Goal: Task Accomplishment & Management: Manage account settings

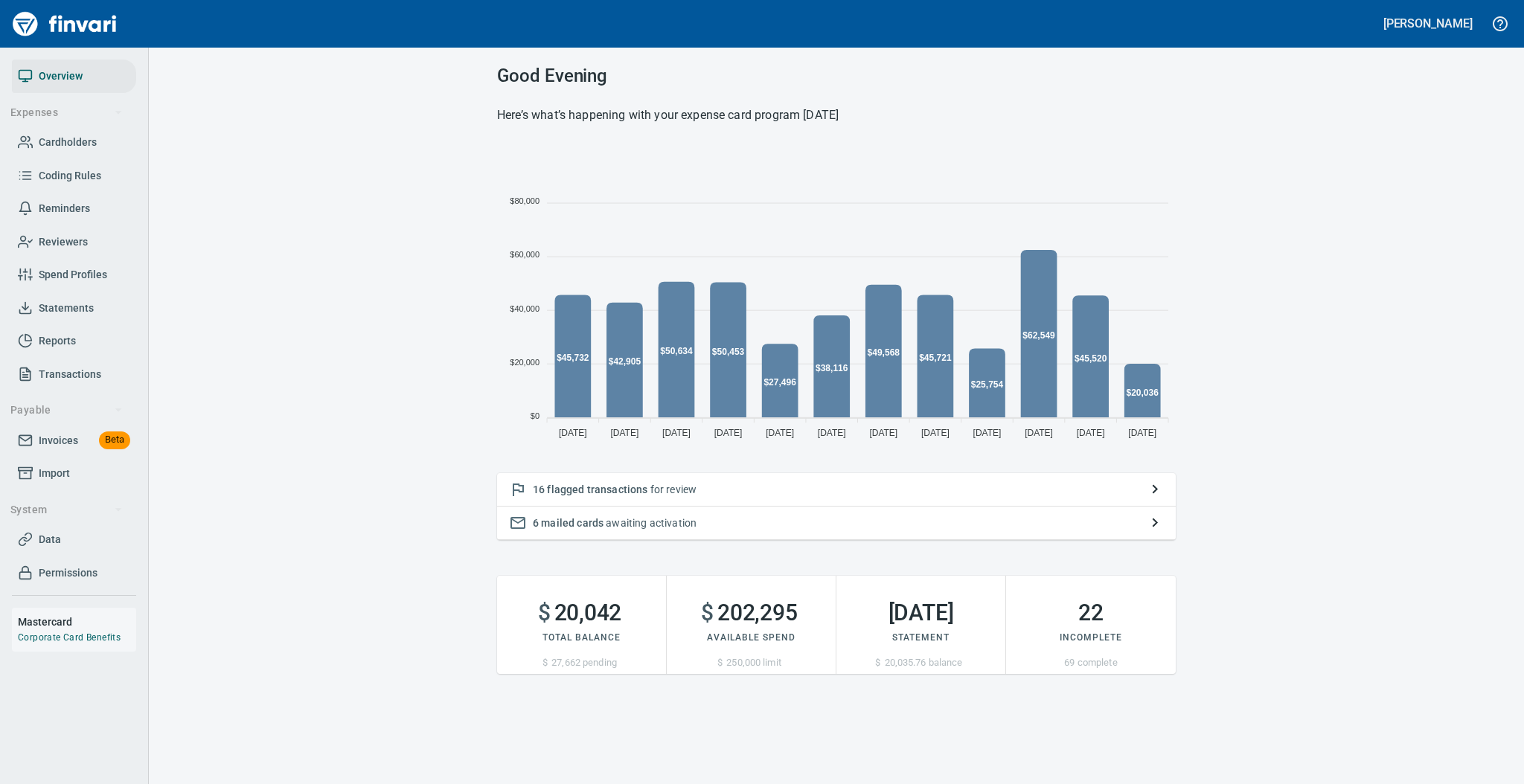
scroll to position [296, 663]
click at [67, 310] on span "Statements" at bounding box center [66, 308] width 55 height 18
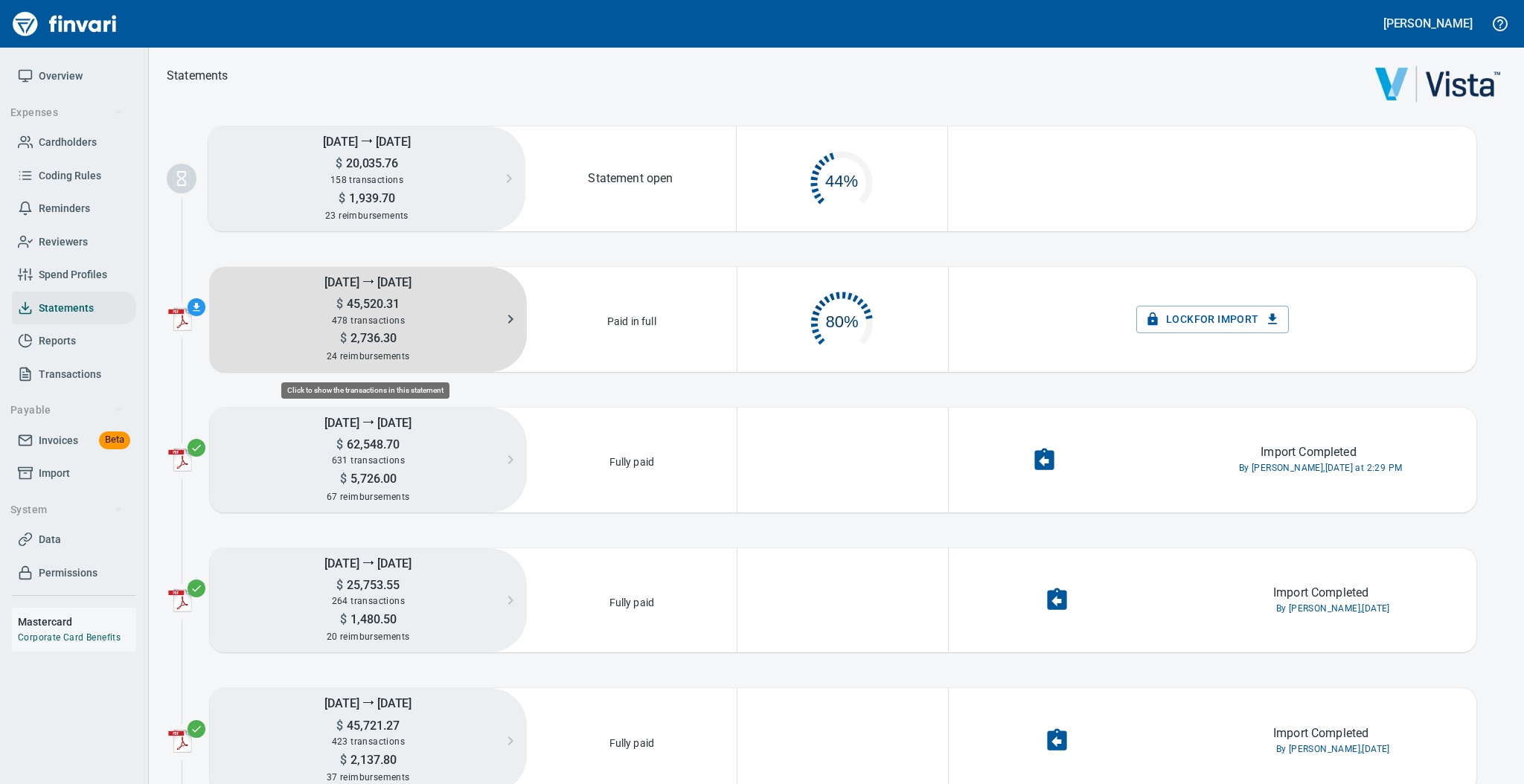
scroll to position [70, 192]
click at [383, 305] on span "45,520.31" at bounding box center [371, 303] width 57 height 14
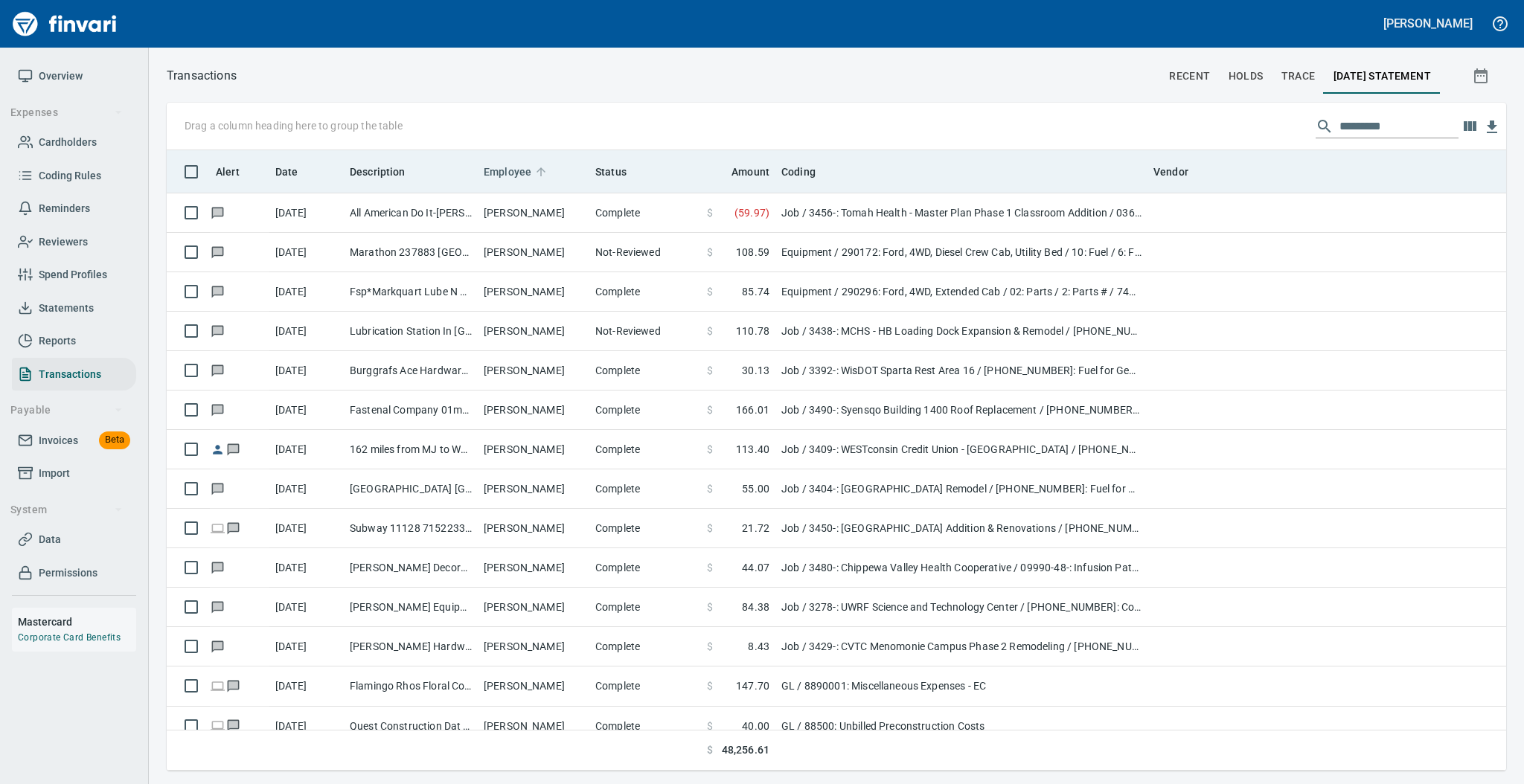
scroll to position [605, 1308]
click at [531, 173] on span "Employee" at bounding box center [517, 171] width 67 height 17
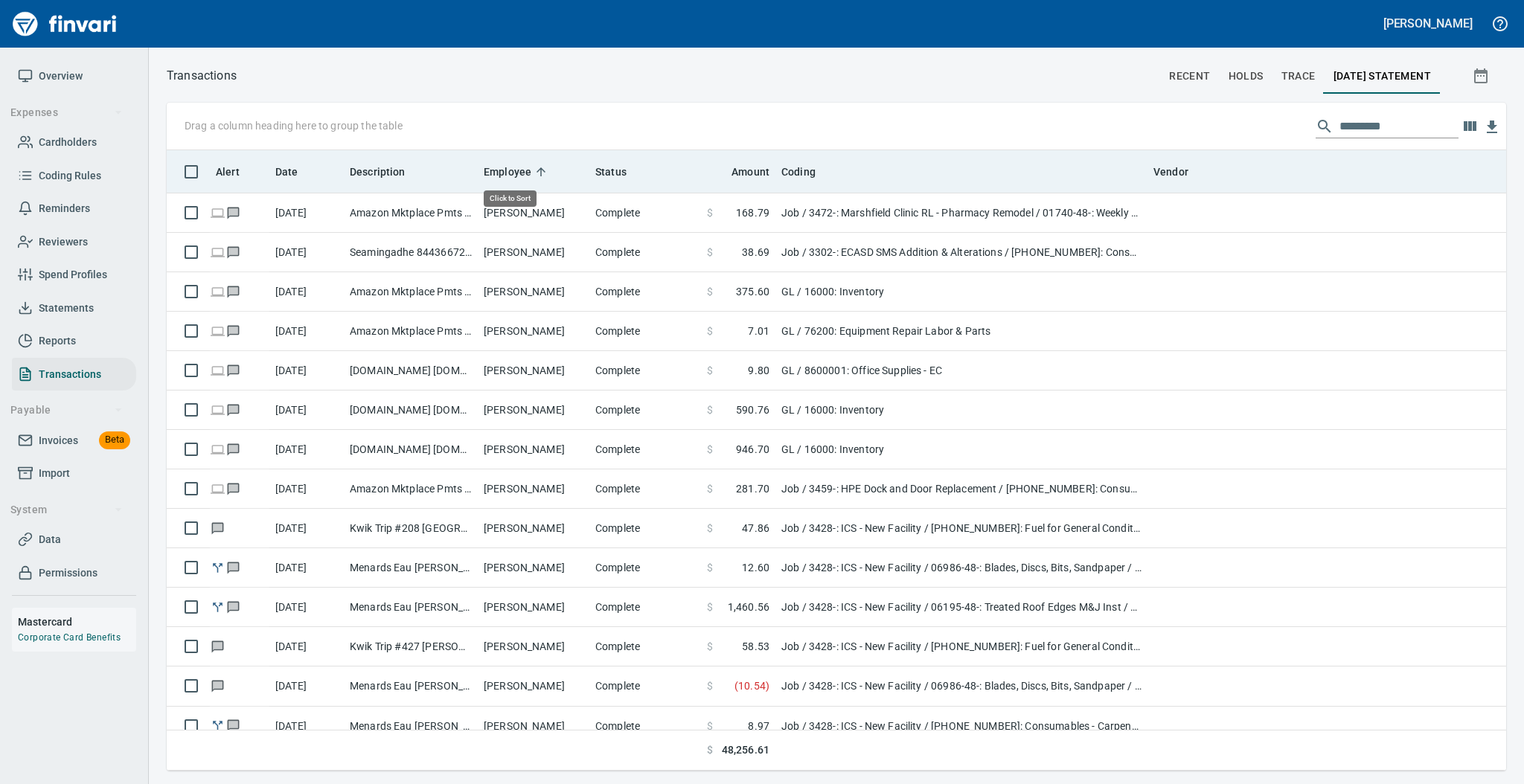
click at [531, 173] on span "Employee" at bounding box center [517, 171] width 67 height 17
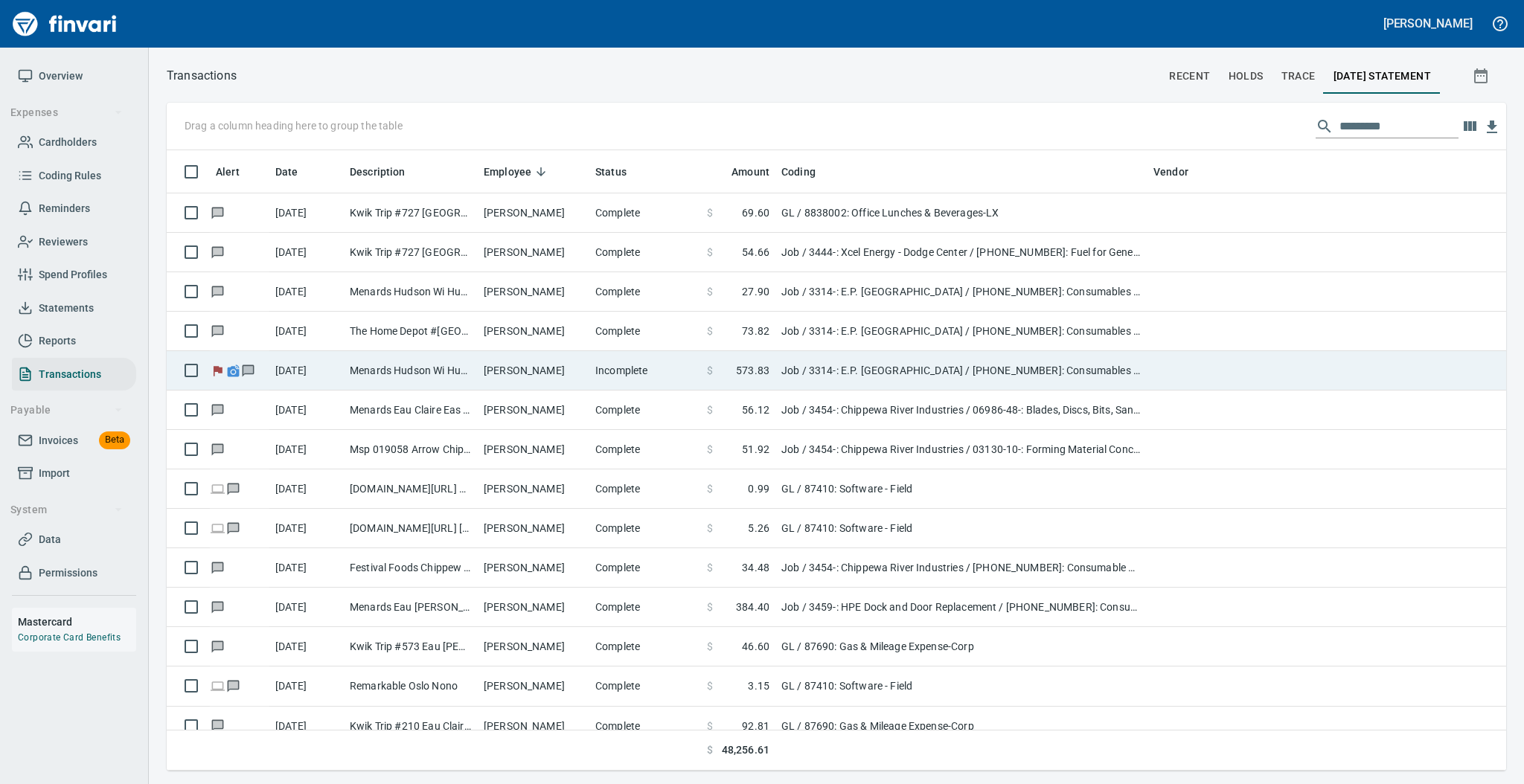
click at [508, 364] on td "[PERSON_NAME]" at bounding box center [534, 370] width 112 height 39
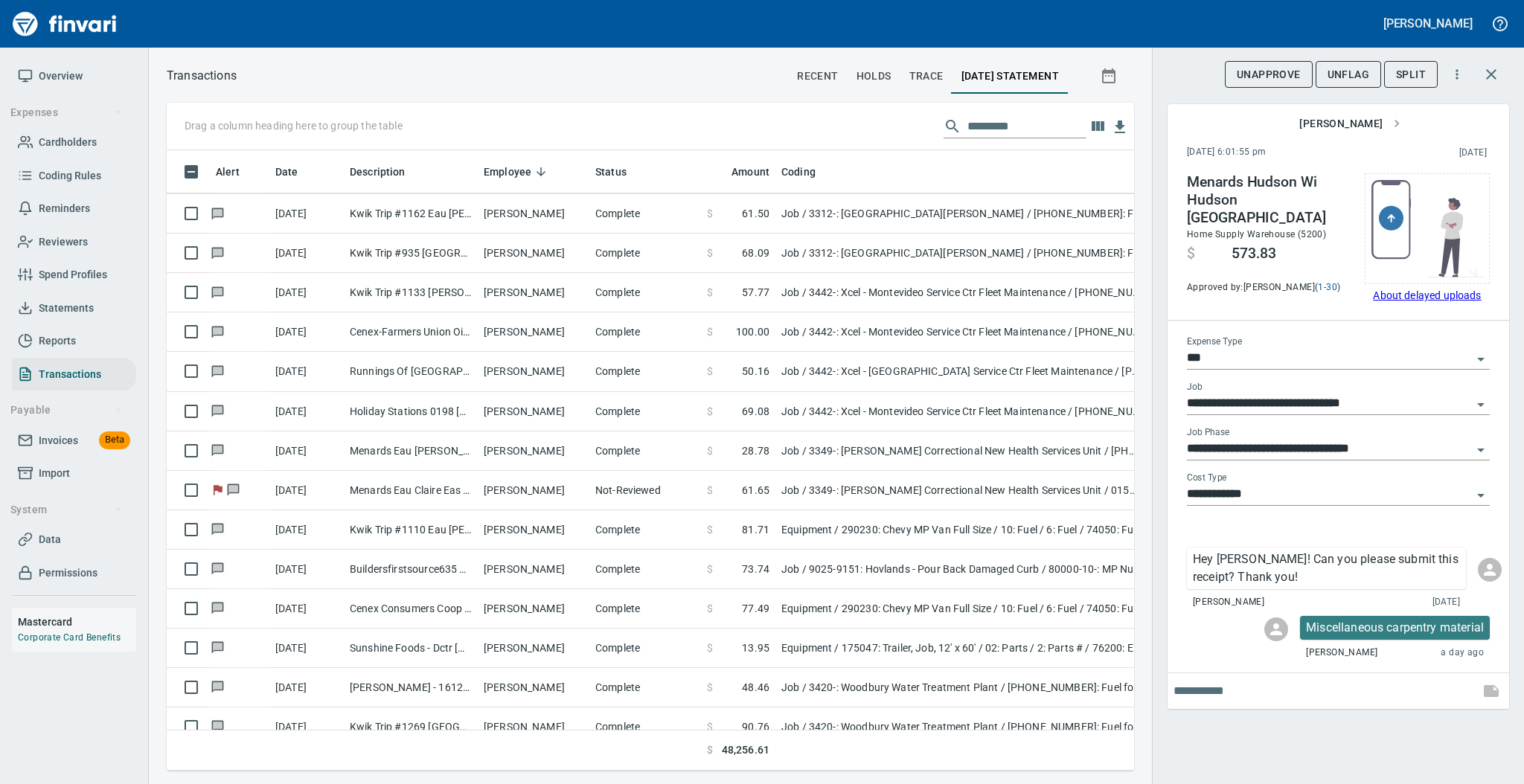
scroll to position [3952, 0]
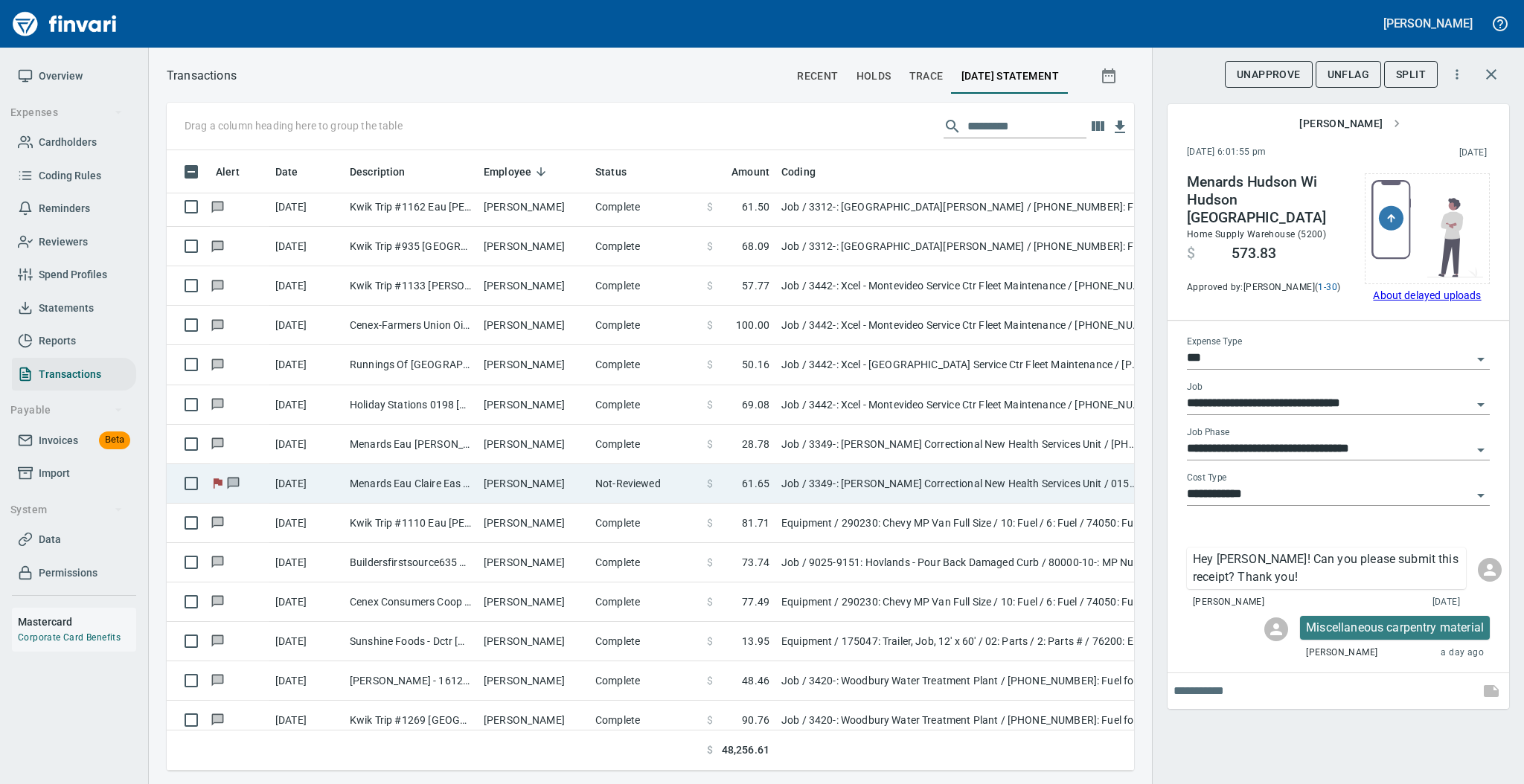
click at [525, 478] on td "[PERSON_NAME]" at bounding box center [534, 483] width 112 height 39
type input "**********"
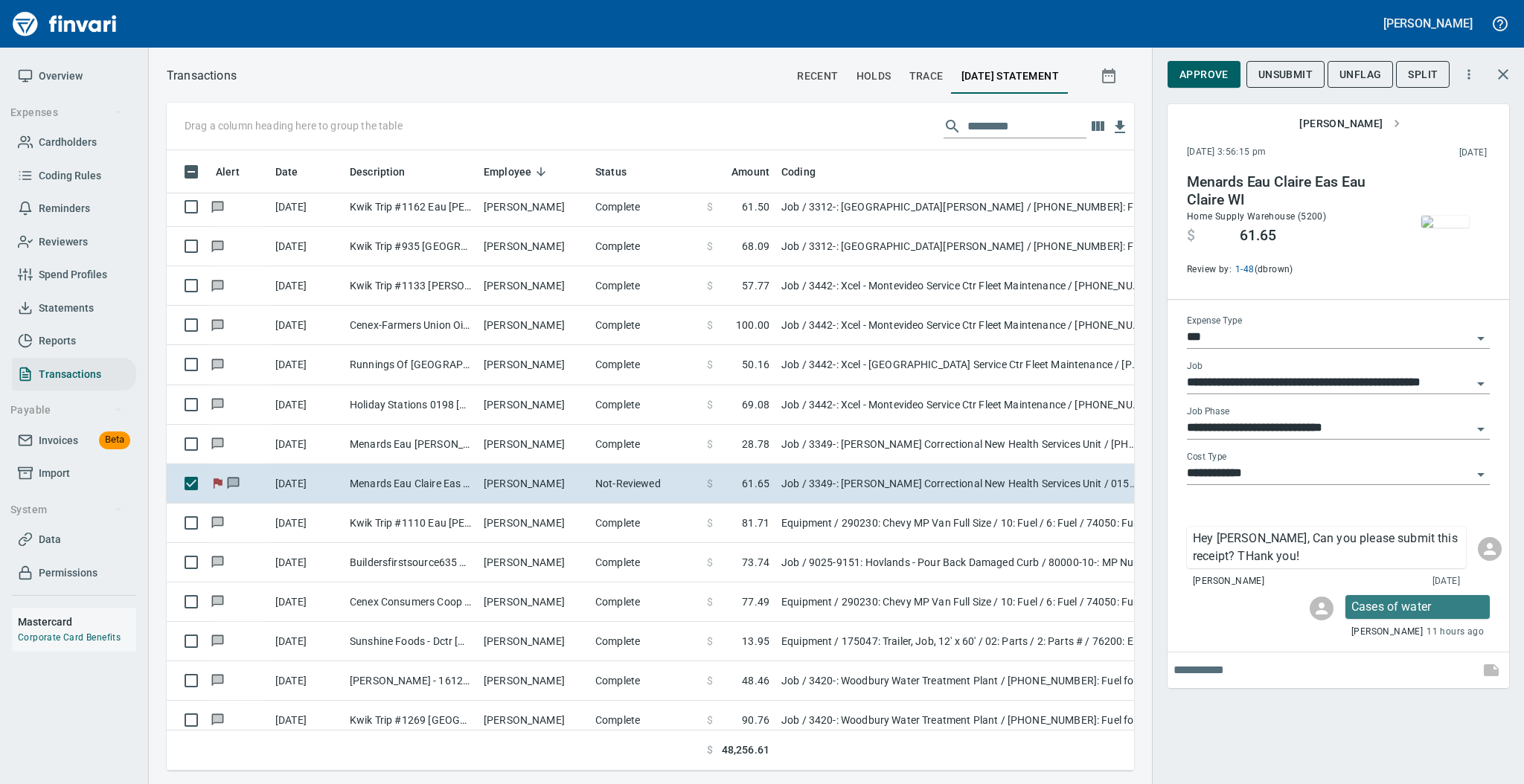
click at [1424, 219] on img "button" at bounding box center [1444, 221] width 47 height 12
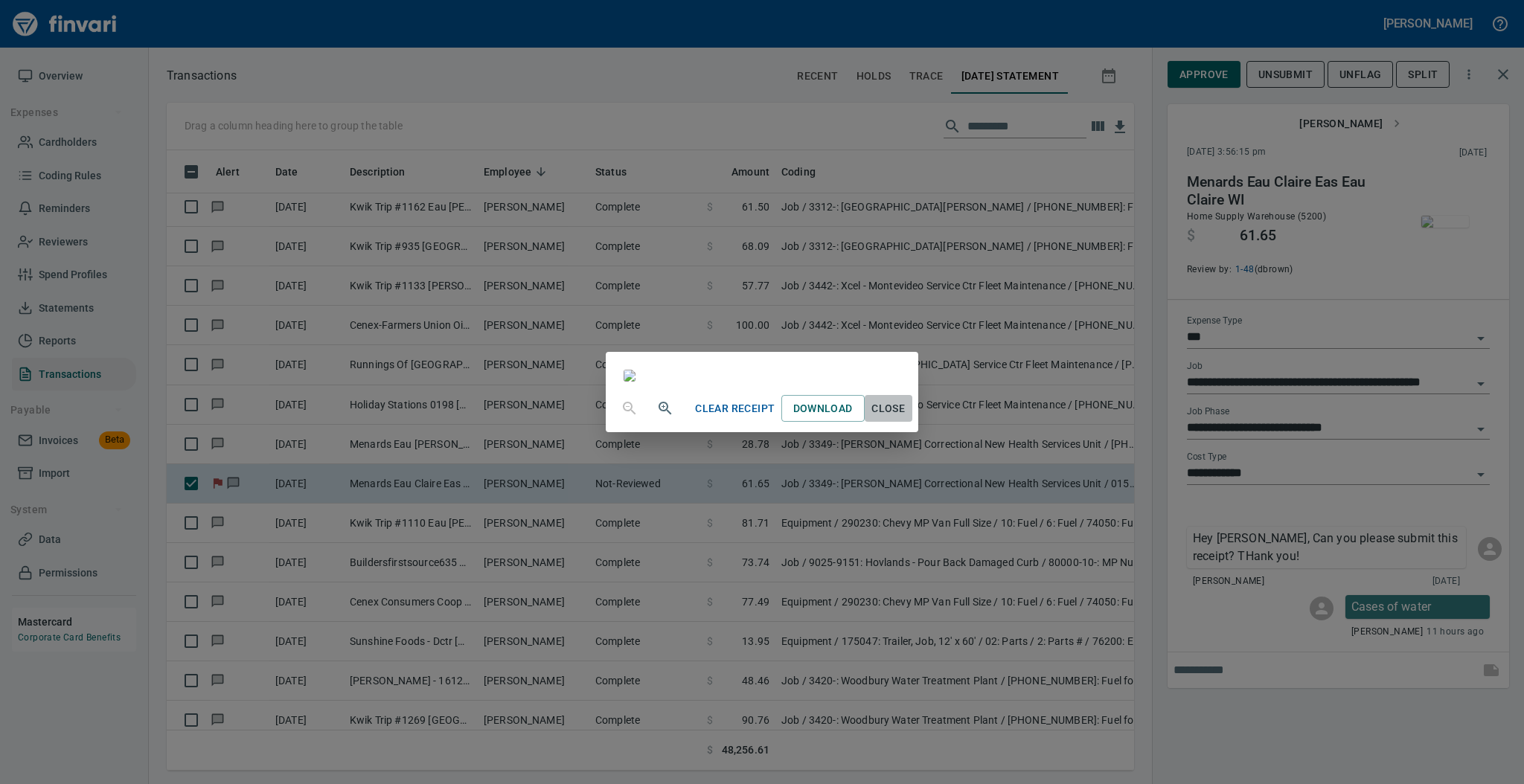
click at [906, 418] on span "Close" at bounding box center [888, 409] width 36 height 18
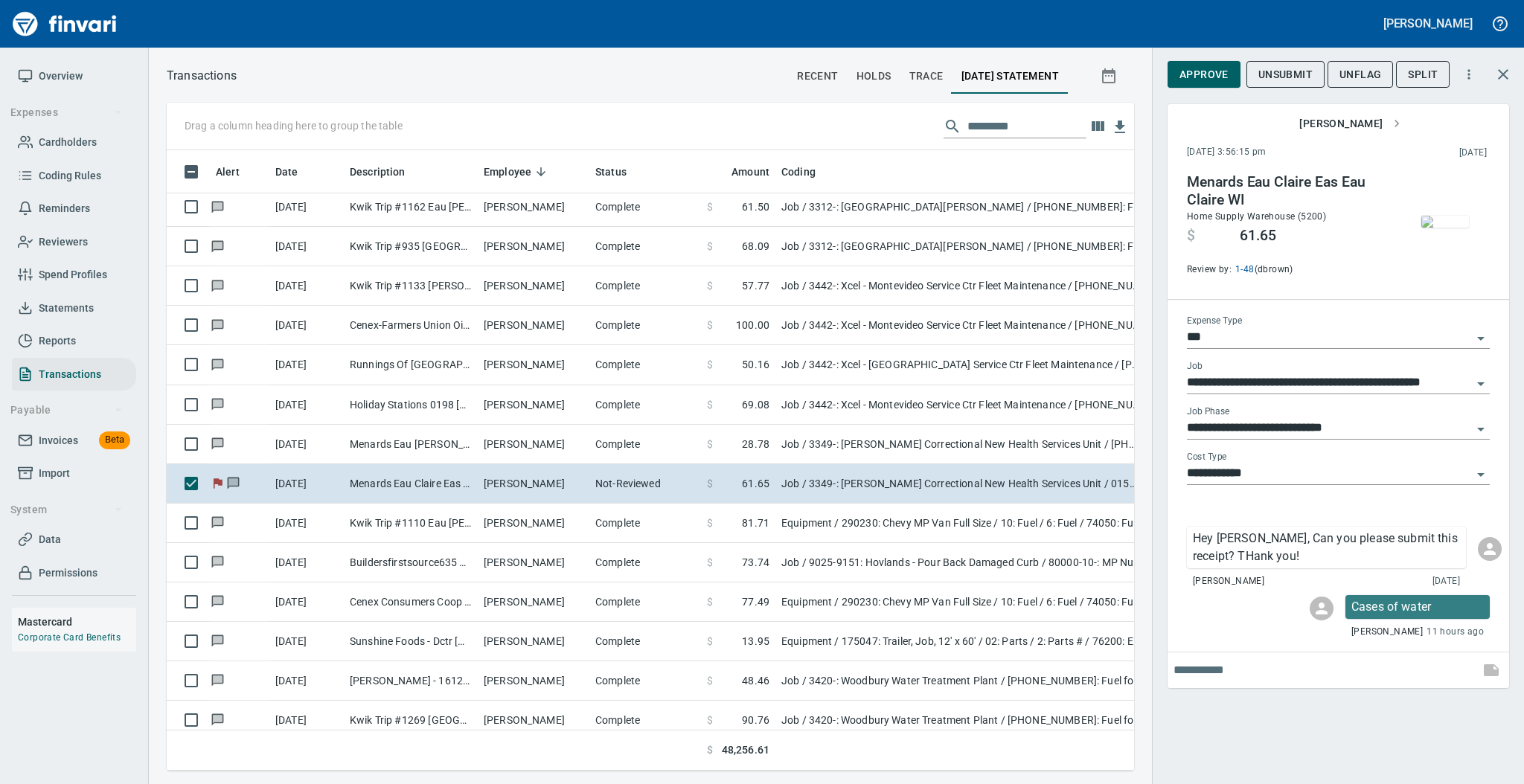
click at [1315, 431] on input "**********" at bounding box center [1329, 428] width 285 height 21
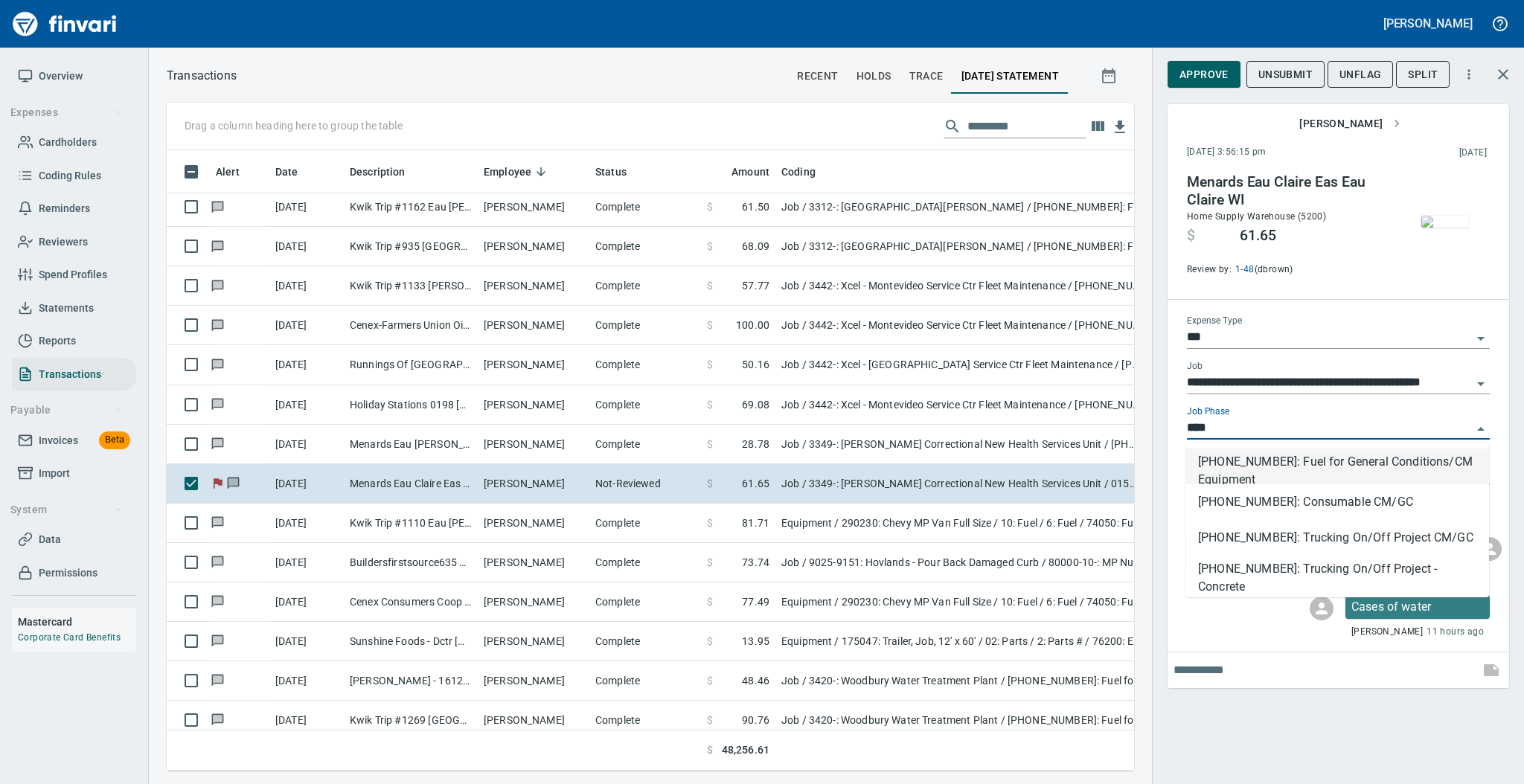
scroll to position [590, 937]
click at [1302, 489] on li "[PHONE_NUMBER]: Consumable CM/GC" at bounding box center [1337, 502] width 303 height 36
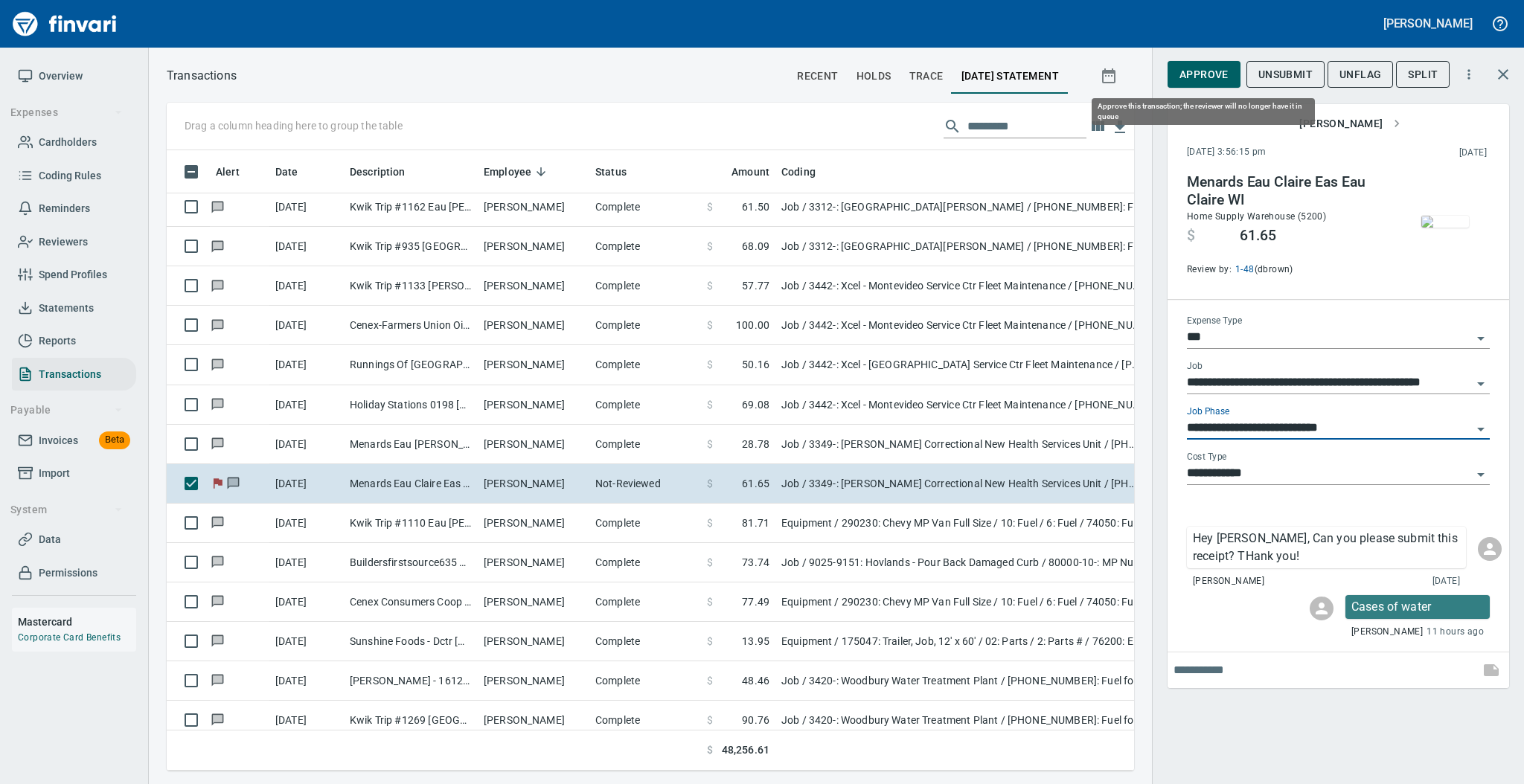
type input "**********"
click at [1204, 75] on span "Approve" at bounding box center [1203, 75] width 49 height 18
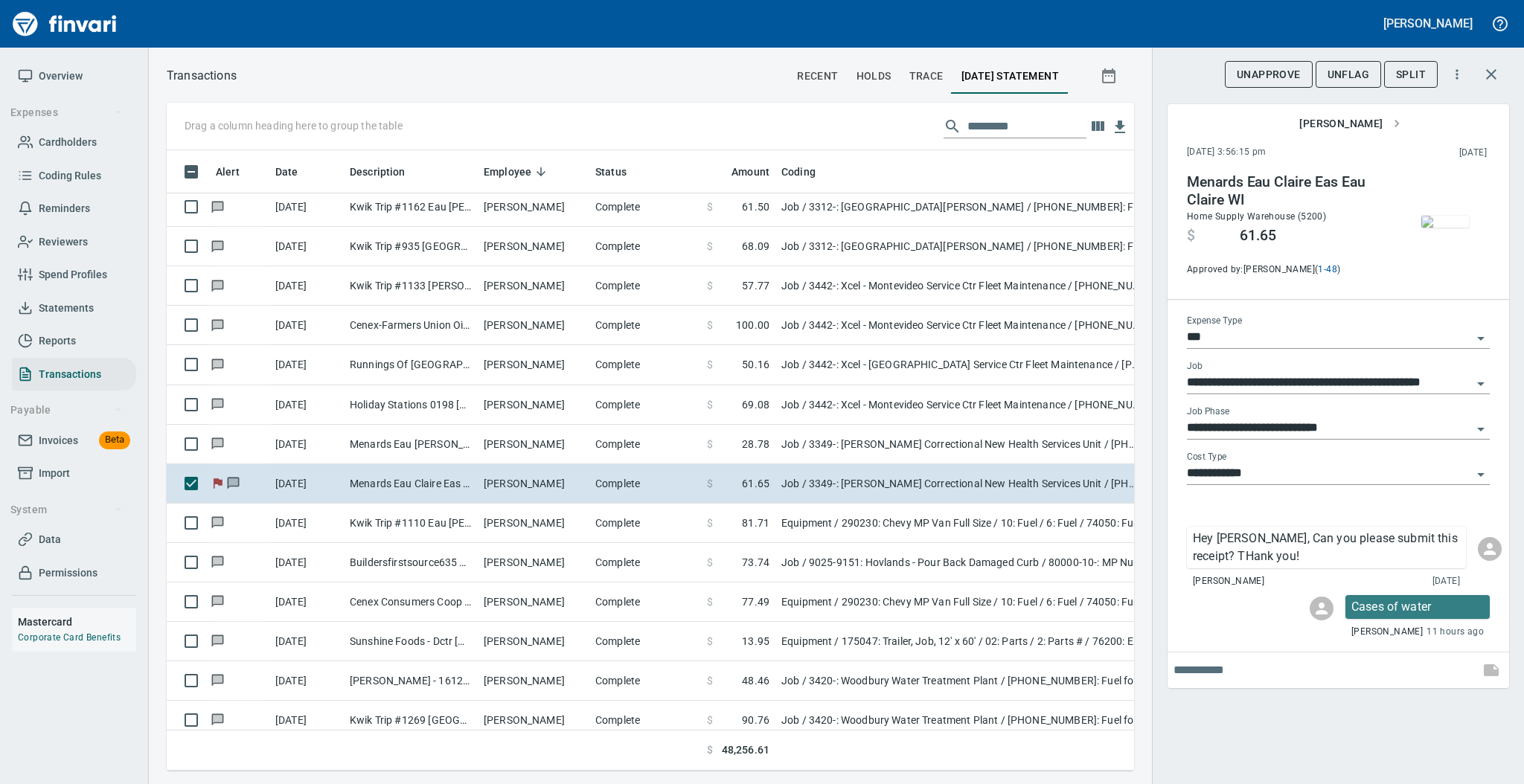
click at [1350, 81] on span "UnFlag" at bounding box center [1348, 75] width 42 height 18
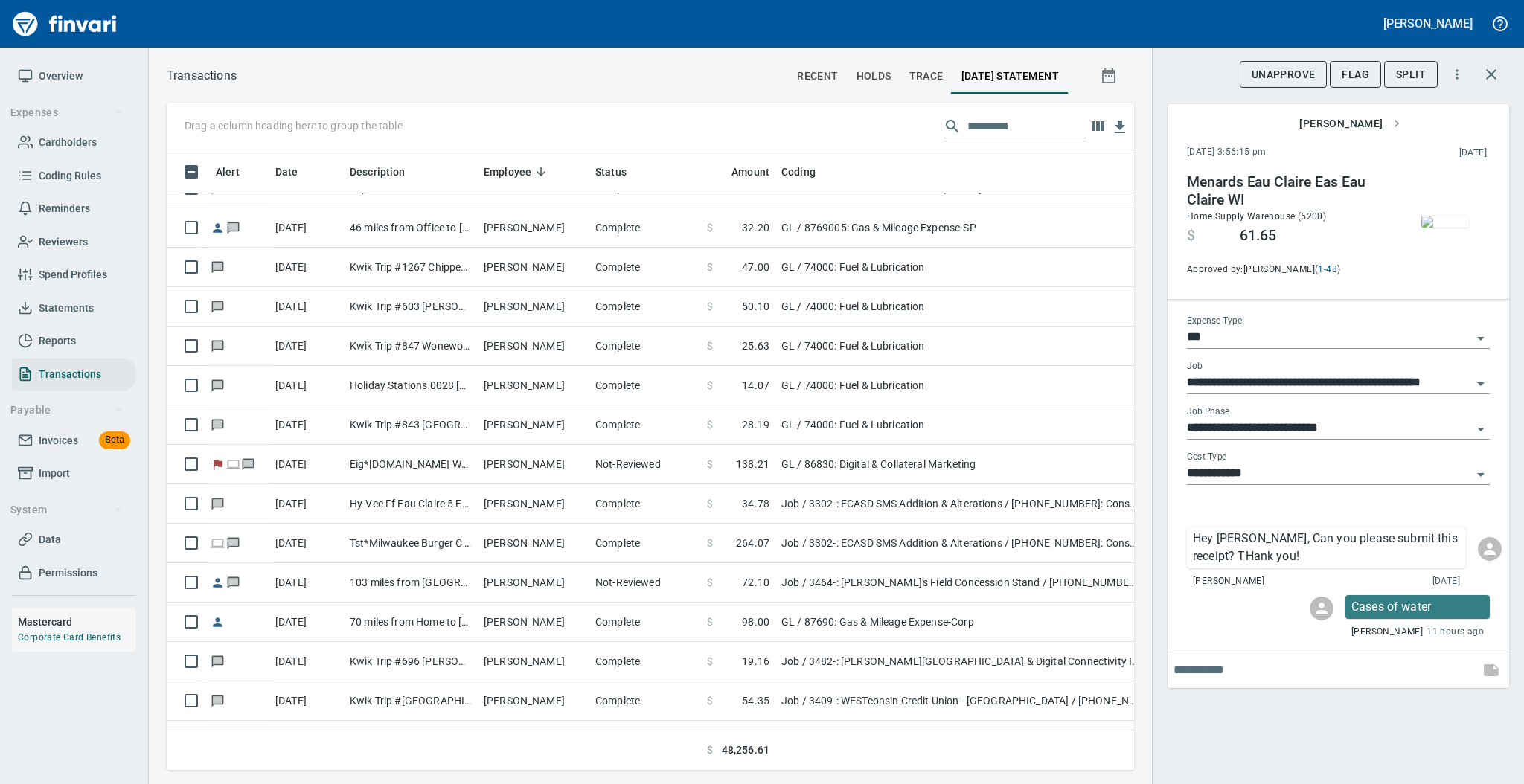
scroll to position [5709, 0]
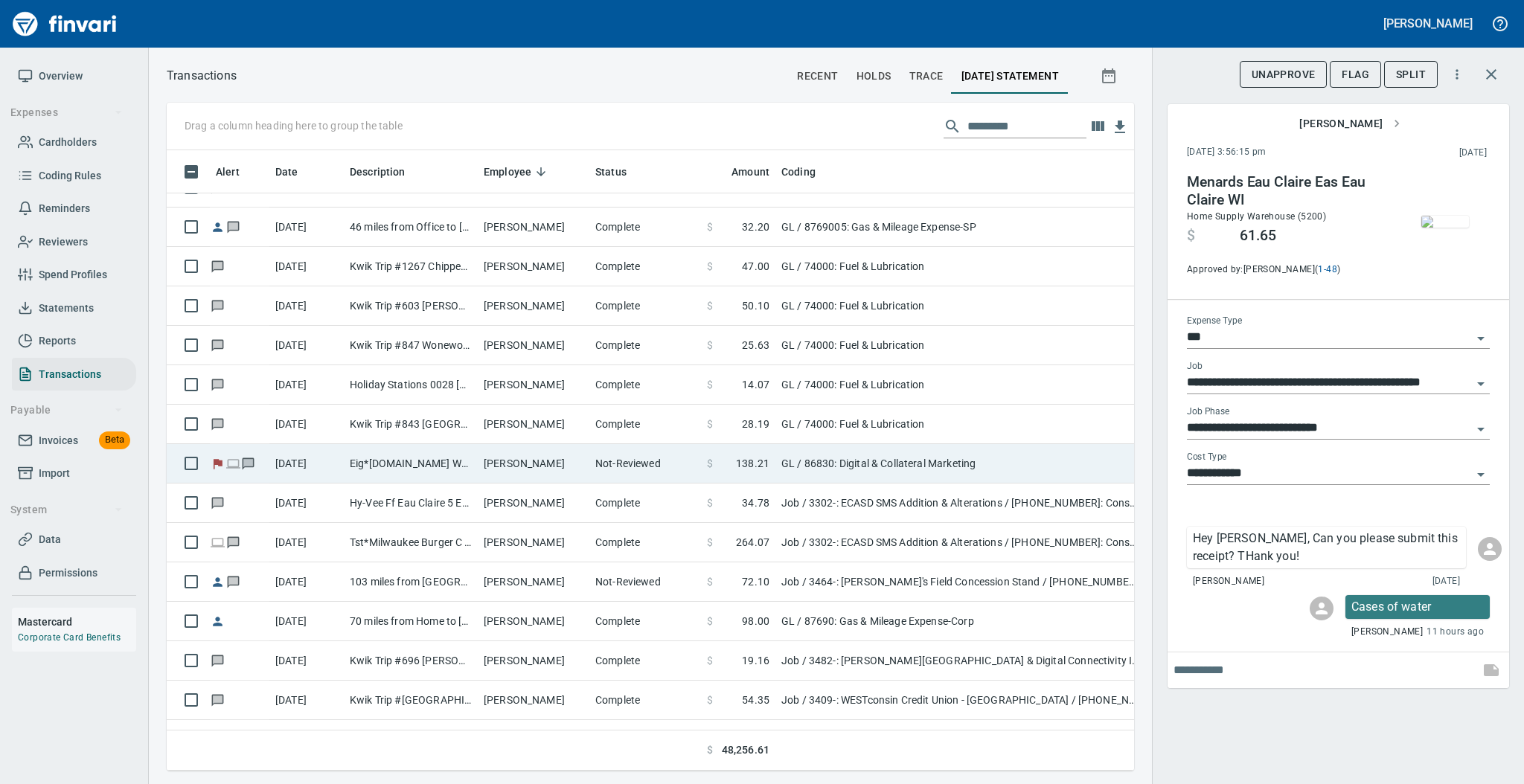
click at [583, 464] on td "[PERSON_NAME]" at bounding box center [534, 463] width 112 height 39
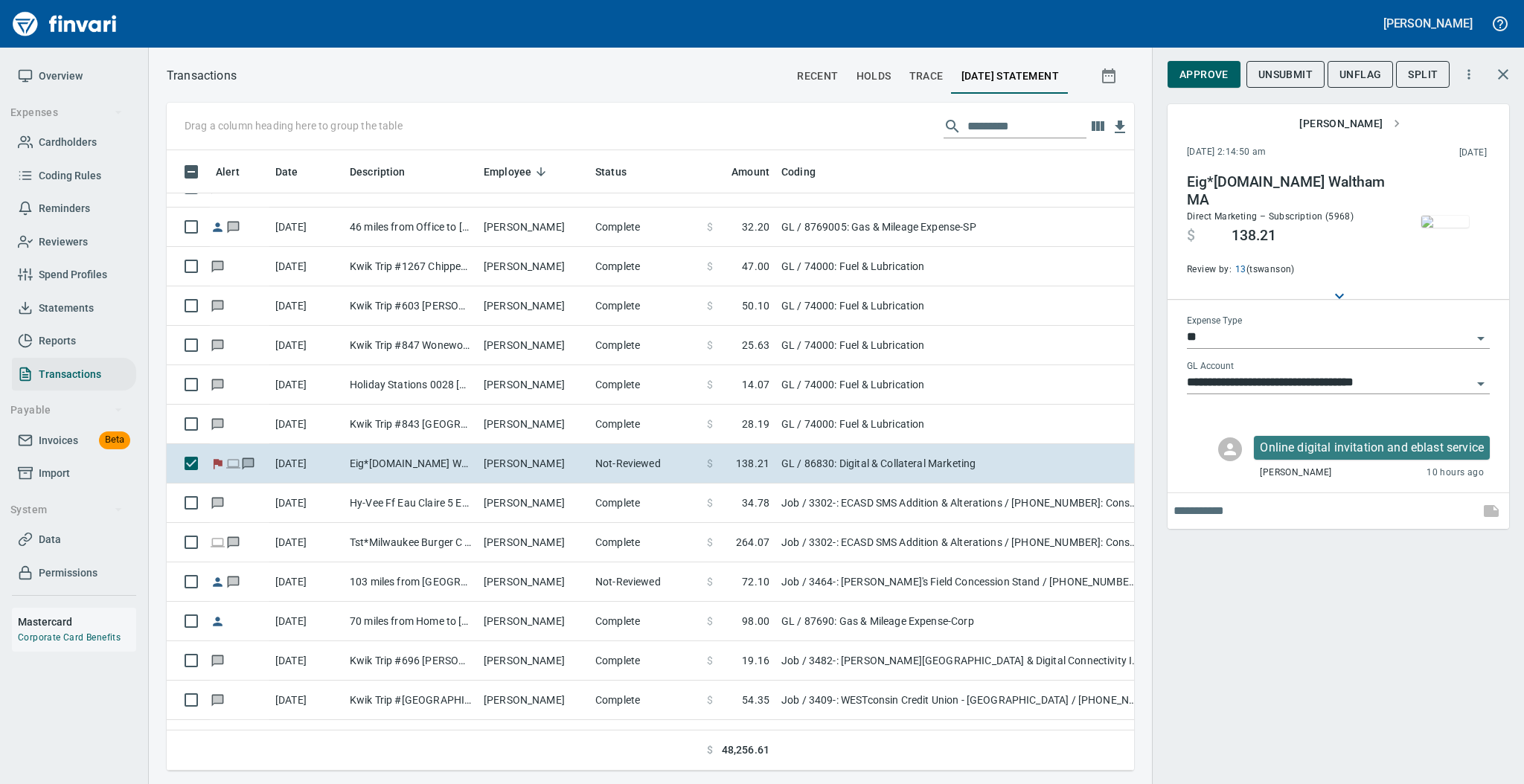
click at [1441, 216] on img "button" at bounding box center [1444, 221] width 47 height 12
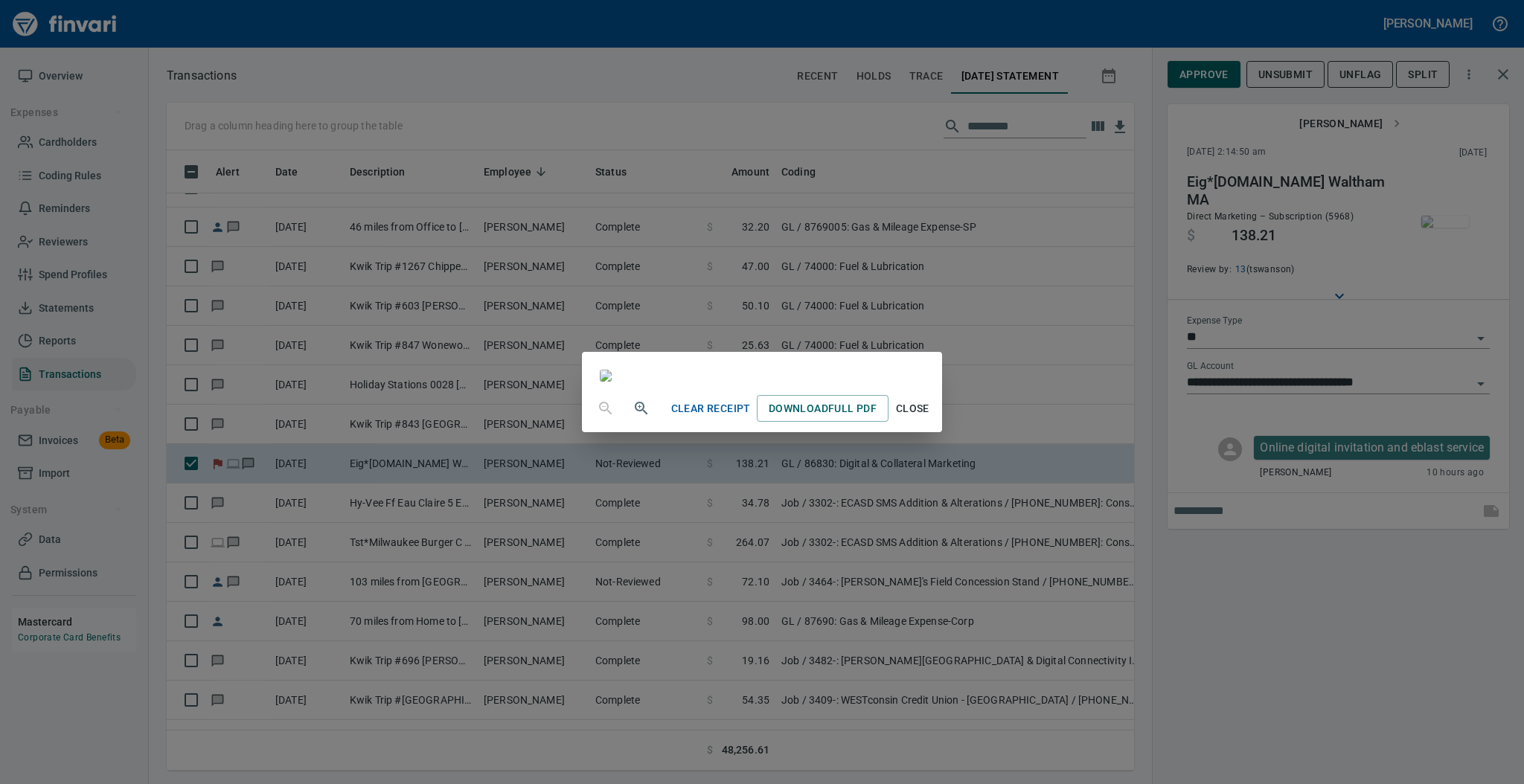
click at [930, 418] on span "Close" at bounding box center [912, 409] width 36 height 18
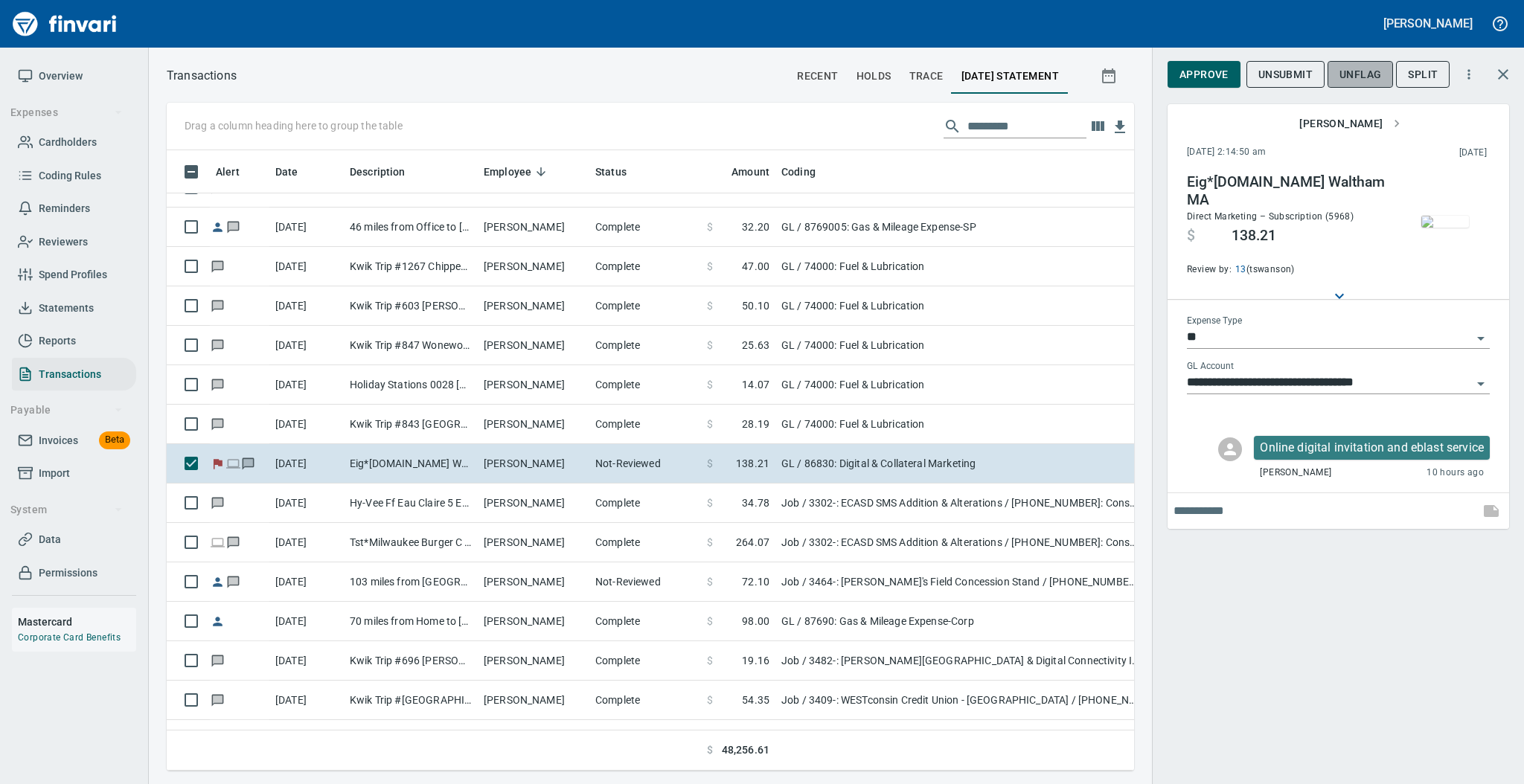
click at [1356, 75] on span "UnFlag" at bounding box center [1360, 75] width 42 height 18
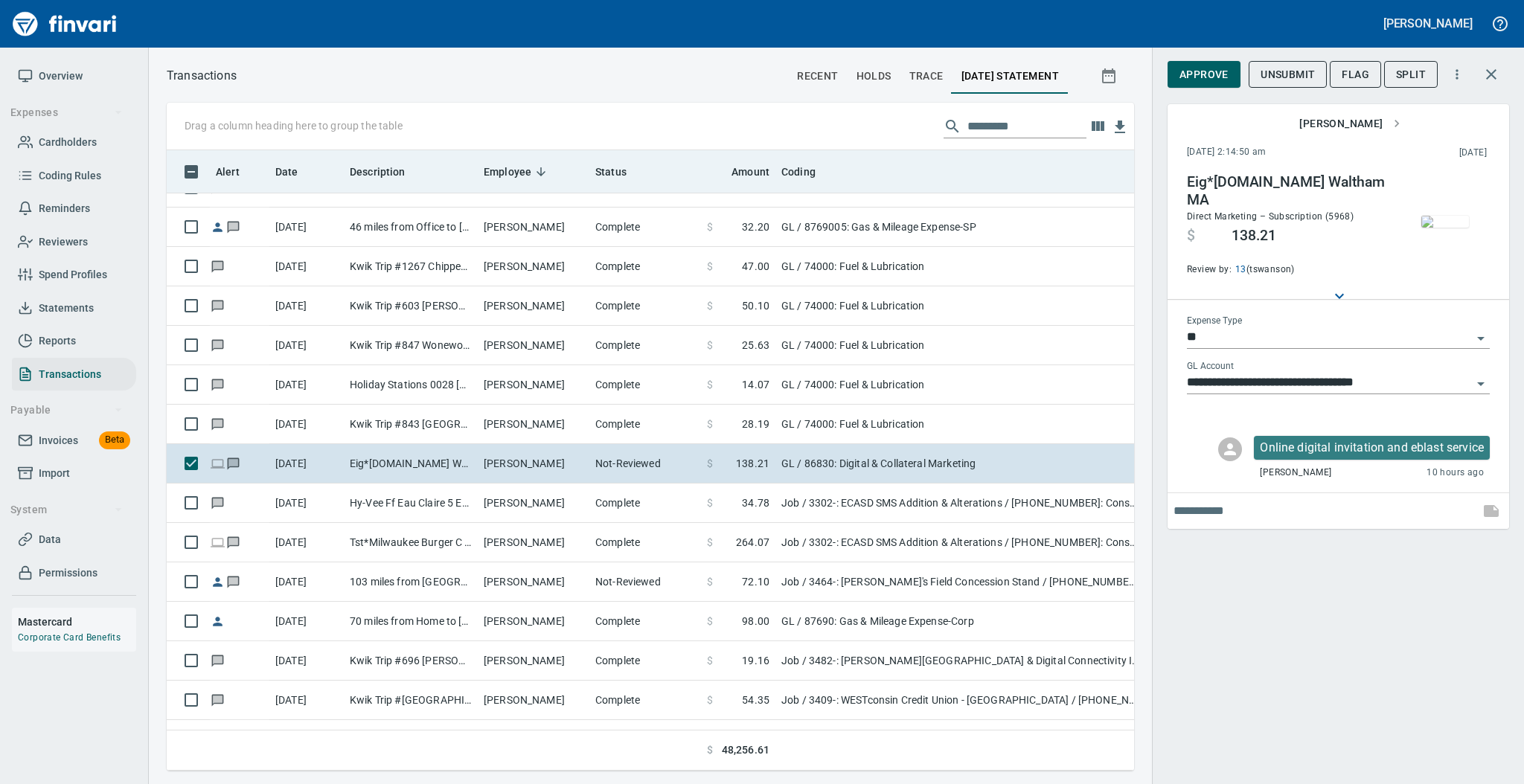
scroll to position [590, 937]
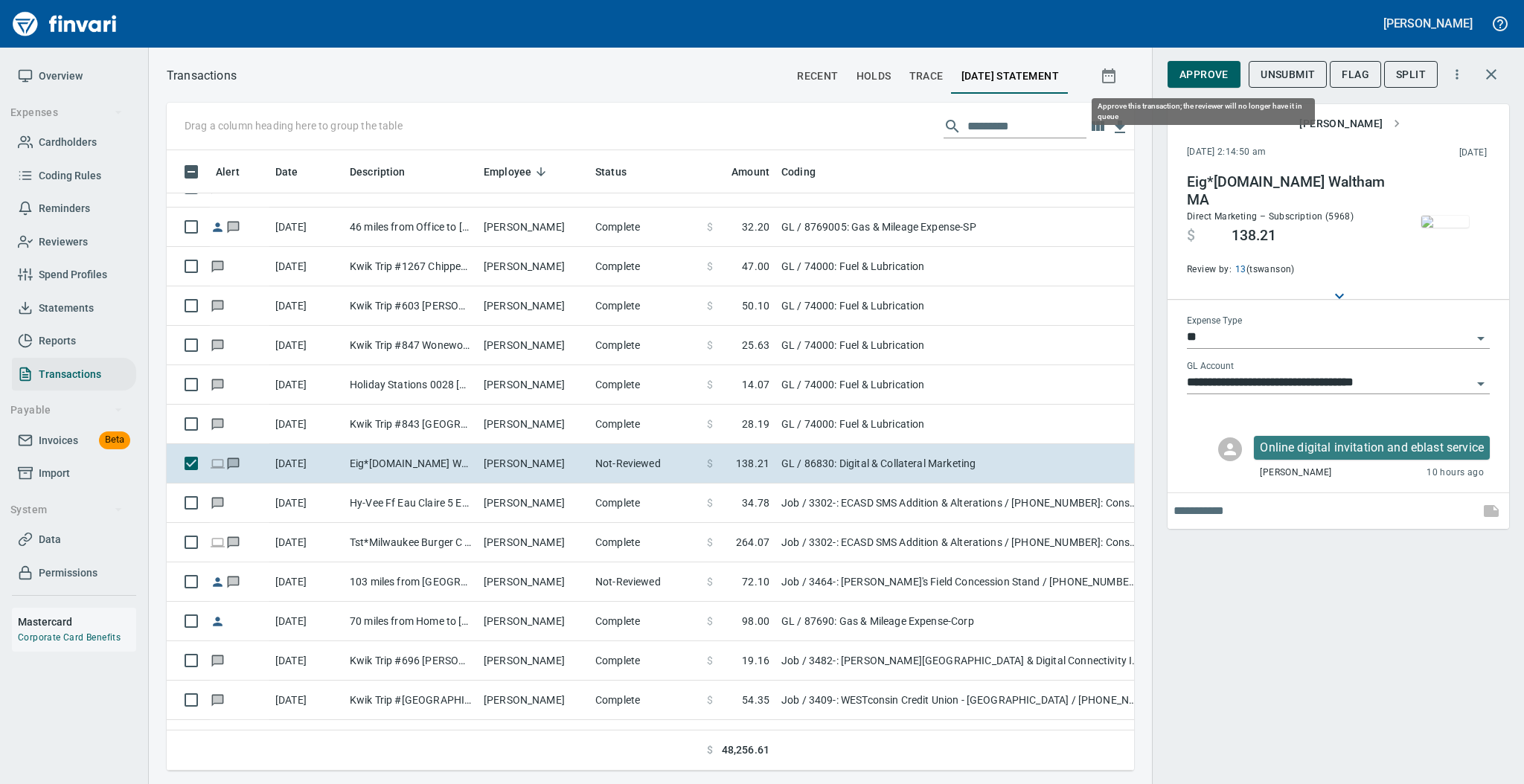
click at [1208, 72] on span "Approve" at bounding box center [1203, 75] width 49 height 18
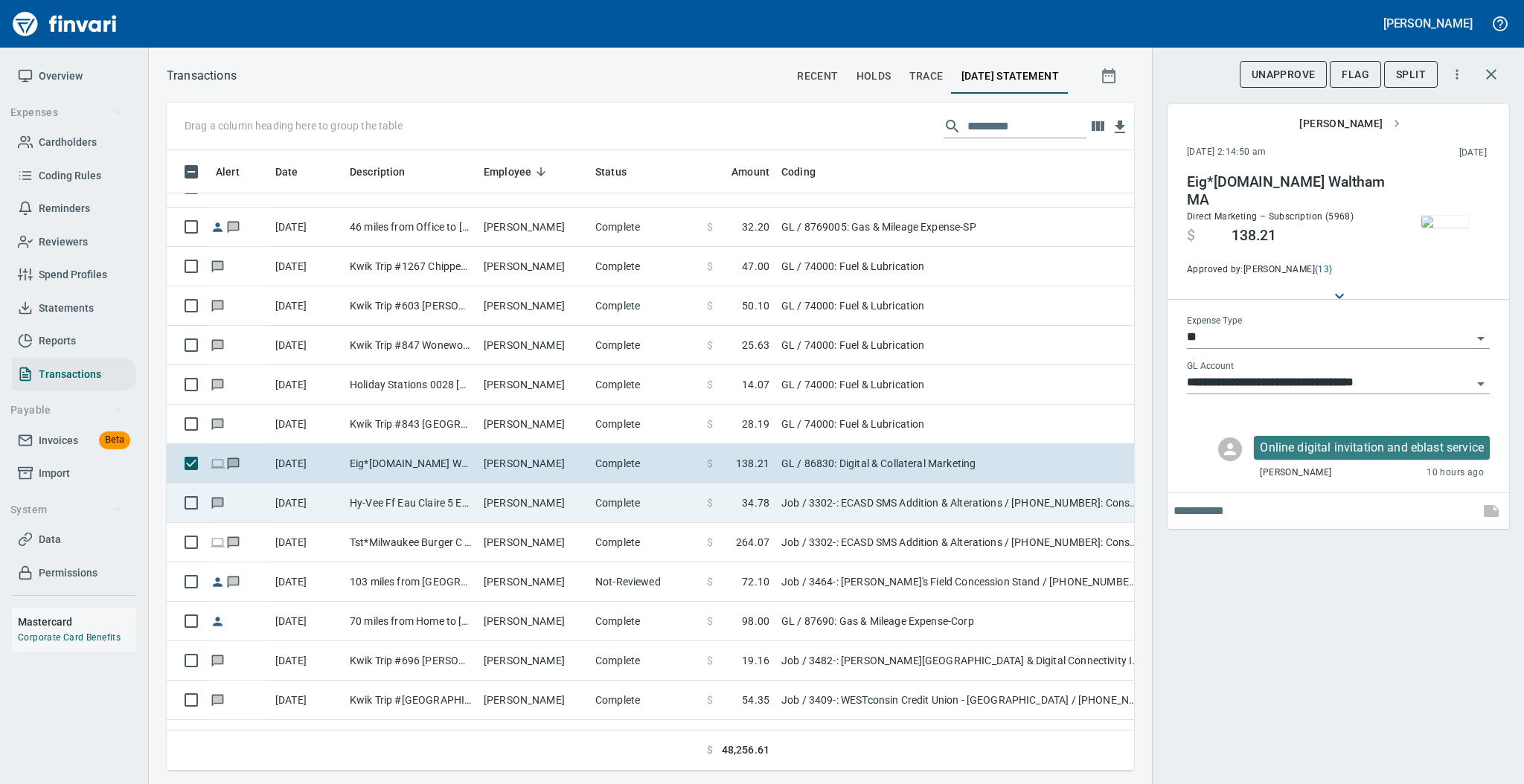
click at [590, 509] on td "Complete" at bounding box center [645, 503] width 112 height 39
type input "***"
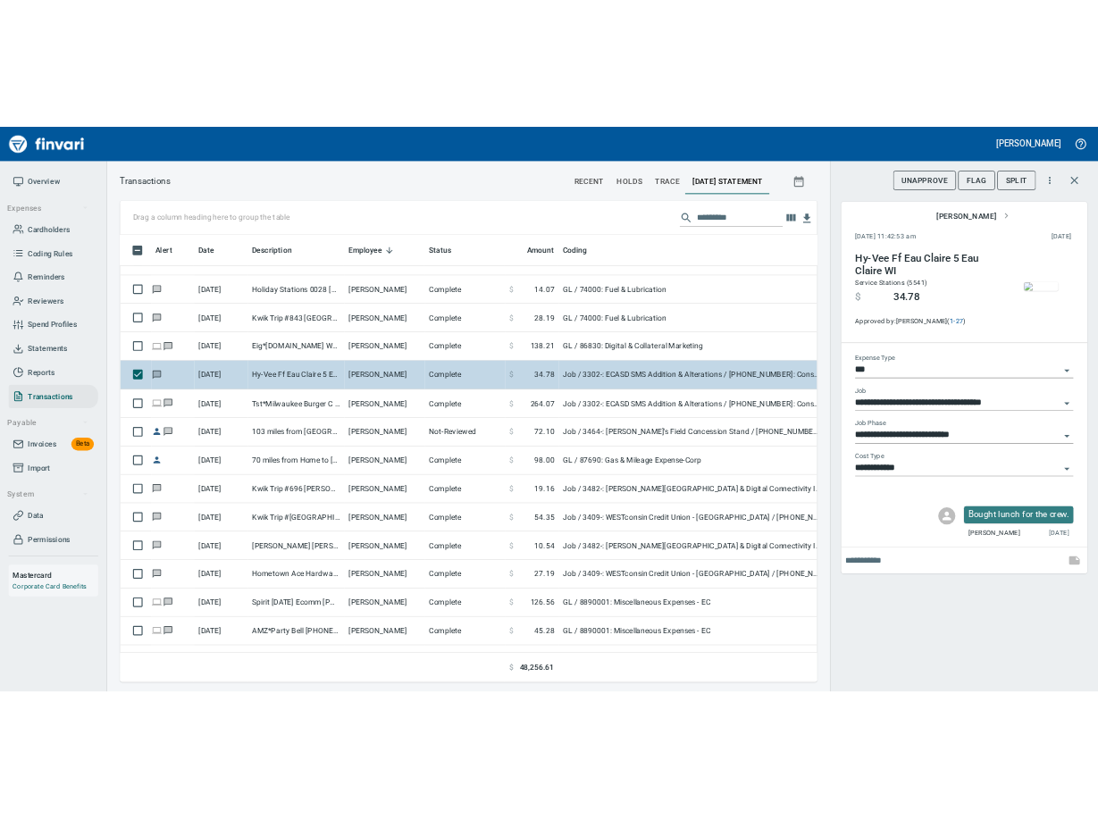
scroll to position [7051, 0]
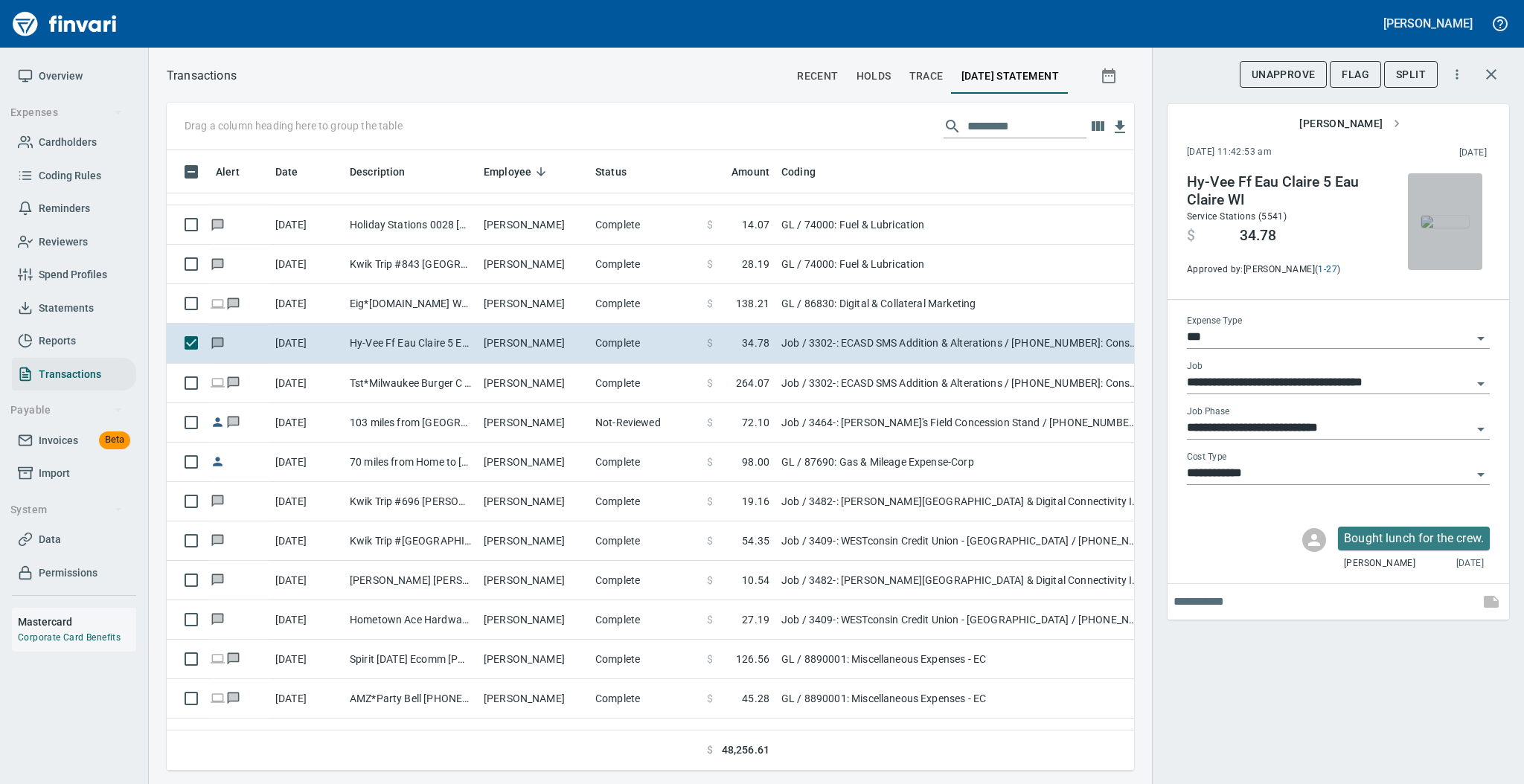
click at [1448, 216] on img "button" at bounding box center [1444, 221] width 47 height 12
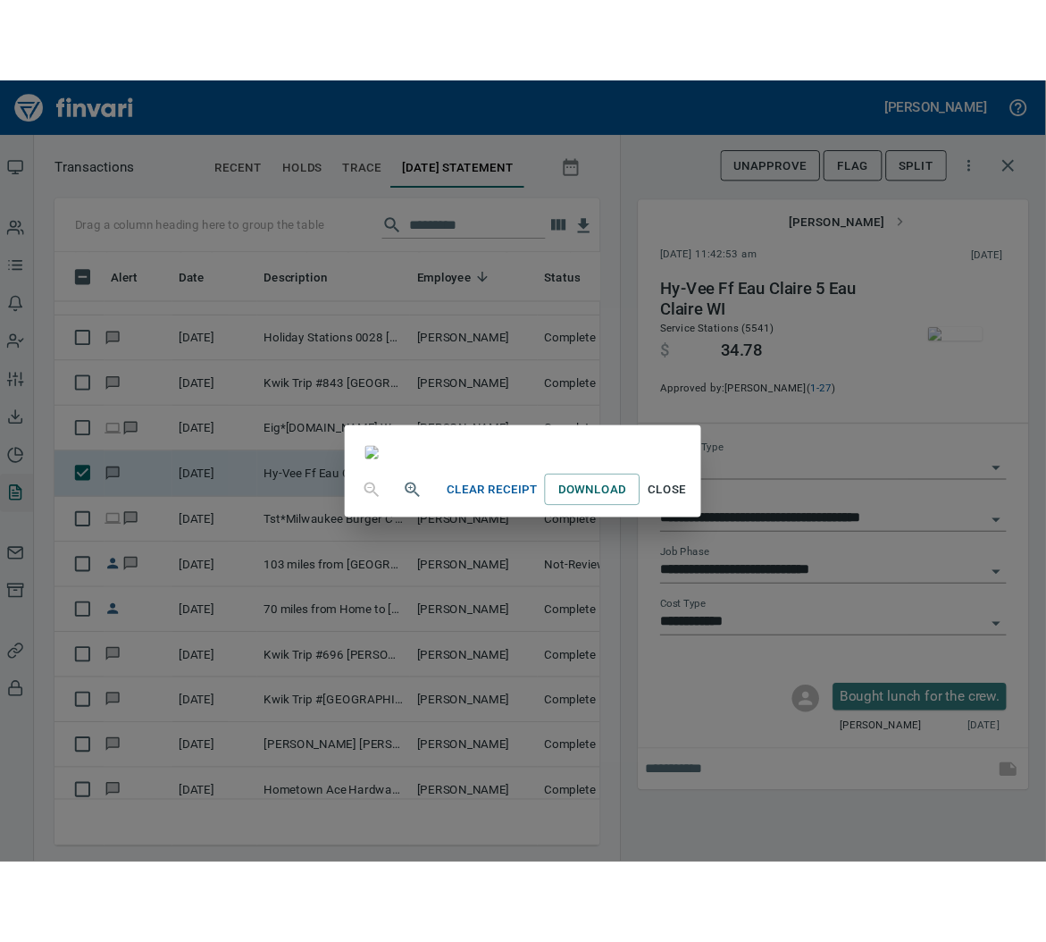
scroll to position [709, 352]
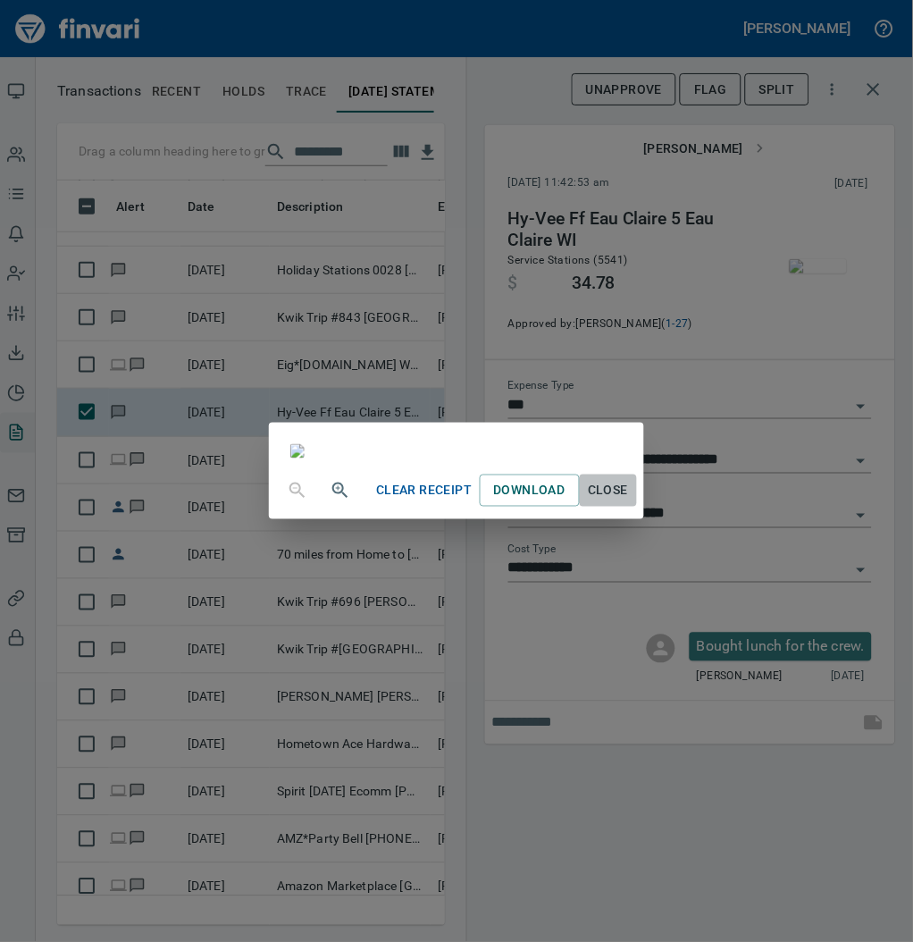
click at [630, 502] on span "Close" at bounding box center [608, 491] width 43 height 22
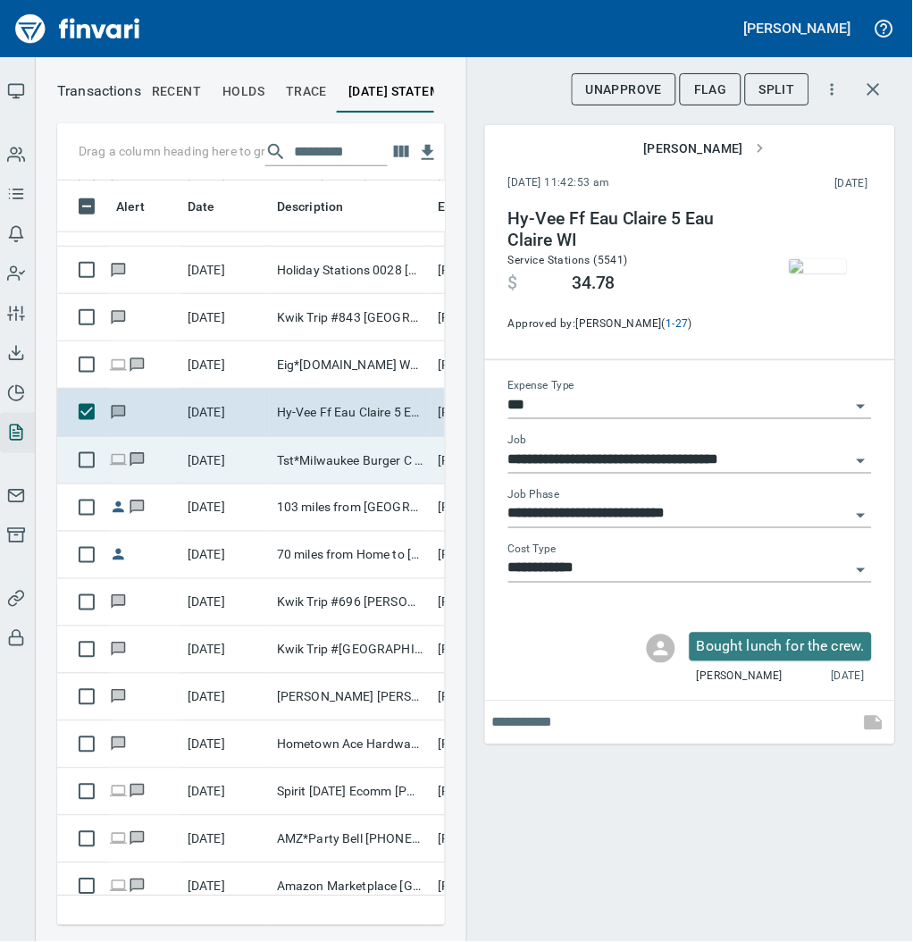
click at [197, 450] on td "[DATE]" at bounding box center [224, 460] width 89 height 47
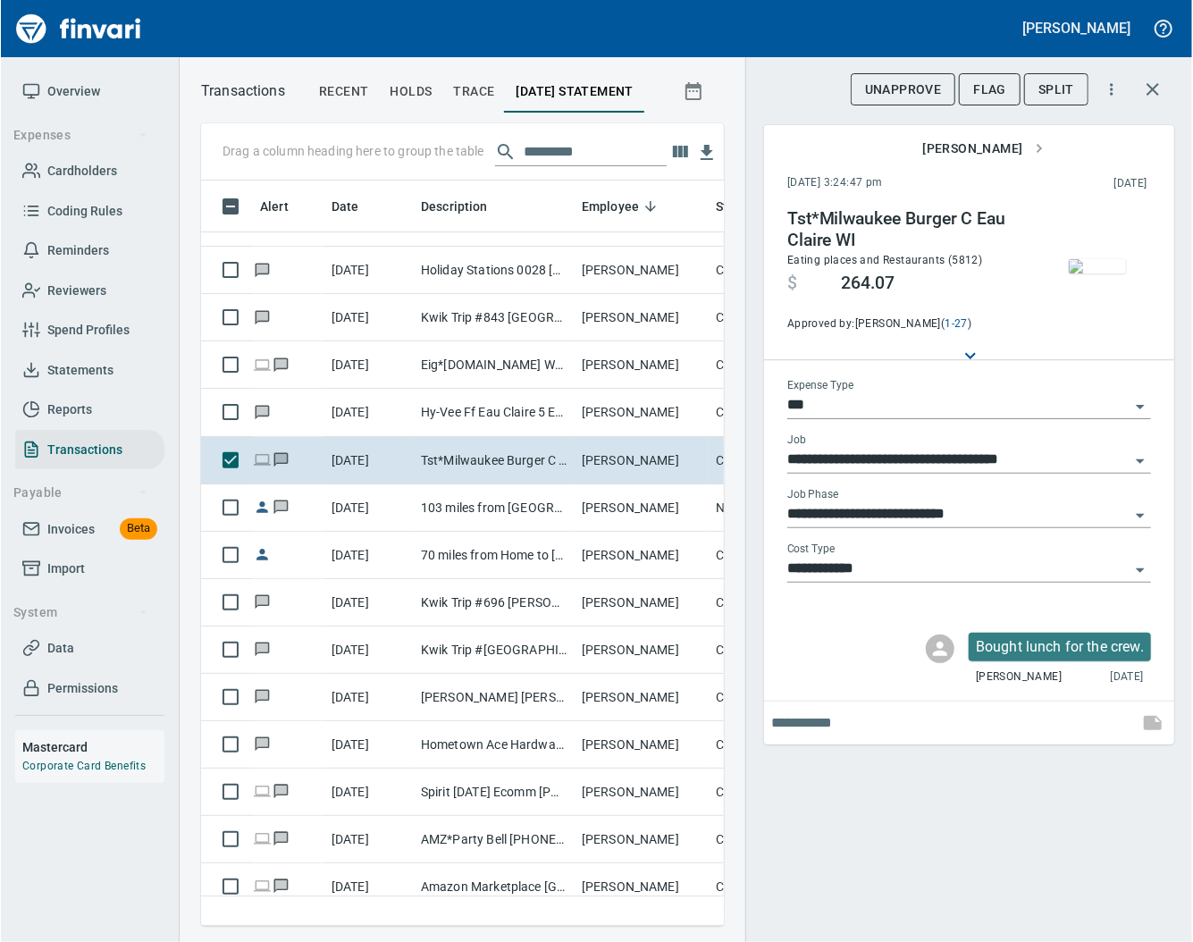
scroll to position [709, 476]
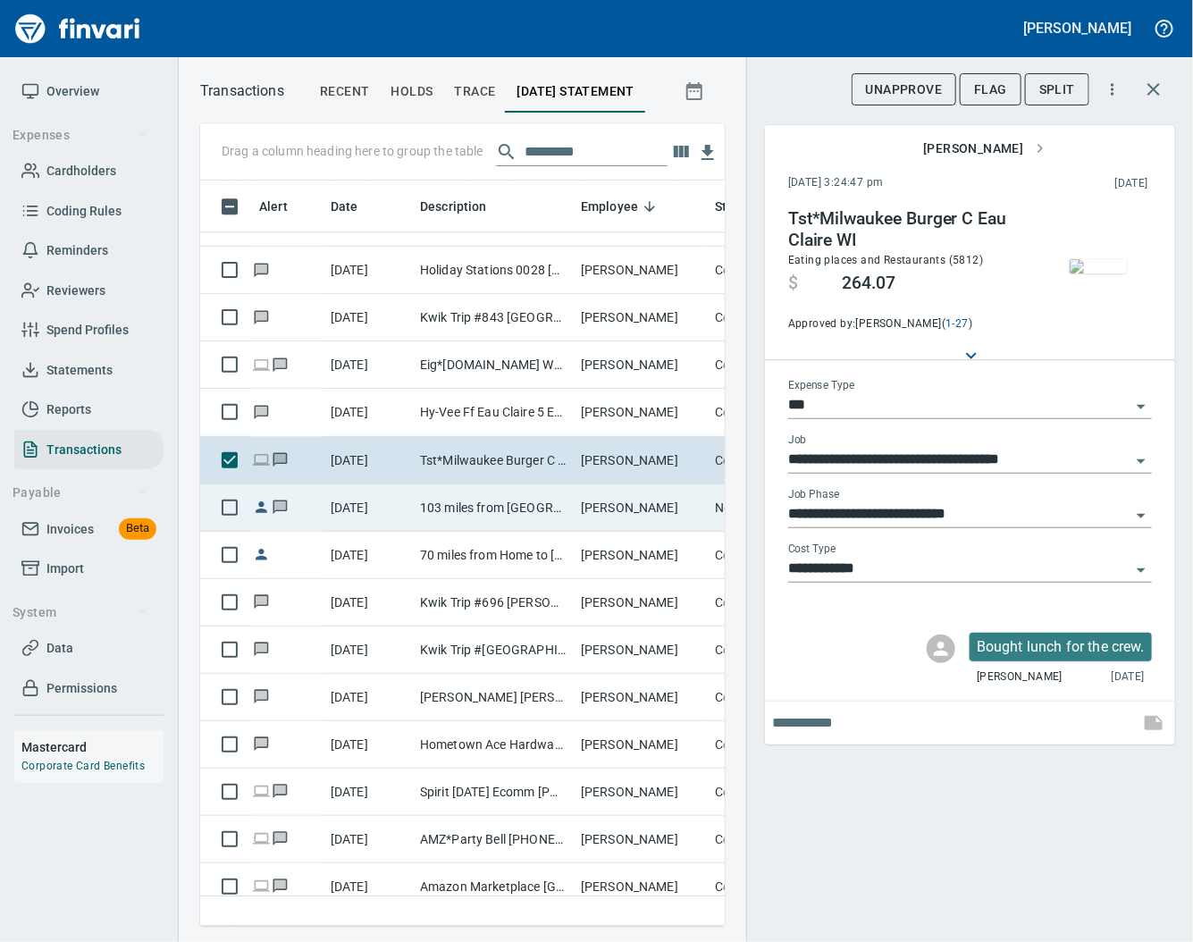
click at [529, 506] on td "103 miles from [GEOGRAPHIC_DATA] to [GEOGRAPHIC_DATA]" at bounding box center [493, 507] width 161 height 47
type input "**********"
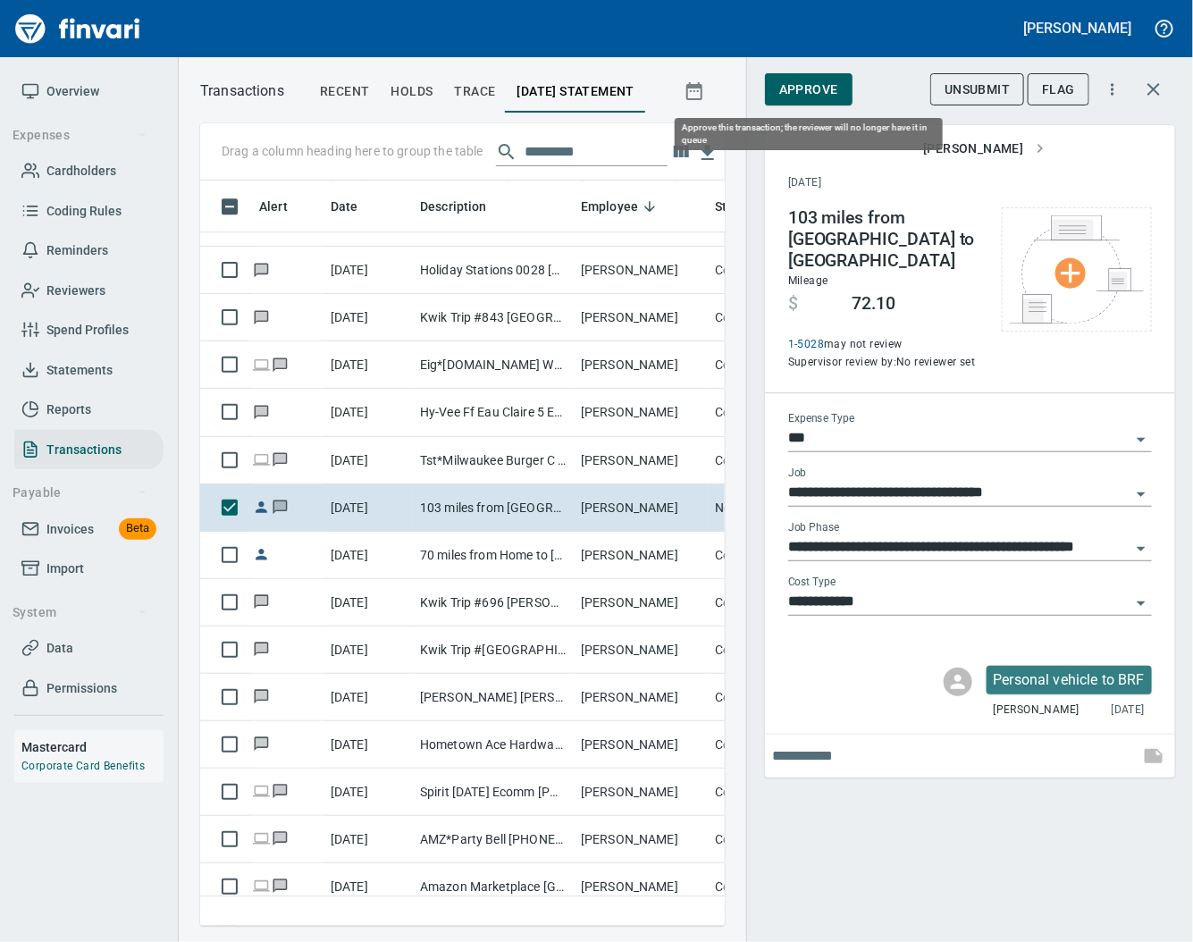
scroll to position [709, 489]
click at [798, 96] on span "Approve" at bounding box center [808, 90] width 59 height 22
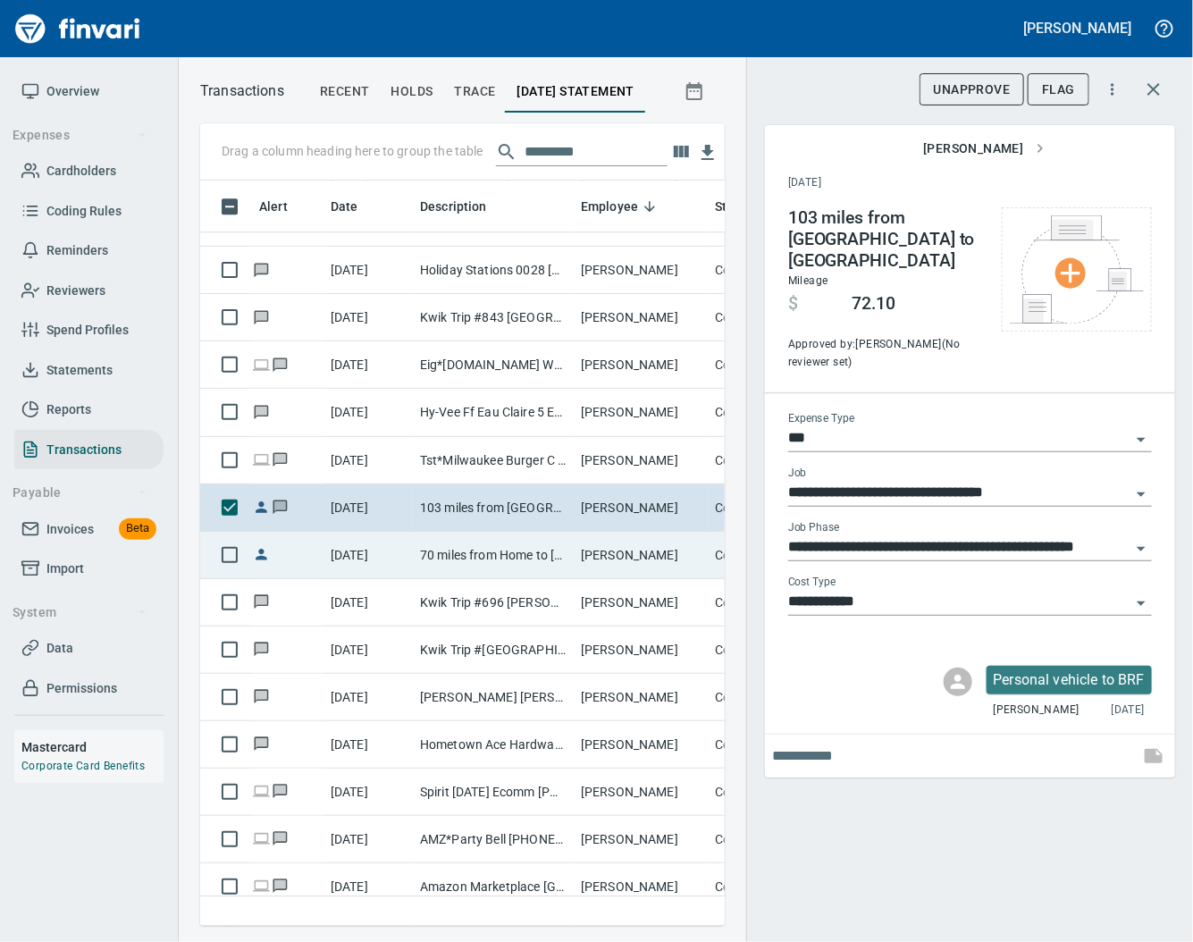
click at [461, 551] on td "70 miles from Home to [GEOGRAPHIC_DATA], 70 miles from [GEOGRAPHIC_DATA][PERSON…" at bounding box center [493, 555] width 161 height 47
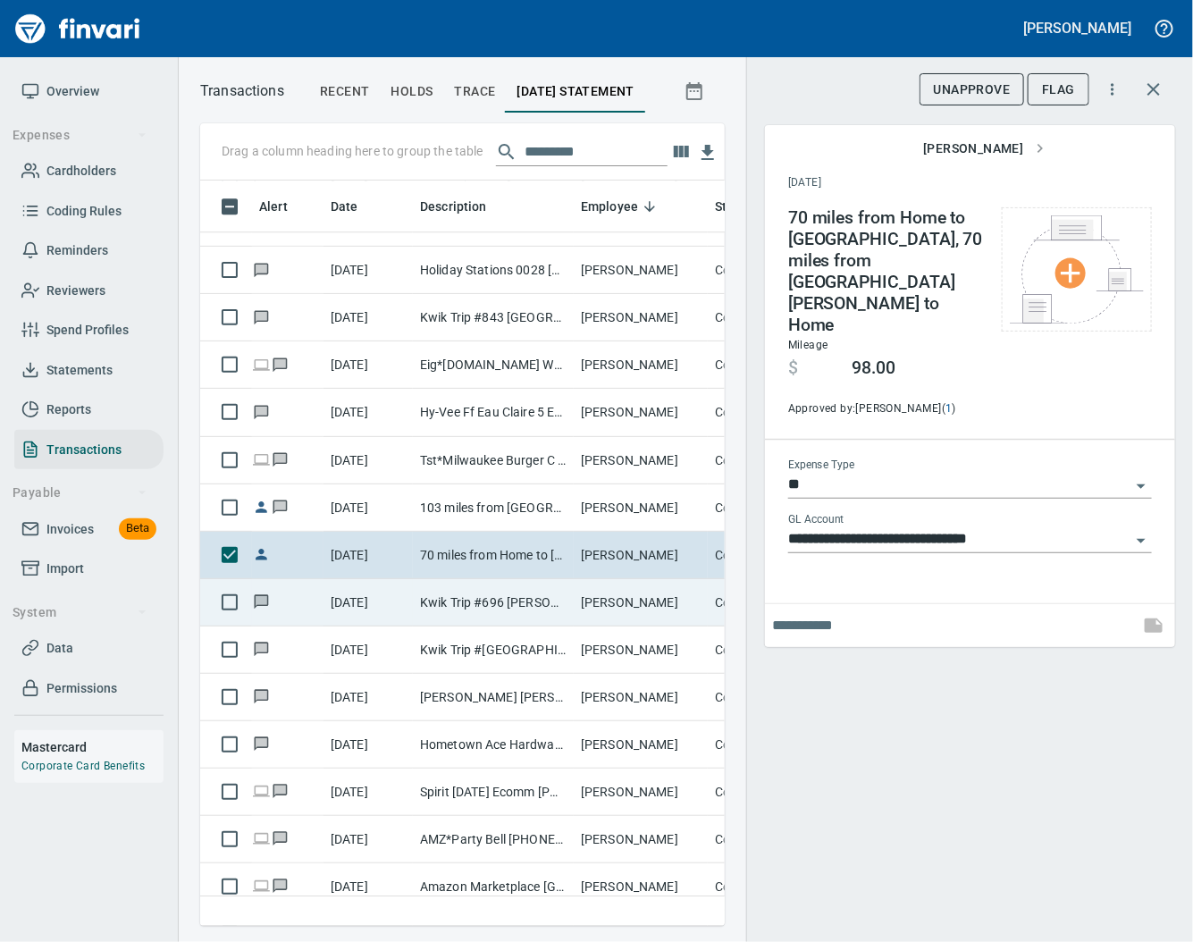
click at [464, 608] on td "Kwik Trip #696 [PERSON_NAME] [GEOGRAPHIC_DATA]" at bounding box center [493, 602] width 161 height 47
type input "***"
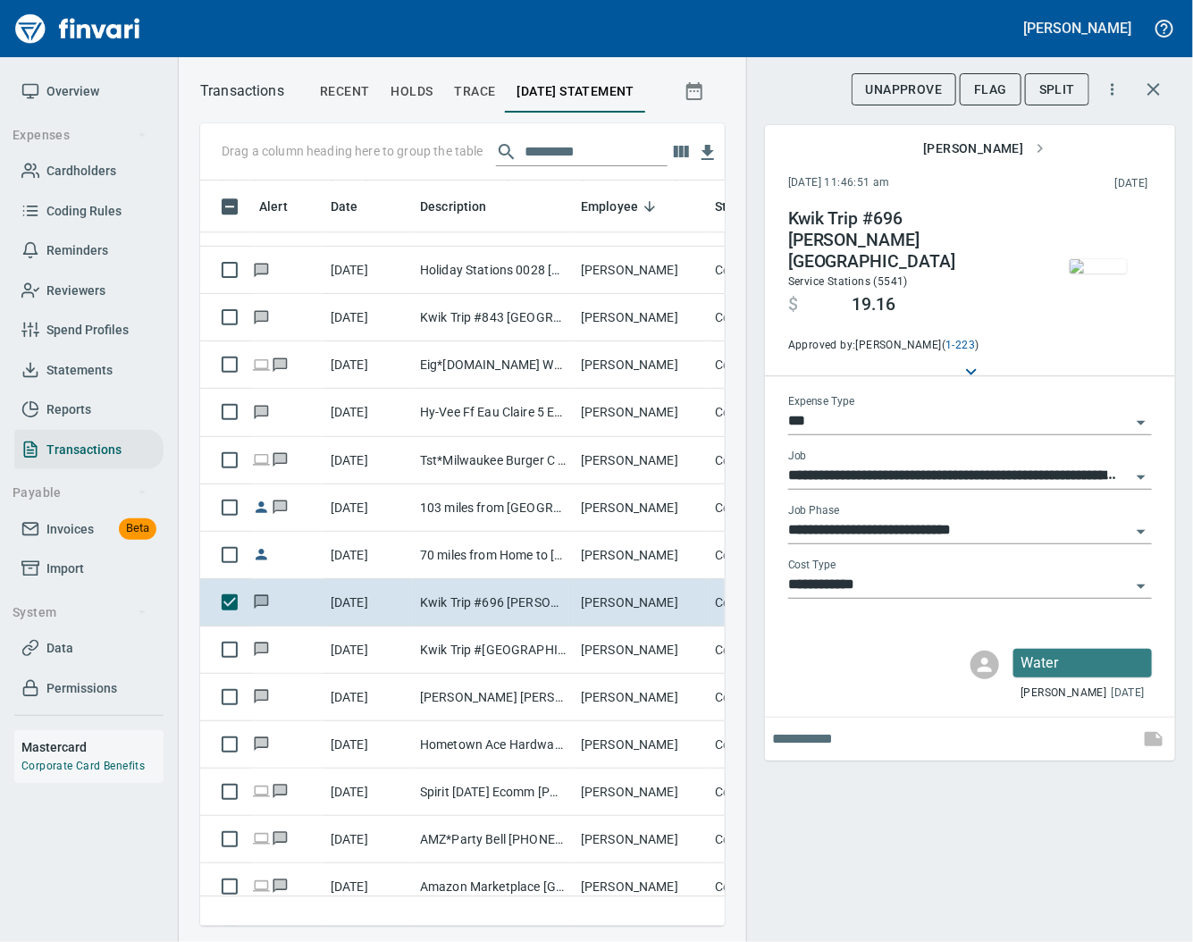
click at [1086, 259] on img "button" at bounding box center [1097, 266] width 57 height 14
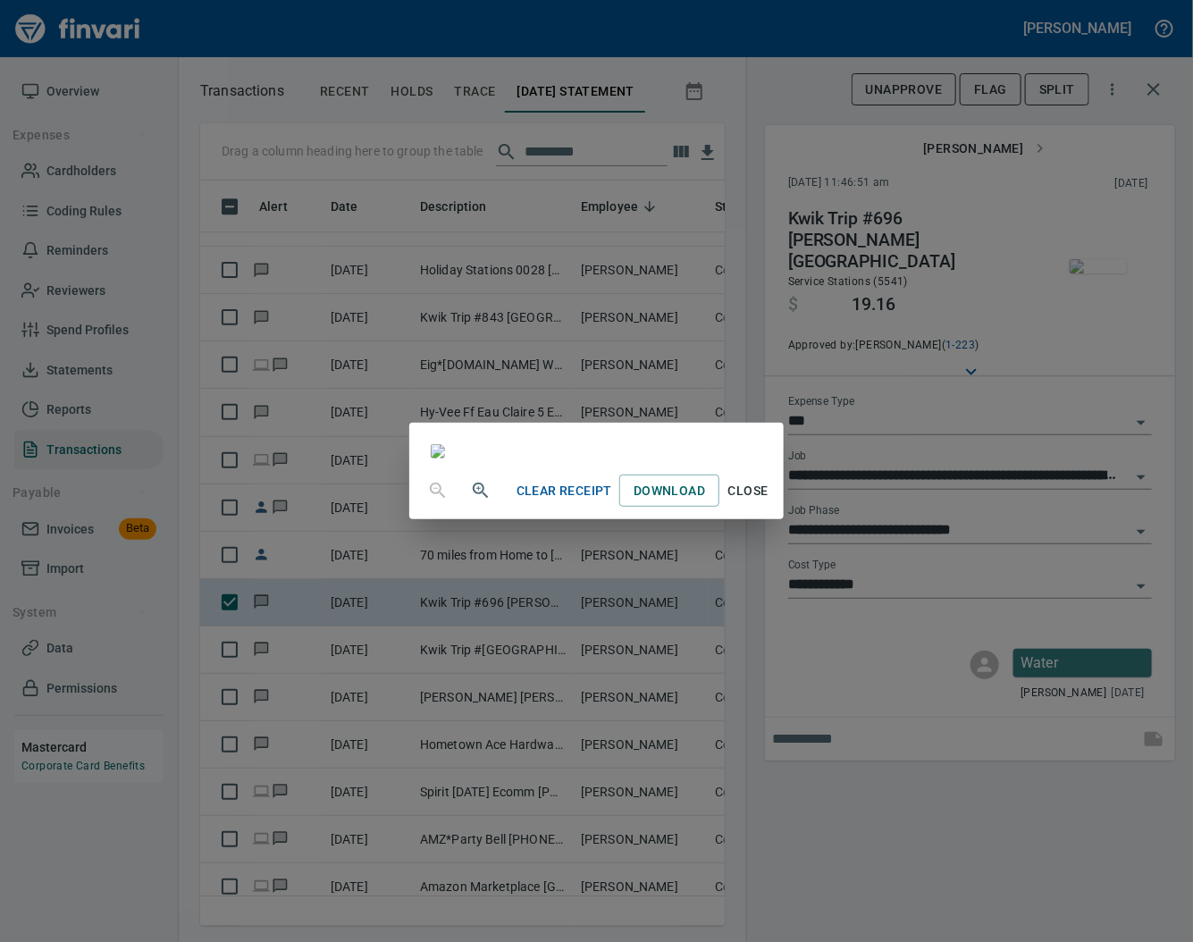
click at [769, 502] on span "Close" at bounding box center [747, 491] width 43 height 22
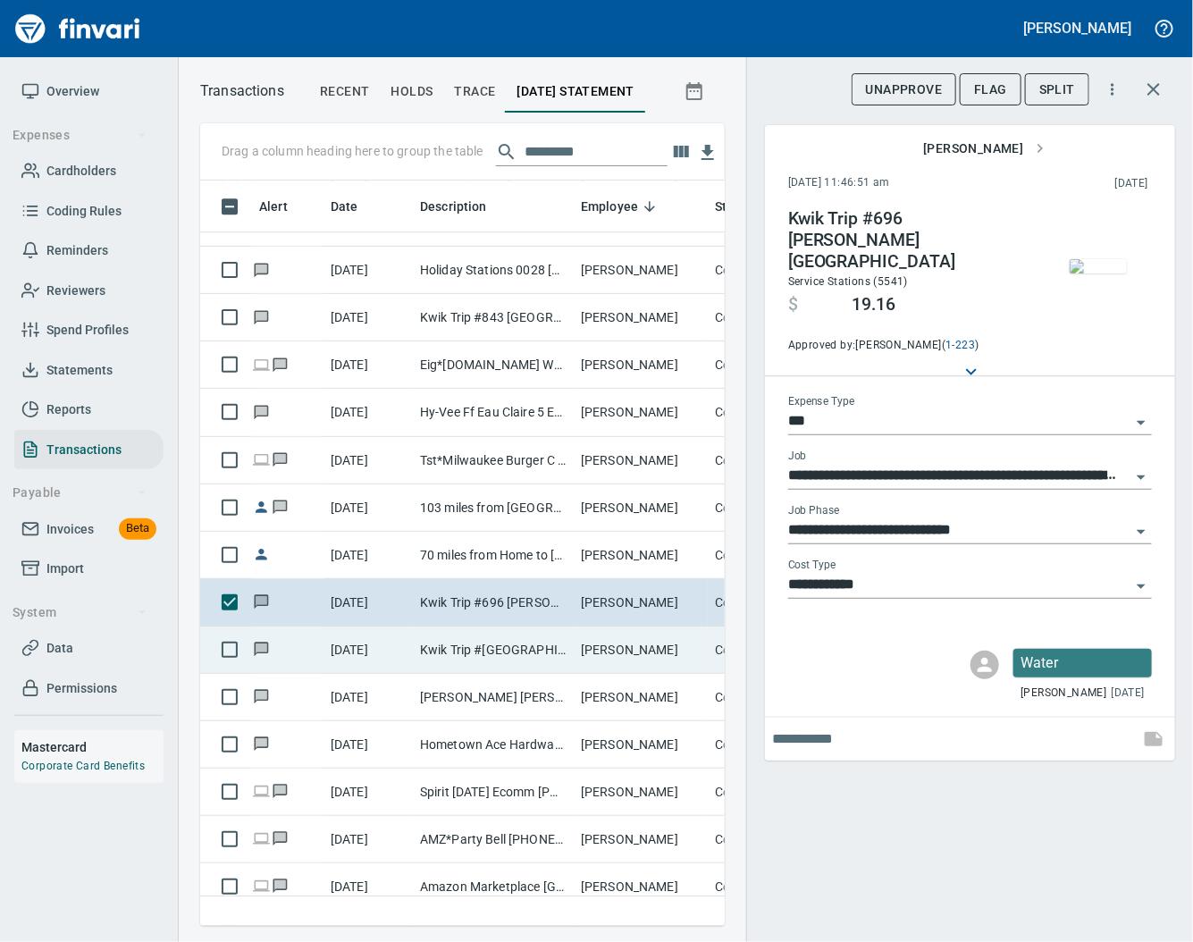
click at [498, 652] on td "Kwik Trip #[GEOGRAPHIC_DATA] [GEOGRAPHIC_DATA]" at bounding box center [493, 649] width 161 height 47
type input "**********"
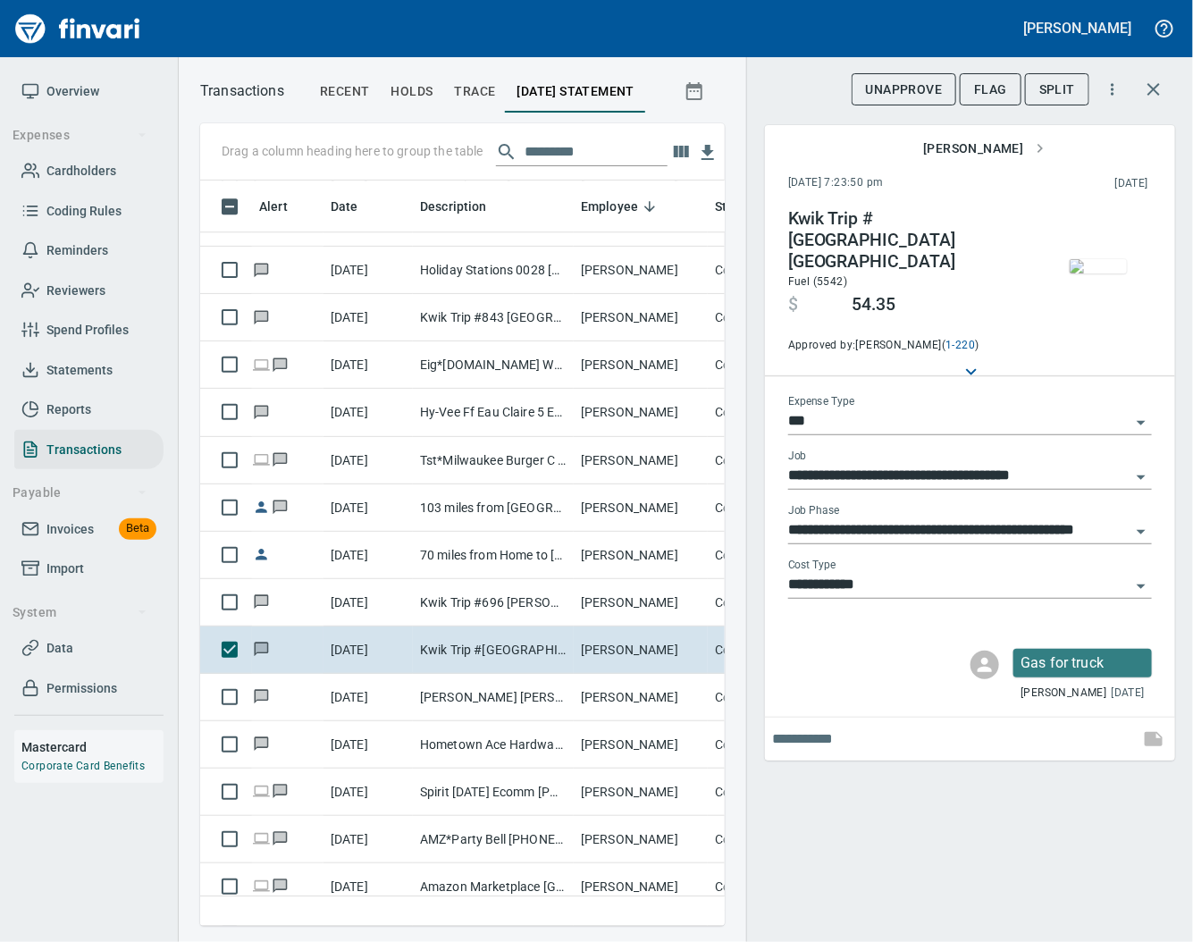
click at [1085, 273] on img "button" at bounding box center [1097, 266] width 57 height 14
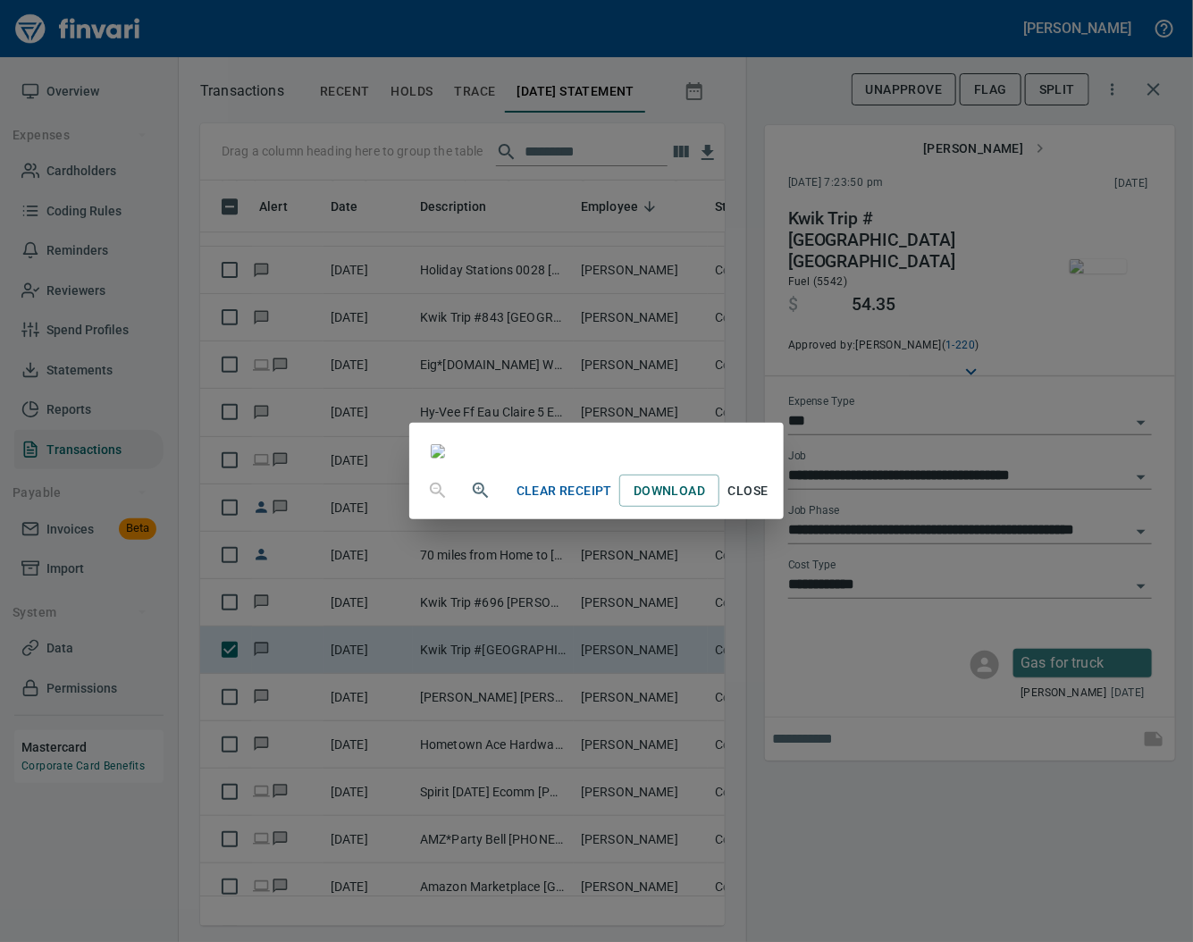
click at [769, 502] on span "Close" at bounding box center [747, 491] width 43 height 22
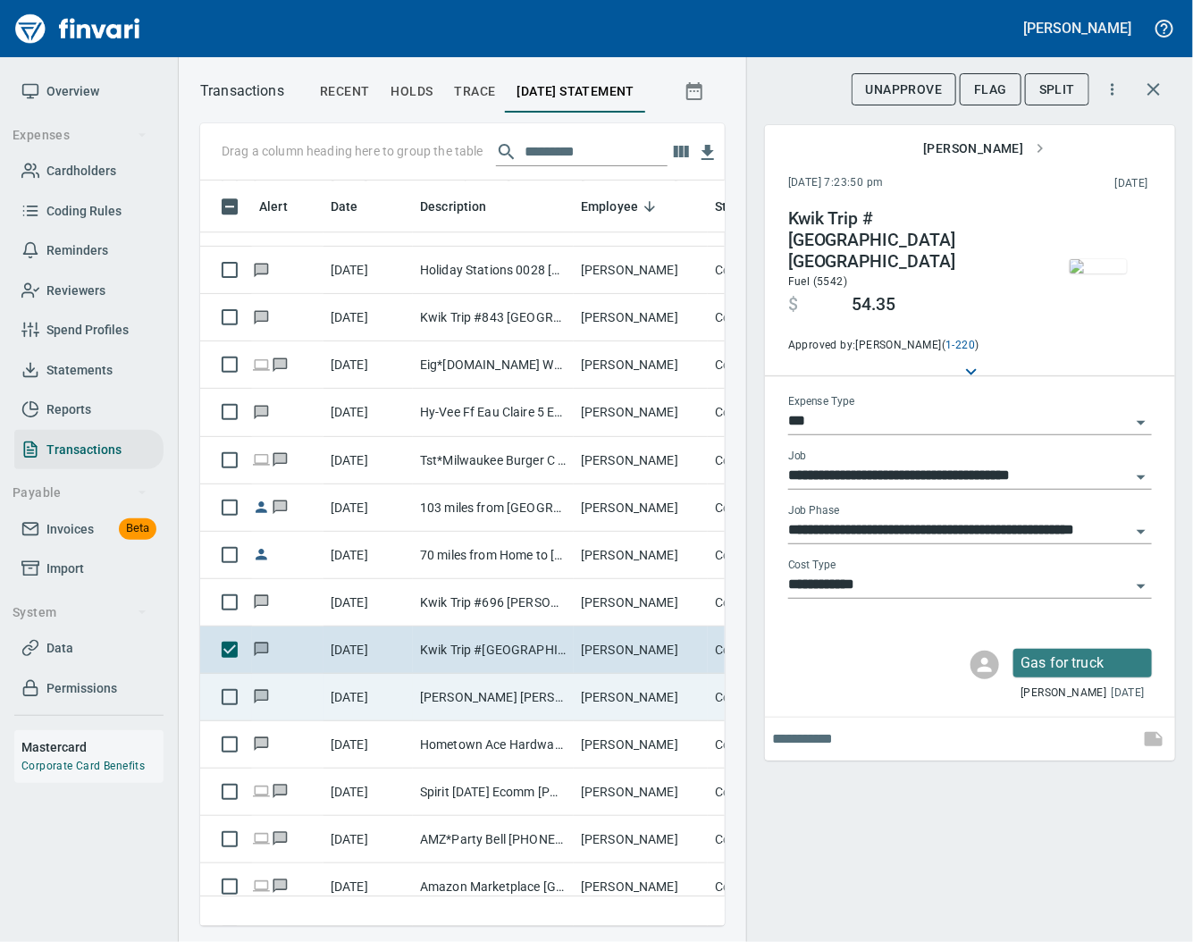
click at [417, 704] on td "[PERSON_NAME] [PERSON_NAME] WI" at bounding box center [493, 697] width 161 height 47
type input "**********"
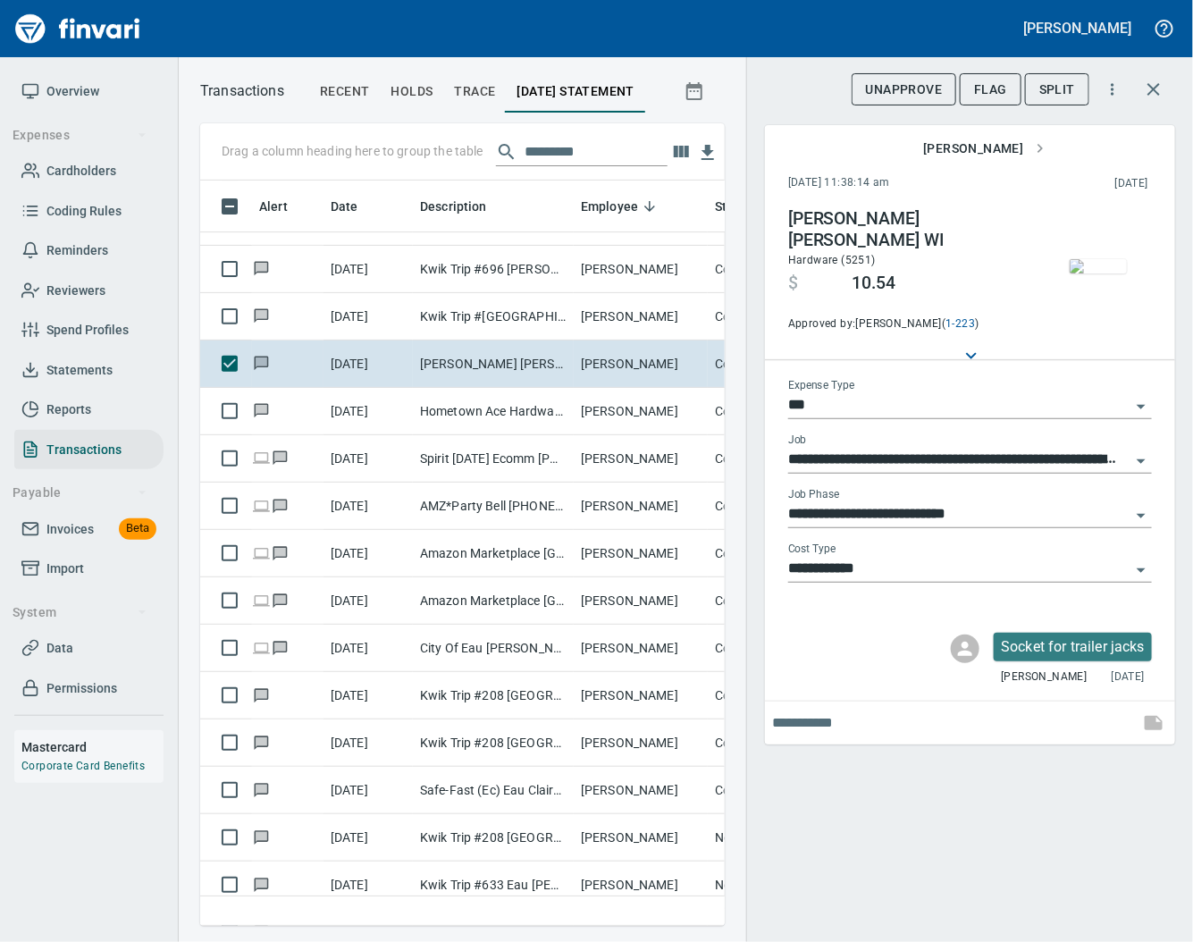
scroll to position [7433, 0]
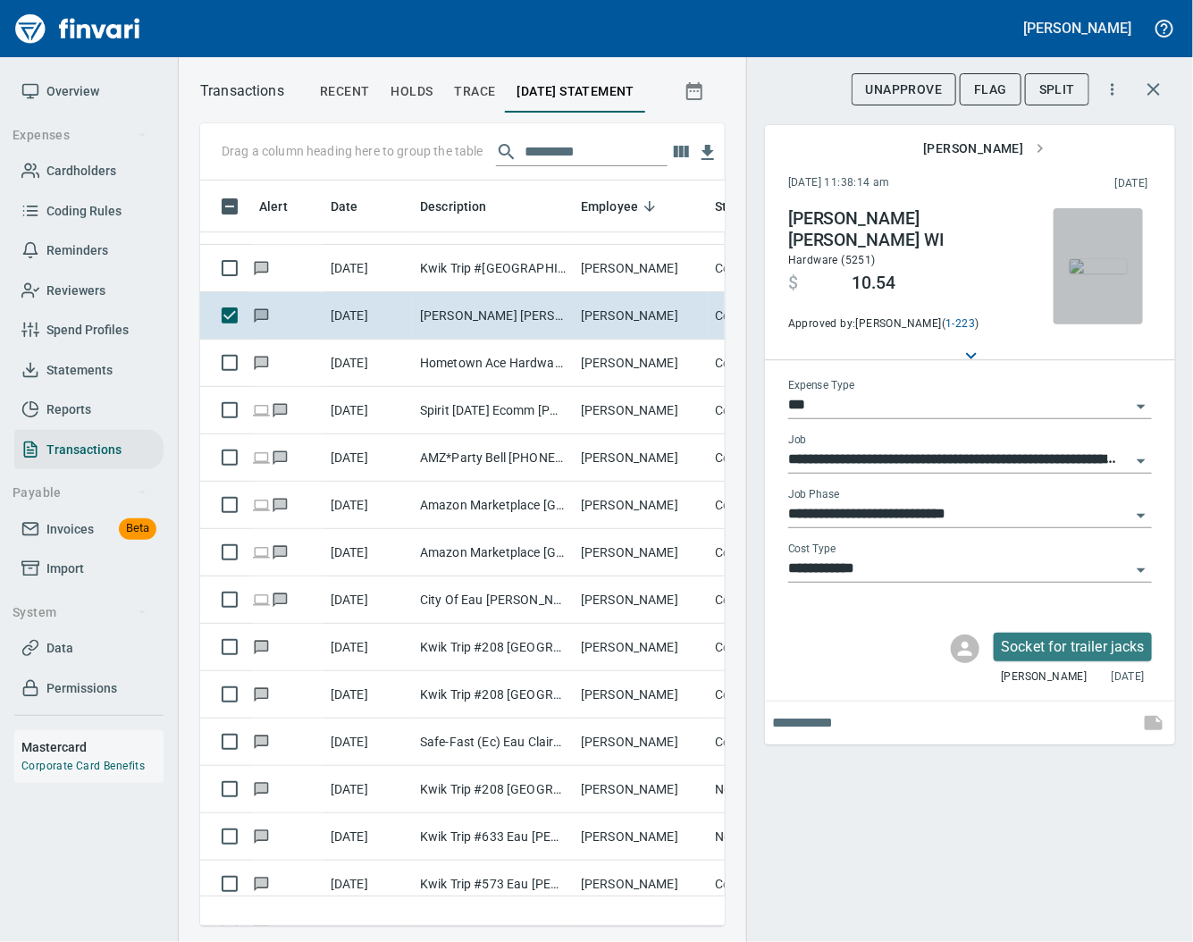
click at [1093, 273] on img "button" at bounding box center [1097, 266] width 57 height 14
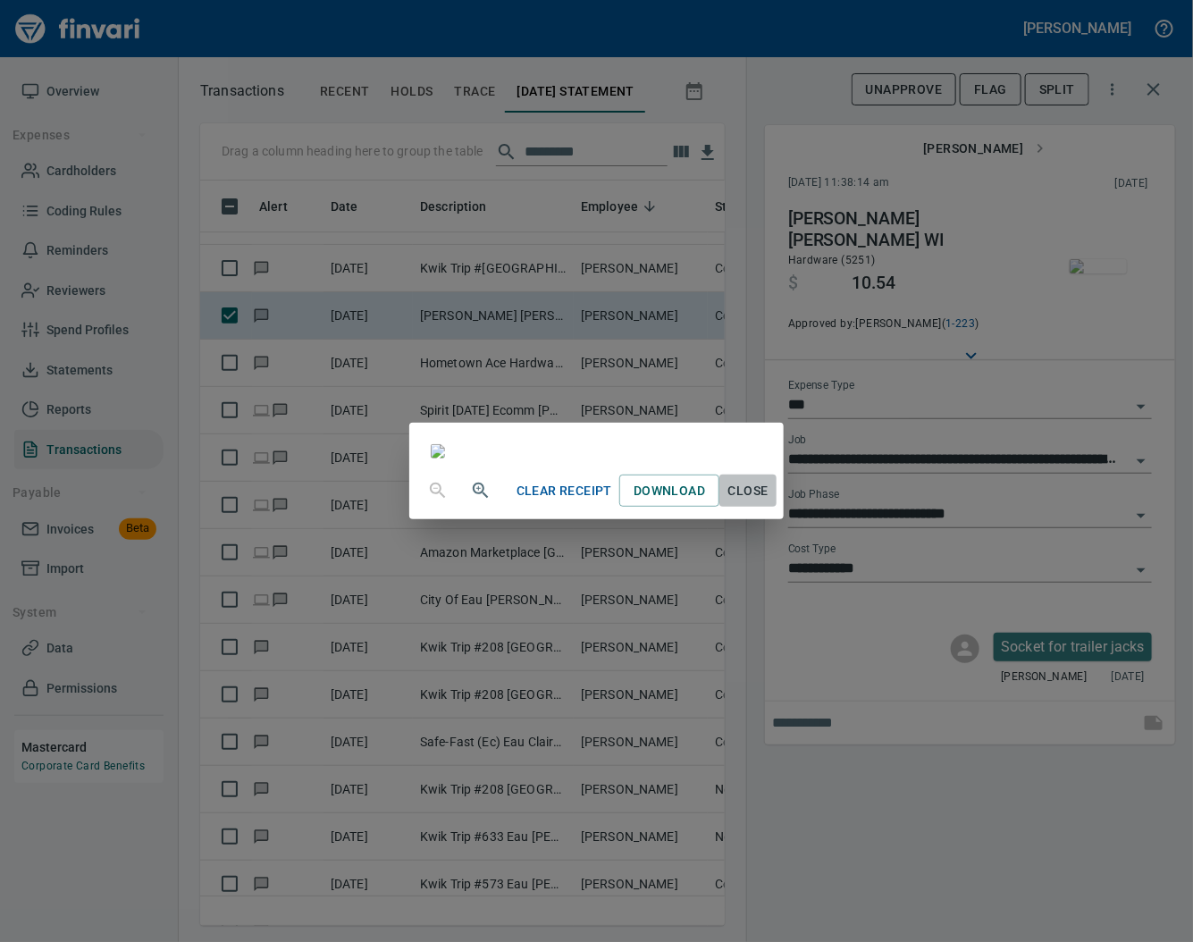
click at [769, 502] on span "Close" at bounding box center [747, 491] width 43 height 22
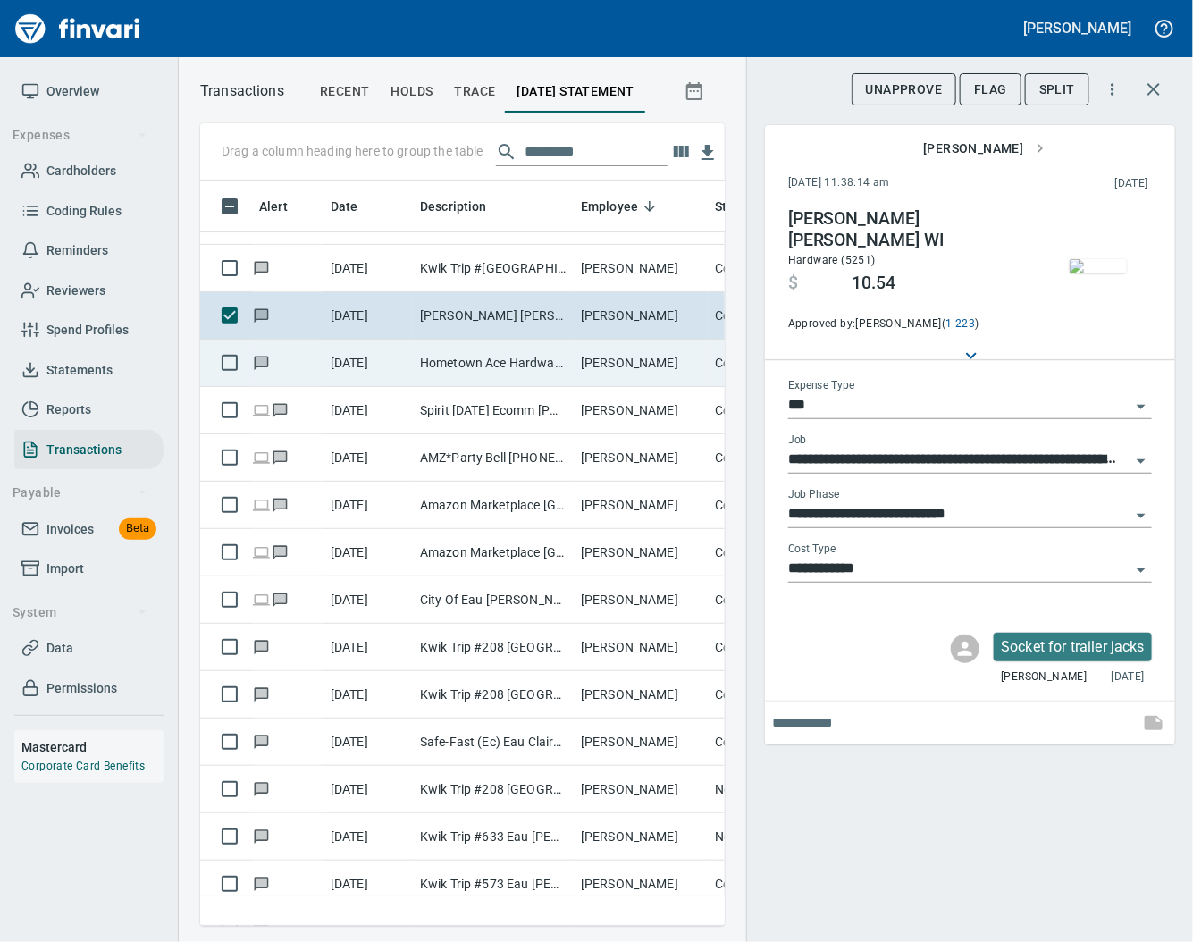
click at [523, 373] on td "Hometown Ace Hardware Prescott [GEOGRAPHIC_DATA]" at bounding box center [493, 362] width 161 height 47
type input "**********"
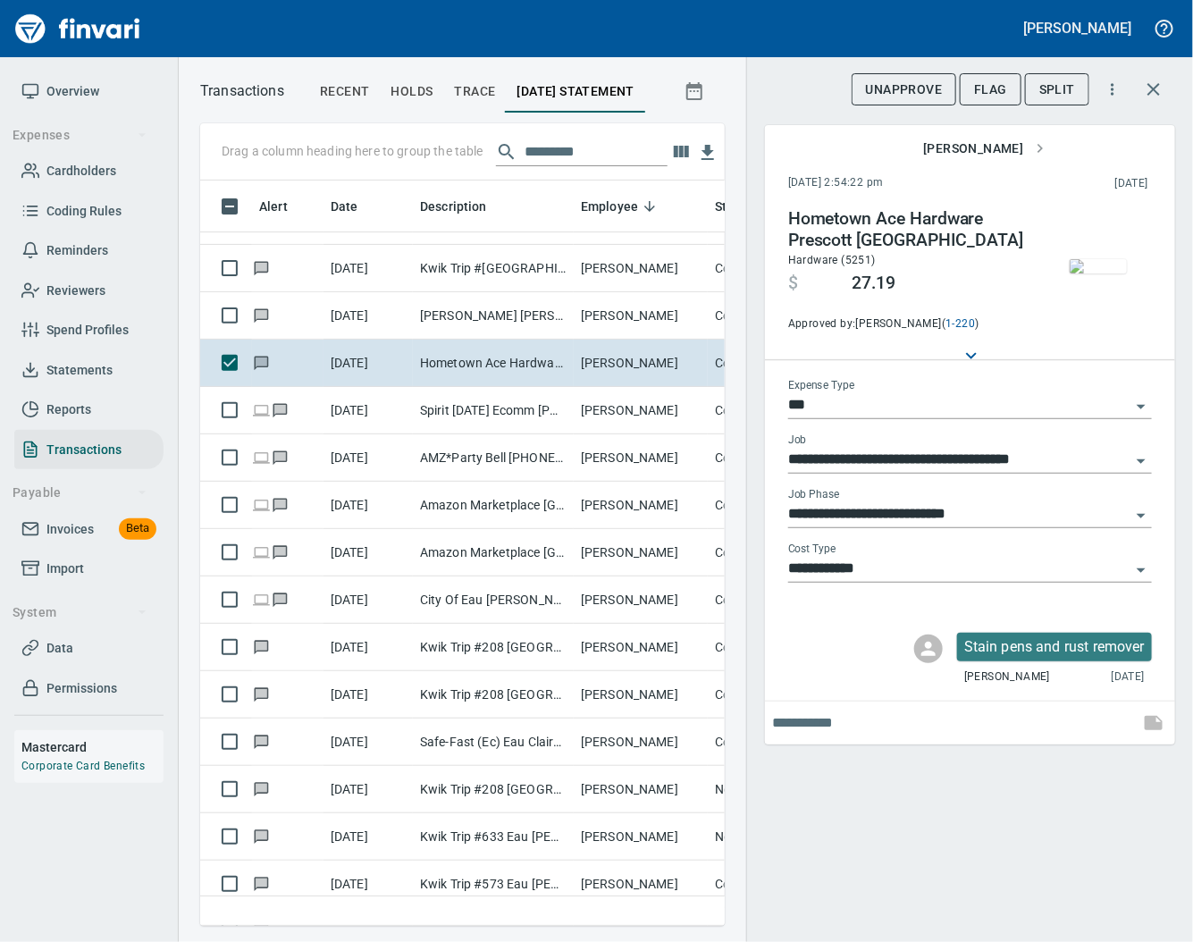
click at [1096, 264] on img "button" at bounding box center [1097, 266] width 57 height 14
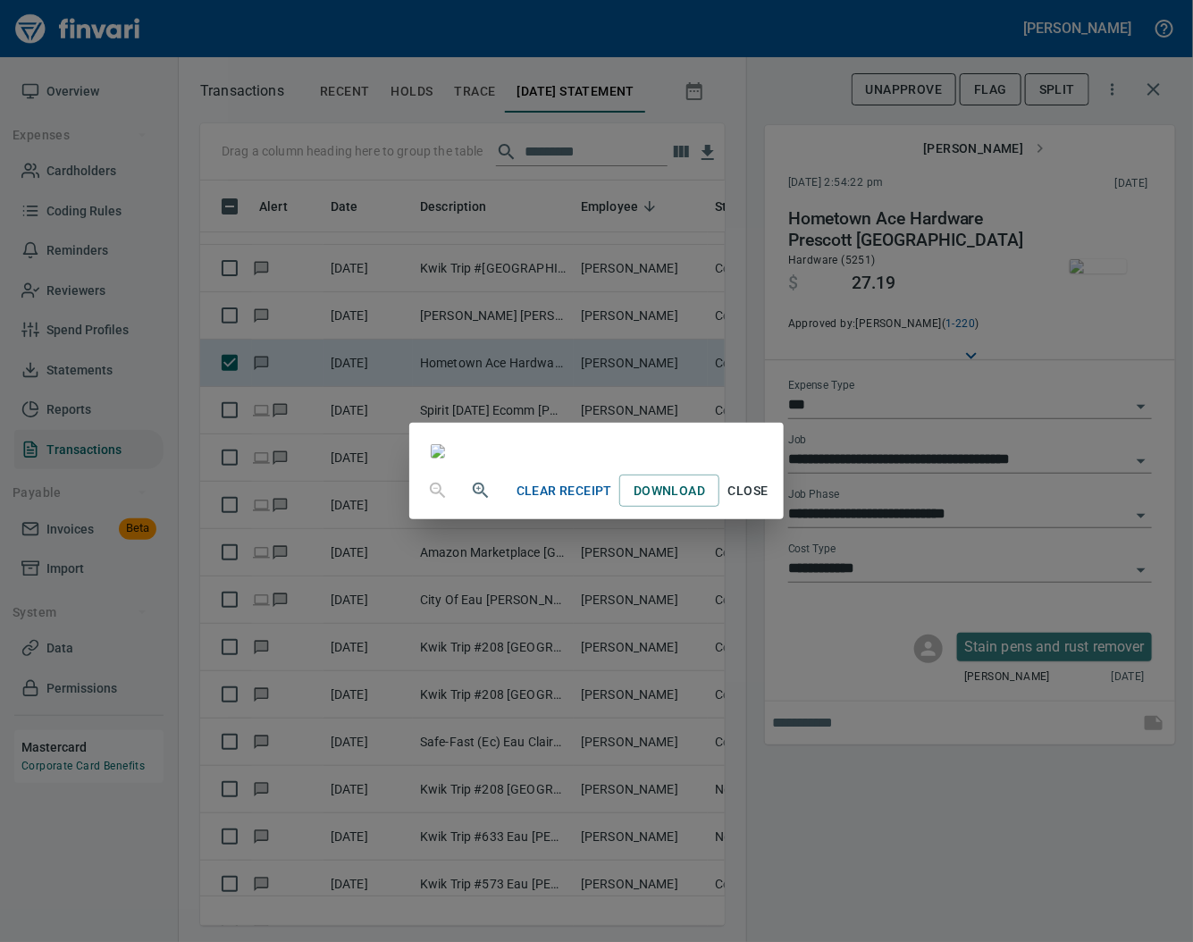
click at [769, 502] on span "Close" at bounding box center [747, 491] width 43 height 22
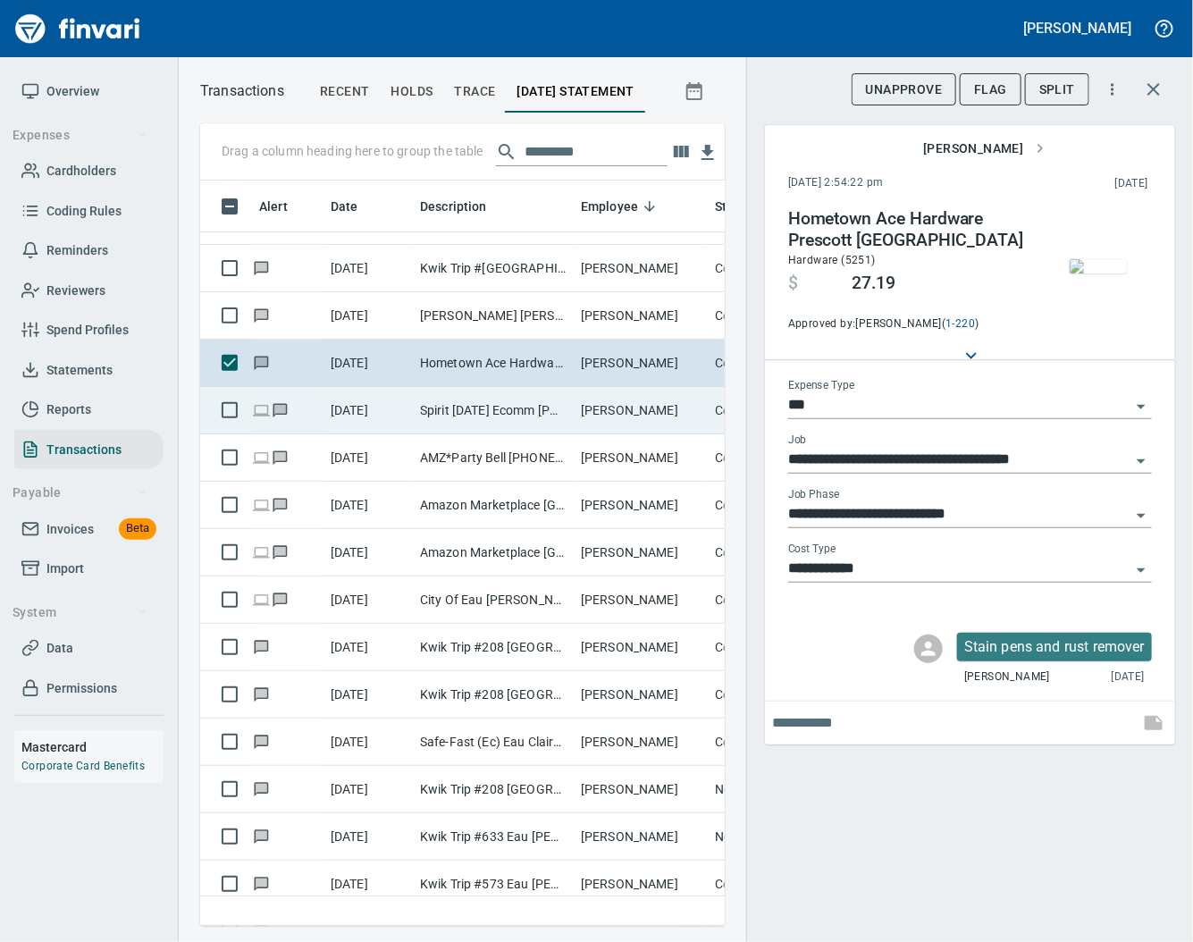
click at [483, 421] on td "Spirit [DATE] Ecomm [PHONE_NUMBER] [GEOGRAPHIC_DATA]" at bounding box center [493, 410] width 161 height 47
type input "**"
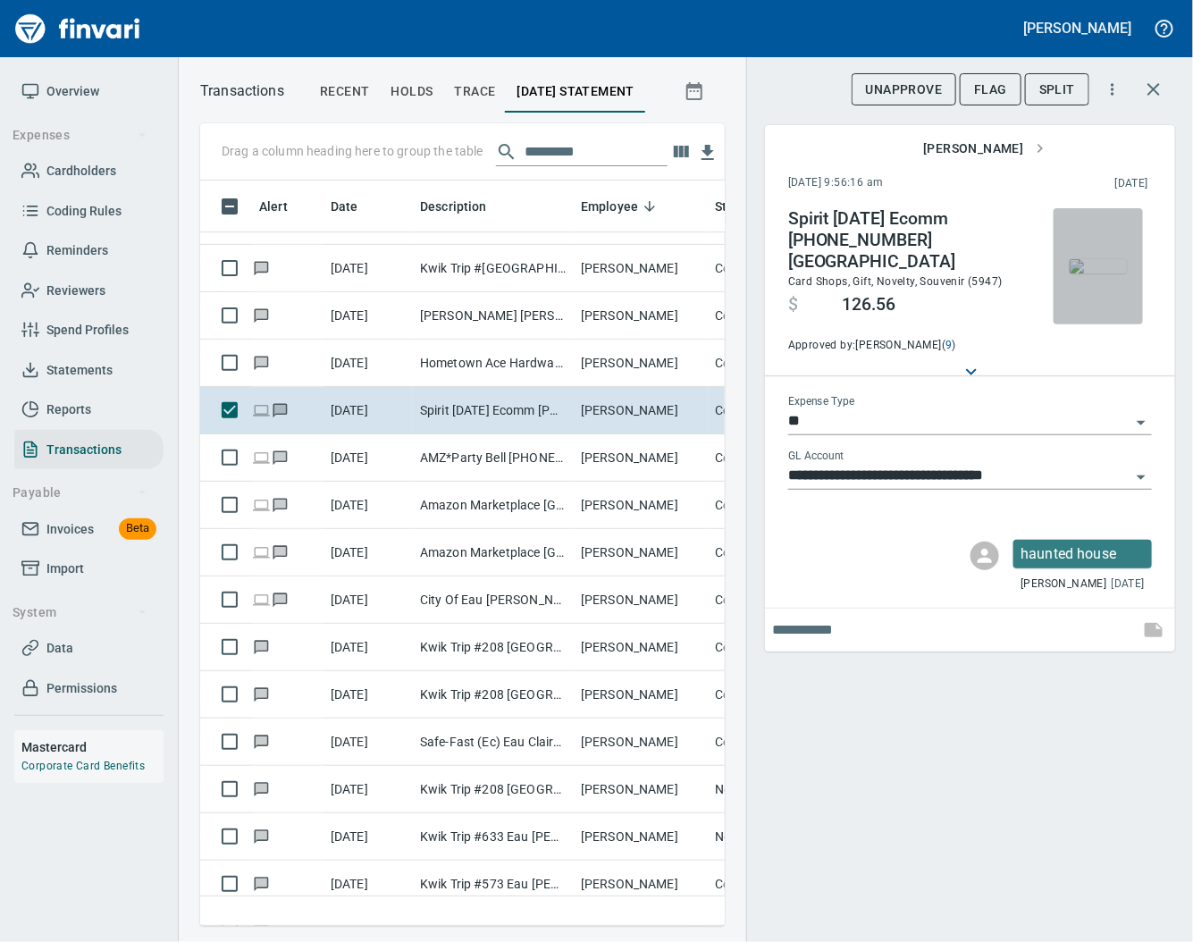
click at [1109, 263] on img "button" at bounding box center [1097, 266] width 57 height 14
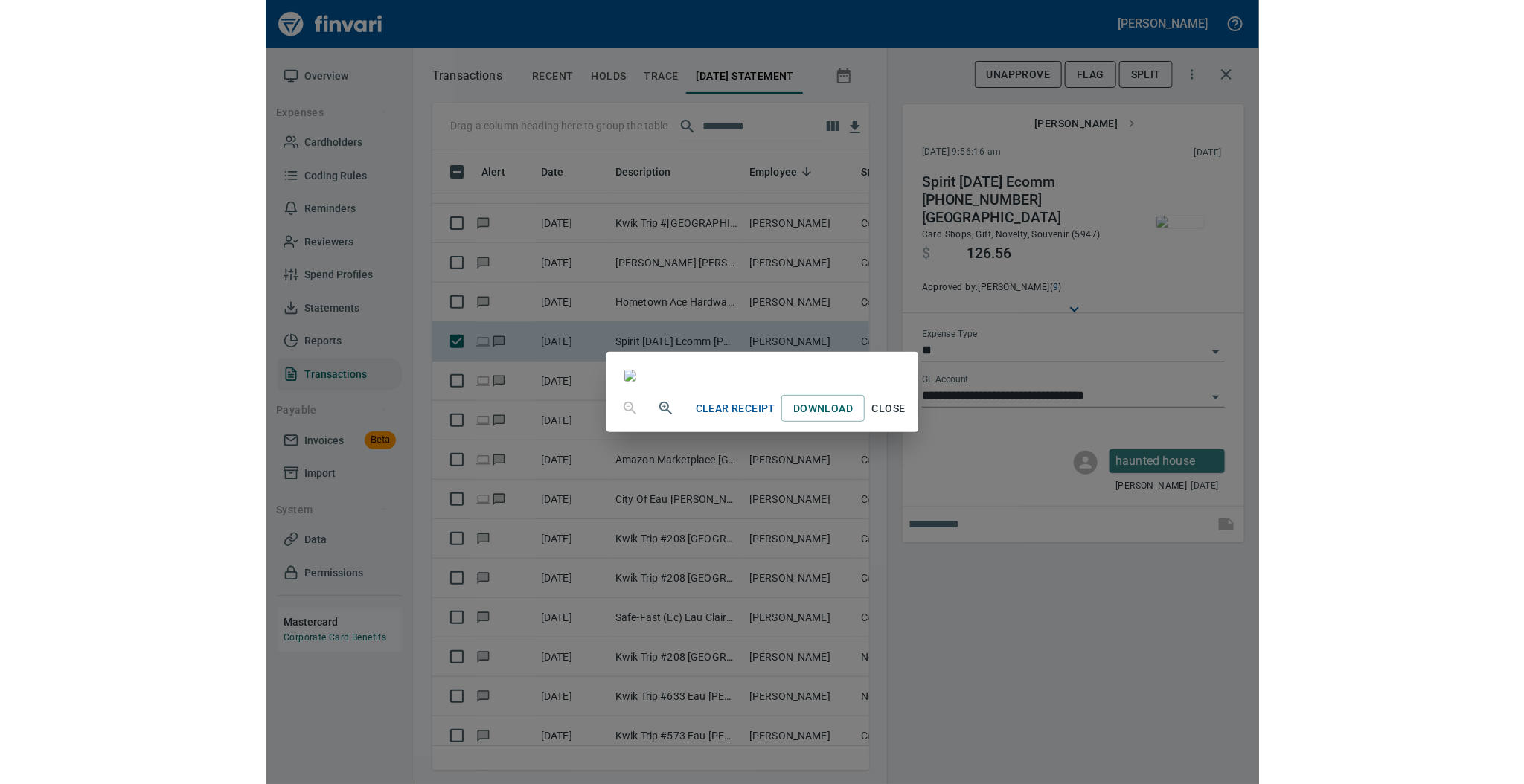
scroll to position [631, 0]
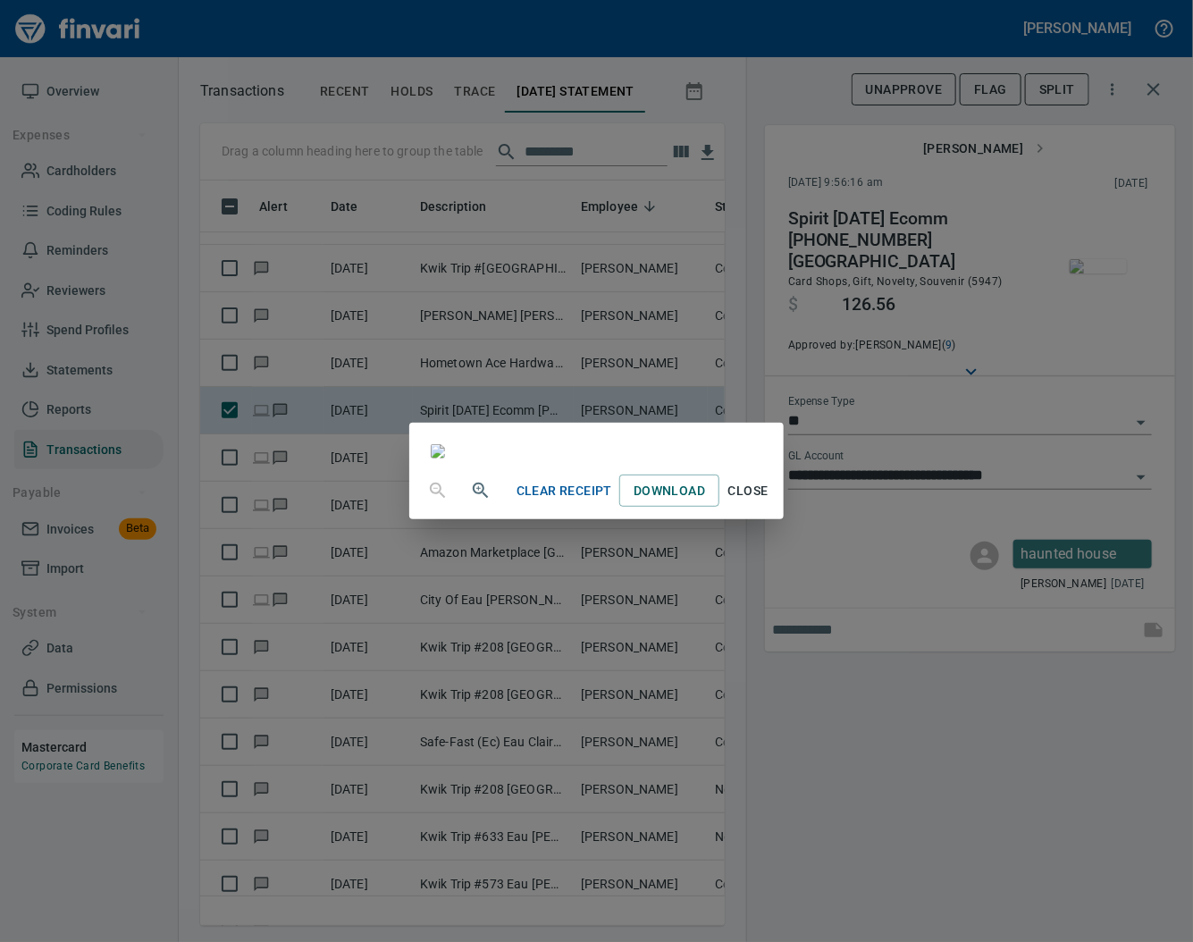
click at [769, 502] on span "Close" at bounding box center [747, 491] width 43 height 22
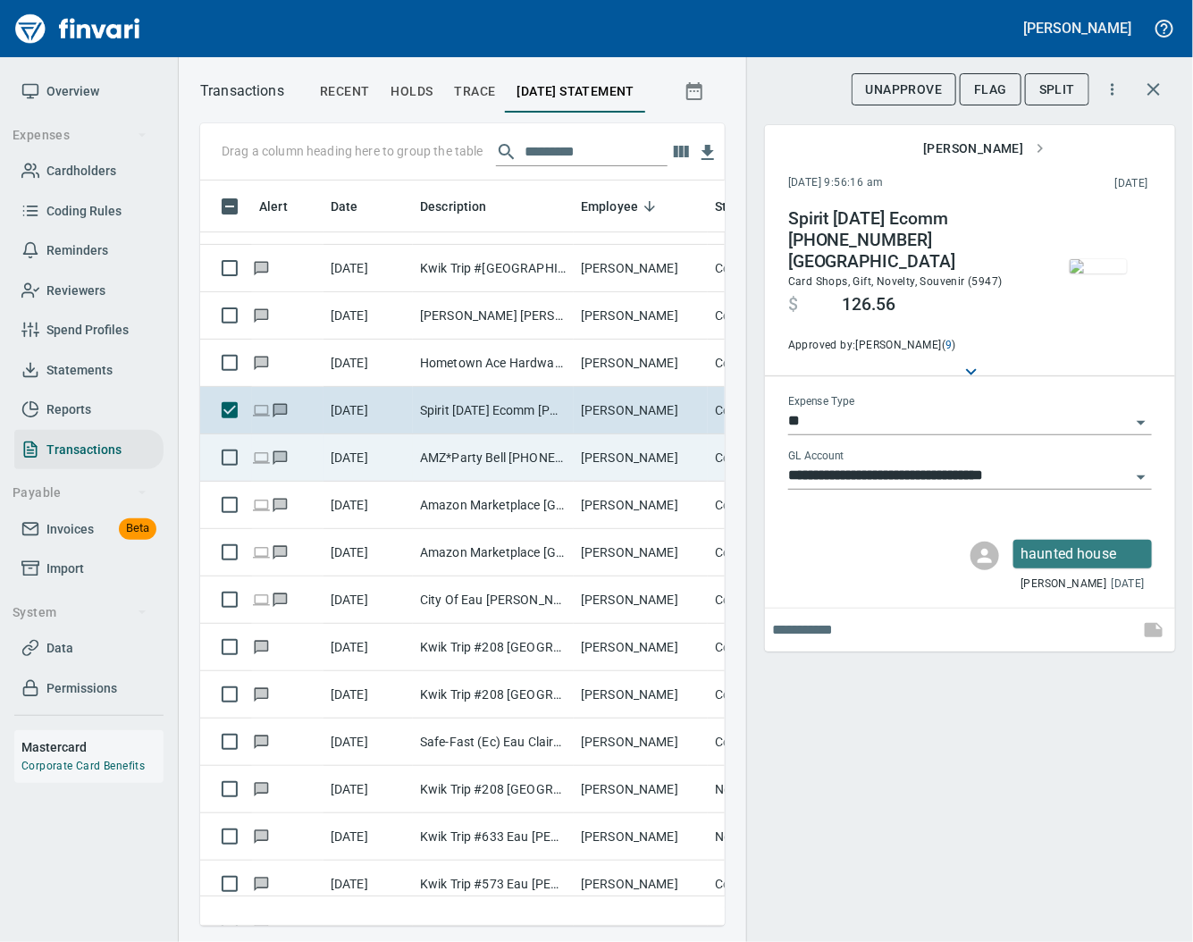
click at [472, 462] on td "AMZ*Party Bell [PHONE_NUMBER] [GEOGRAPHIC_DATA]" at bounding box center [493, 457] width 161 height 47
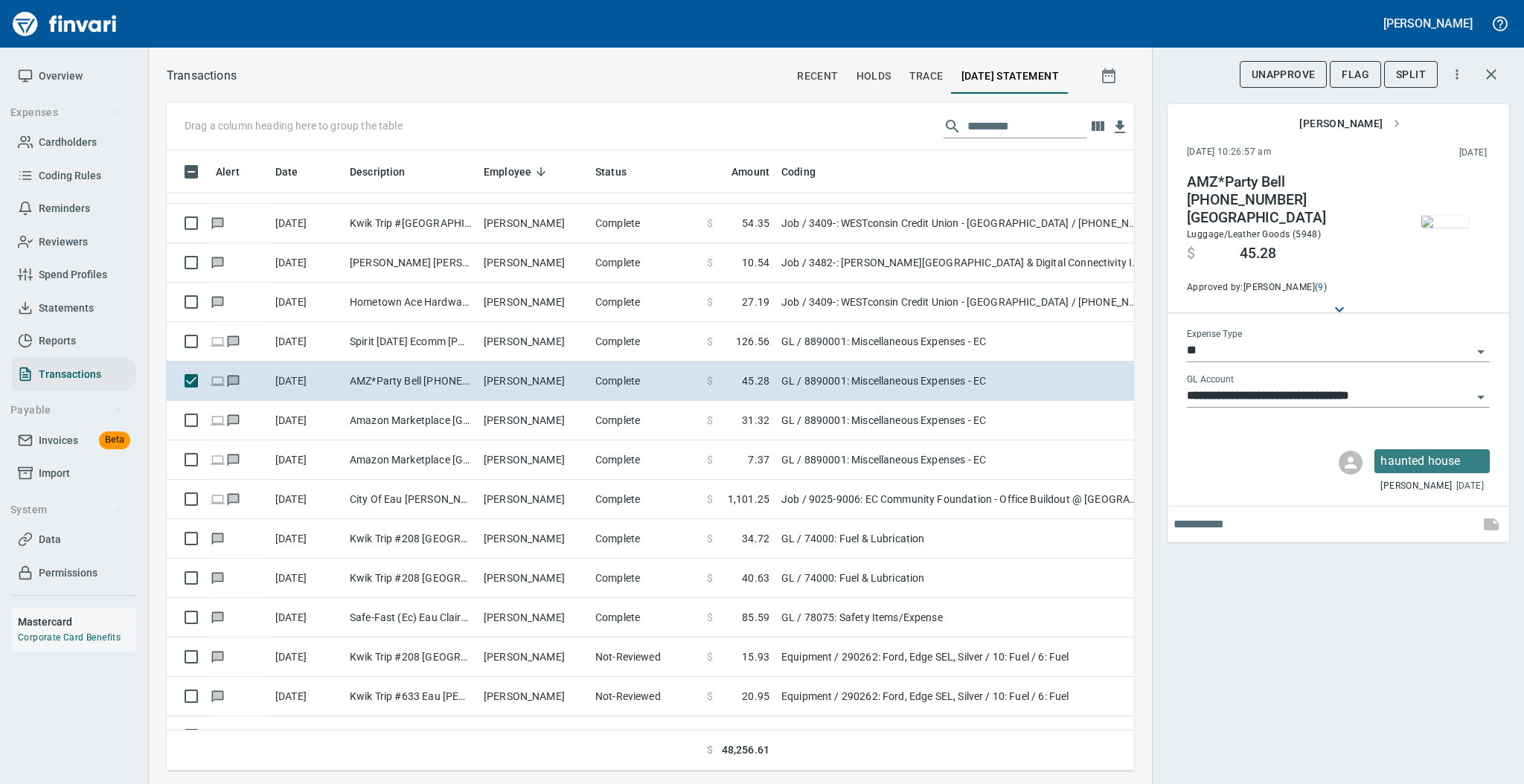
scroll to position [590, 937]
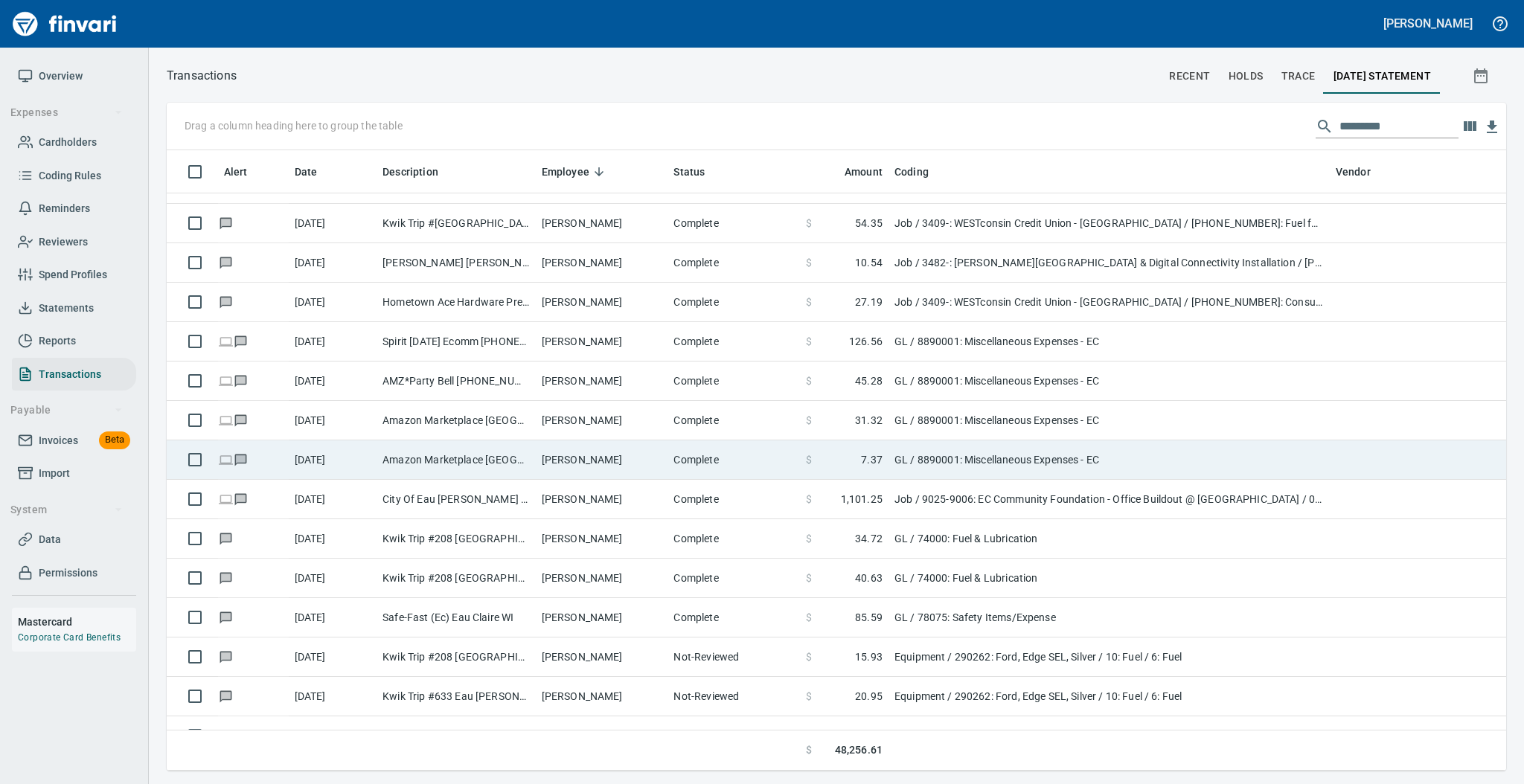
scroll to position [2, 2]
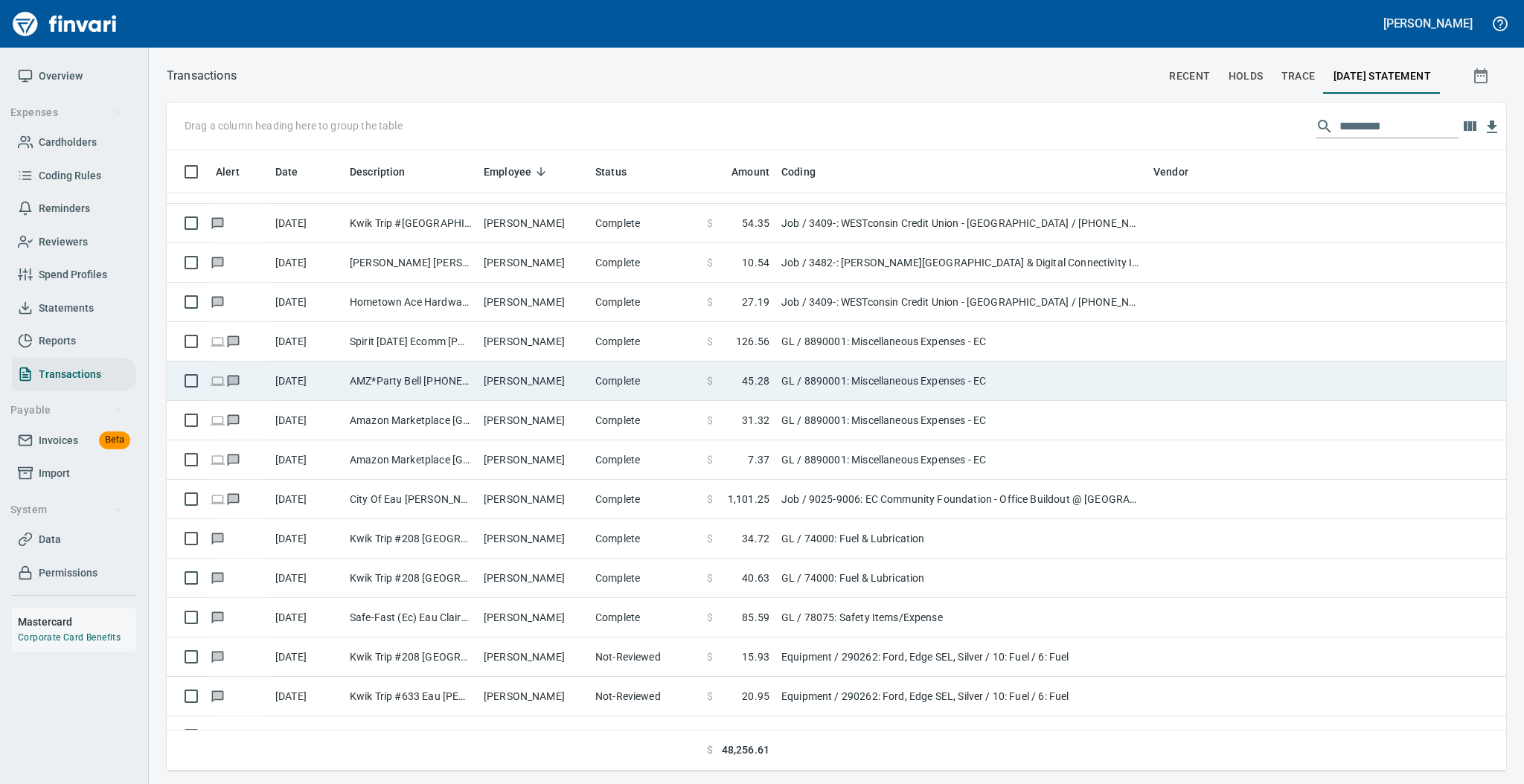
click at [388, 387] on td "AMZ*Party Bell [PHONE_NUMBER] [GEOGRAPHIC_DATA]" at bounding box center [411, 380] width 134 height 39
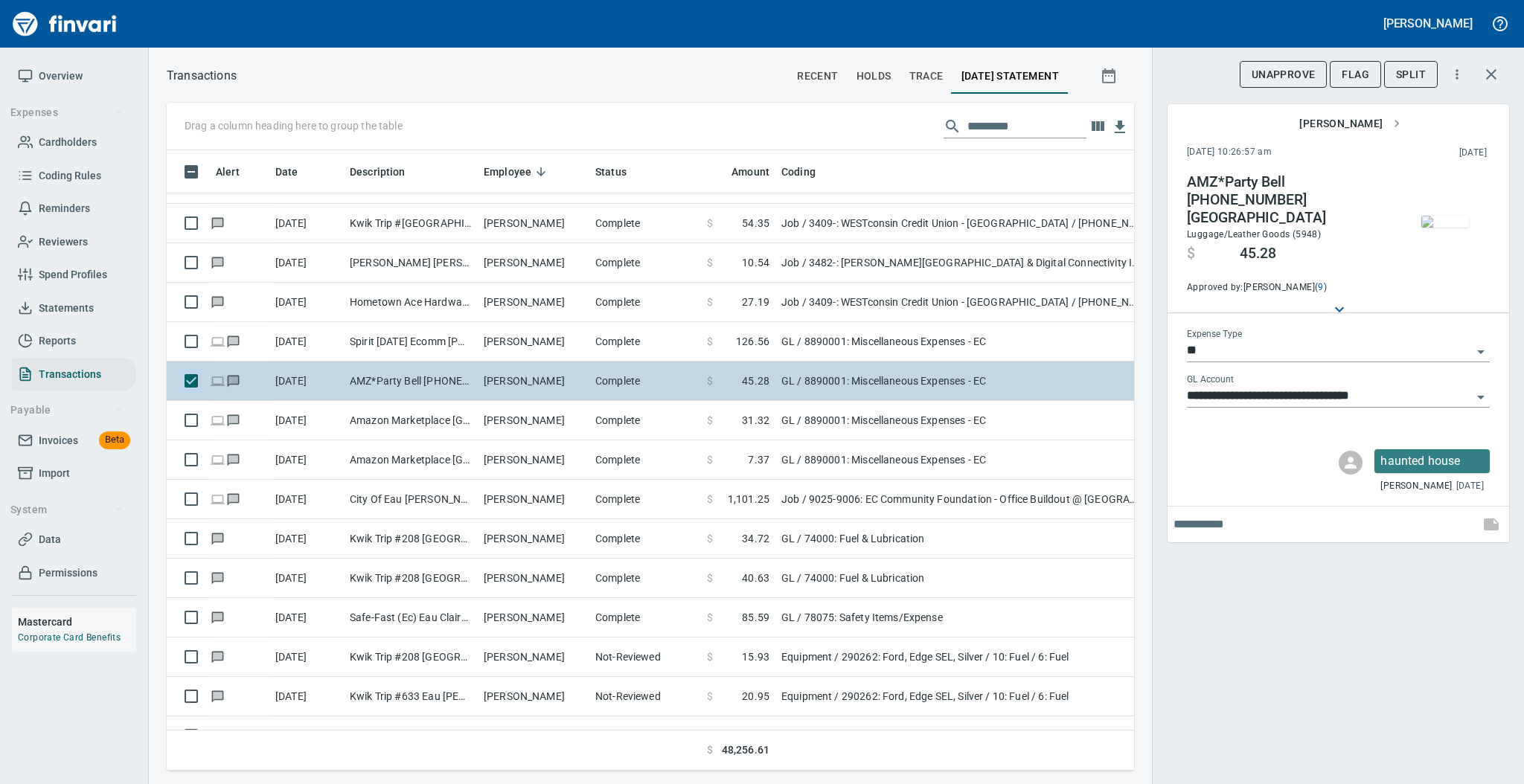
scroll to position [590, 937]
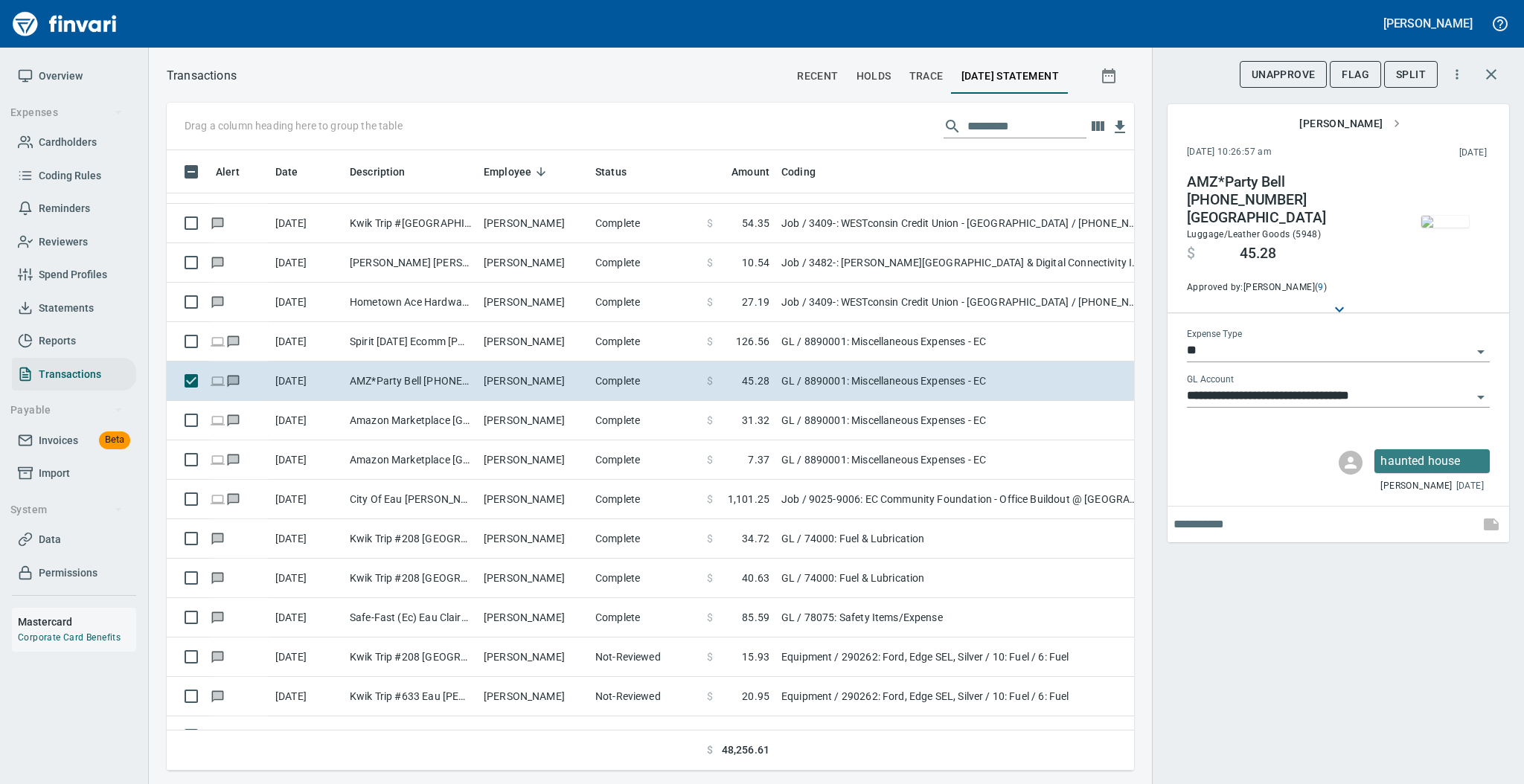
click at [1447, 222] on img "button" at bounding box center [1444, 221] width 47 height 12
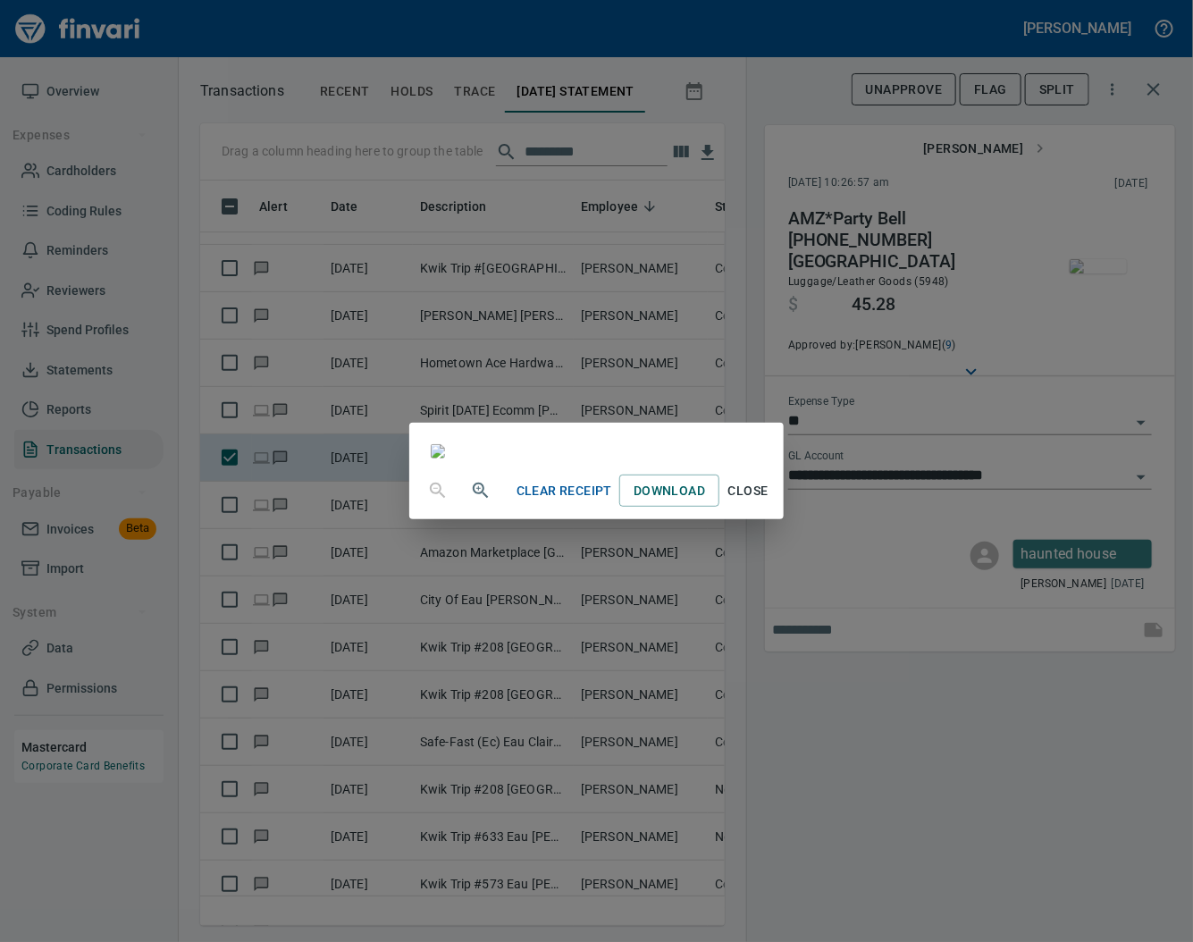
scroll to position [22, 0]
click at [769, 502] on span "Close" at bounding box center [747, 491] width 43 height 22
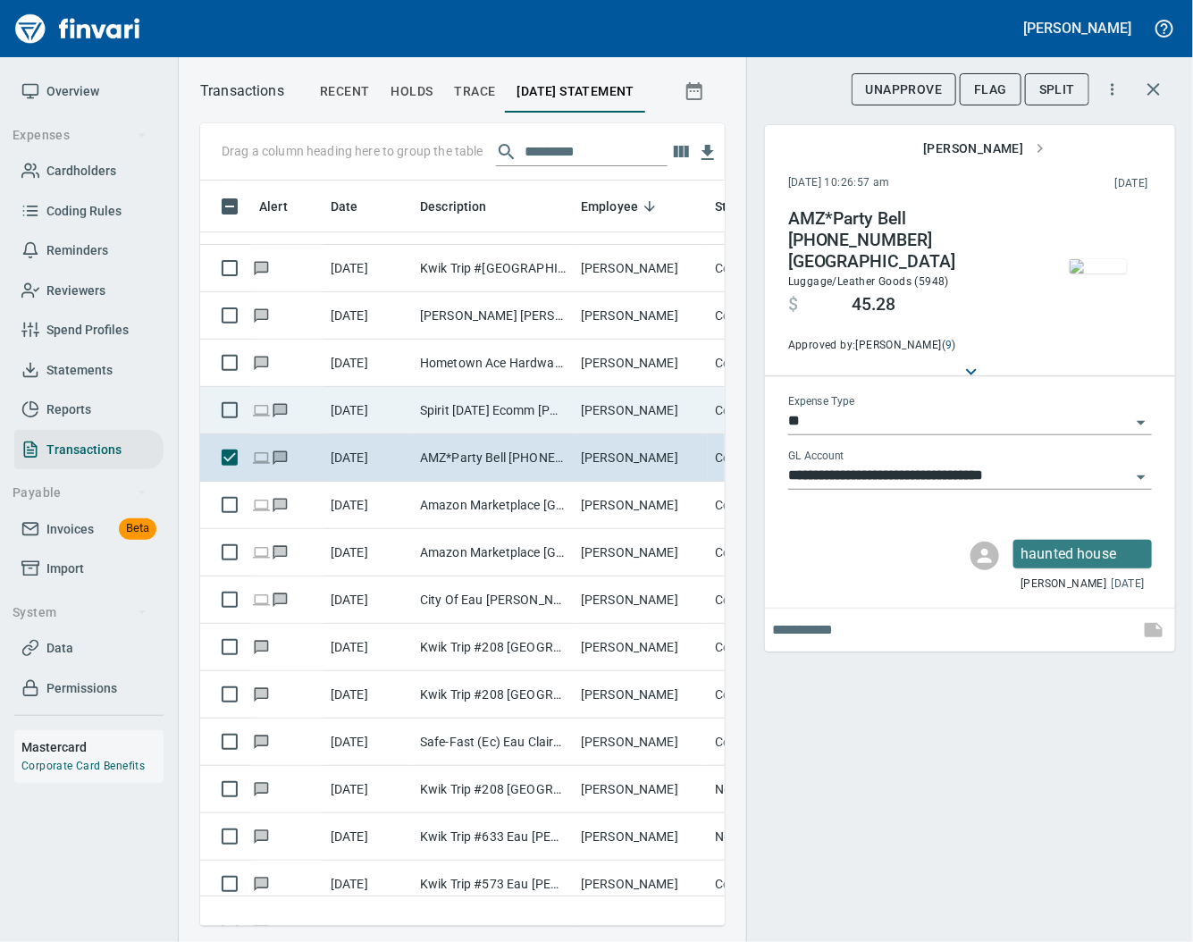
click at [464, 396] on td "Spirit [DATE] Ecomm [PHONE_NUMBER] [GEOGRAPHIC_DATA]" at bounding box center [493, 410] width 161 height 47
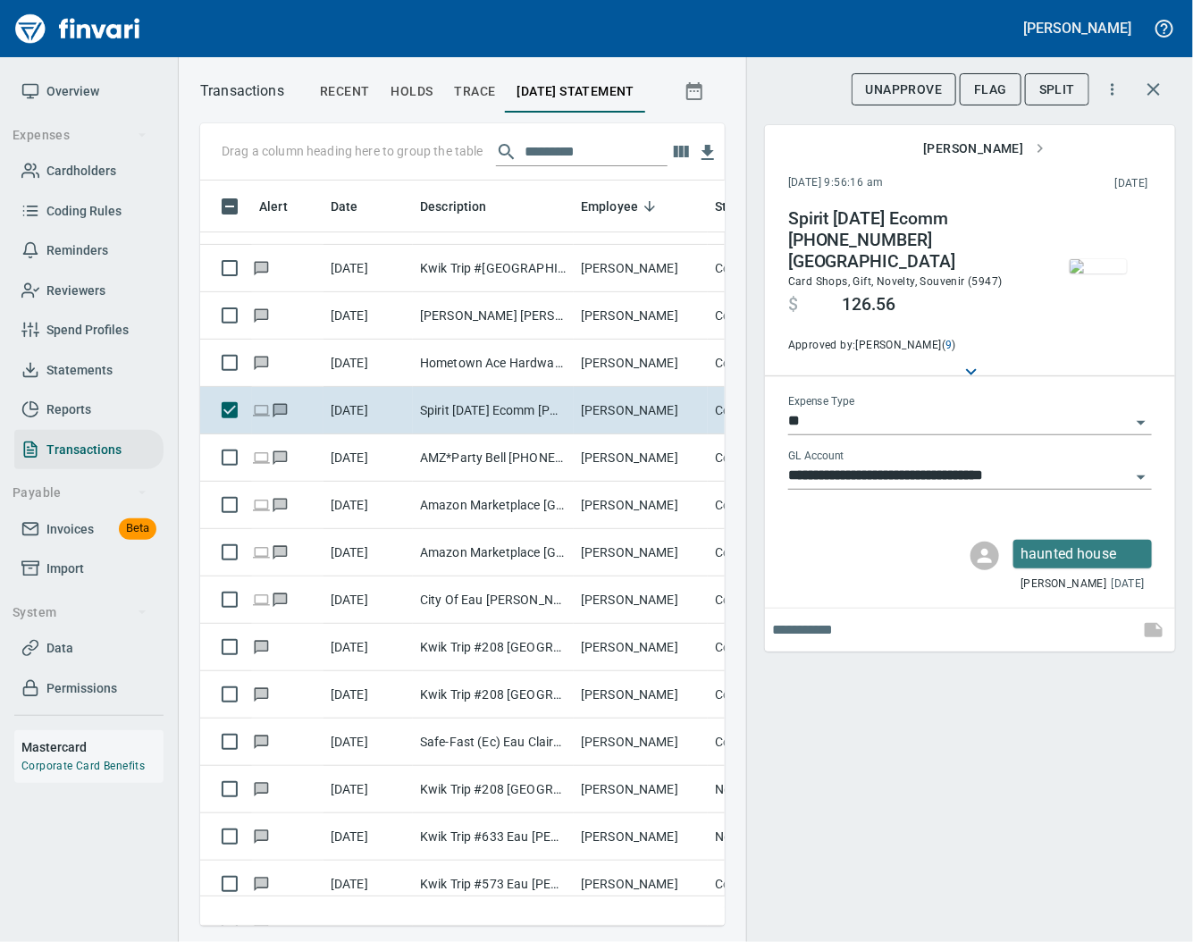
click at [1082, 273] on img "button" at bounding box center [1097, 266] width 57 height 14
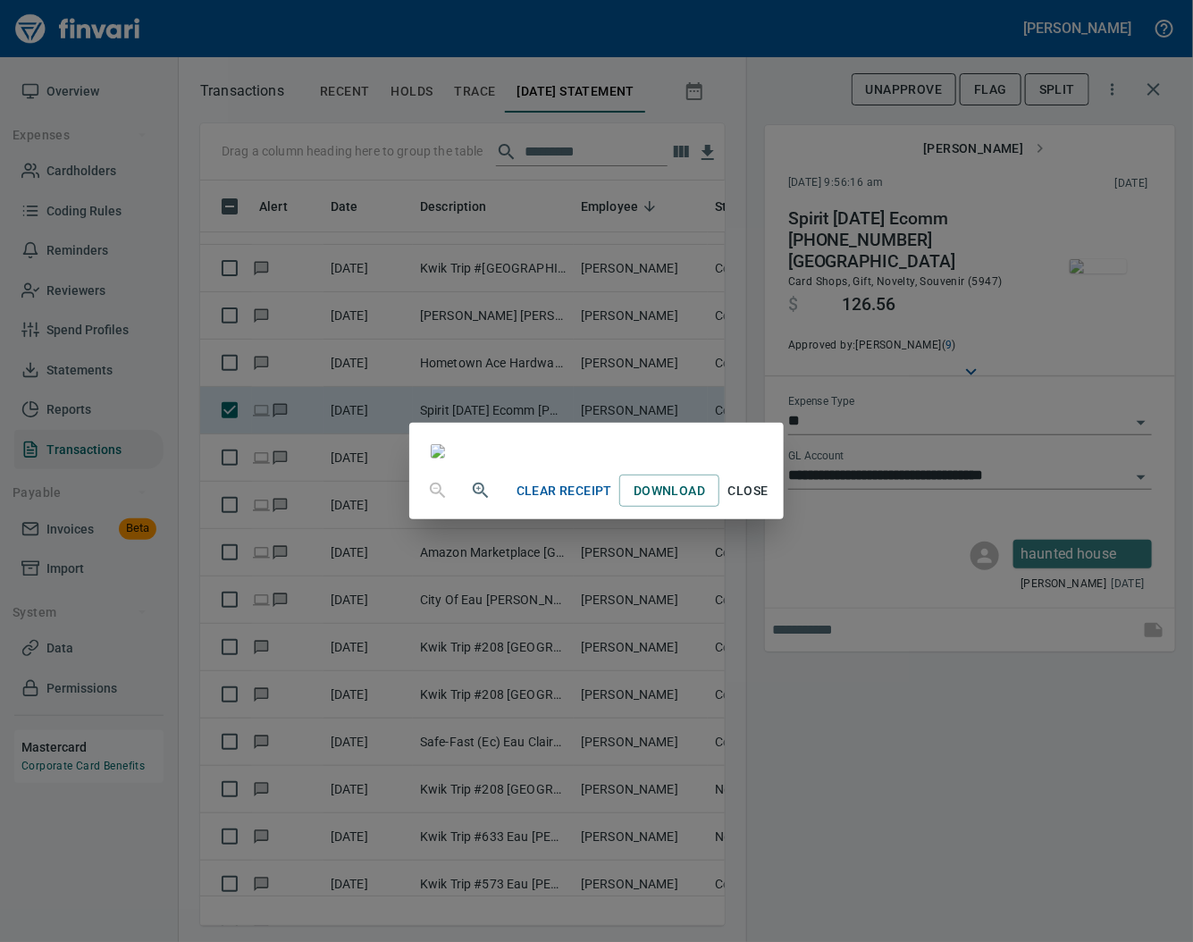
scroll to position [741, 0]
click at [769, 502] on span "Close" at bounding box center [747, 491] width 43 height 22
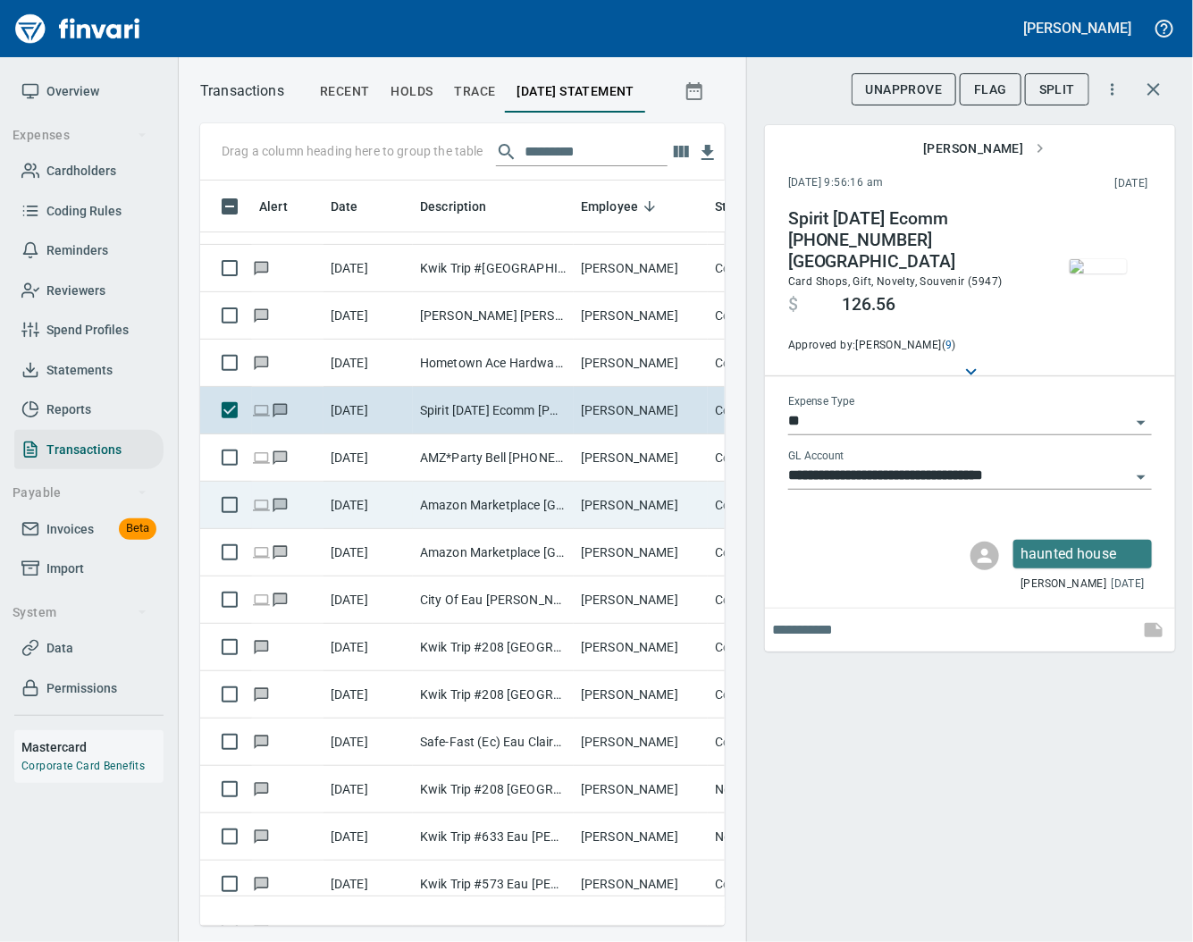
click at [512, 518] on td "Amazon Marketplace [GEOGRAPHIC_DATA] [GEOGRAPHIC_DATA]" at bounding box center [493, 505] width 161 height 47
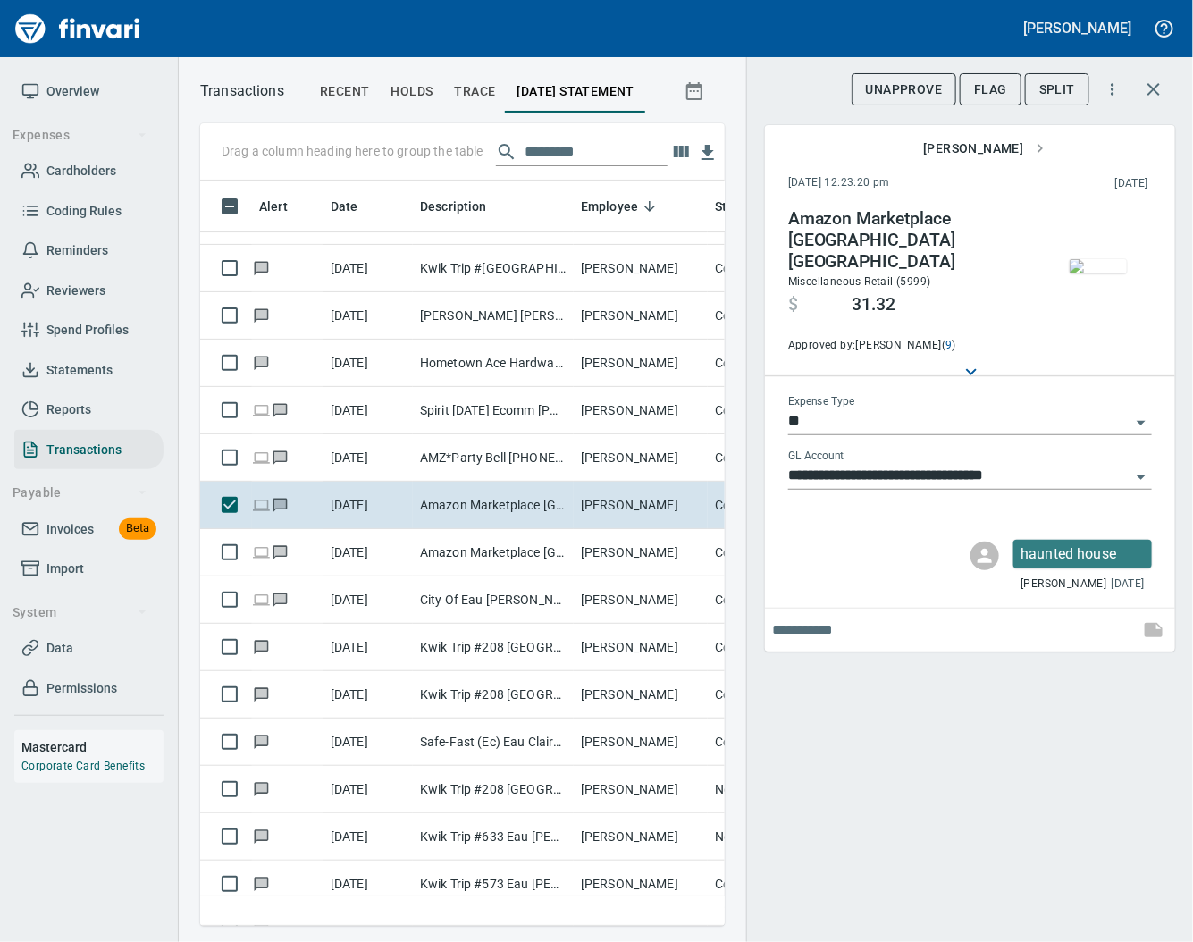
click at [1102, 268] on img "button" at bounding box center [1097, 266] width 57 height 14
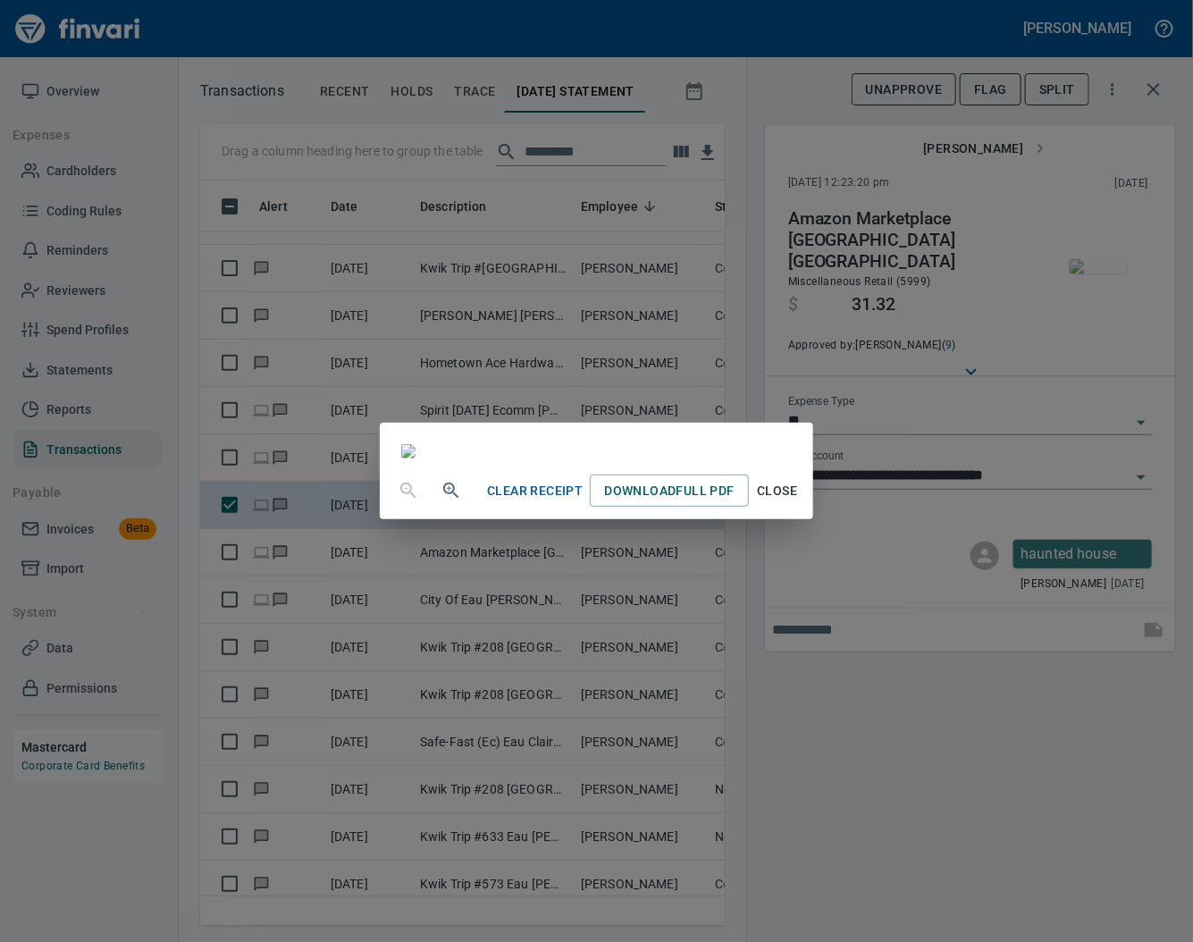
scroll to position [108, 0]
click at [799, 502] on span "Close" at bounding box center [777, 491] width 43 height 22
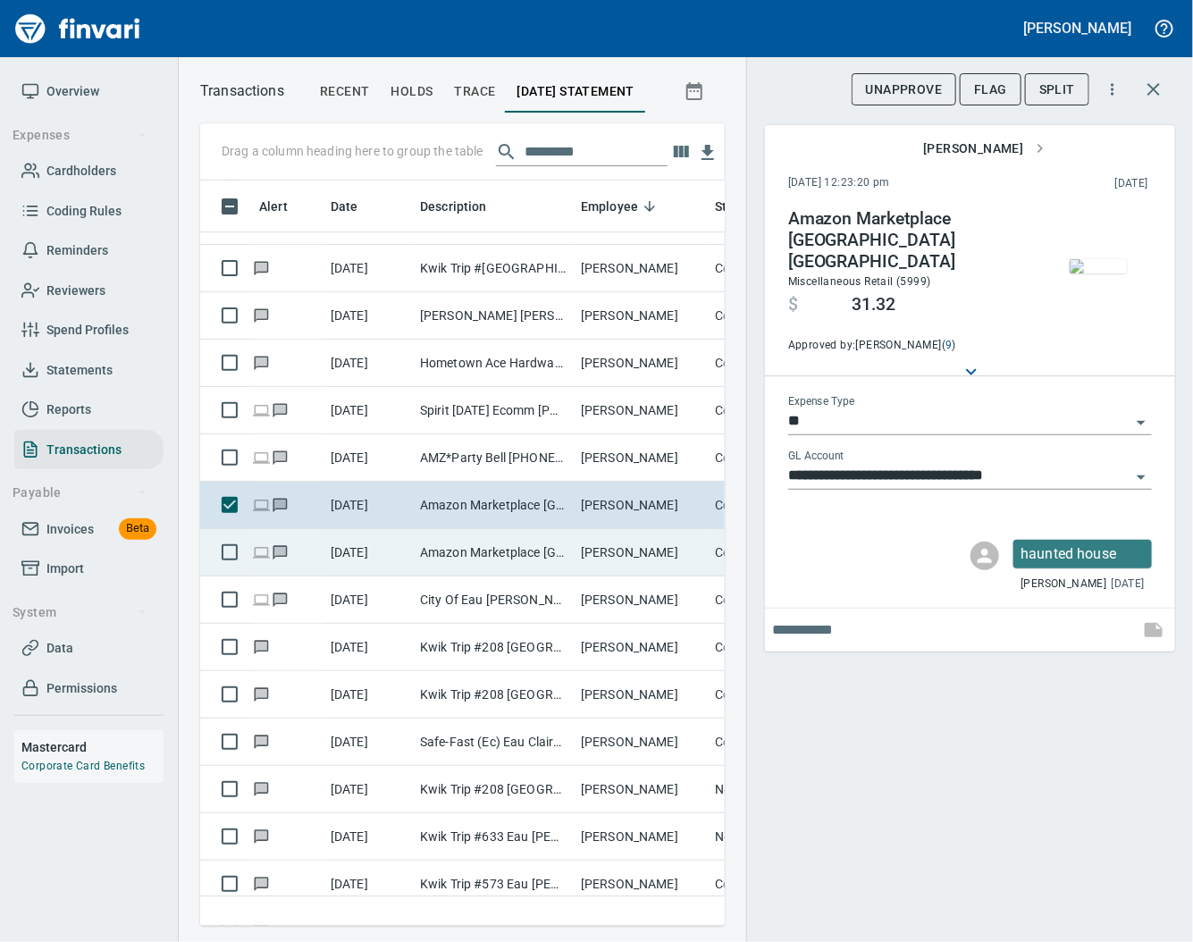
click at [567, 566] on td "Amazon Marketplace [GEOGRAPHIC_DATA] [GEOGRAPHIC_DATA]" at bounding box center [493, 552] width 161 height 47
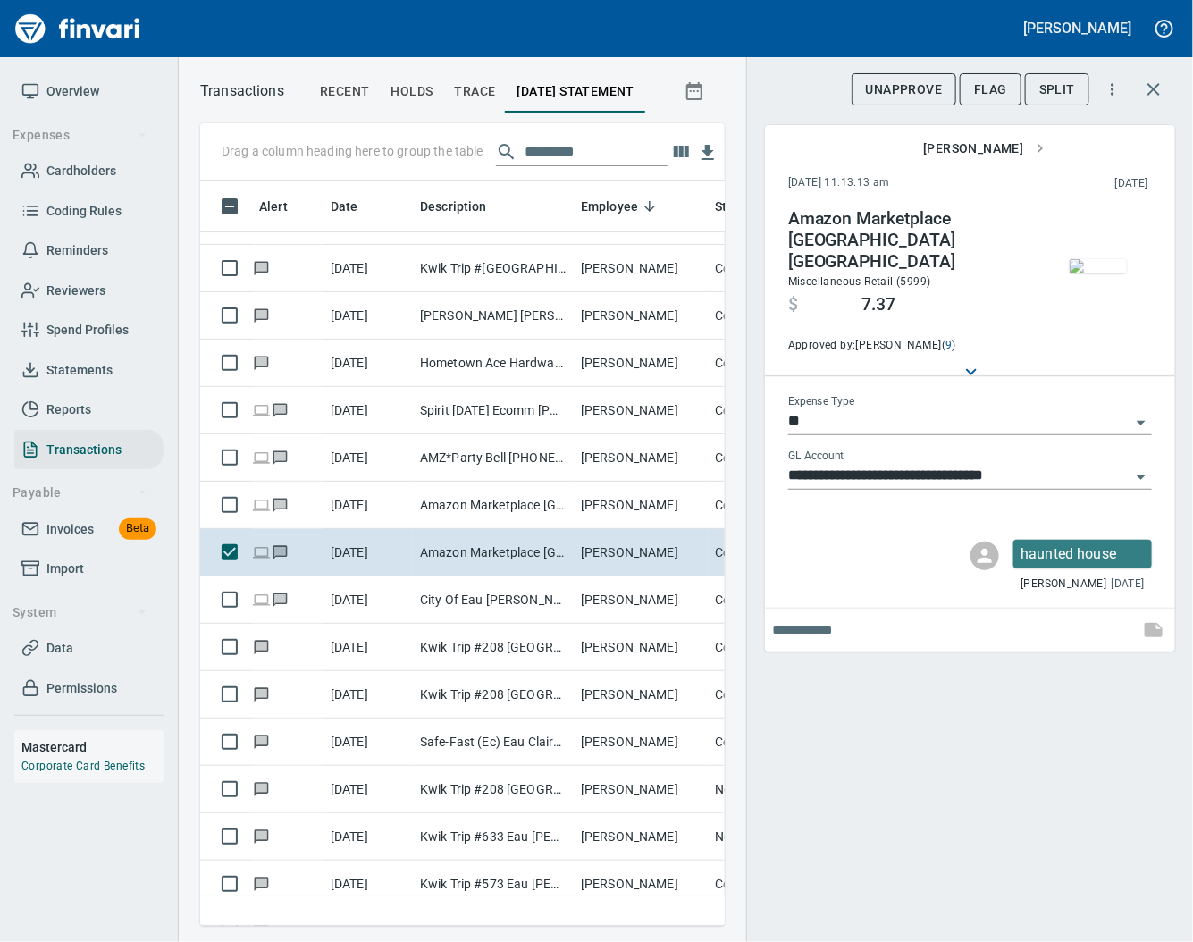
scroll to position [709, 489]
click at [1115, 273] on img "button" at bounding box center [1097, 266] width 57 height 14
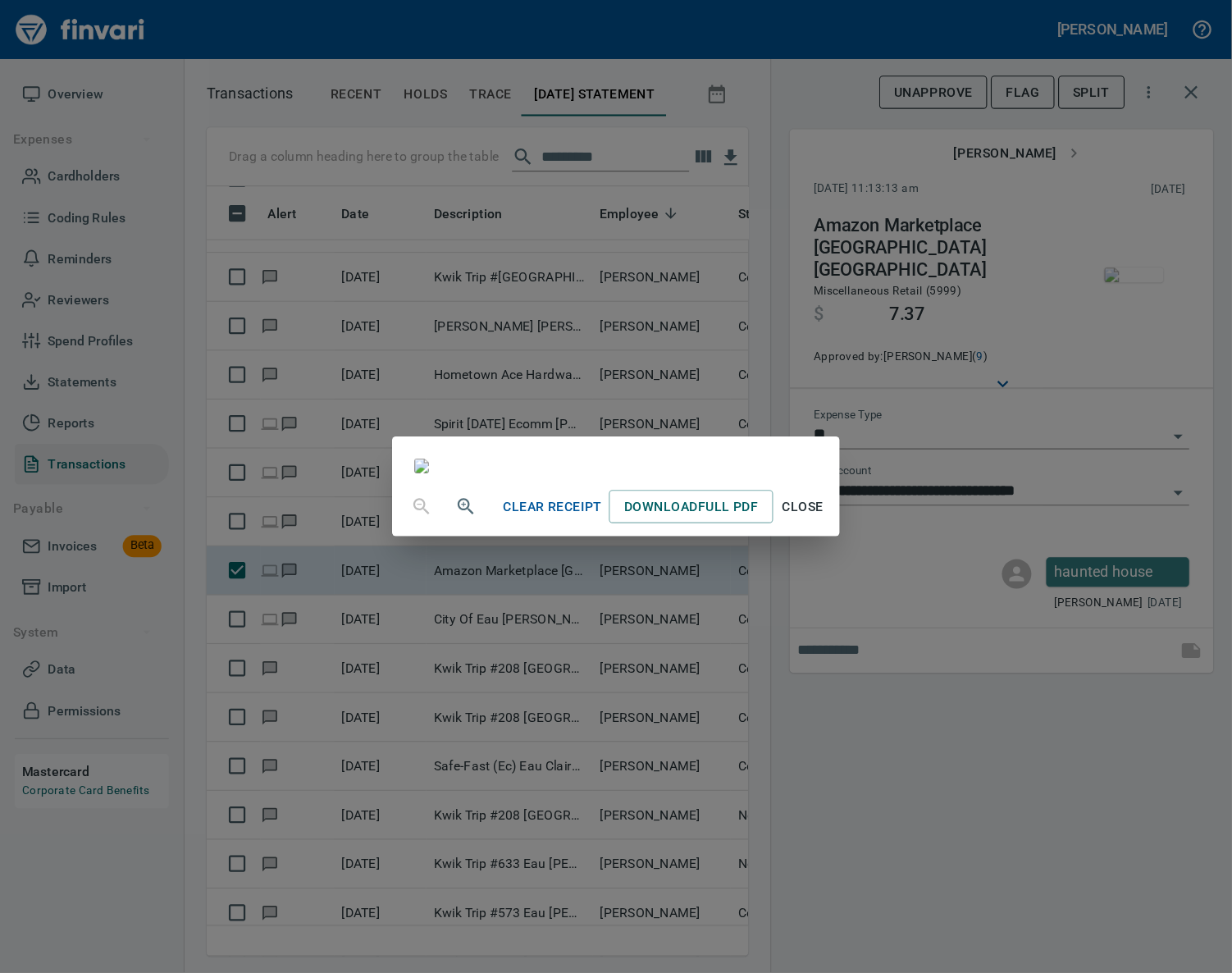
scroll to position [99, 0]
click at [734, 461] on span "Close" at bounding box center [713, 451] width 39 height 20
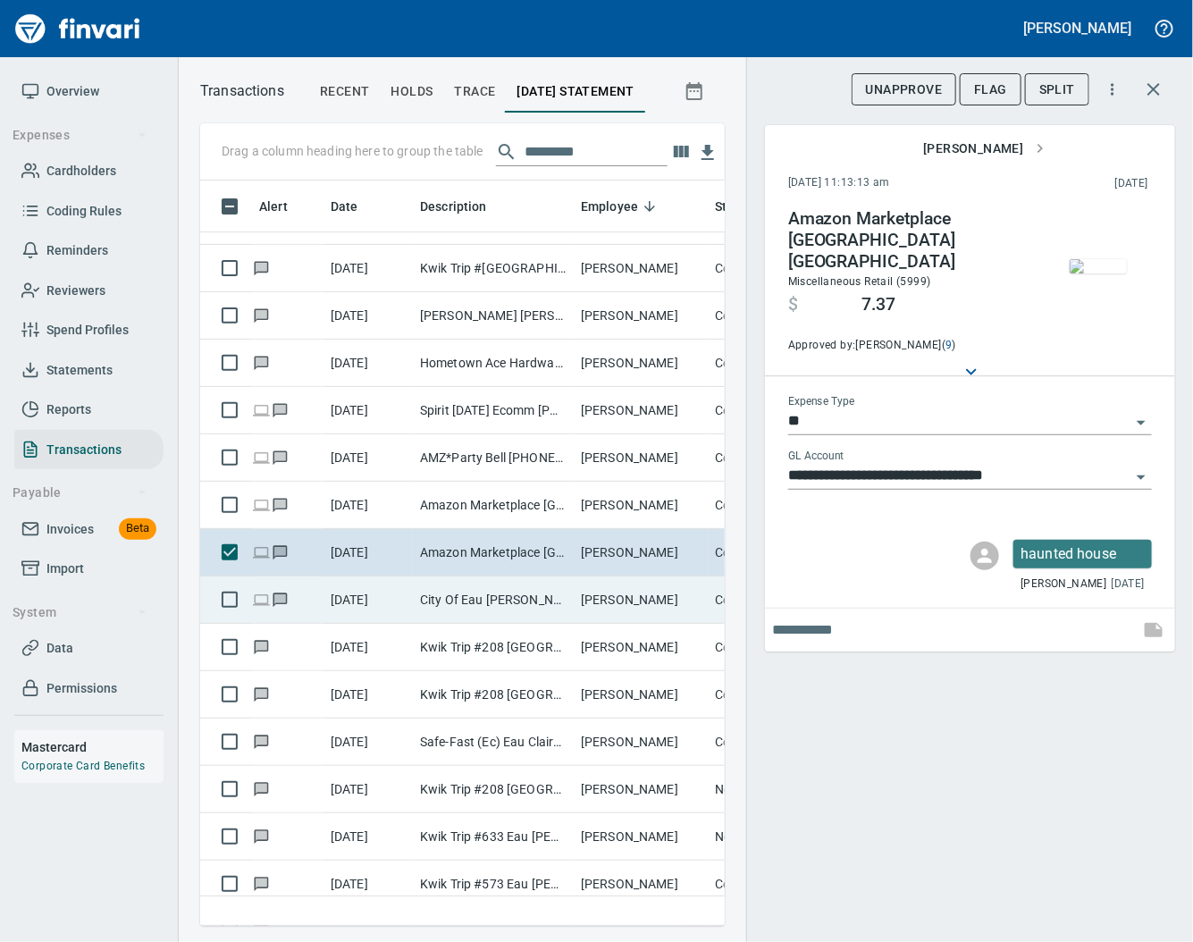
click at [549, 591] on td "City Of Eau [PERSON_NAME] Eau [PERSON_NAME]" at bounding box center [493, 599] width 161 height 47
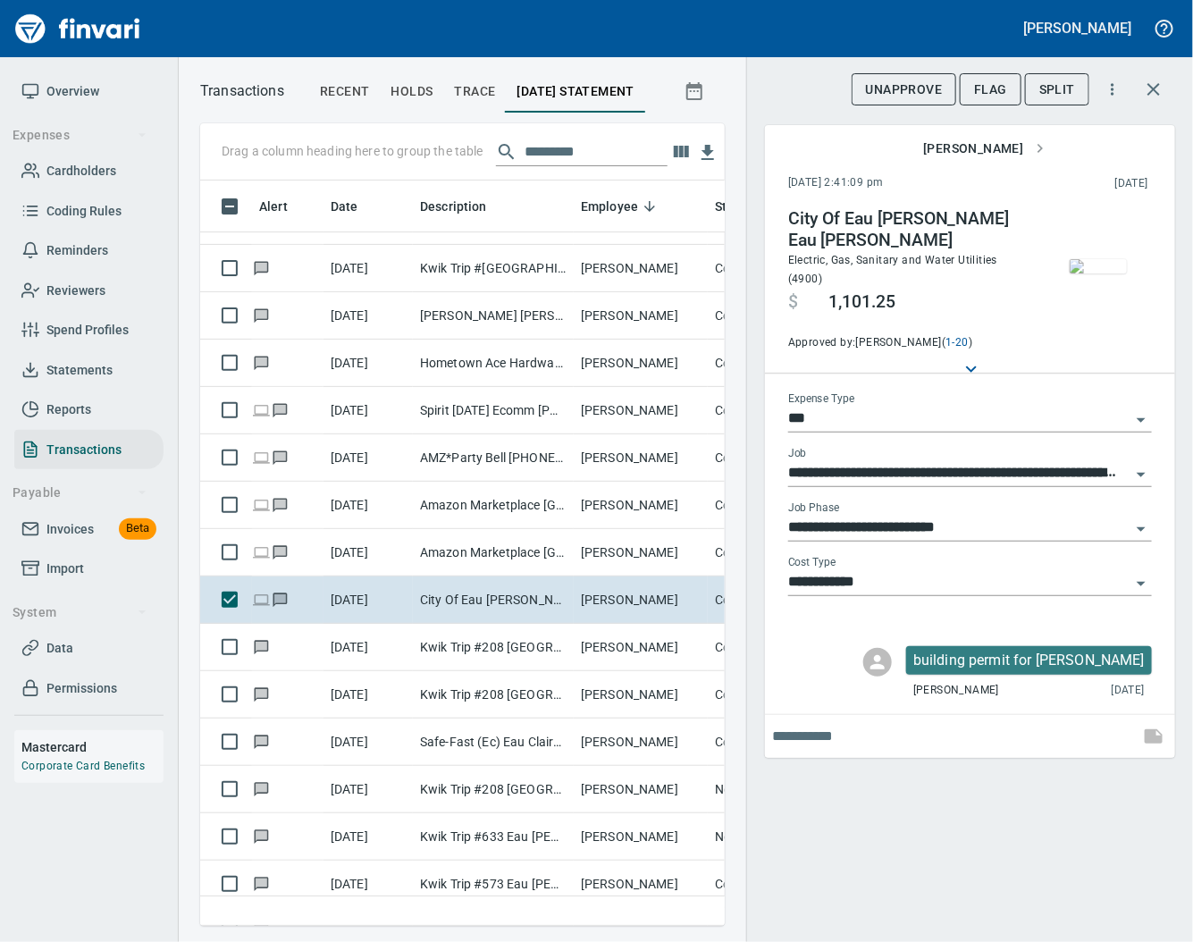
click at [1097, 261] on img "button" at bounding box center [1097, 266] width 57 height 14
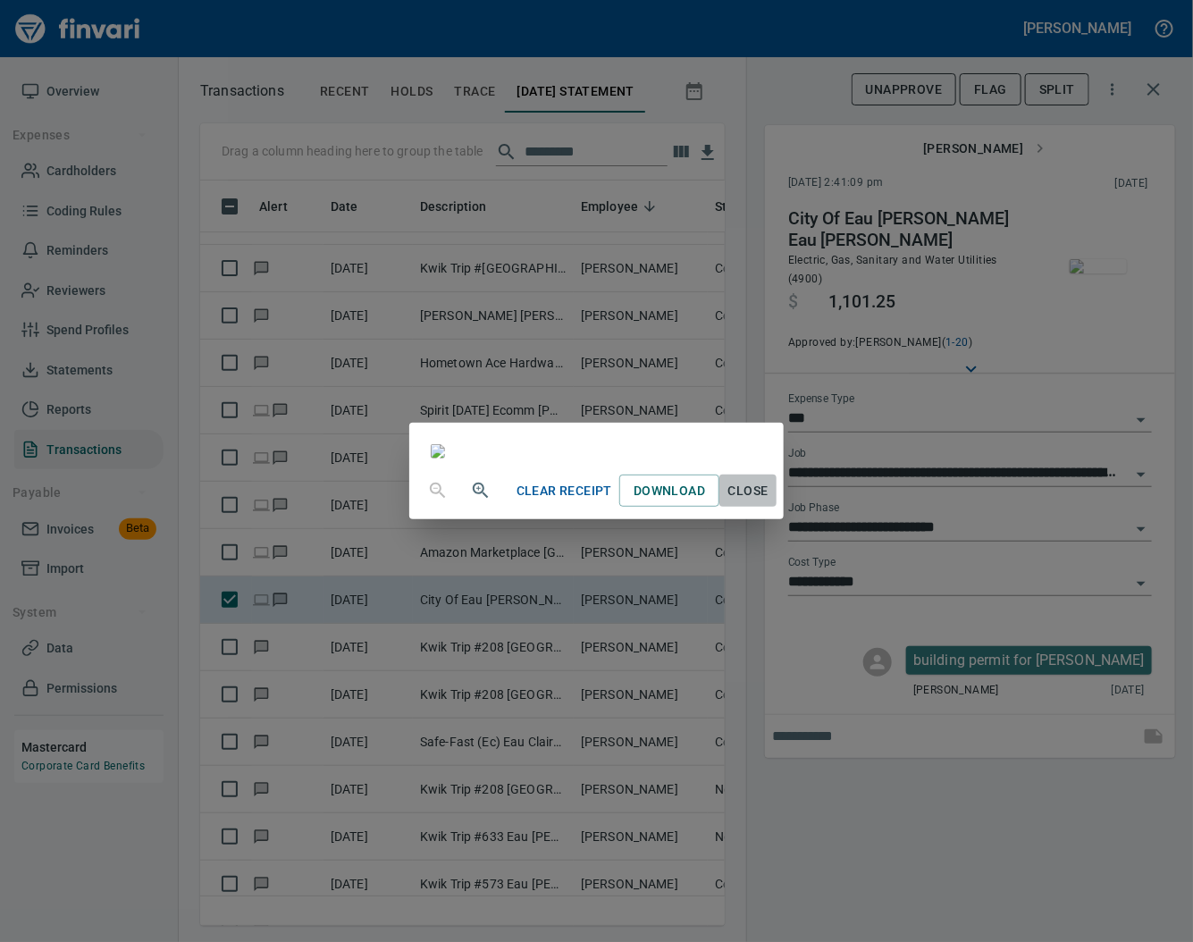
click at [769, 502] on span "Close" at bounding box center [747, 491] width 43 height 22
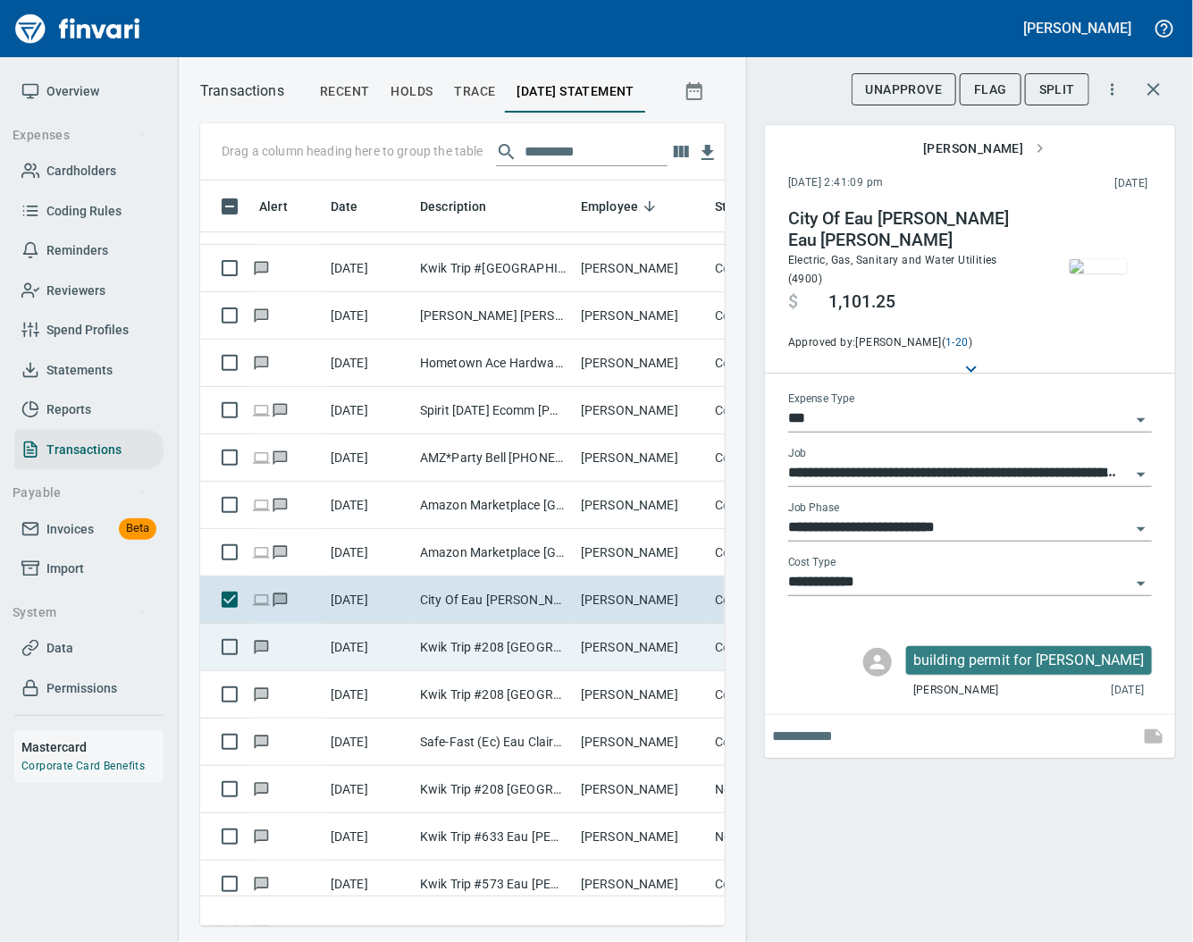
click at [497, 658] on td "Kwik Trip #208 [GEOGRAPHIC_DATA] [GEOGRAPHIC_DATA]" at bounding box center [493, 647] width 161 height 47
type input "**"
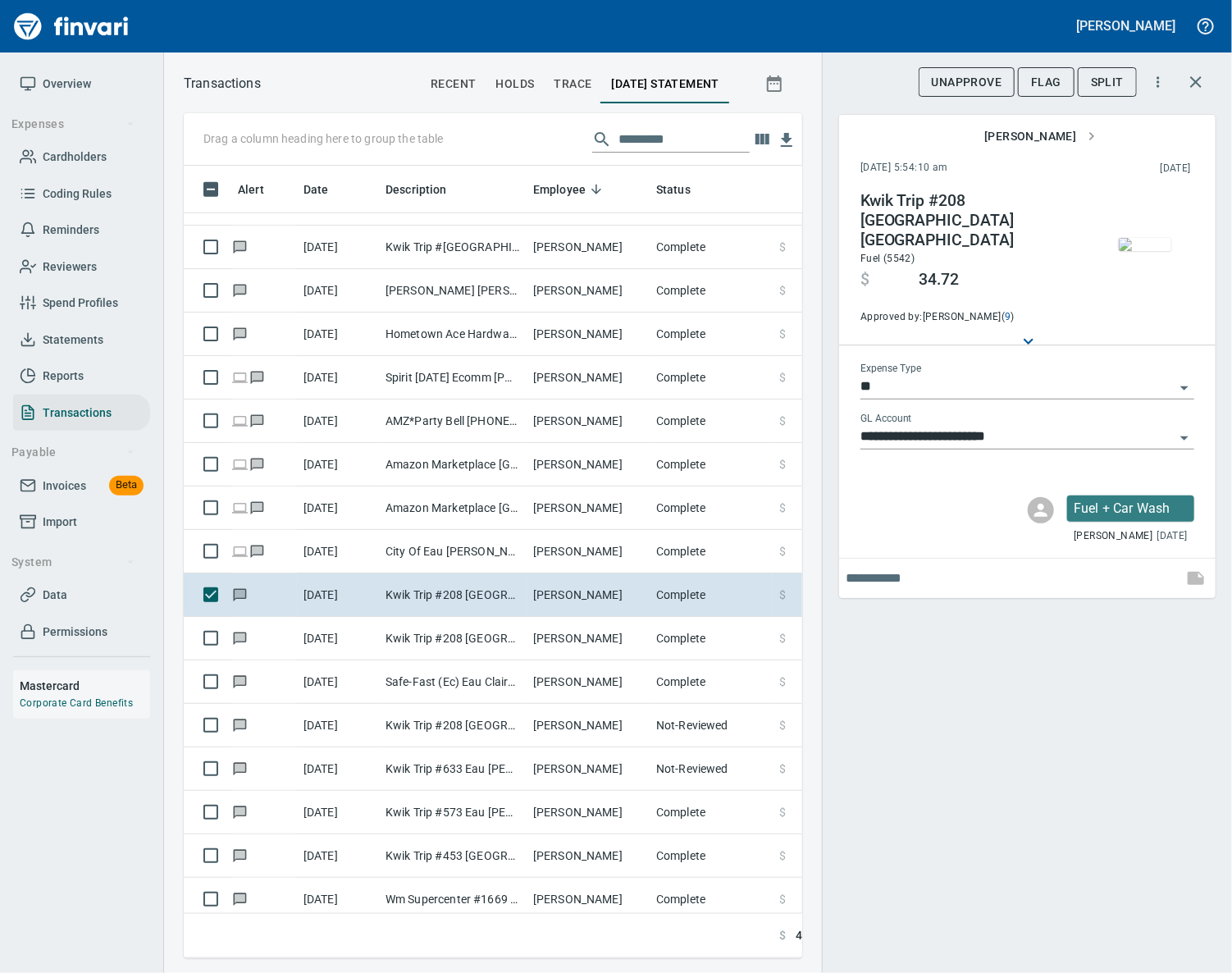
scroll to position [2, 2]
drag, startPoint x: 927, startPoint y: 5, endPoint x: 879, endPoint y: 898, distance: 894.3
click at [879, 864] on div "**********" at bounding box center [1026, 486] width 410 height 973
click at [1148, 238] on img "button" at bounding box center [1145, 244] width 52 height 13
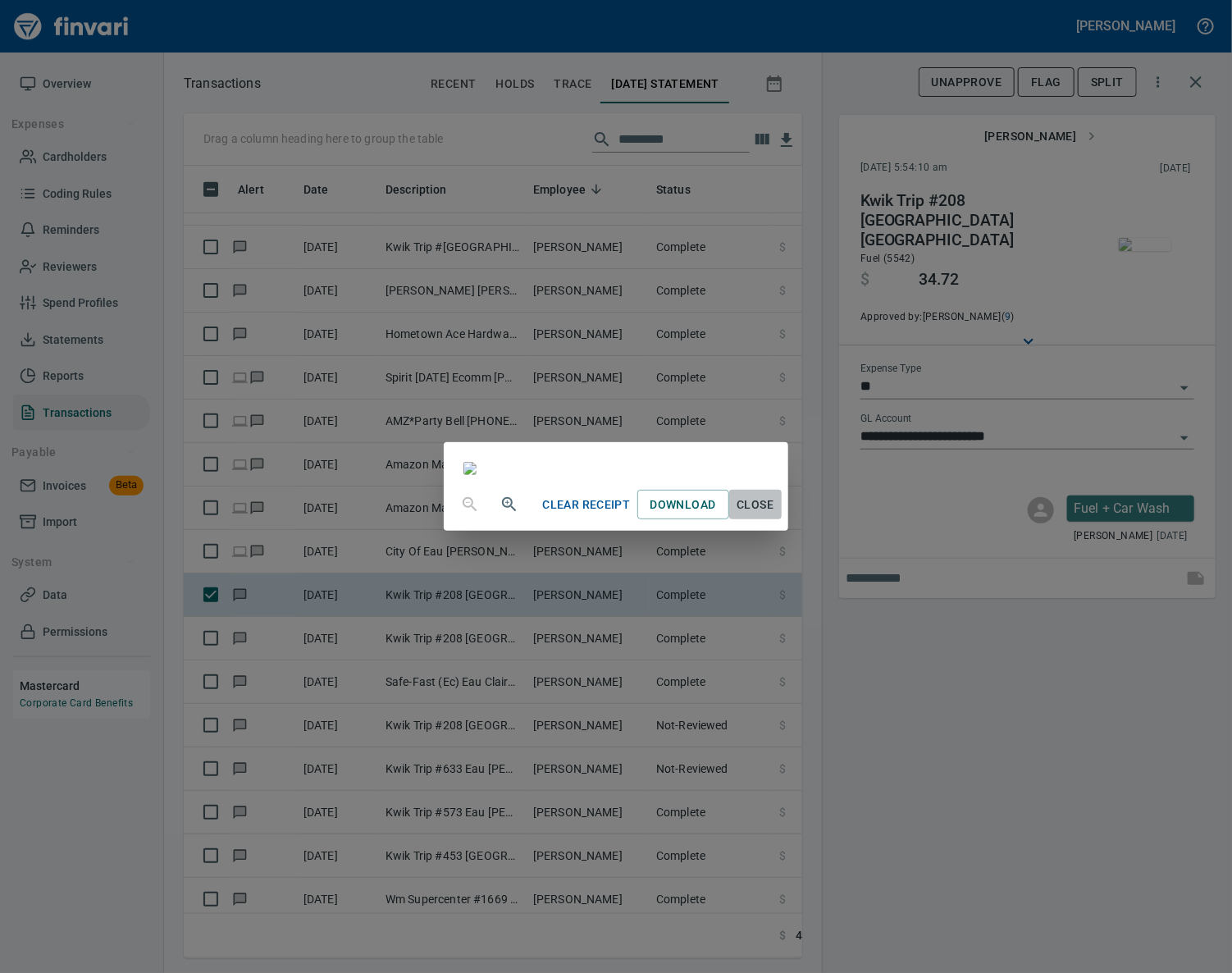
click at [775, 515] on span "Close" at bounding box center [755, 505] width 39 height 20
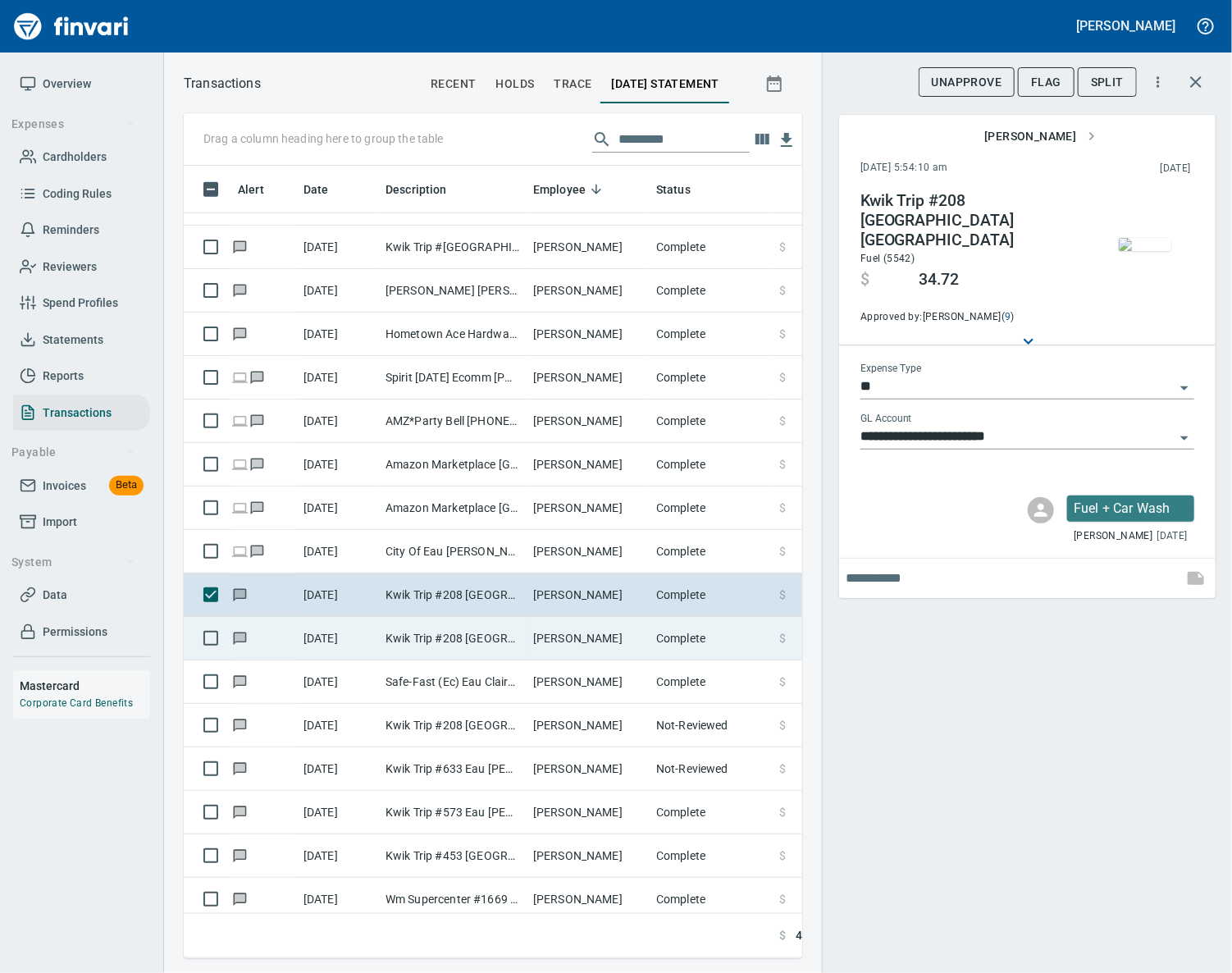
click at [524, 639] on td "Kwik Trip #208 [GEOGRAPHIC_DATA] [GEOGRAPHIC_DATA]" at bounding box center [453, 638] width 148 height 43
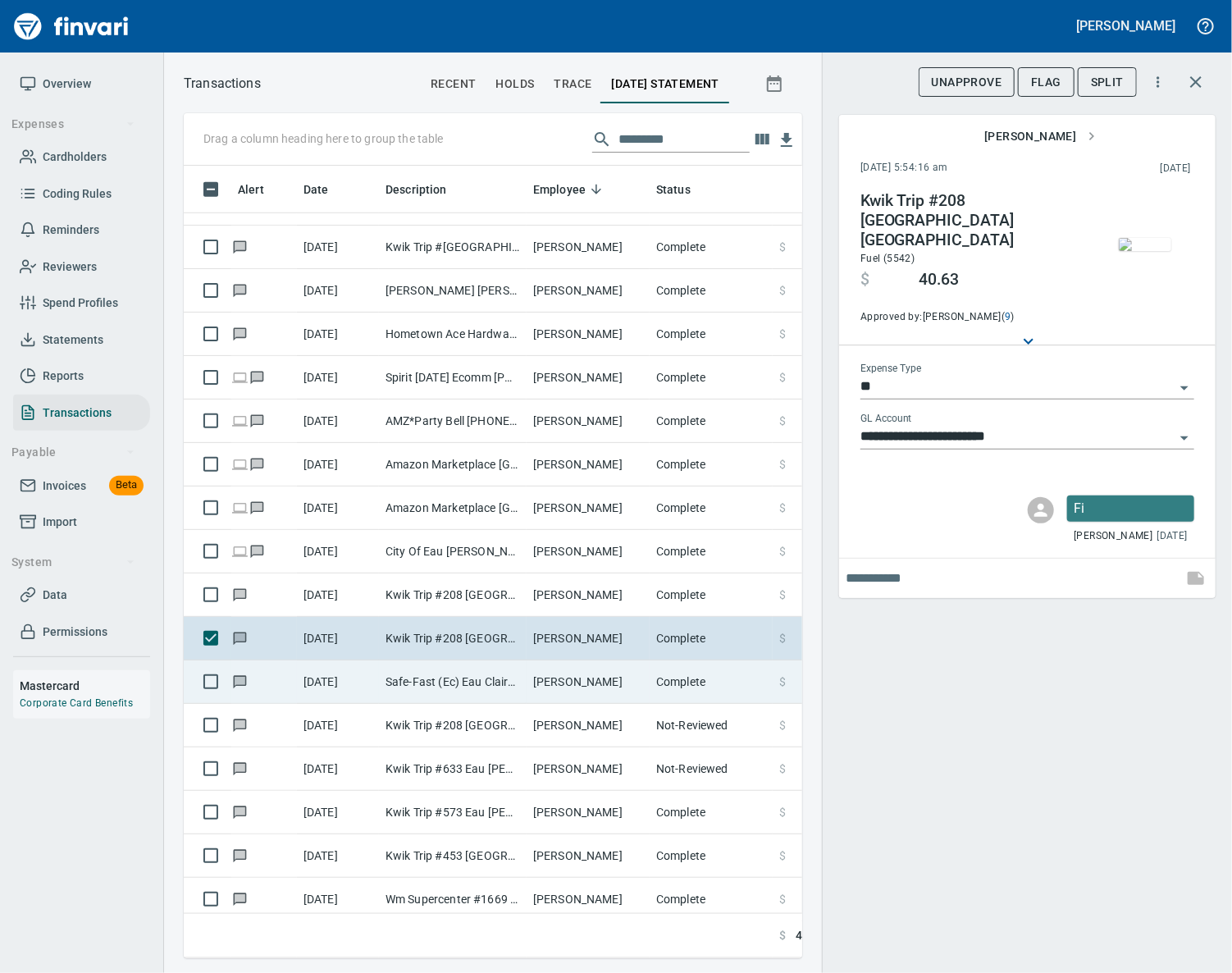
click at [522, 691] on td "Safe-Fast (Ec) Eau Claire WI" at bounding box center [453, 681] width 148 height 43
type input "**********"
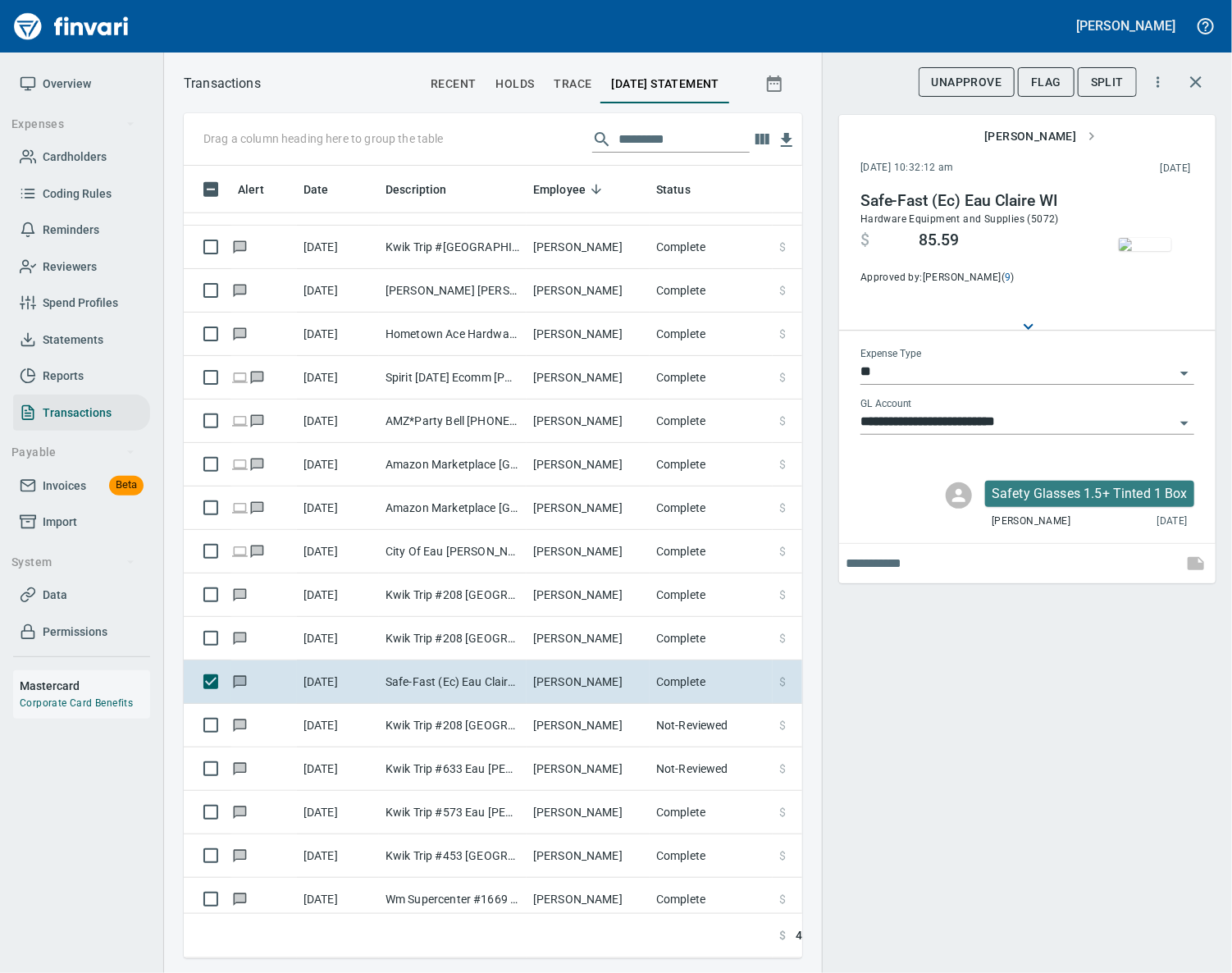
click at [1146, 245] on img "button" at bounding box center [1145, 244] width 52 height 13
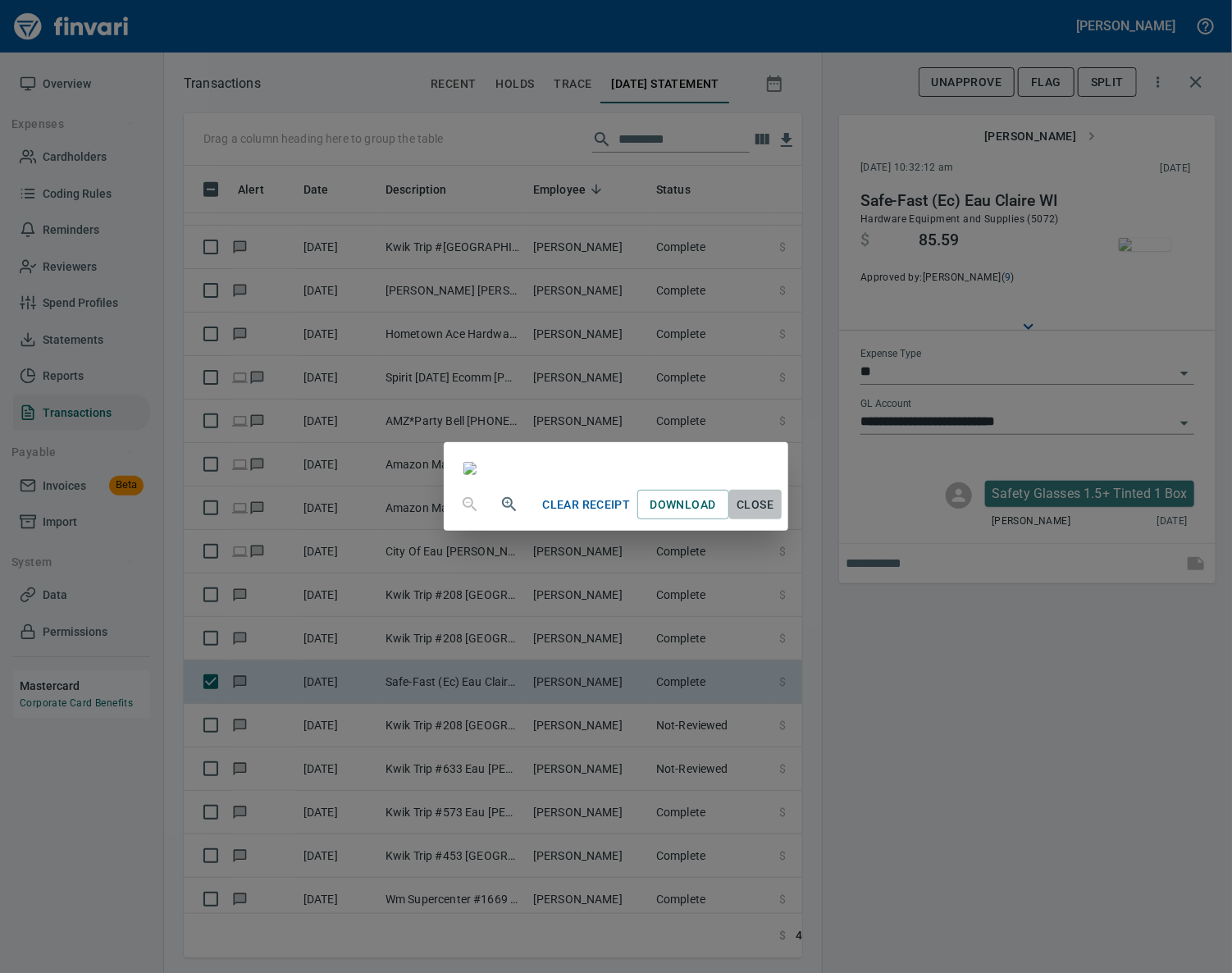
click at [775, 515] on span "Close" at bounding box center [755, 505] width 39 height 20
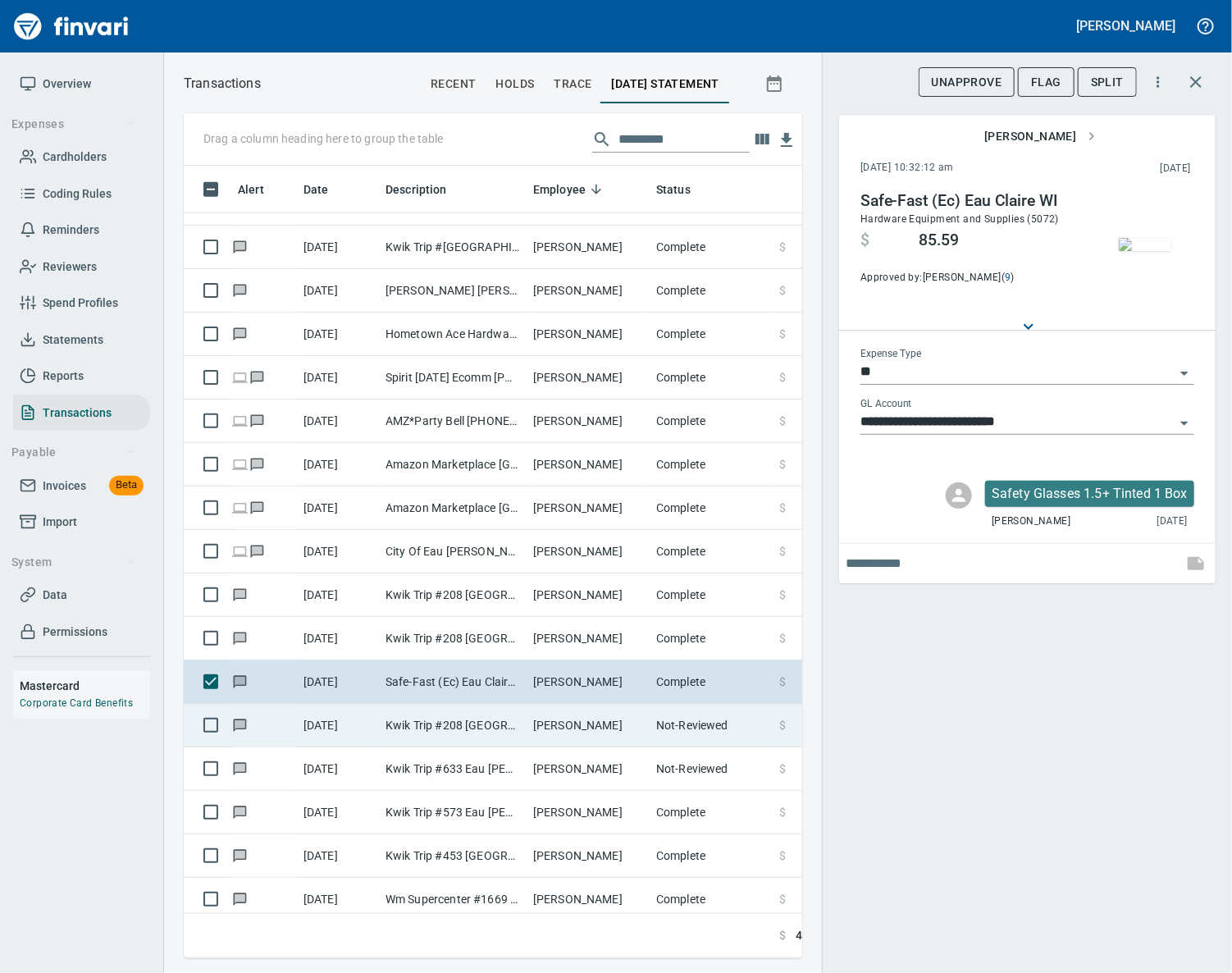
click at [532, 742] on td "[PERSON_NAME]" at bounding box center [588, 725] width 123 height 43
type input "*********"
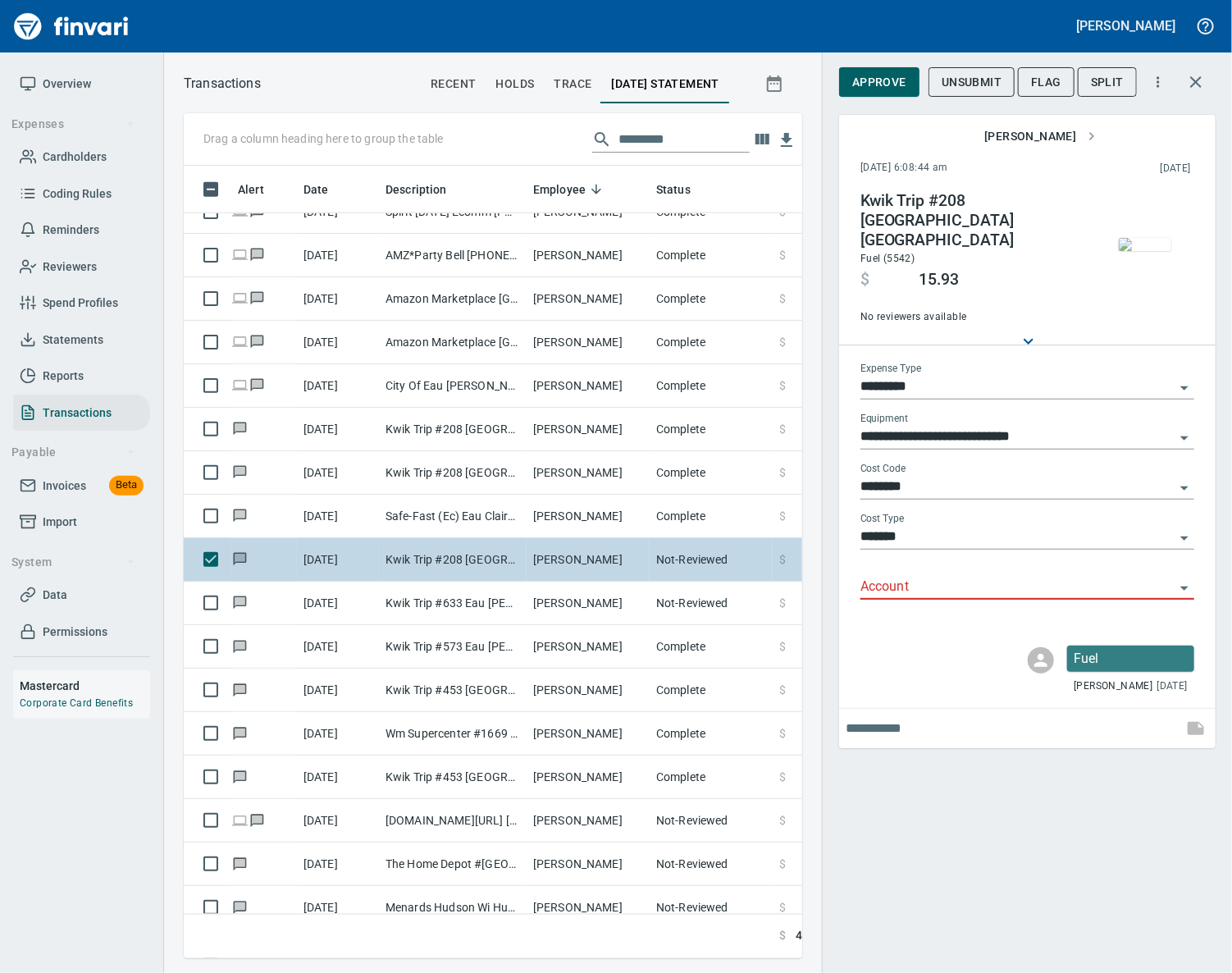
scroll to position [6989, 0]
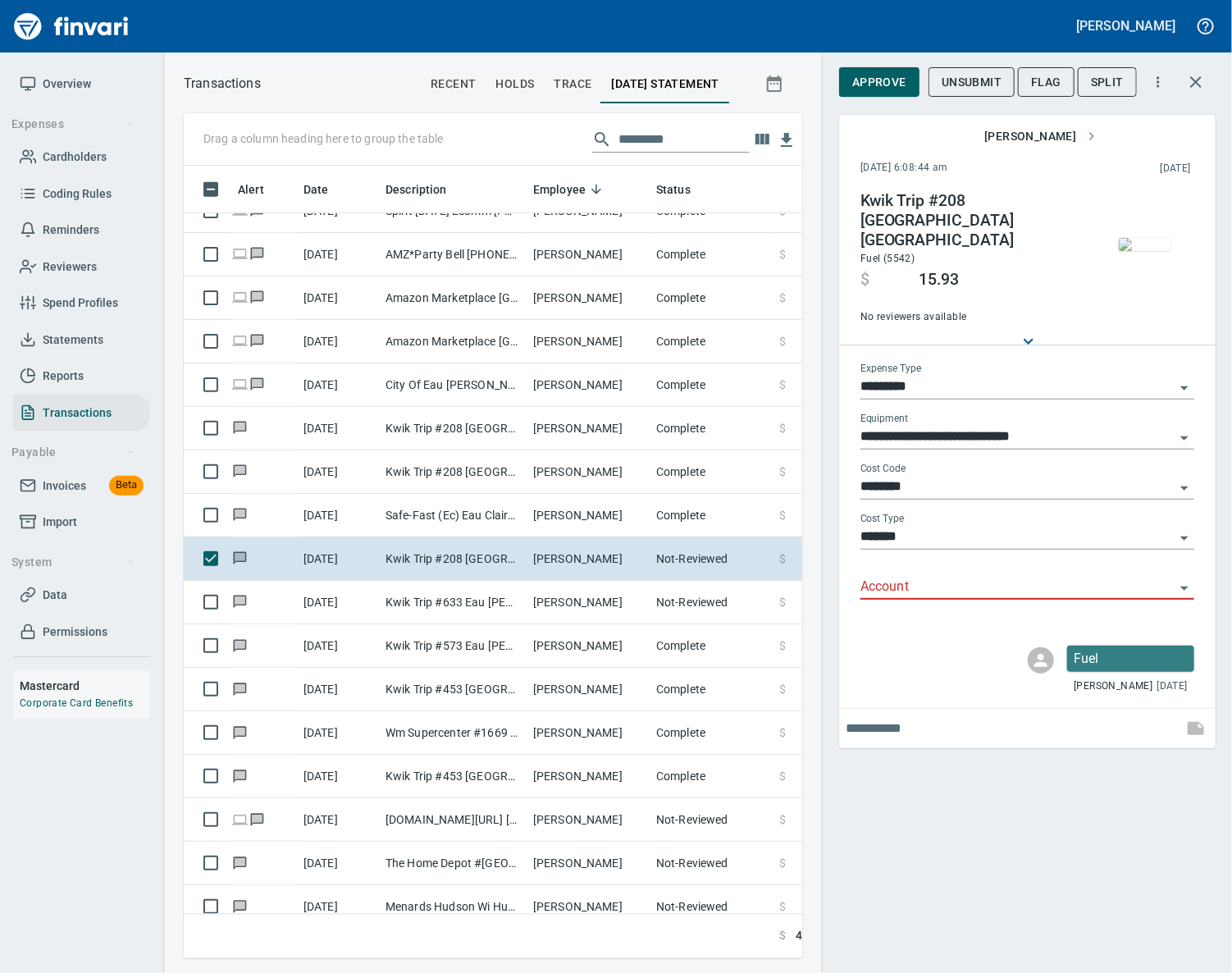
click at [943, 375] on input "*********" at bounding box center [1017, 386] width 314 height 23
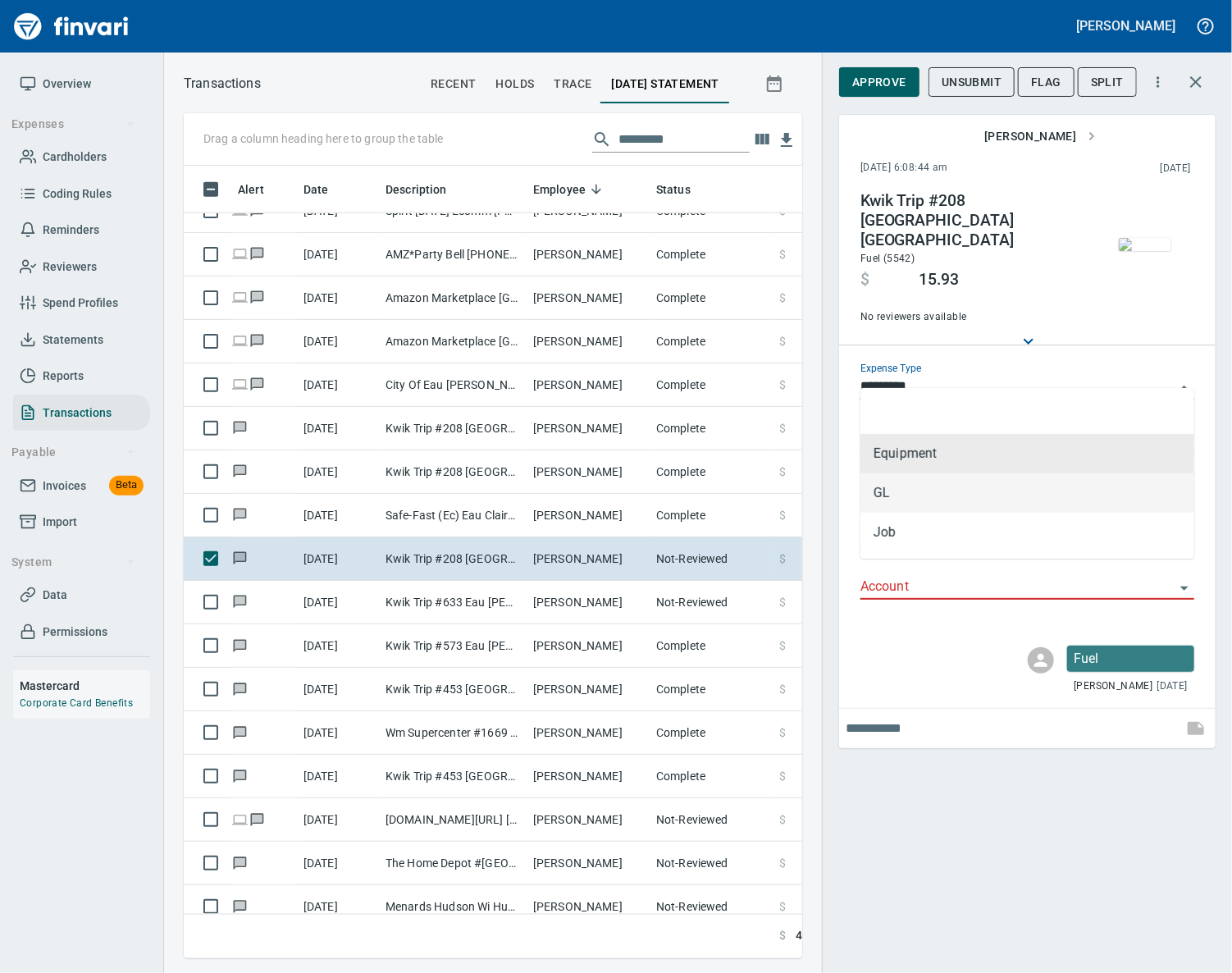
click at [927, 487] on li "GL" at bounding box center [1027, 492] width 334 height 39
type input "**"
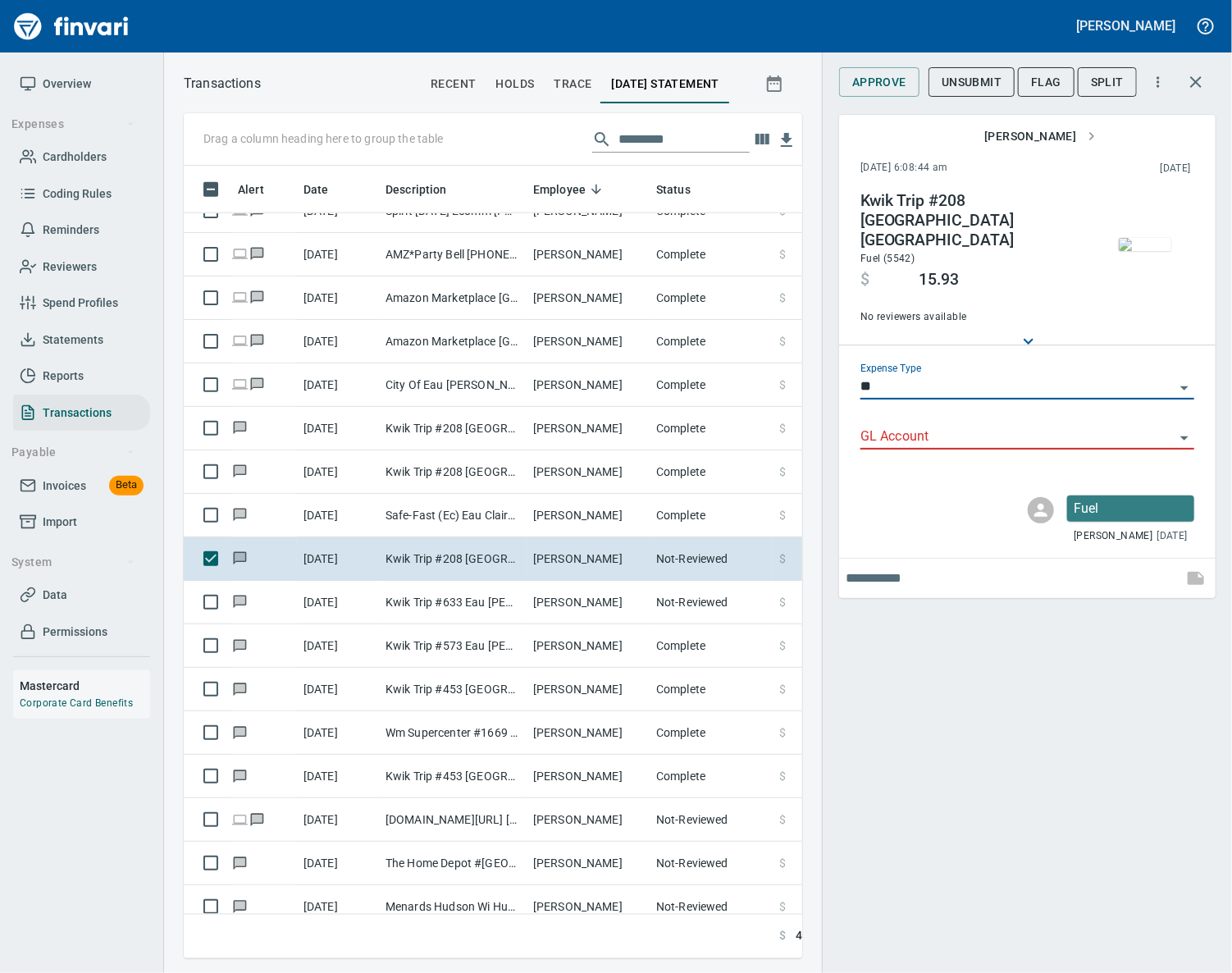
click at [914, 426] on input "GL Account" at bounding box center [1017, 437] width 314 height 23
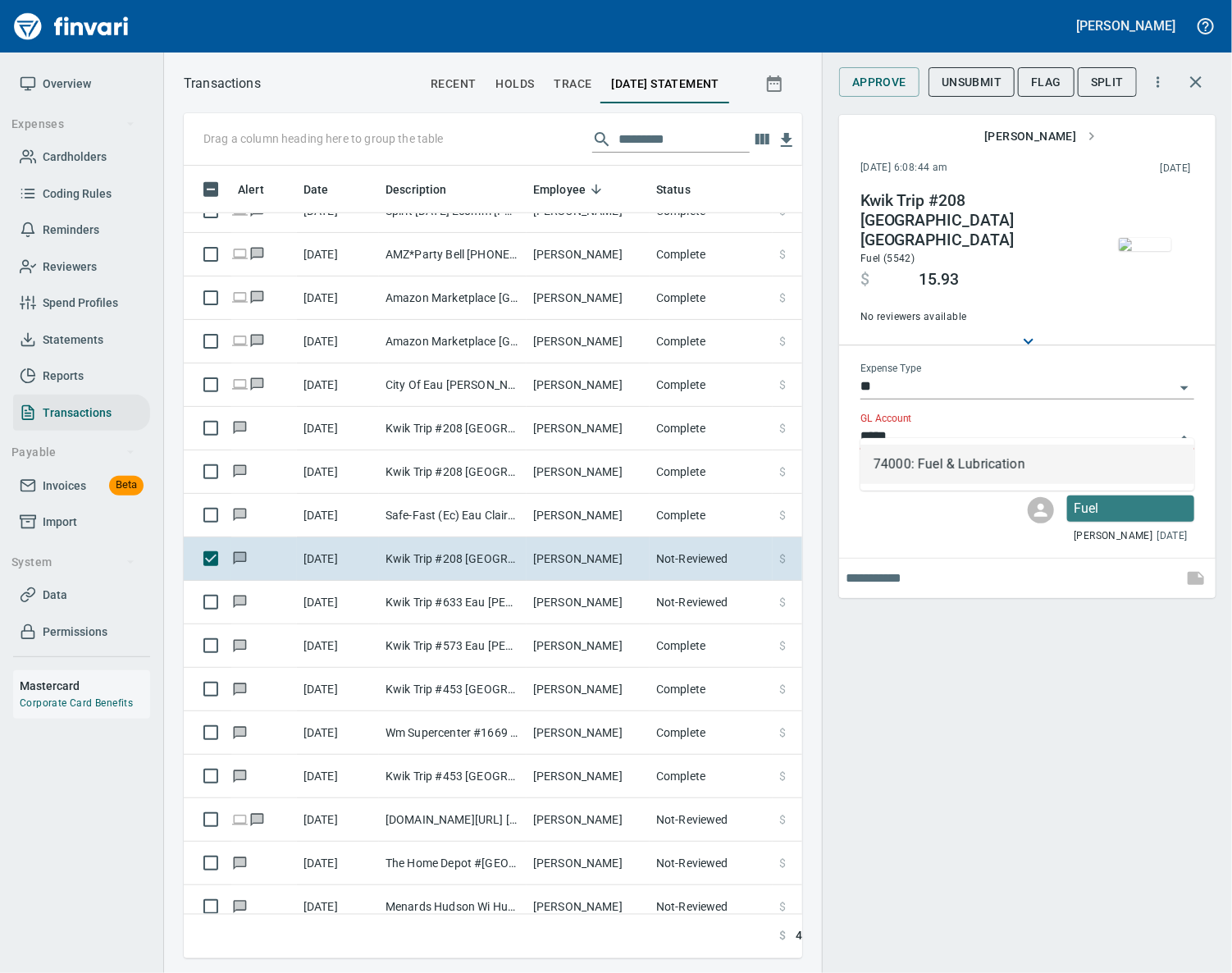
click at [923, 470] on li "74000: Fuel & Lubrication" at bounding box center [1027, 464] width 334 height 39
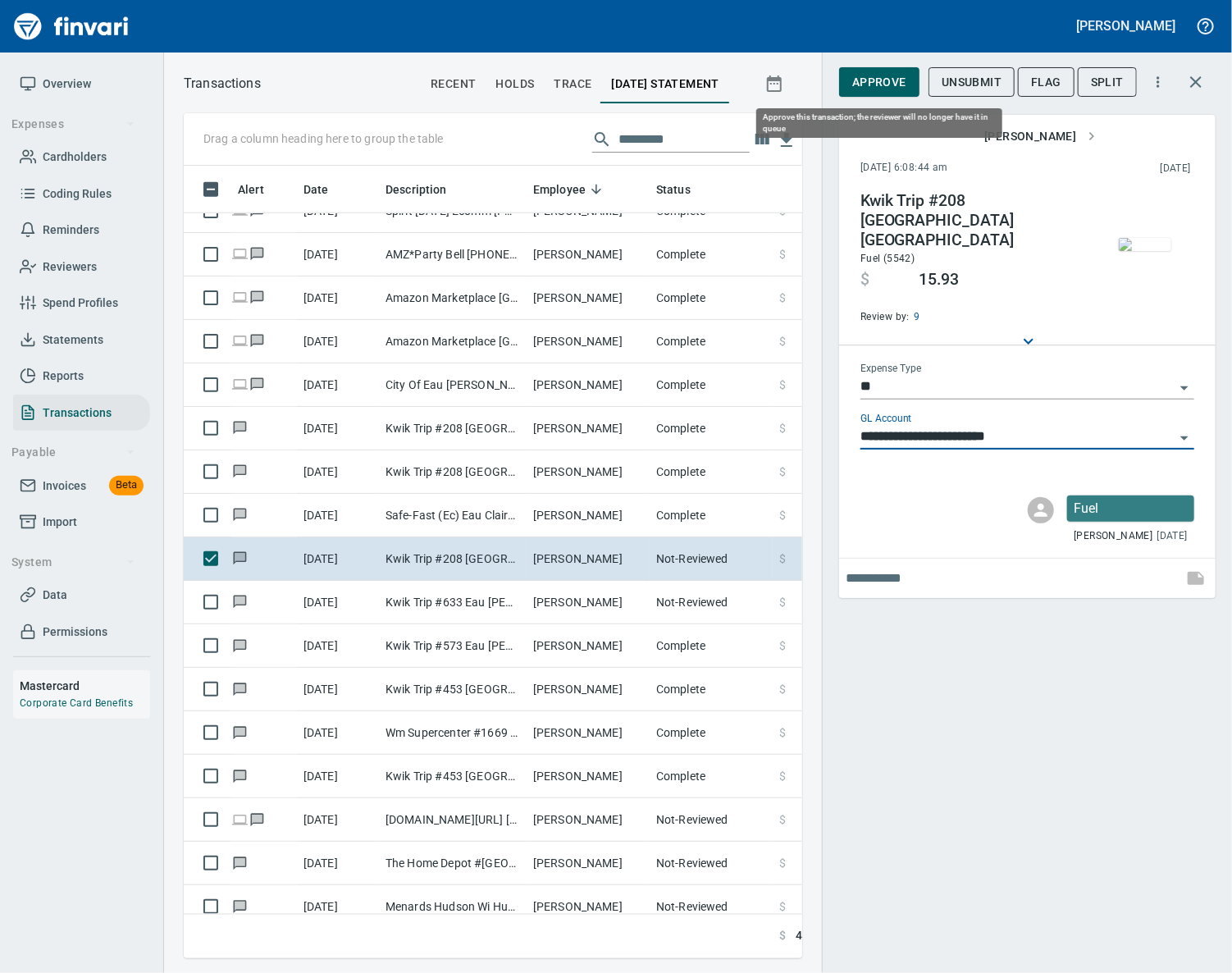
type input "**********"
click at [879, 73] on span "Approve" at bounding box center [879, 83] width 54 height 20
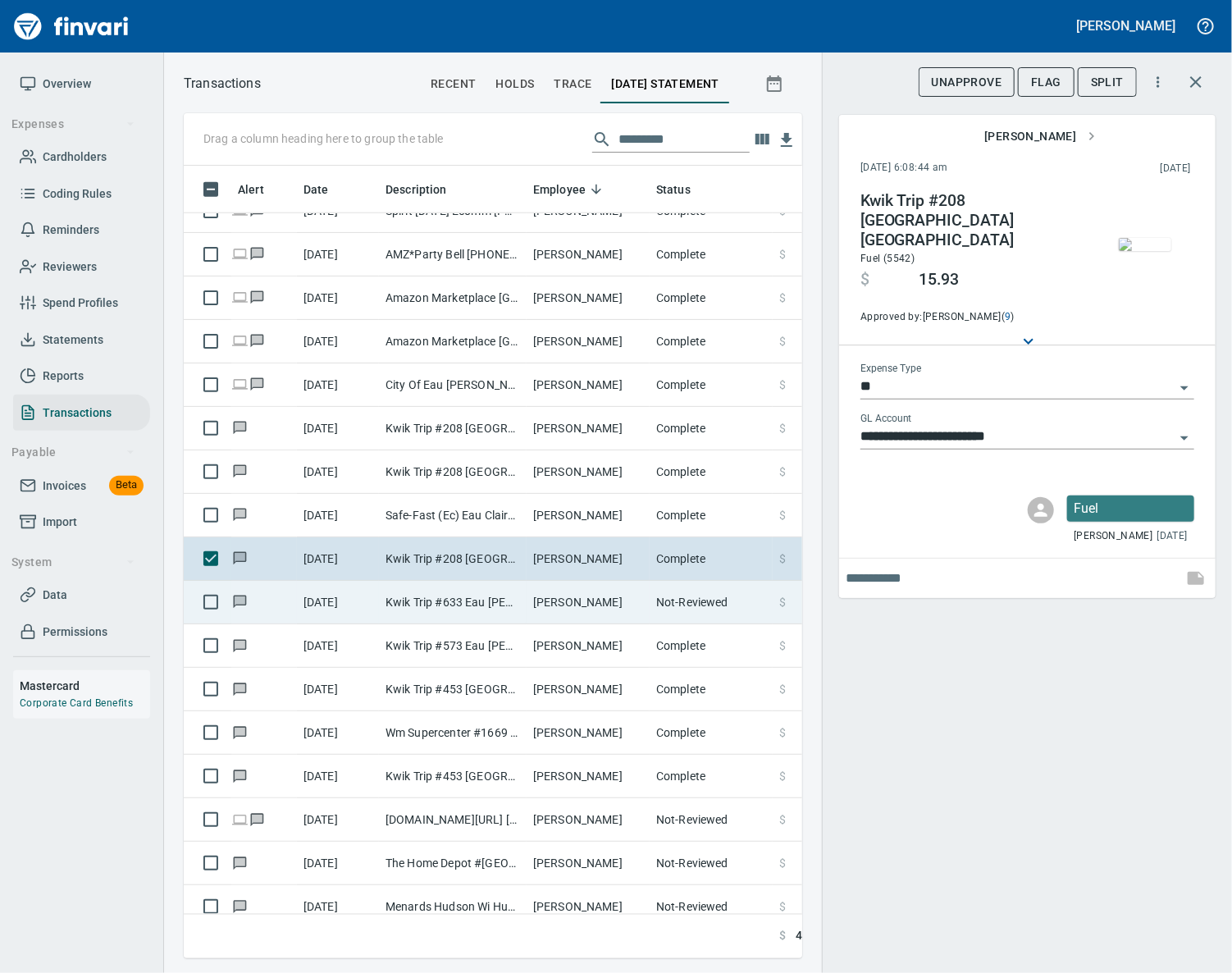
click at [456, 598] on td "Kwik Trip #633 Eau [PERSON_NAME][GEOGRAPHIC_DATA]" at bounding box center [453, 602] width 148 height 43
type input "*********"
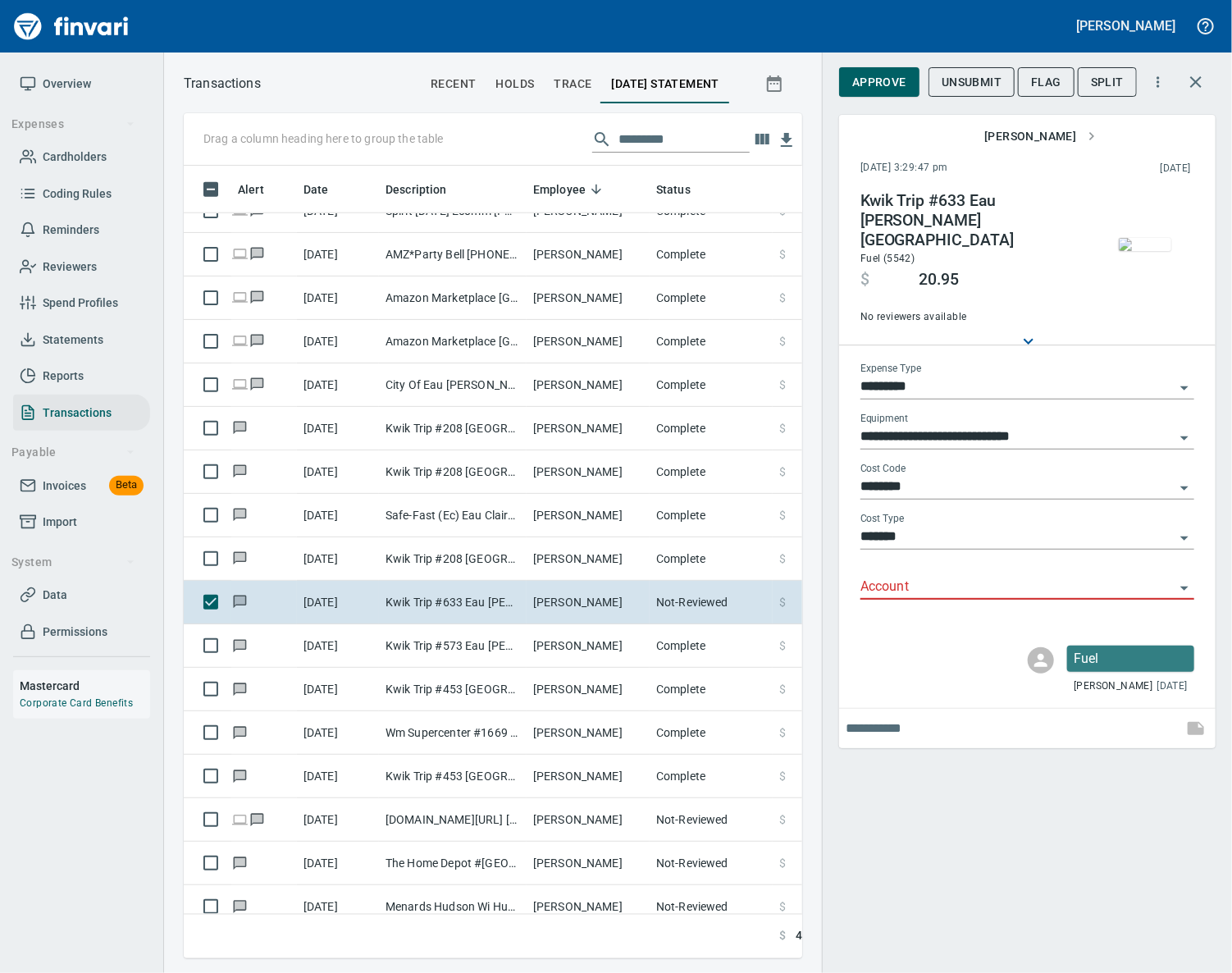
scroll to position [755, 580]
click at [894, 375] on input "*********" at bounding box center [1017, 386] width 314 height 23
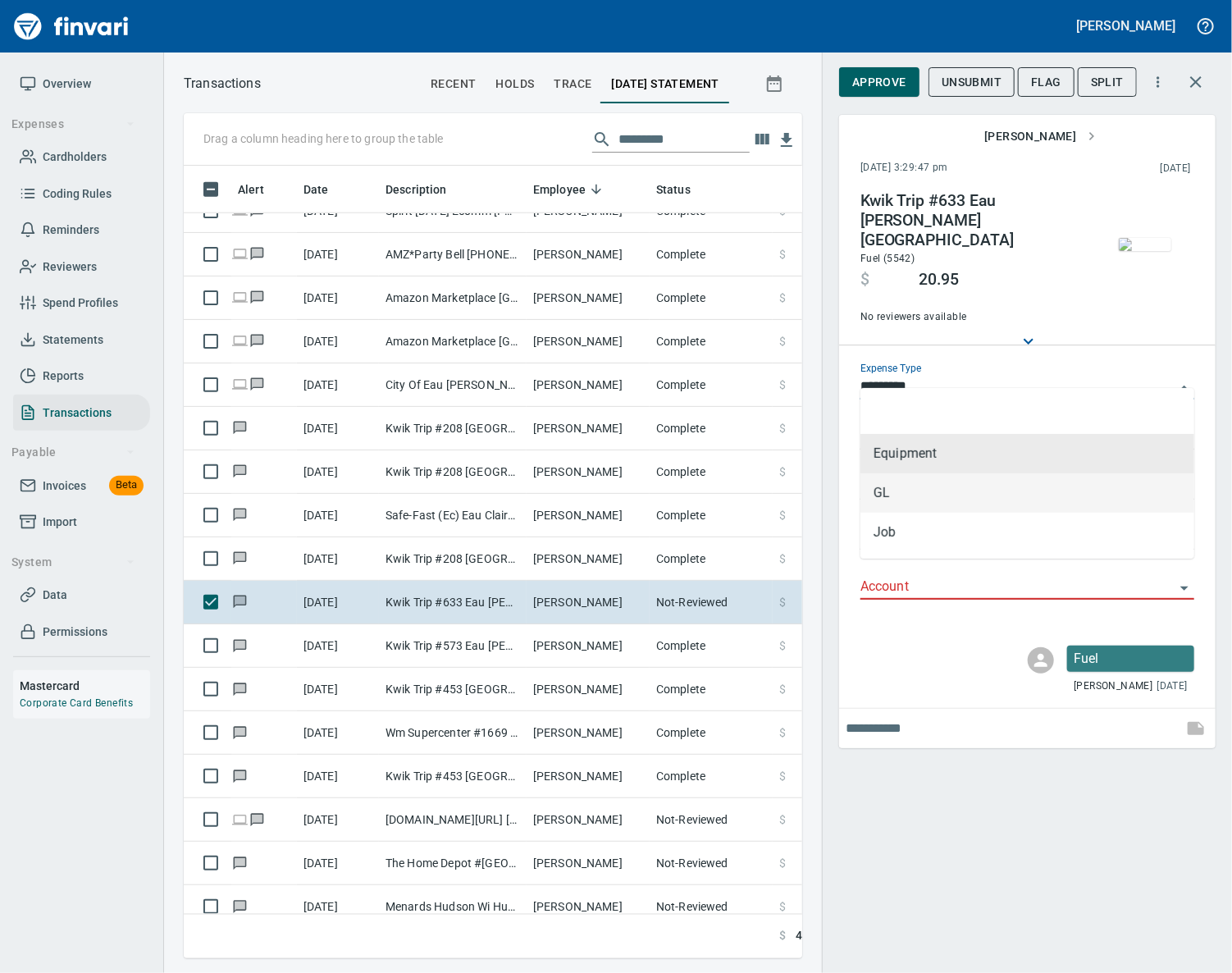
click at [935, 496] on li "GL" at bounding box center [1027, 492] width 334 height 39
type input "**"
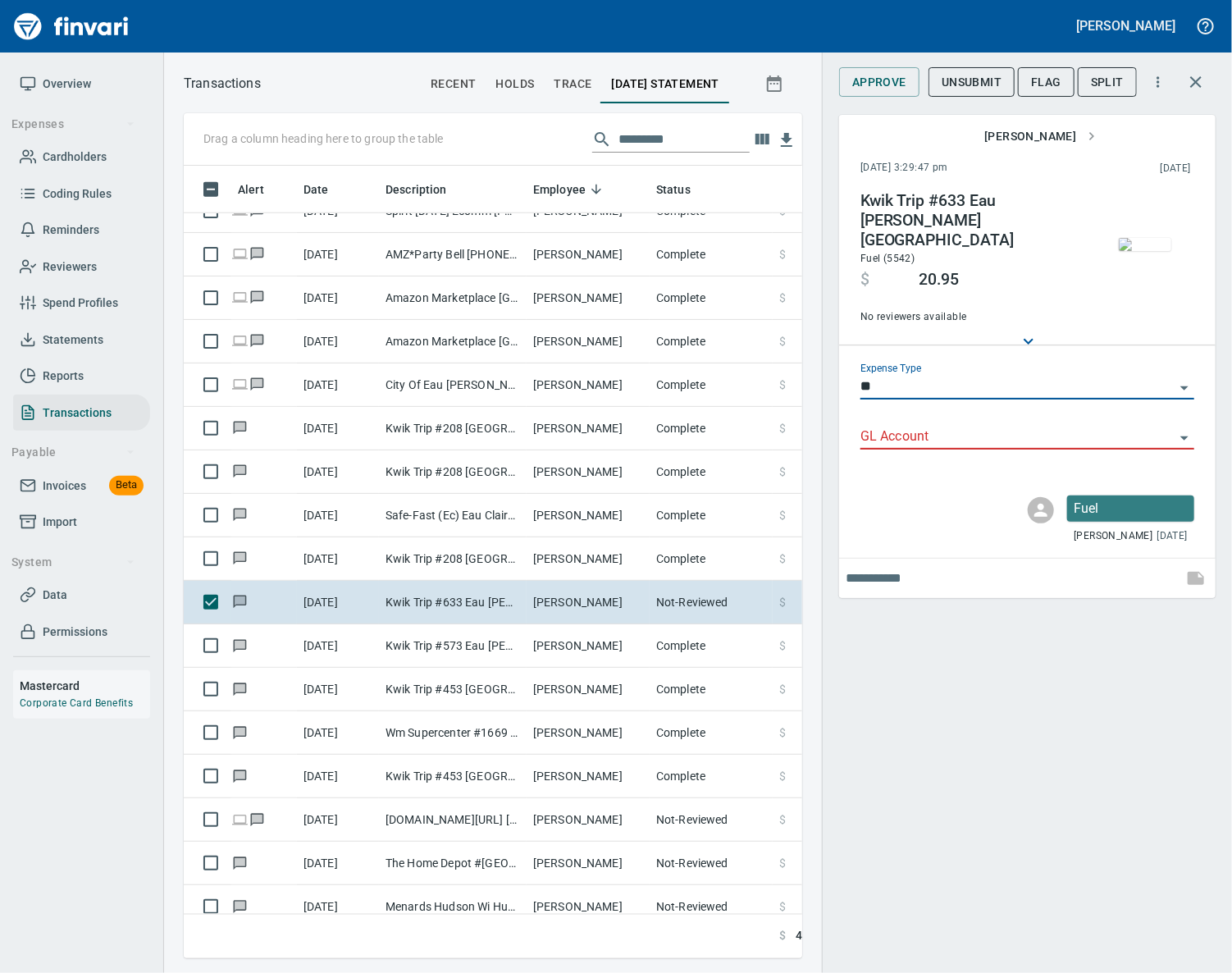
click at [900, 426] on input "GL Account" at bounding box center [1017, 437] width 314 height 23
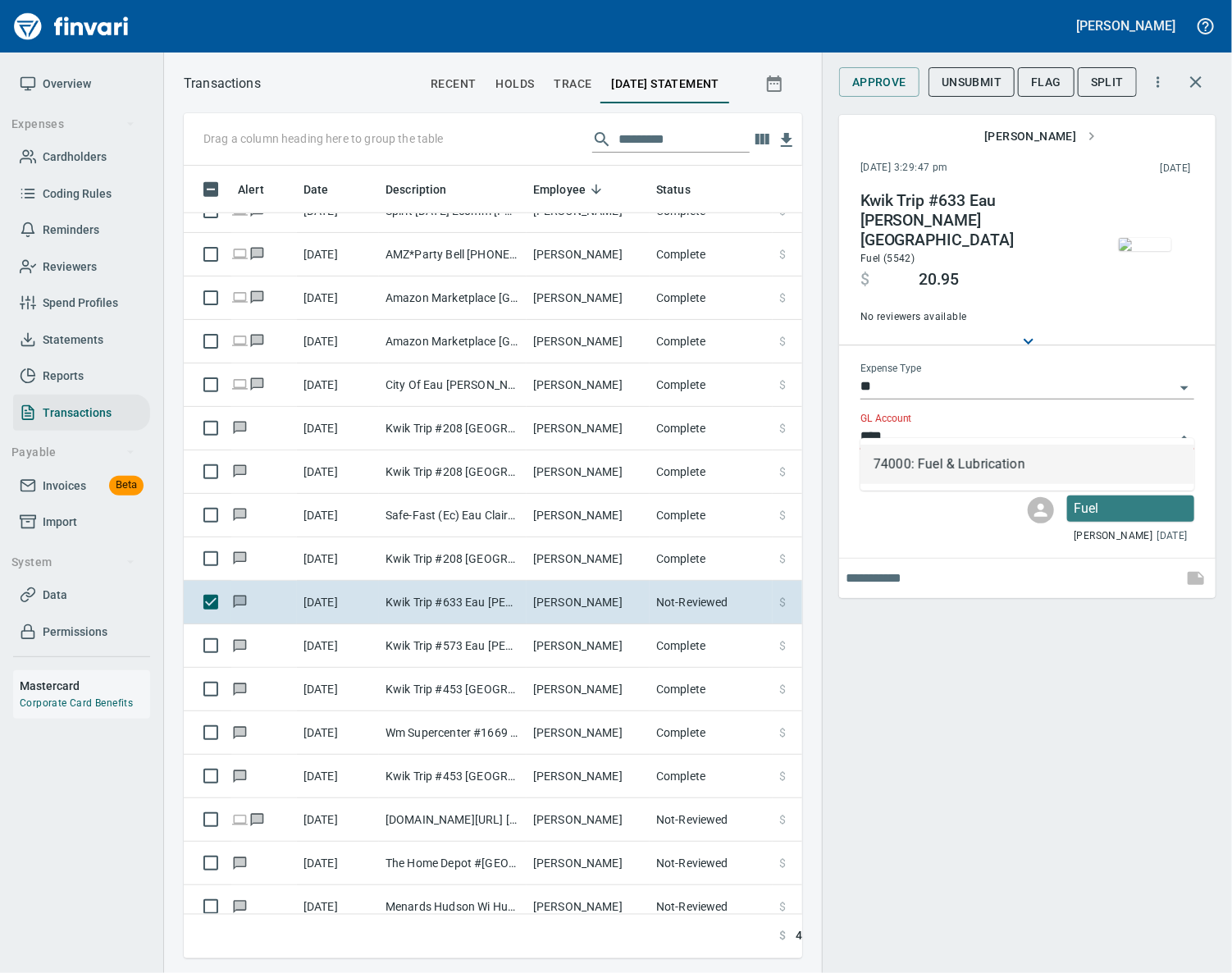
click at [904, 455] on li "74000: Fuel & Lubrication" at bounding box center [1027, 464] width 334 height 39
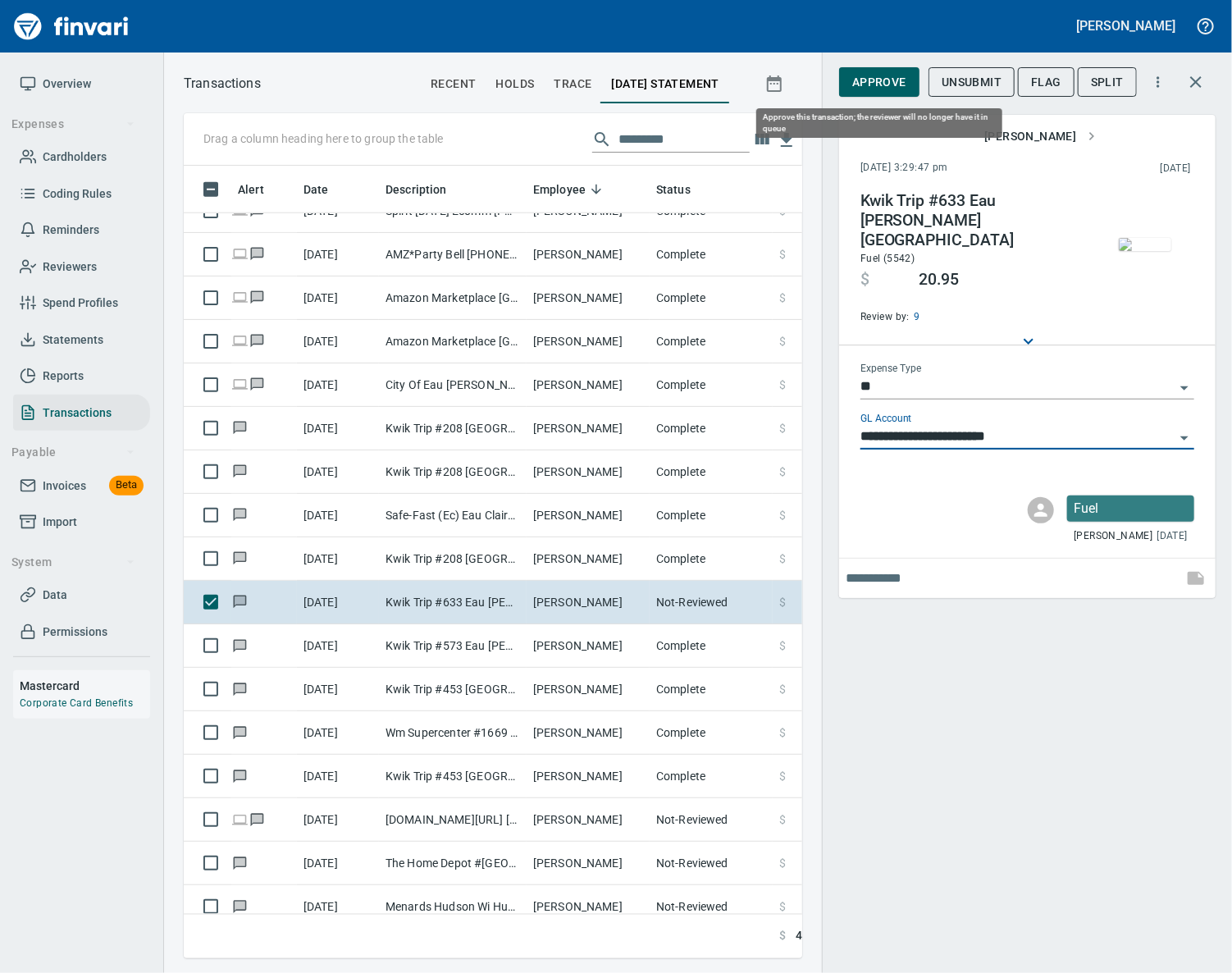
type input "**********"
click at [883, 78] on span "Approve" at bounding box center [879, 83] width 54 height 20
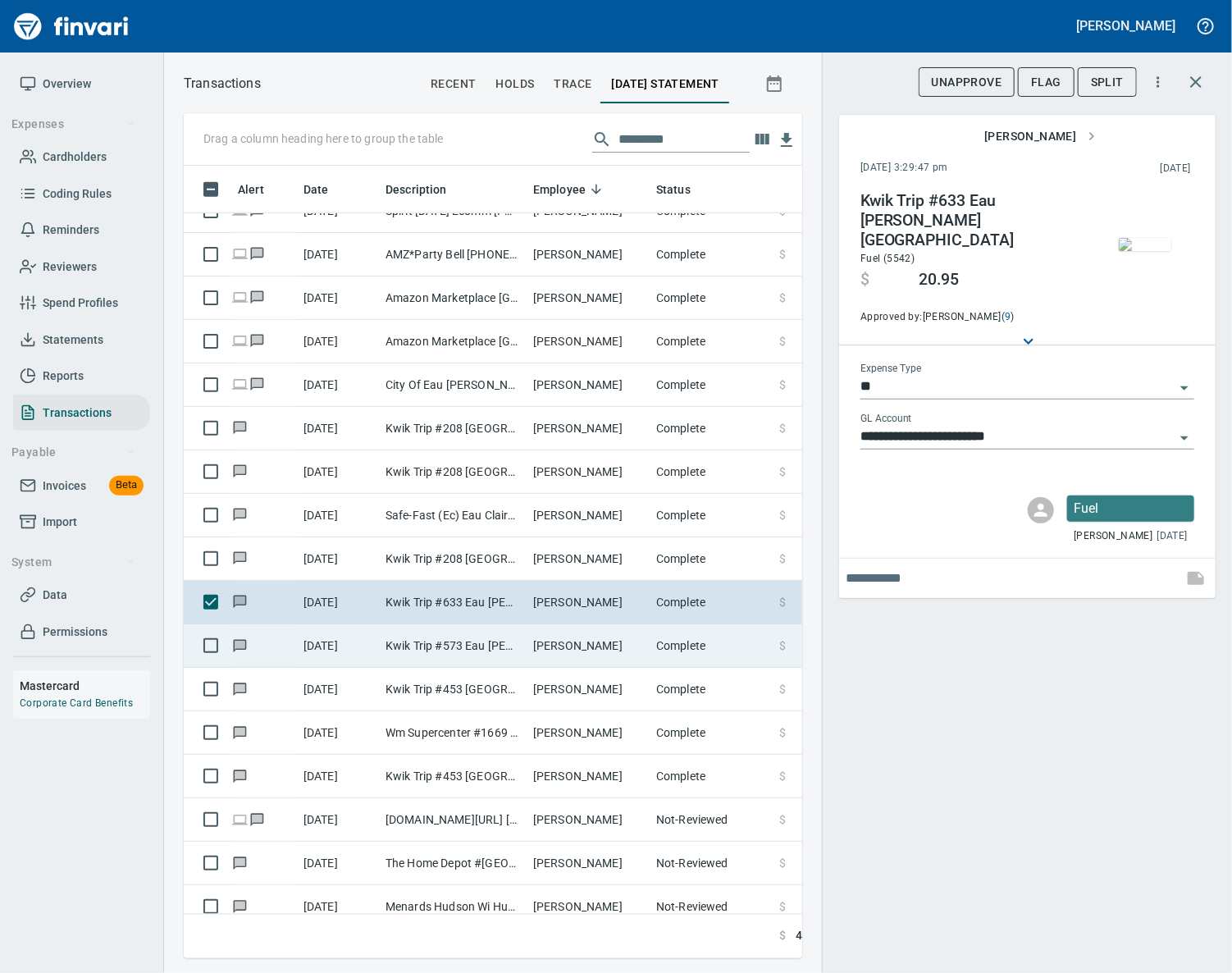
click at [547, 644] on td "[PERSON_NAME]" at bounding box center [588, 645] width 123 height 43
type input "***"
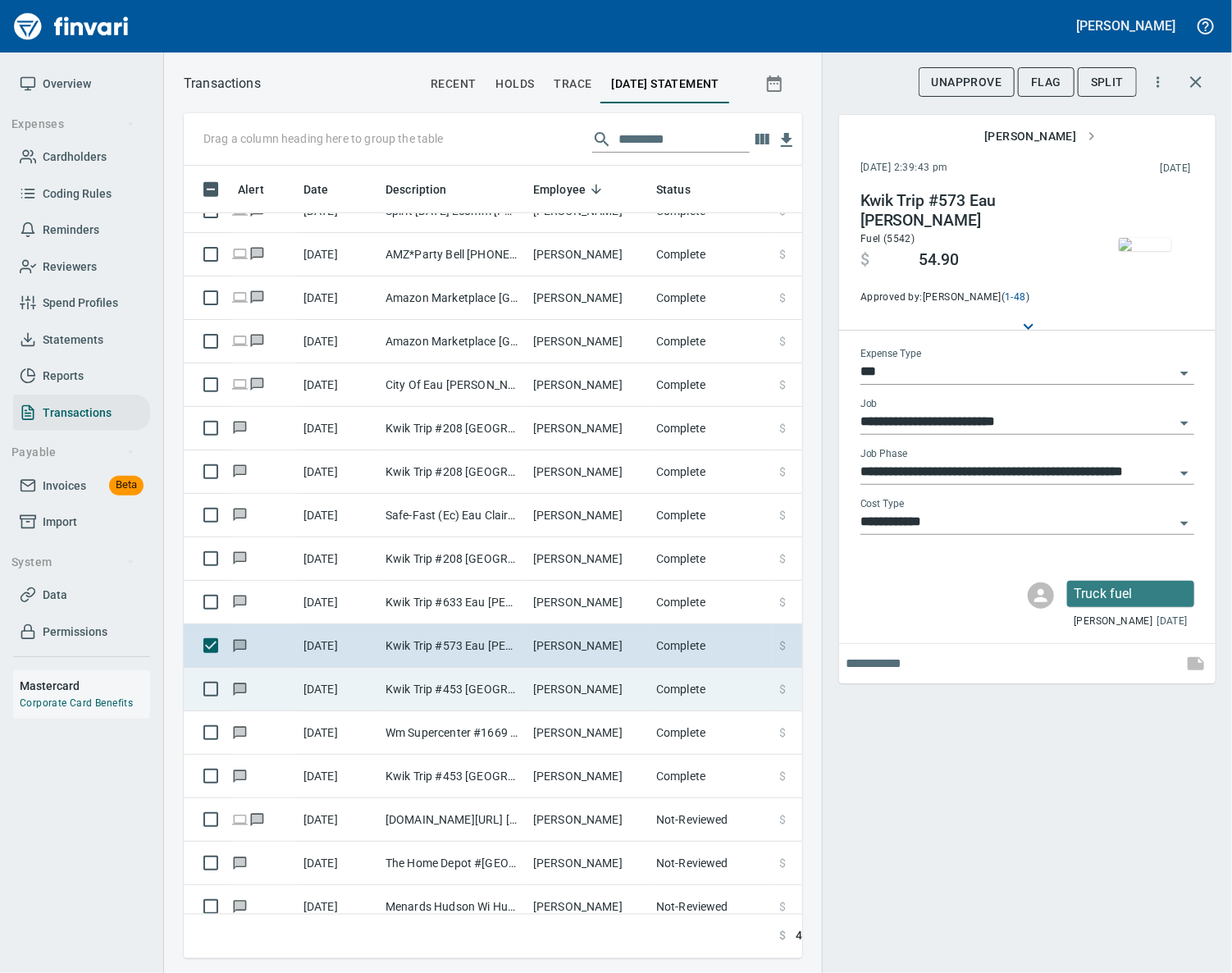
click at [553, 699] on td "[PERSON_NAME]" at bounding box center [588, 688] width 123 height 43
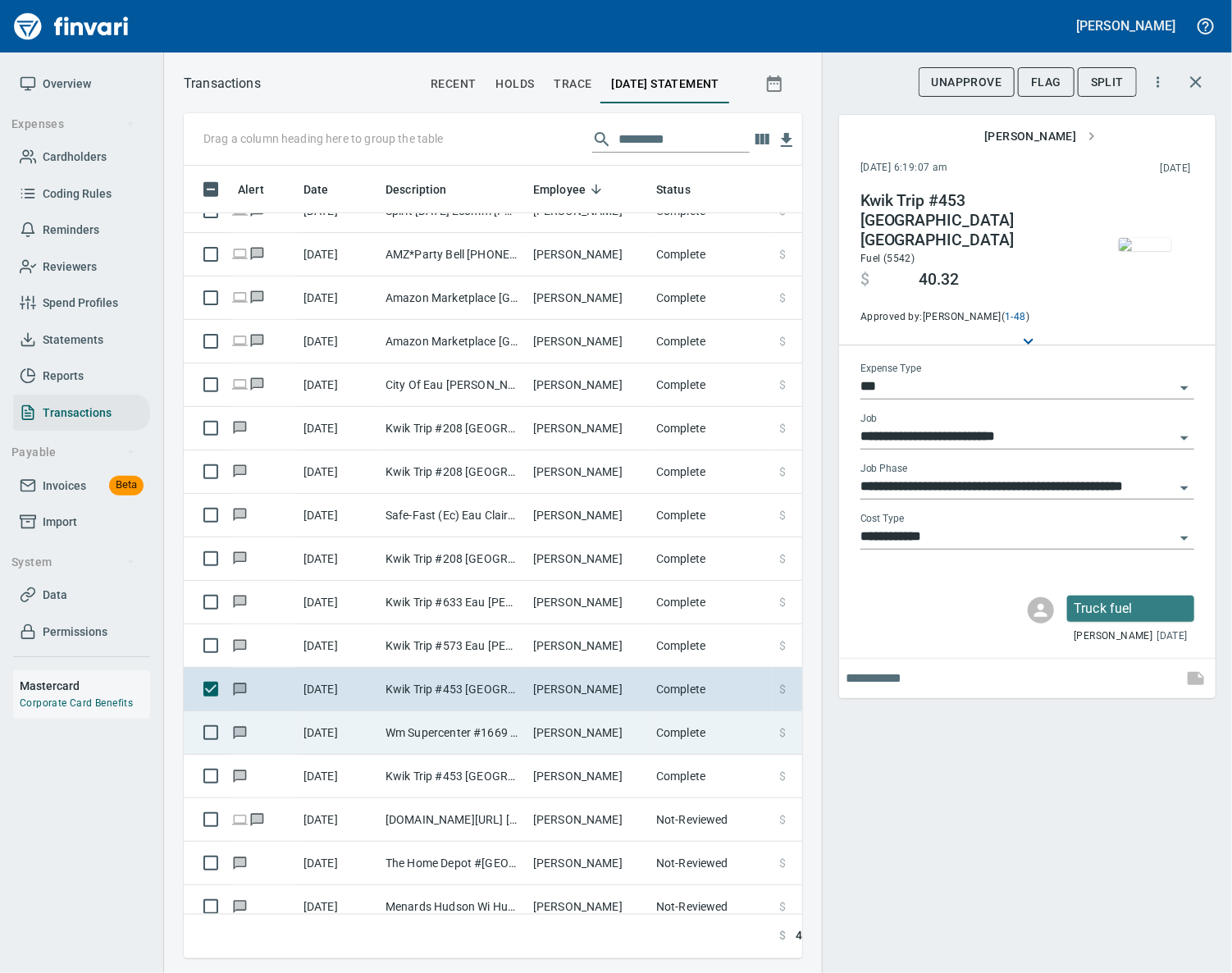
click at [577, 744] on td "[PERSON_NAME]" at bounding box center [588, 733] width 123 height 43
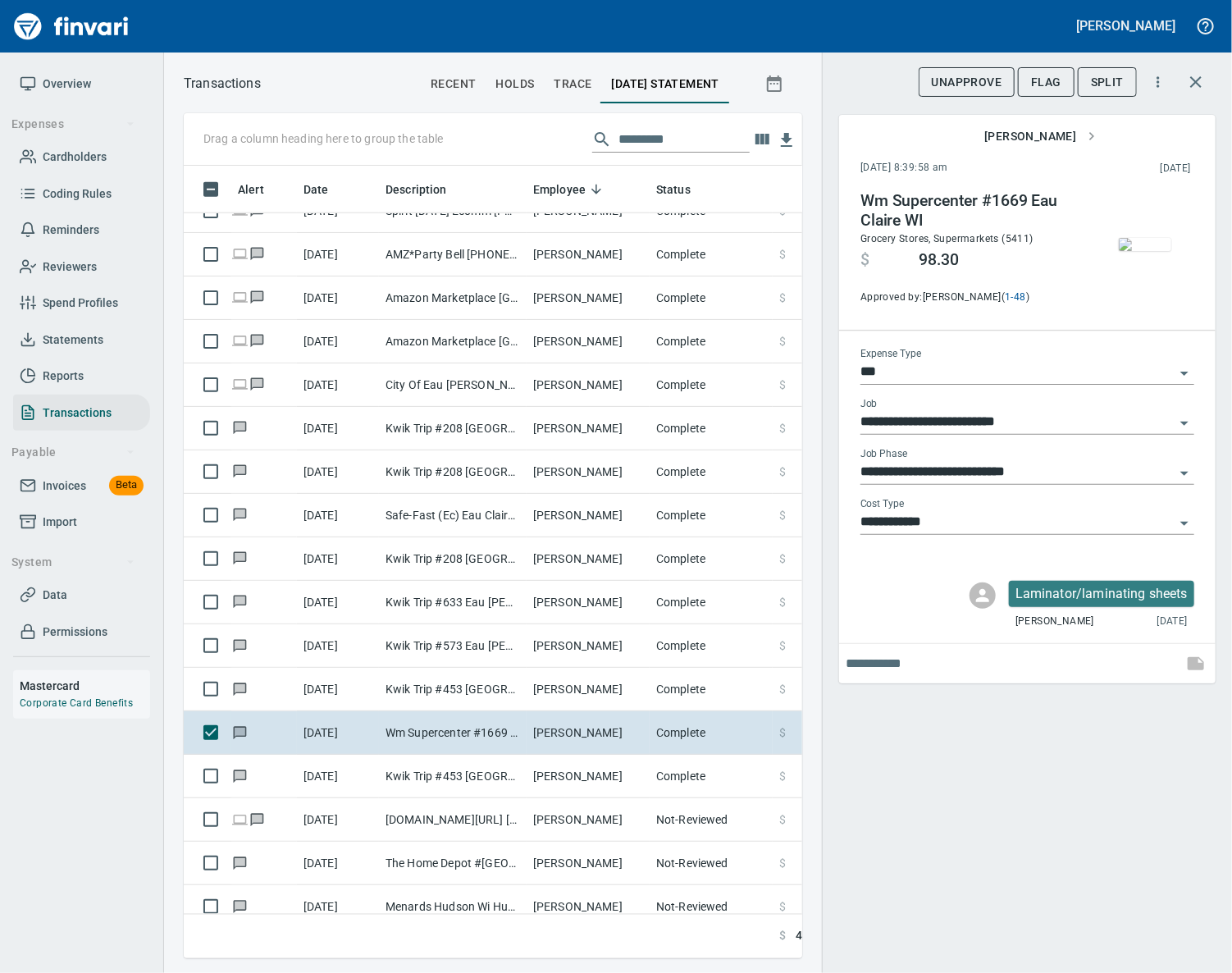
click at [1144, 242] on img "button" at bounding box center [1145, 244] width 52 height 13
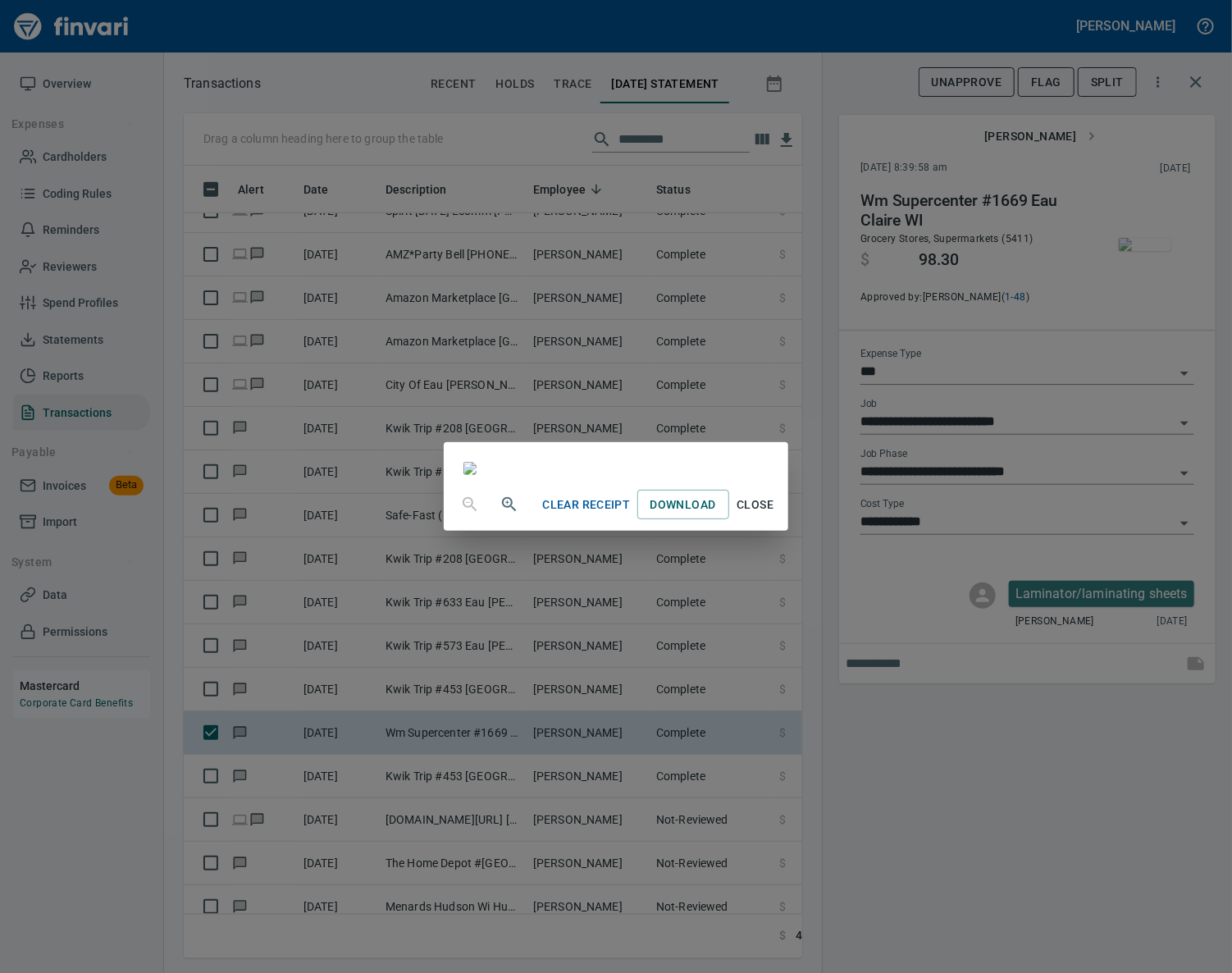
click at [775, 515] on span "Close" at bounding box center [755, 505] width 39 height 20
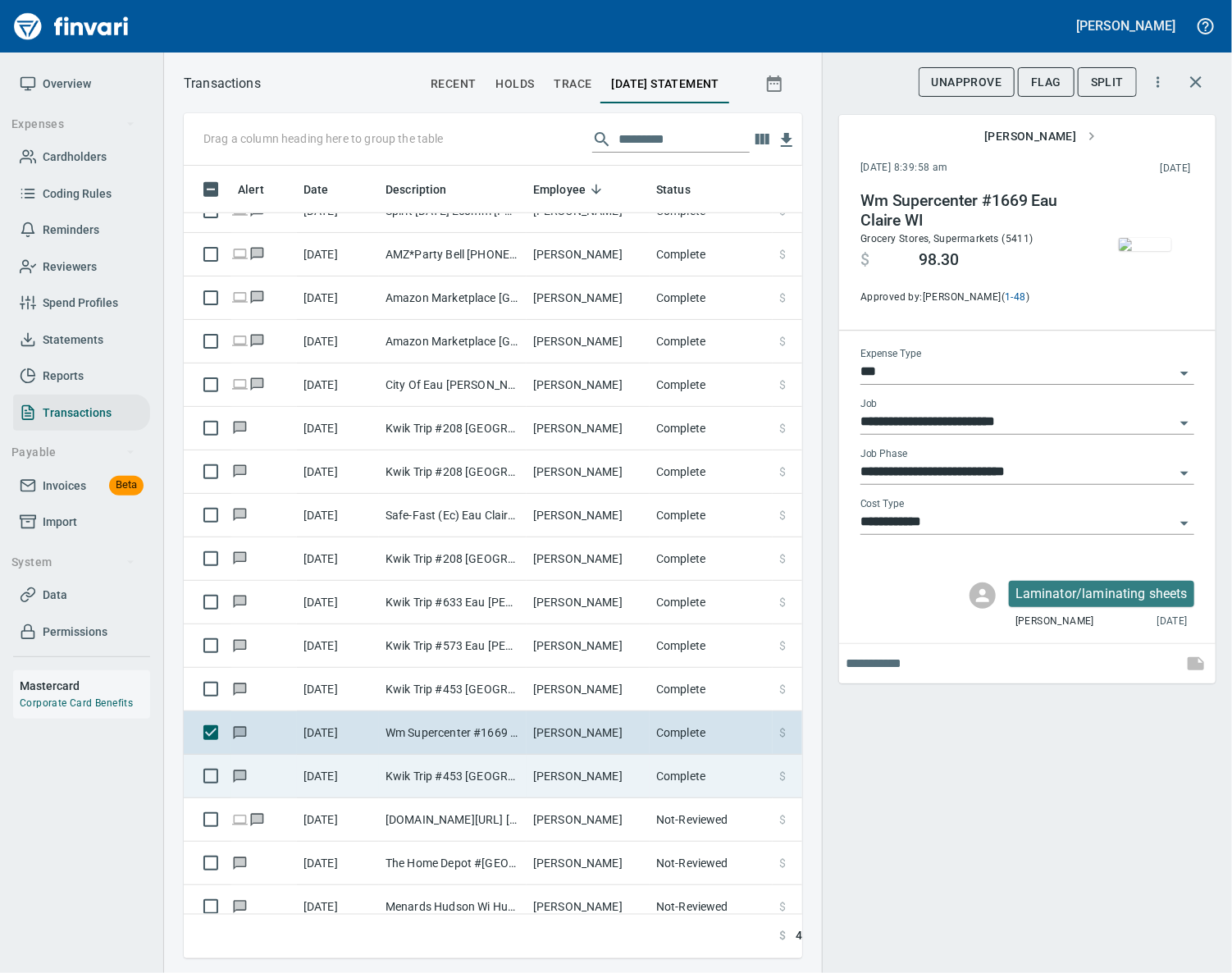
click at [588, 772] on td "[PERSON_NAME]" at bounding box center [588, 776] width 123 height 43
type input "**********"
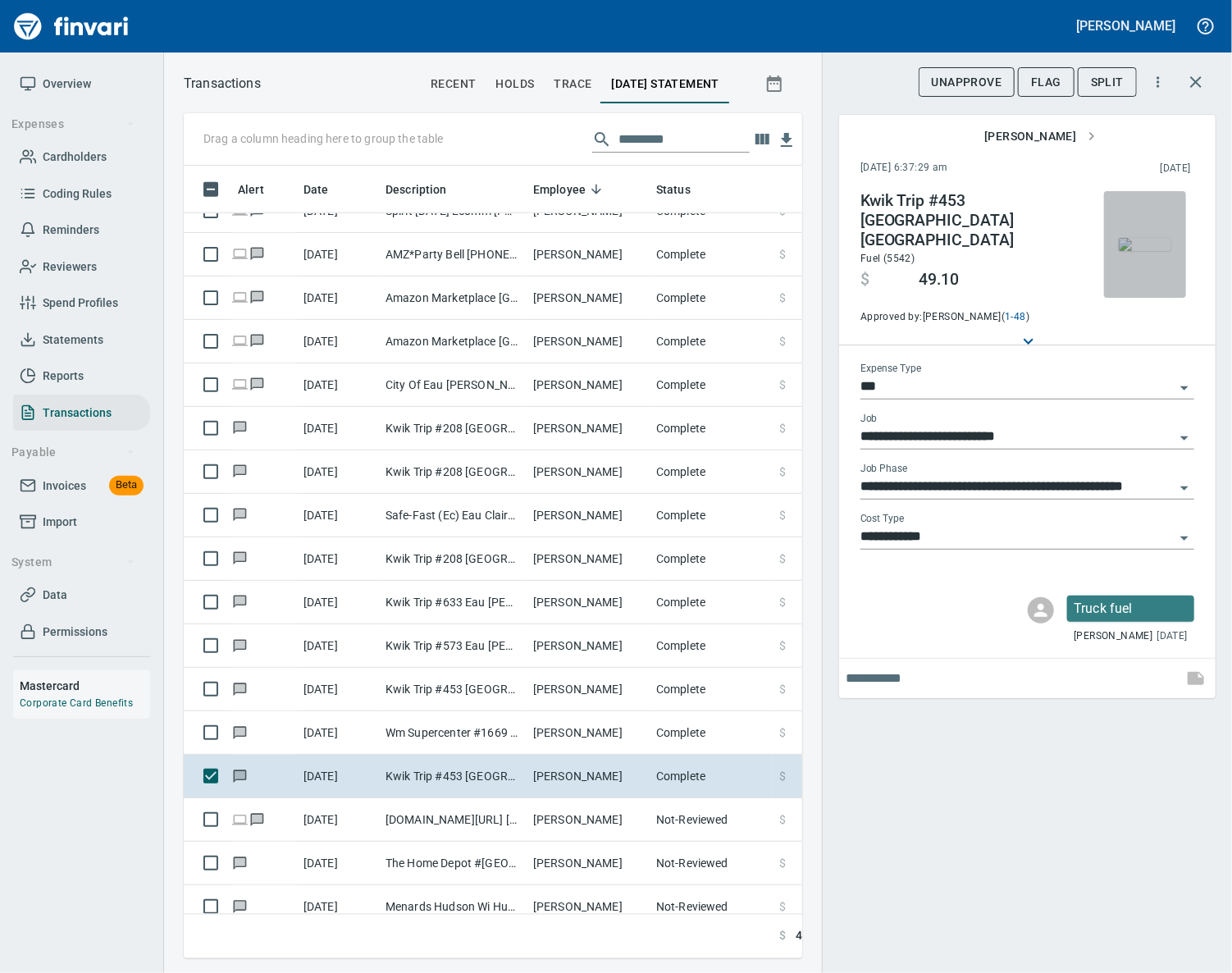
click at [1154, 238] on img "button" at bounding box center [1145, 244] width 52 height 13
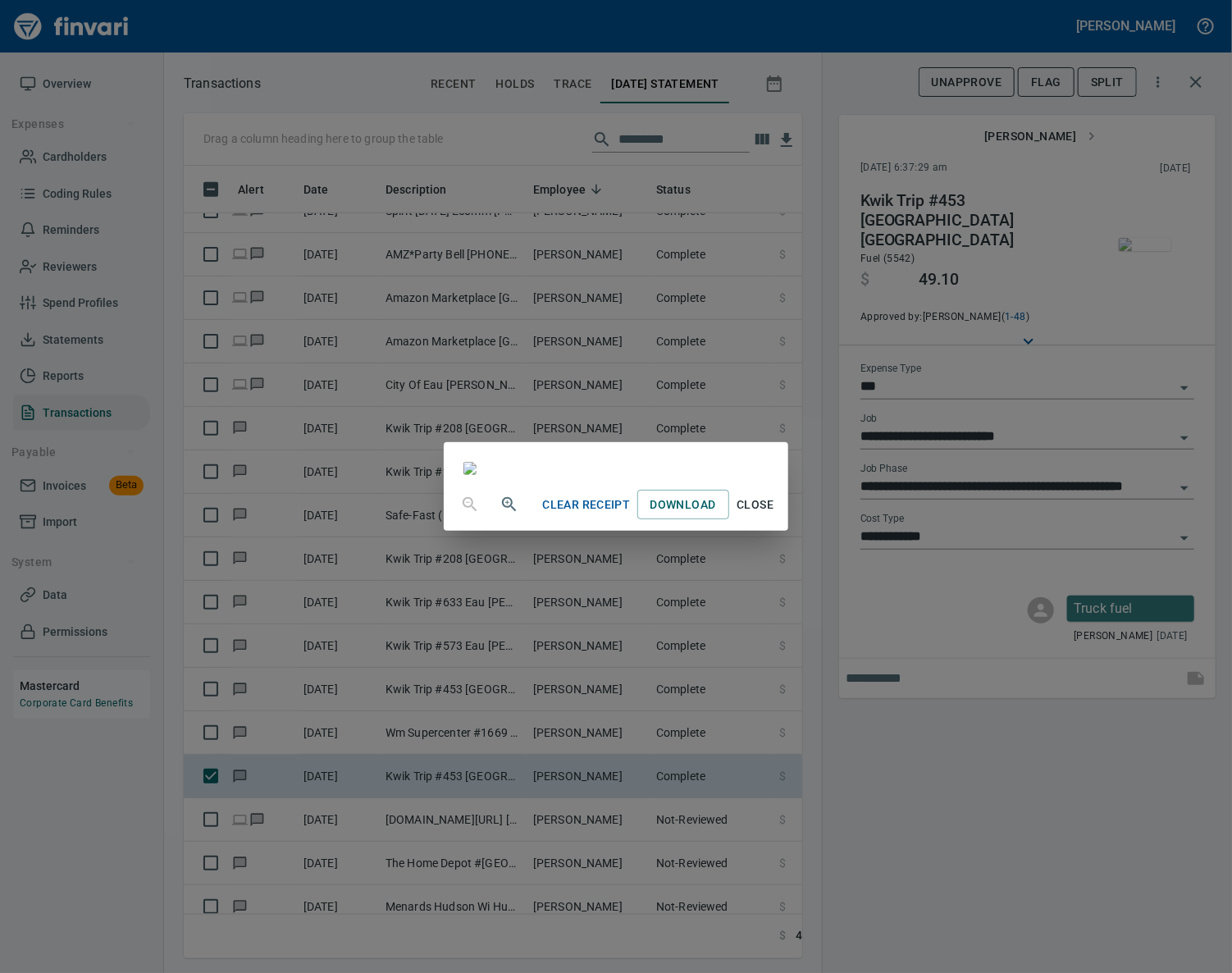
click at [775, 515] on span "Close" at bounding box center [755, 505] width 39 height 20
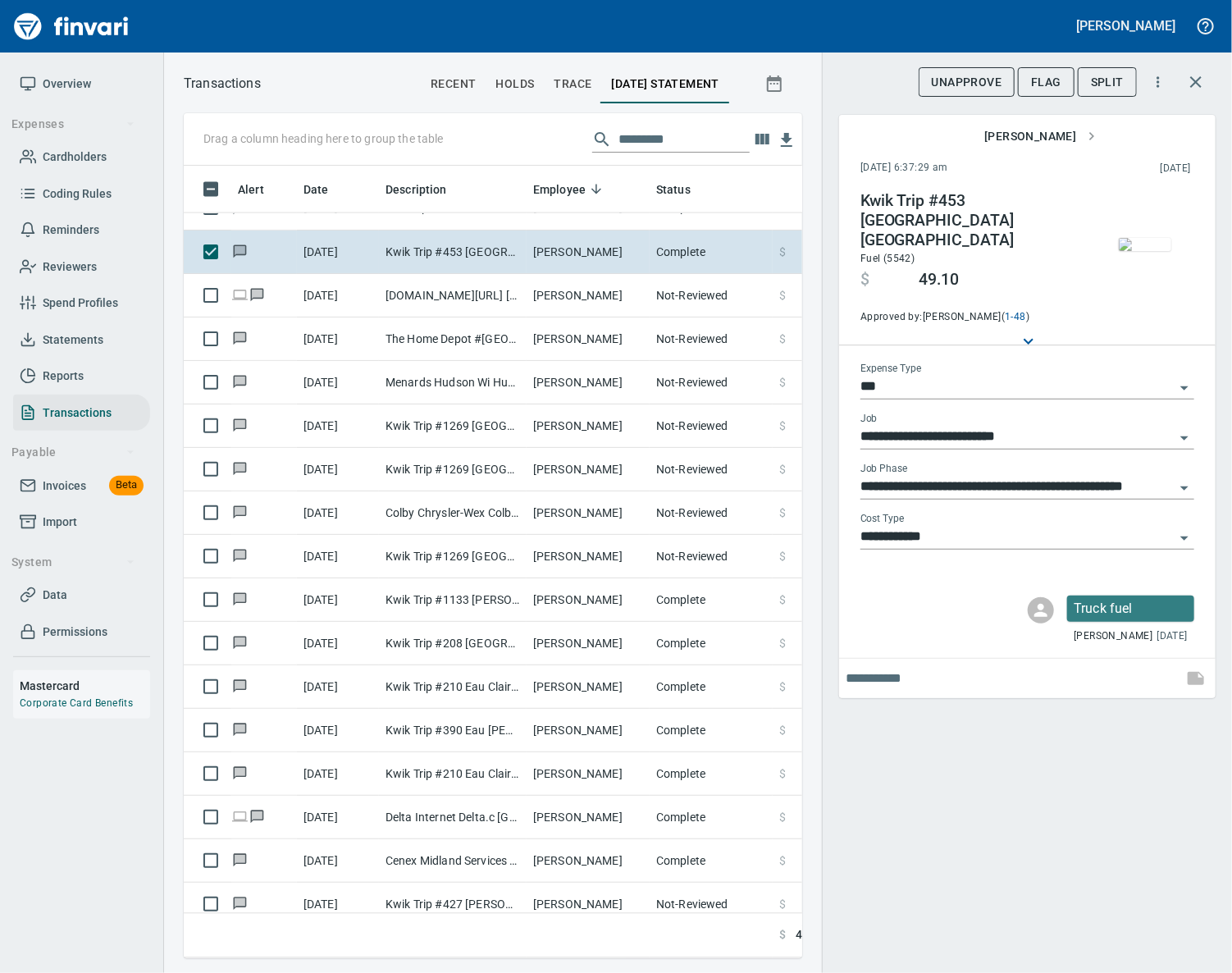
scroll to position [7531, 0]
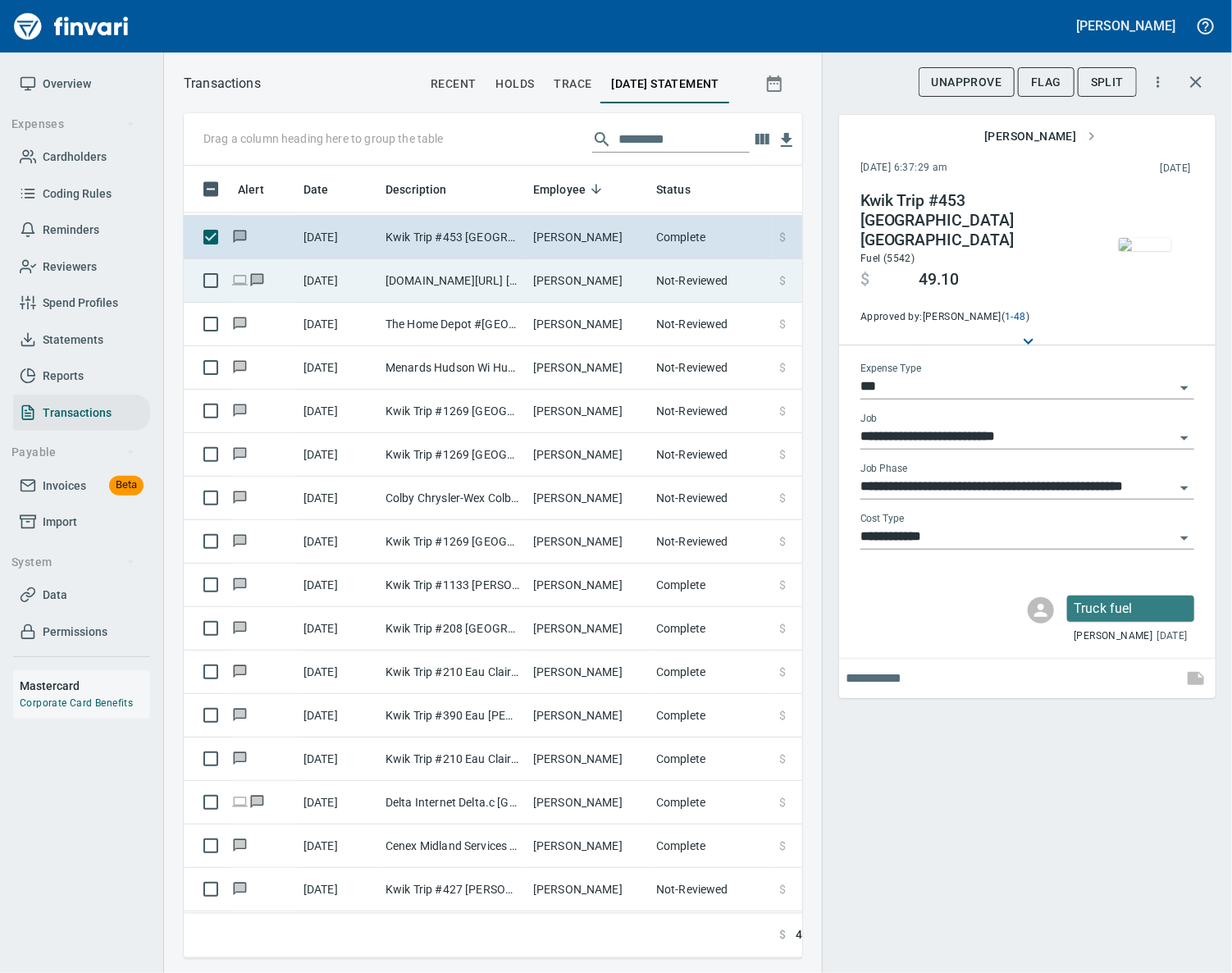
click at [478, 288] on td "[DOMAIN_NAME][URL] [PHONE_NUMBER] [GEOGRAPHIC_DATA]" at bounding box center [453, 280] width 148 height 43
type input "**********"
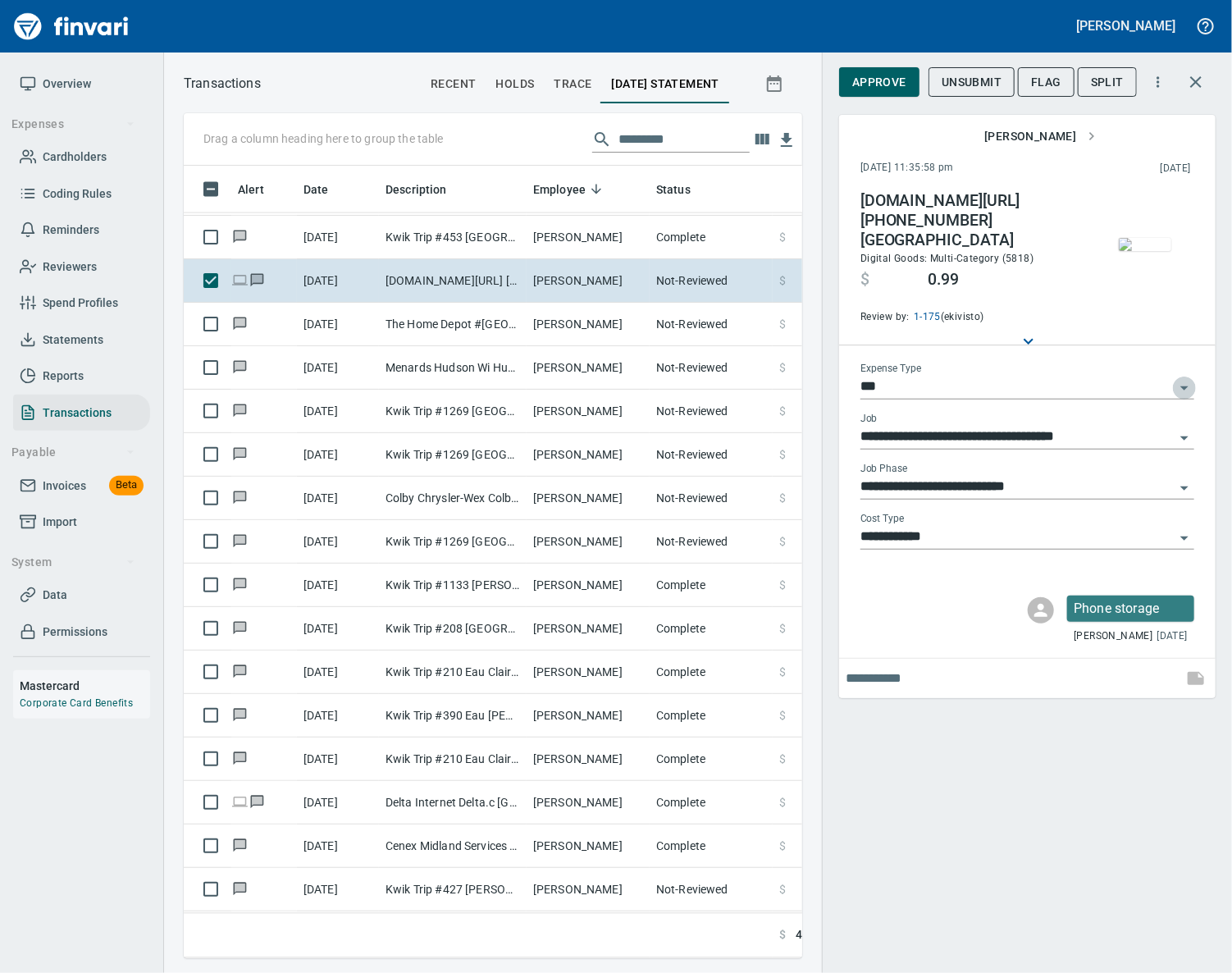
click at [1182, 386] on icon "Open" at bounding box center [1184, 388] width 8 height 4
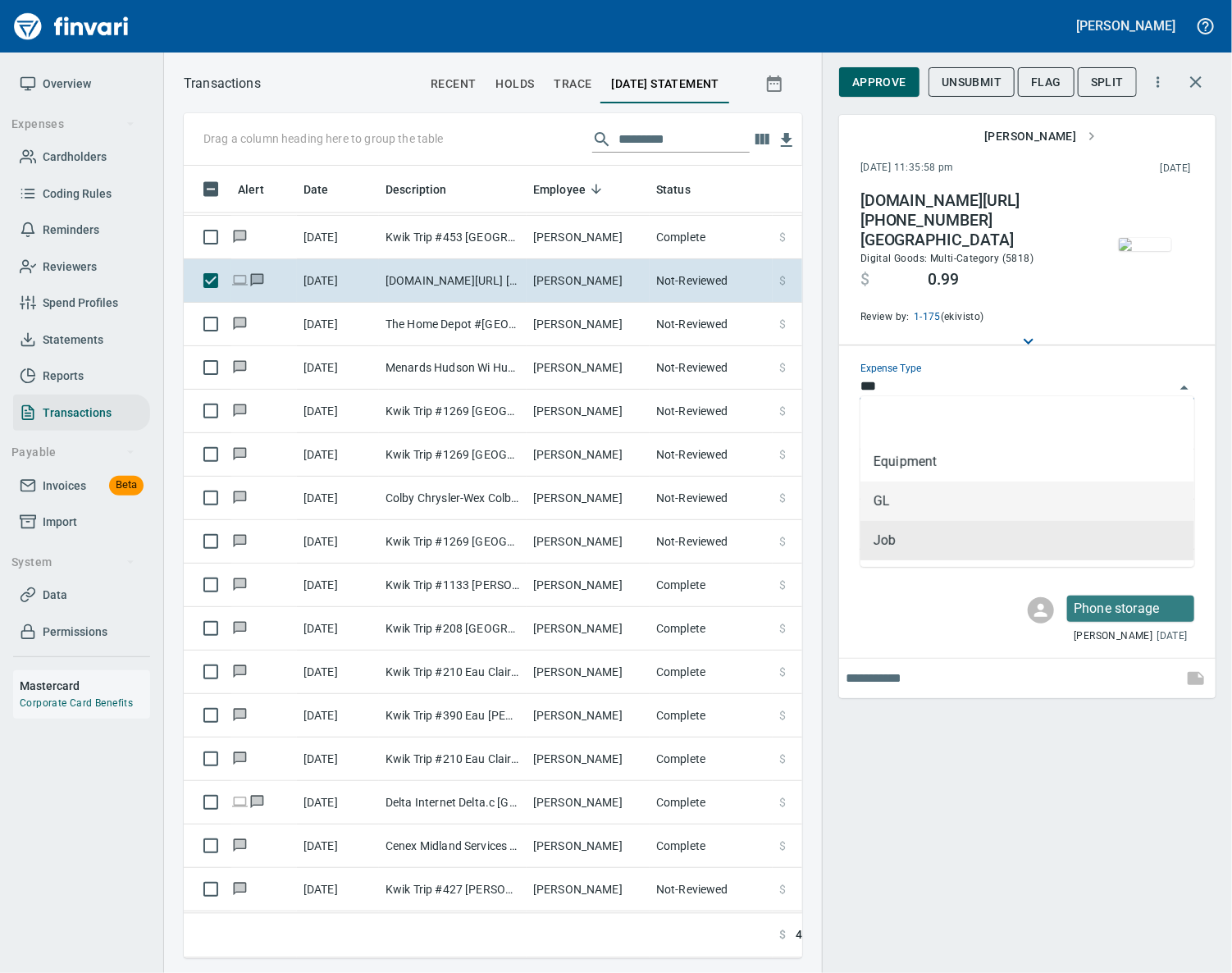
click at [1093, 502] on li "GL" at bounding box center [1027, 500] width 334 height 39
type input "**"
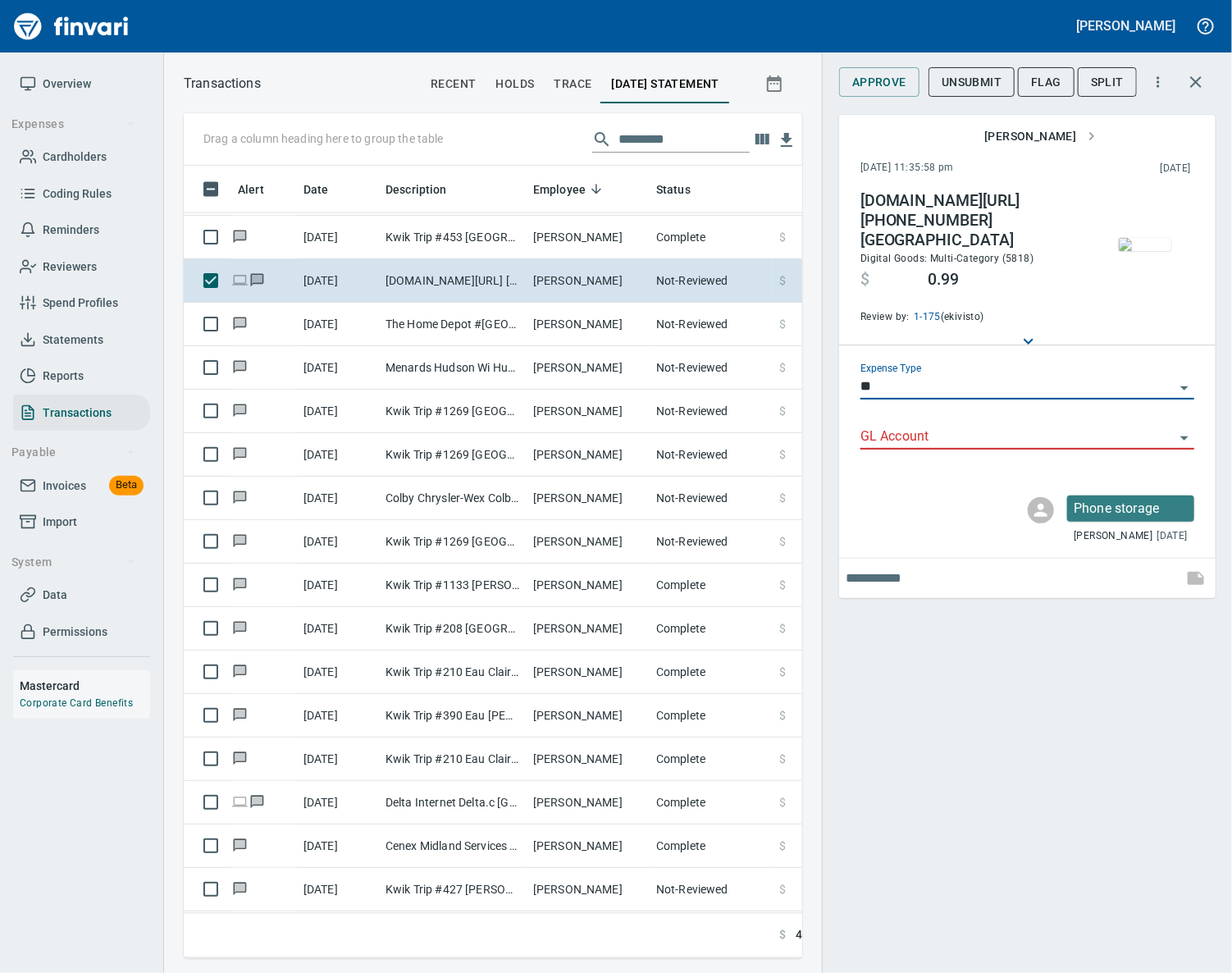
click at [1187, 428] on icon "Open" at bounding box center [1183, 437] width 19 height 19
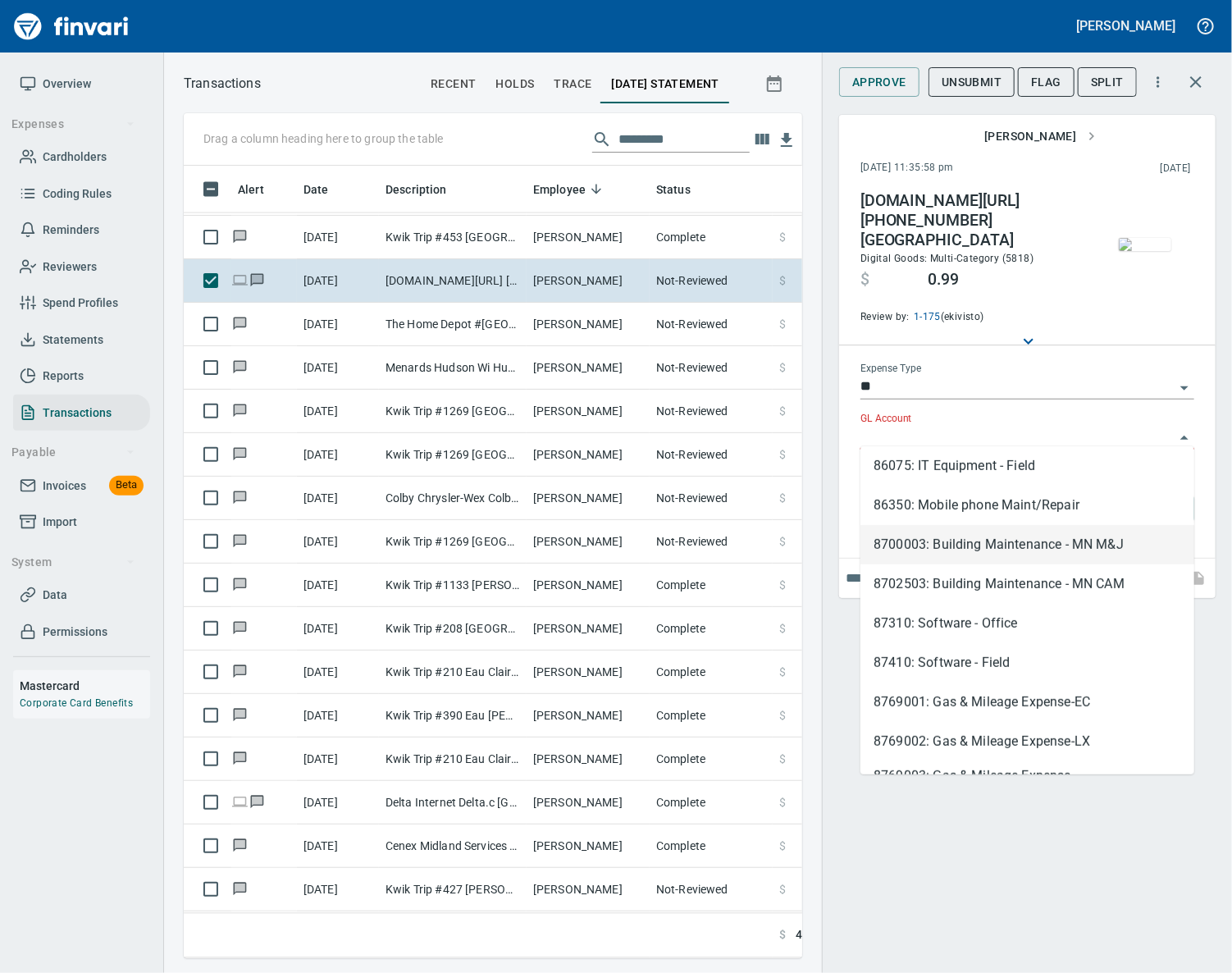
scroll to position [411, 0]
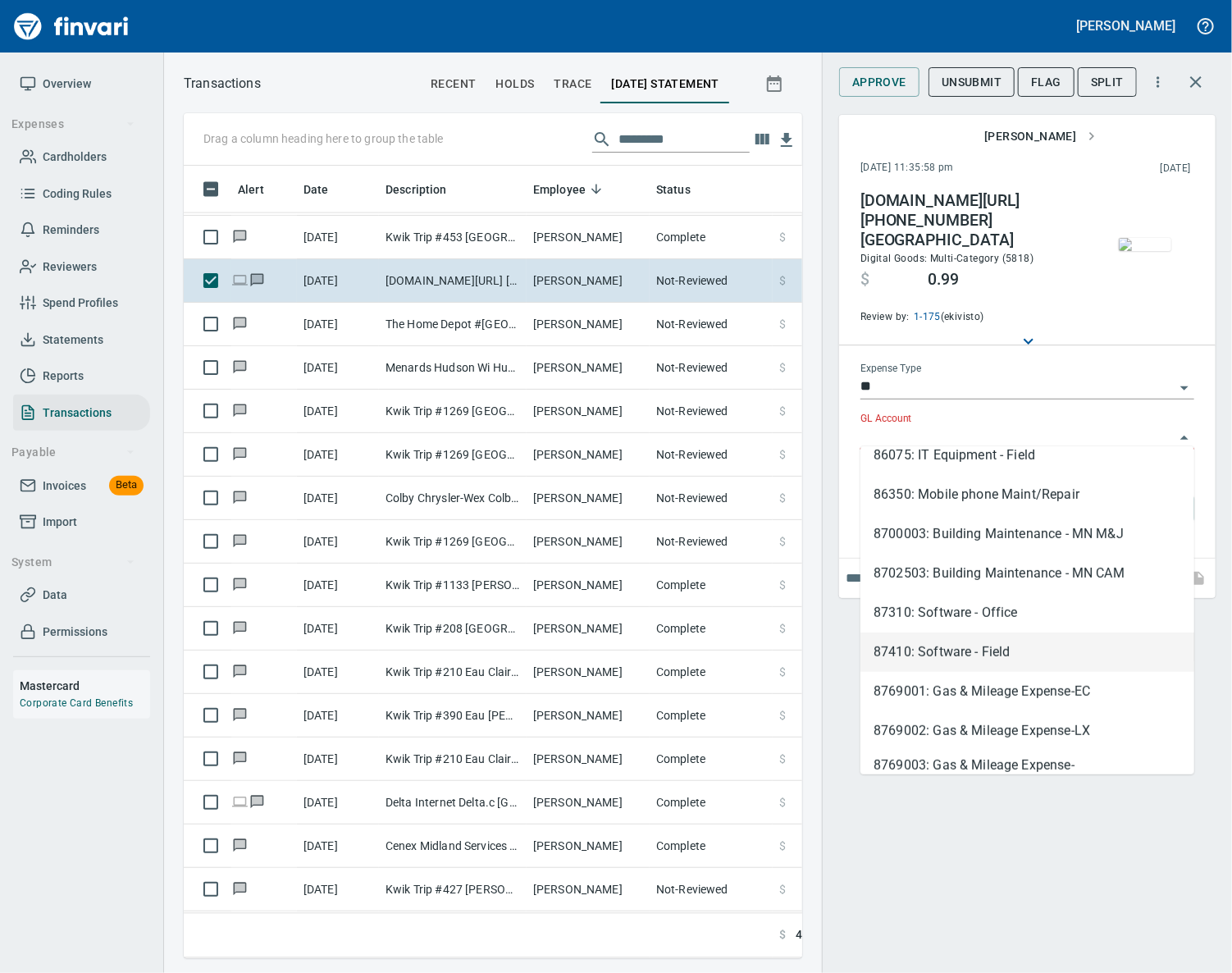
click at [1046, 656] on li "87410: Software - Field" at bounding box center [1027, 652] width 334 height 39
type input "**********"
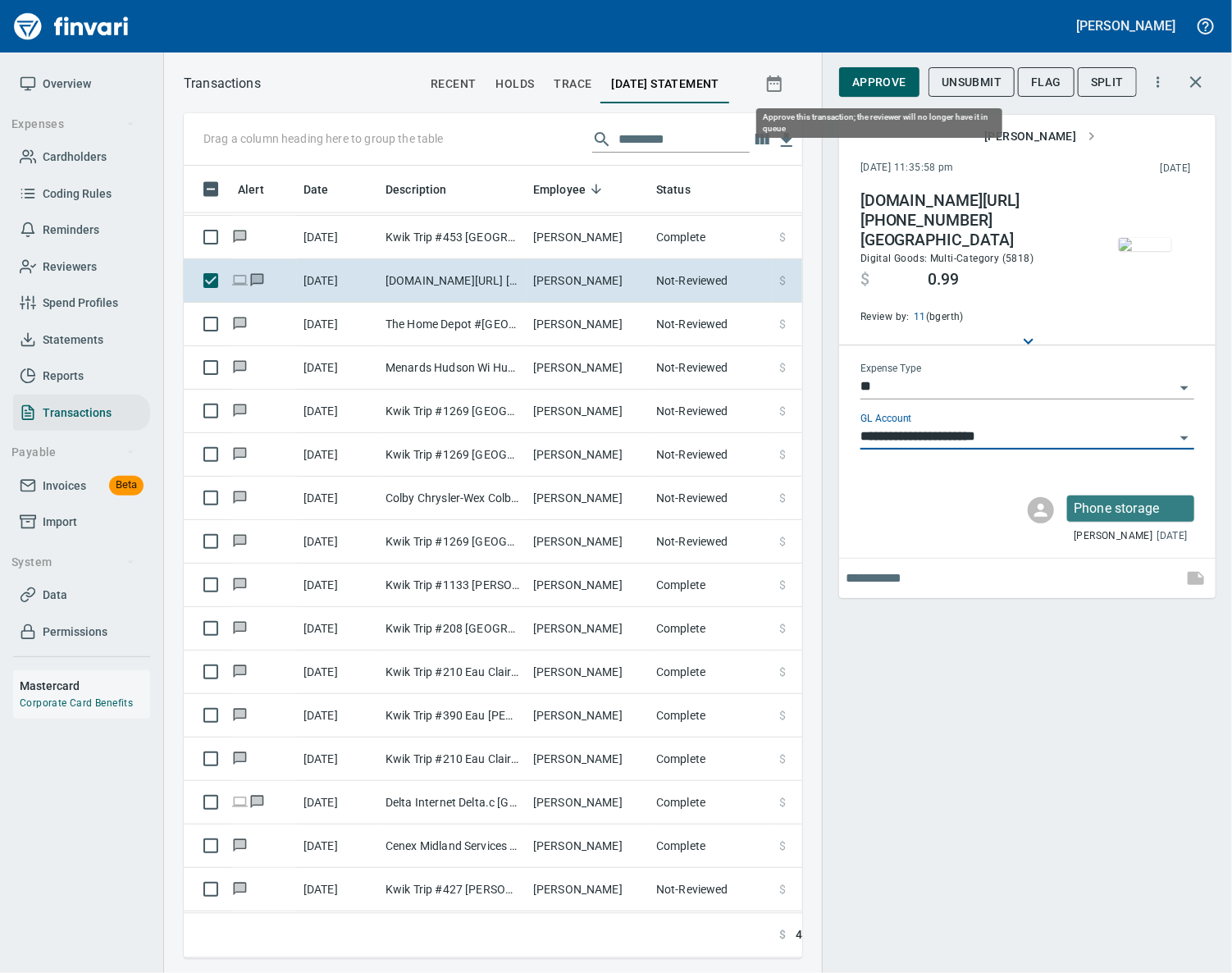
click at [880, 86] on span "Approve" at bounding box center [879, 83] width 54 height 20
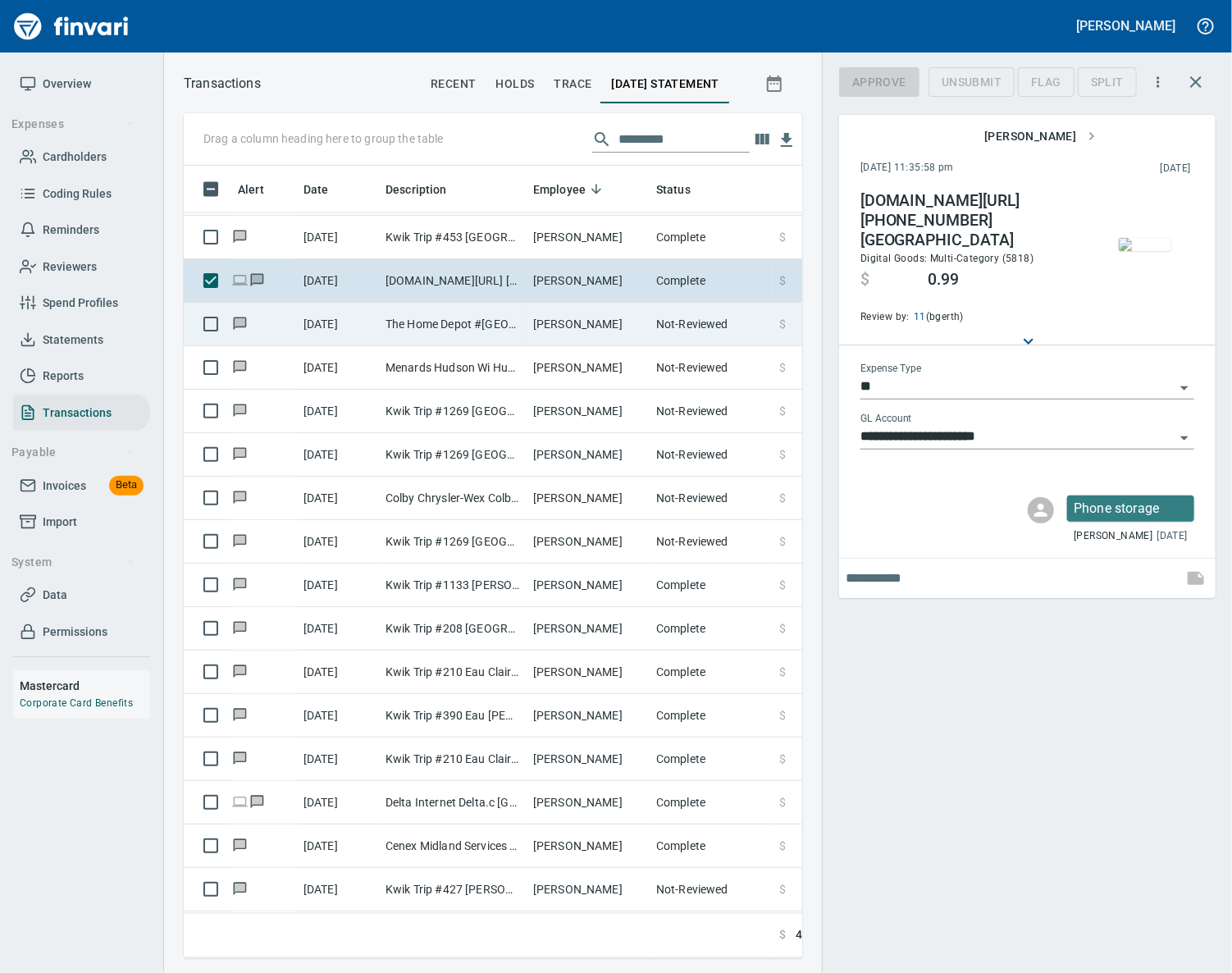
scroll to position [755, 580]
click at [512, 339] on td "The Home Depot #[GEOGRAPHIC_DATA]" at bounding box center [453, 324] width 148 height 43
type input "***"
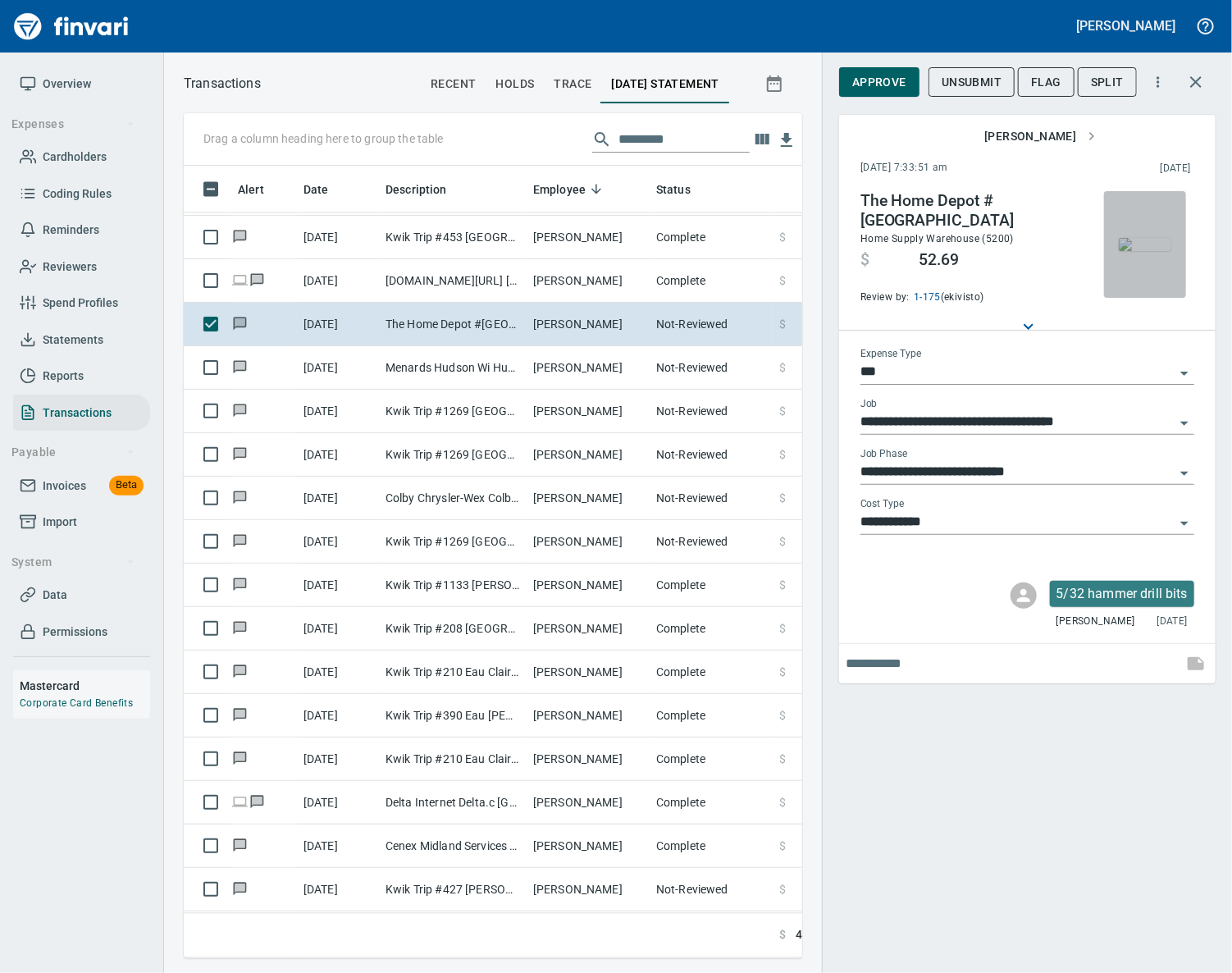
click at [1138, 251] on img "button" at bounding box center [1145, 244] width 52 height 13
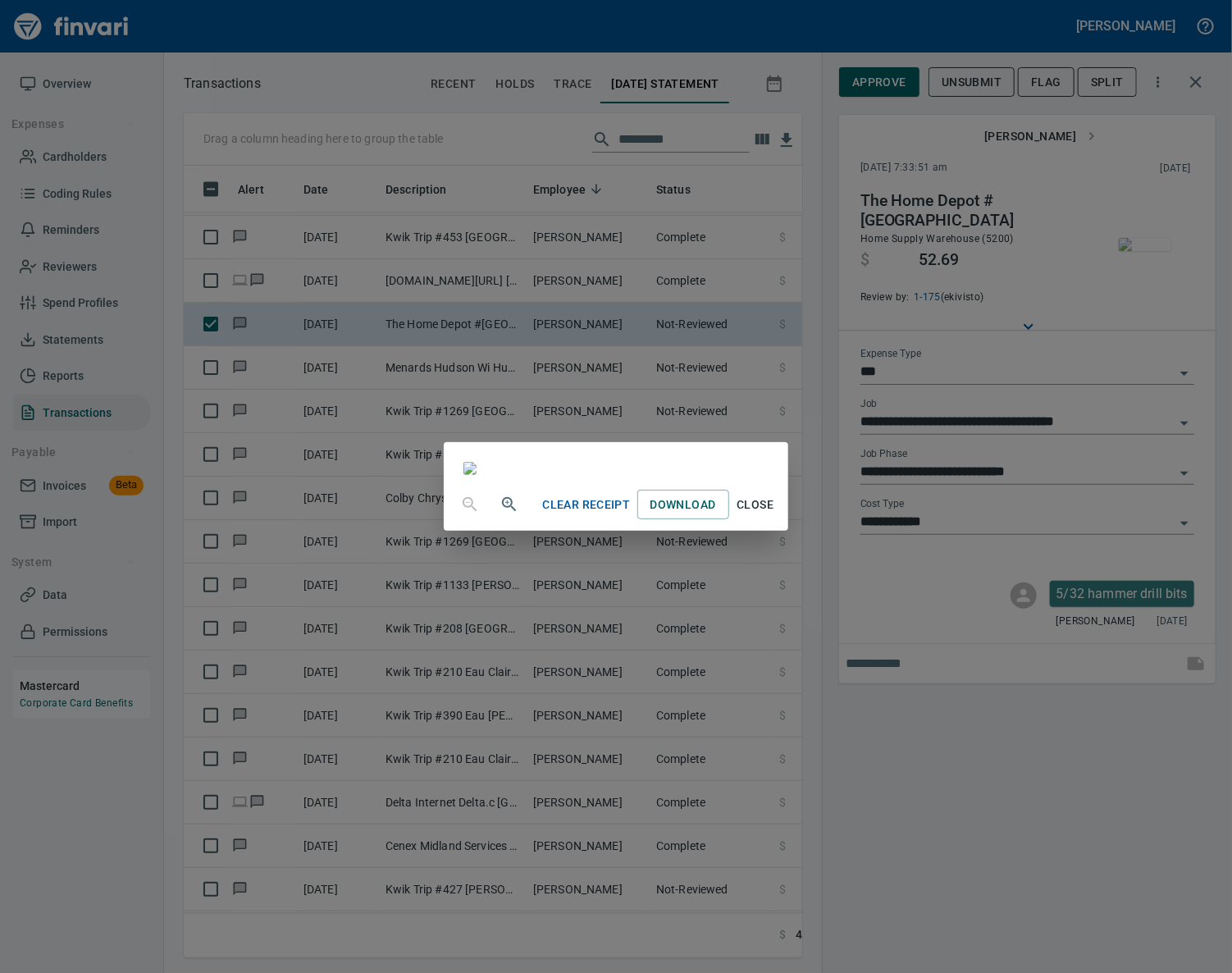
click at [775, 515] on span "Close" at bounding box center [755, 505] width 39 height 20
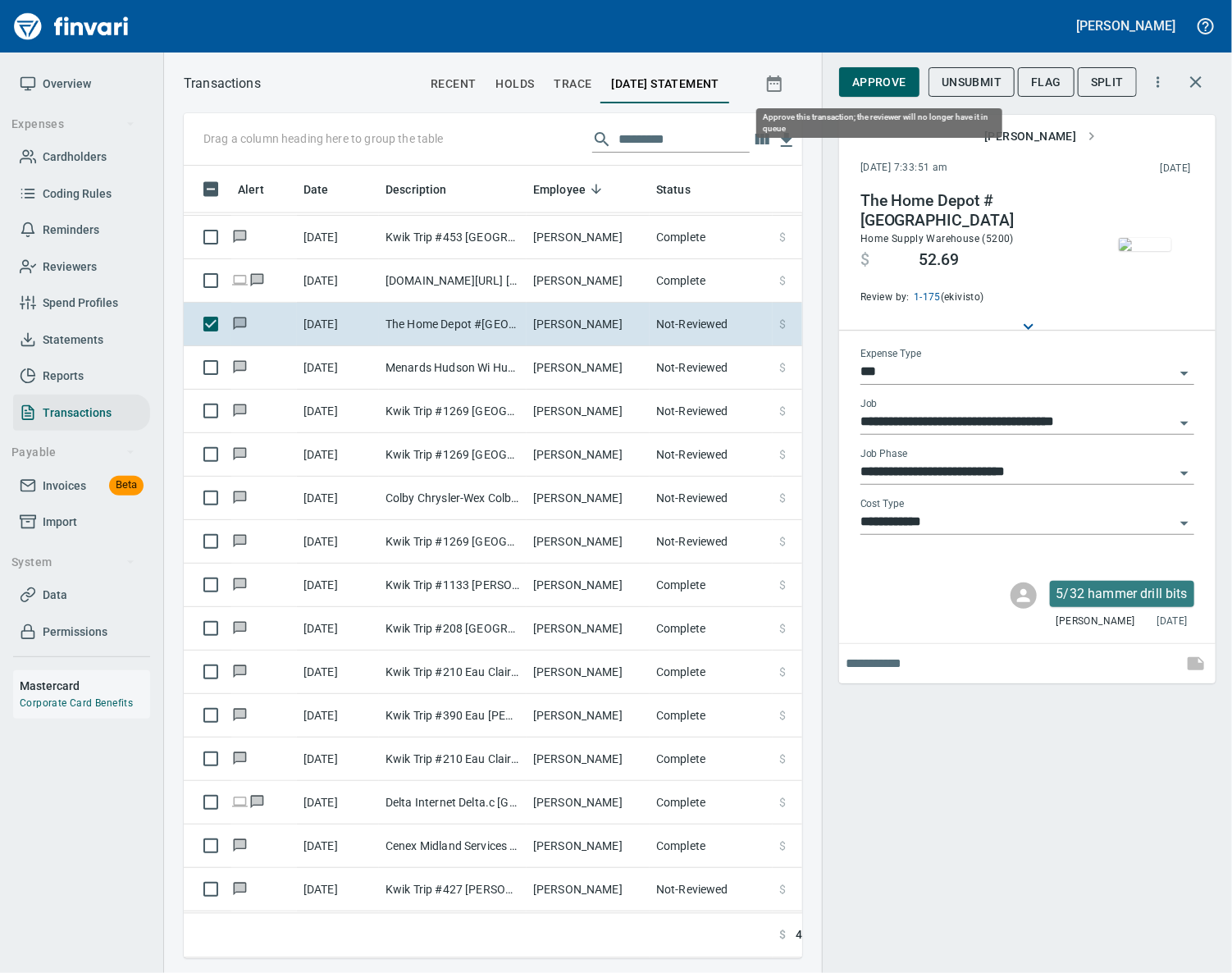
click at [887, 81] on span "Approve" at bounding box center [879, 83] width 54 height 20
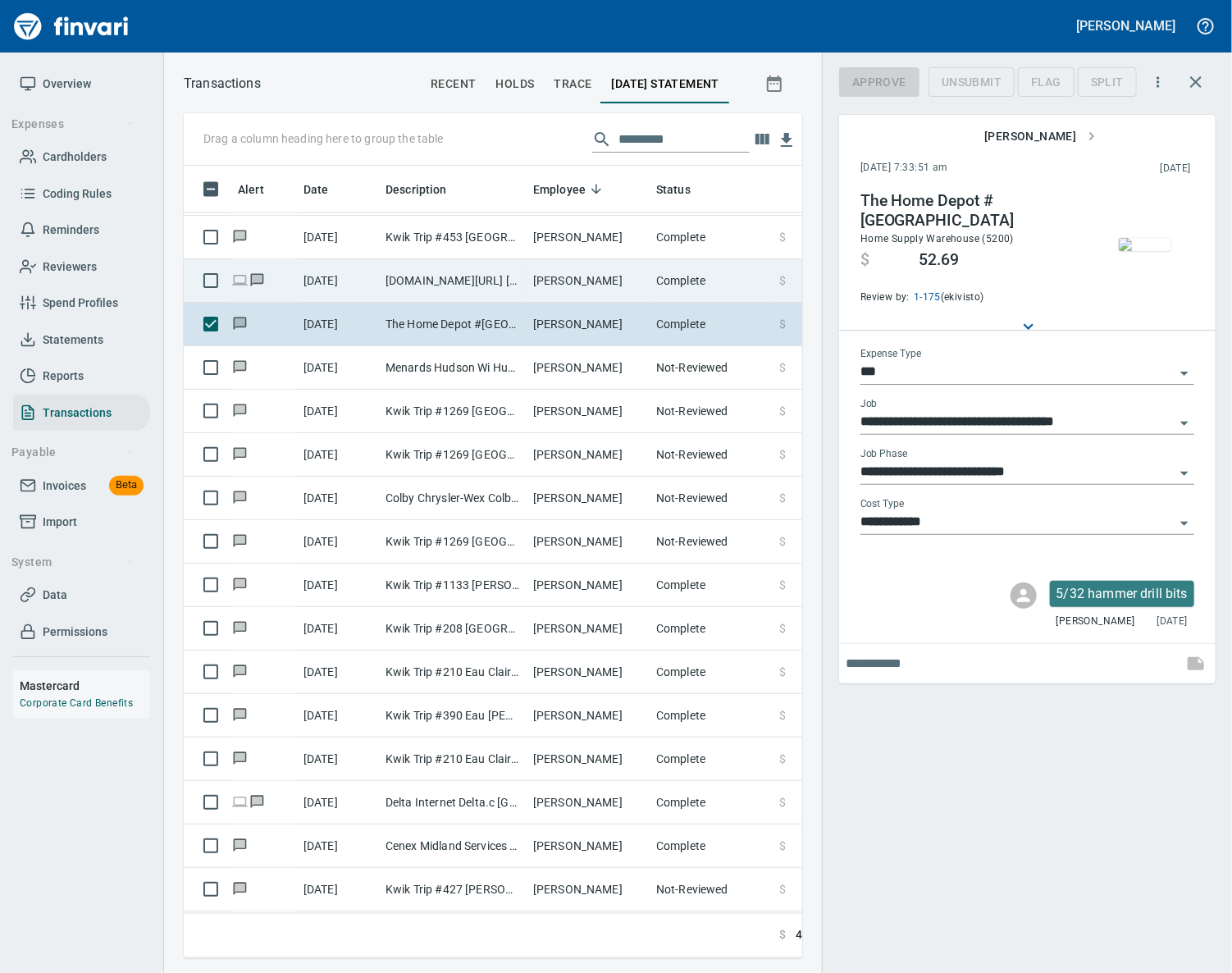
scroll to position [755, 580]
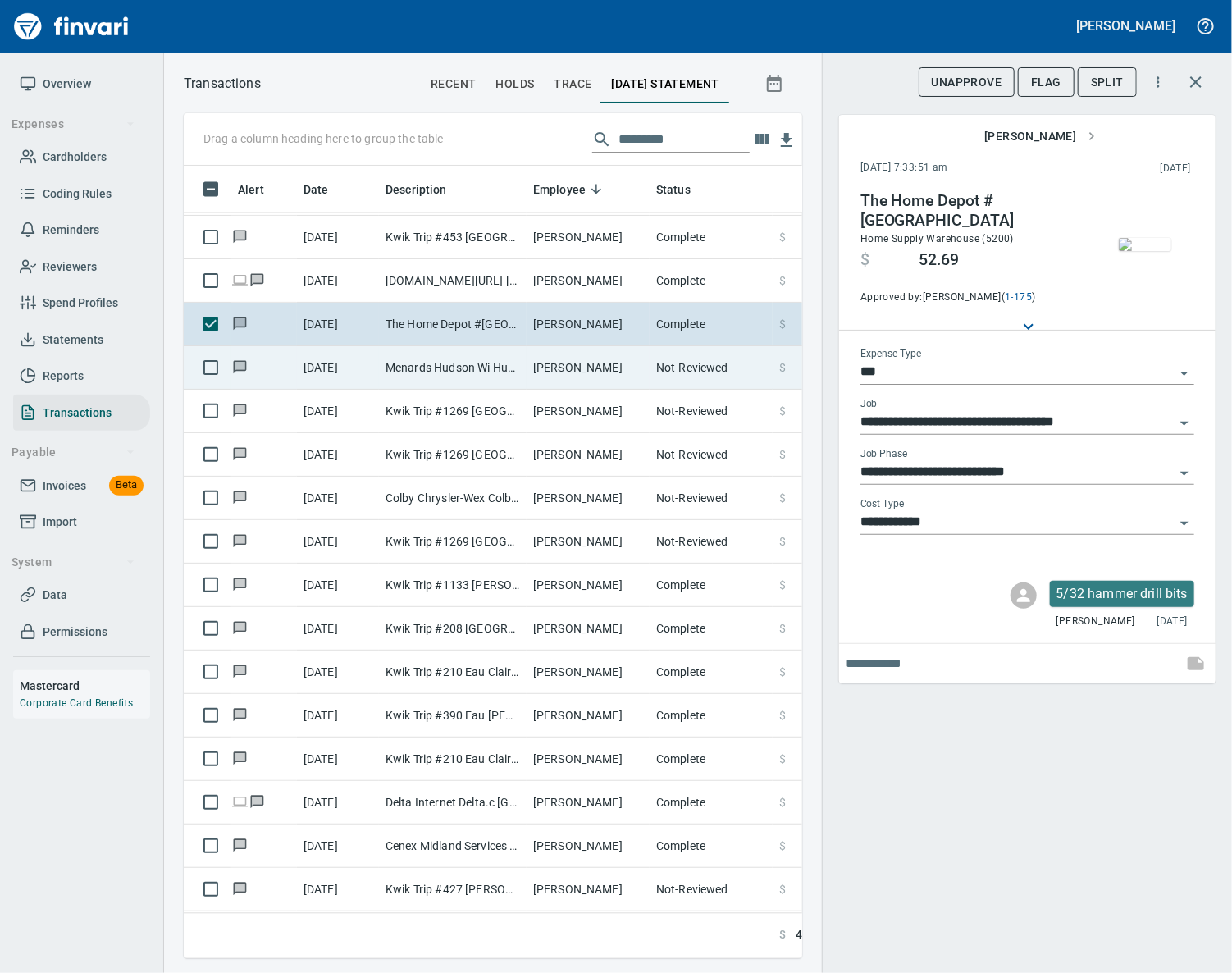
click at [490, 365] on td "Menards Hudson Wi Hudson [GEOGRAPHIC_DATA]" at bounding box center [453, 367] width 148 height 43
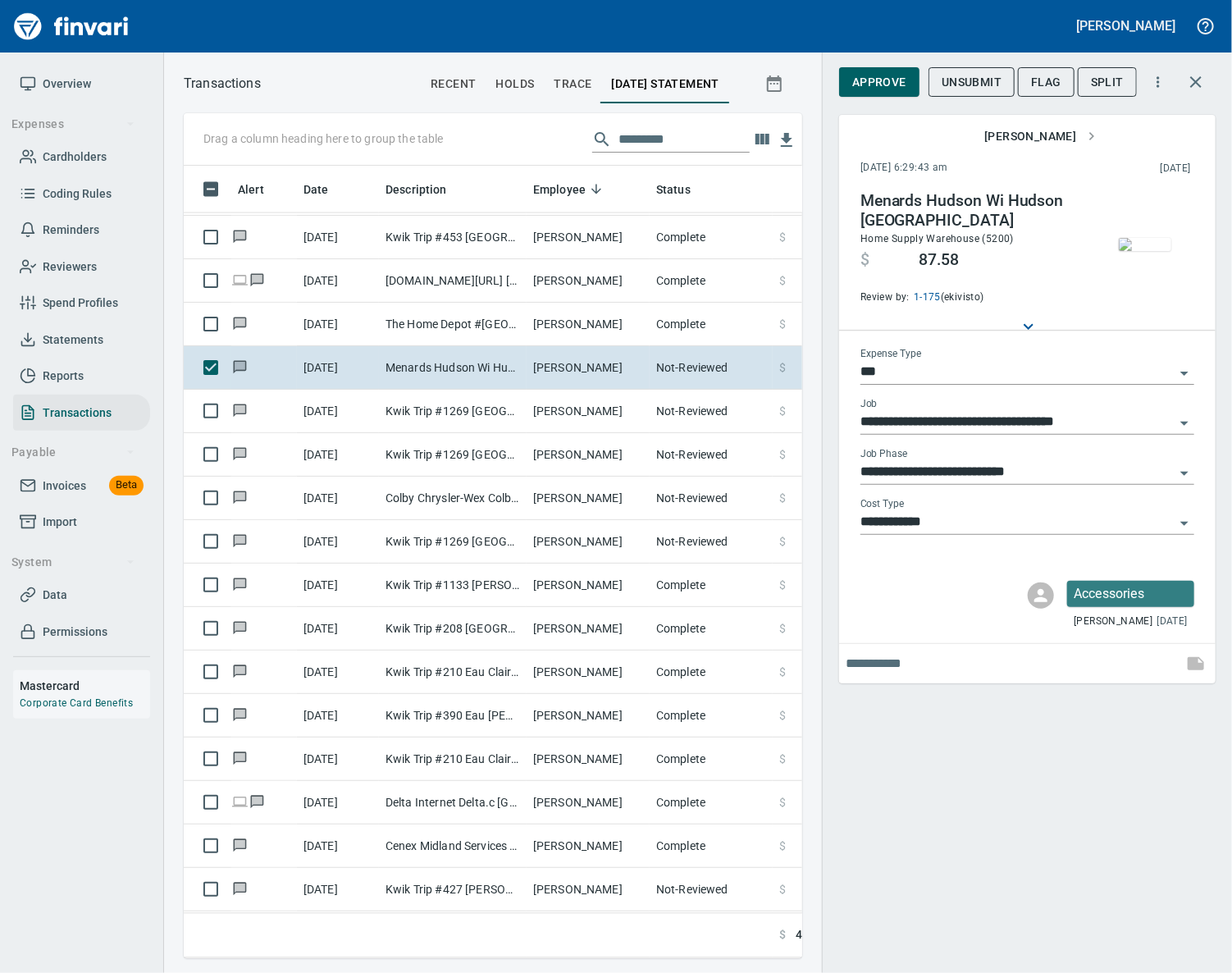
click at [1148, 241] on img "button" at bounding box center [1145, 244] width 52 height 13
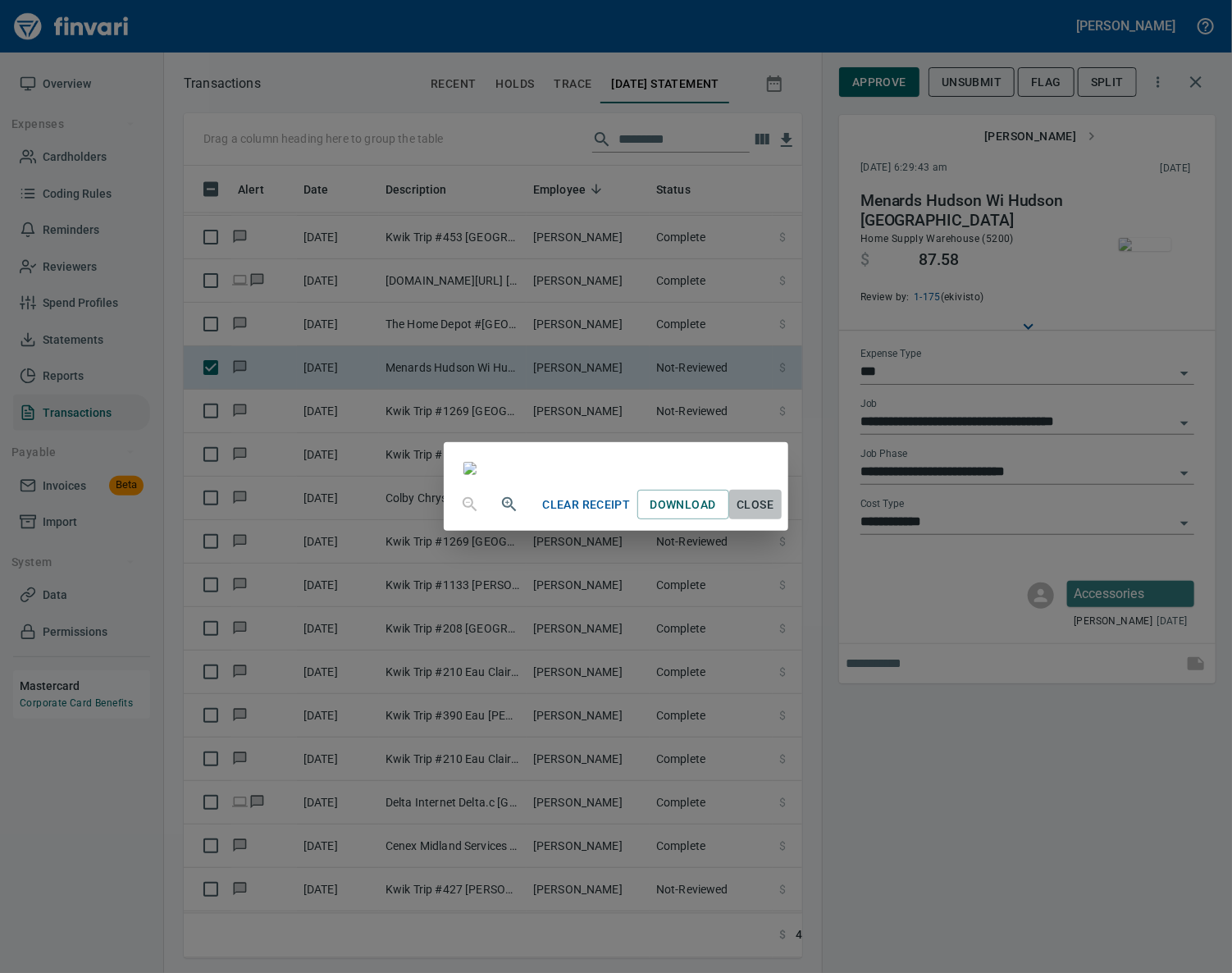
click at [775, 515] on span "Close" at bounding box center [755, 505] width 39 height 20
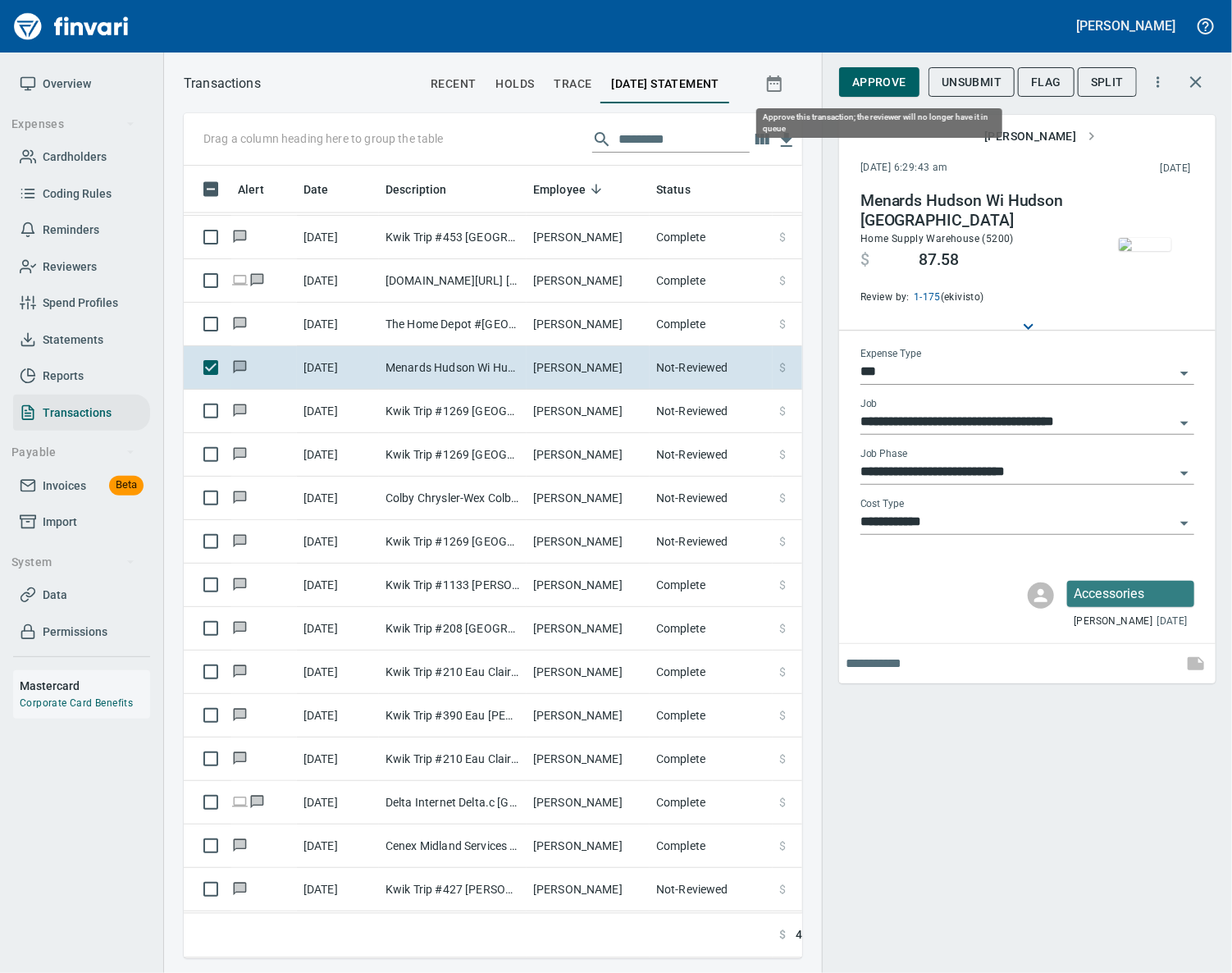
click at [858, 69] on button "Approve" at bounding box center [879, 82] width 81 height 30
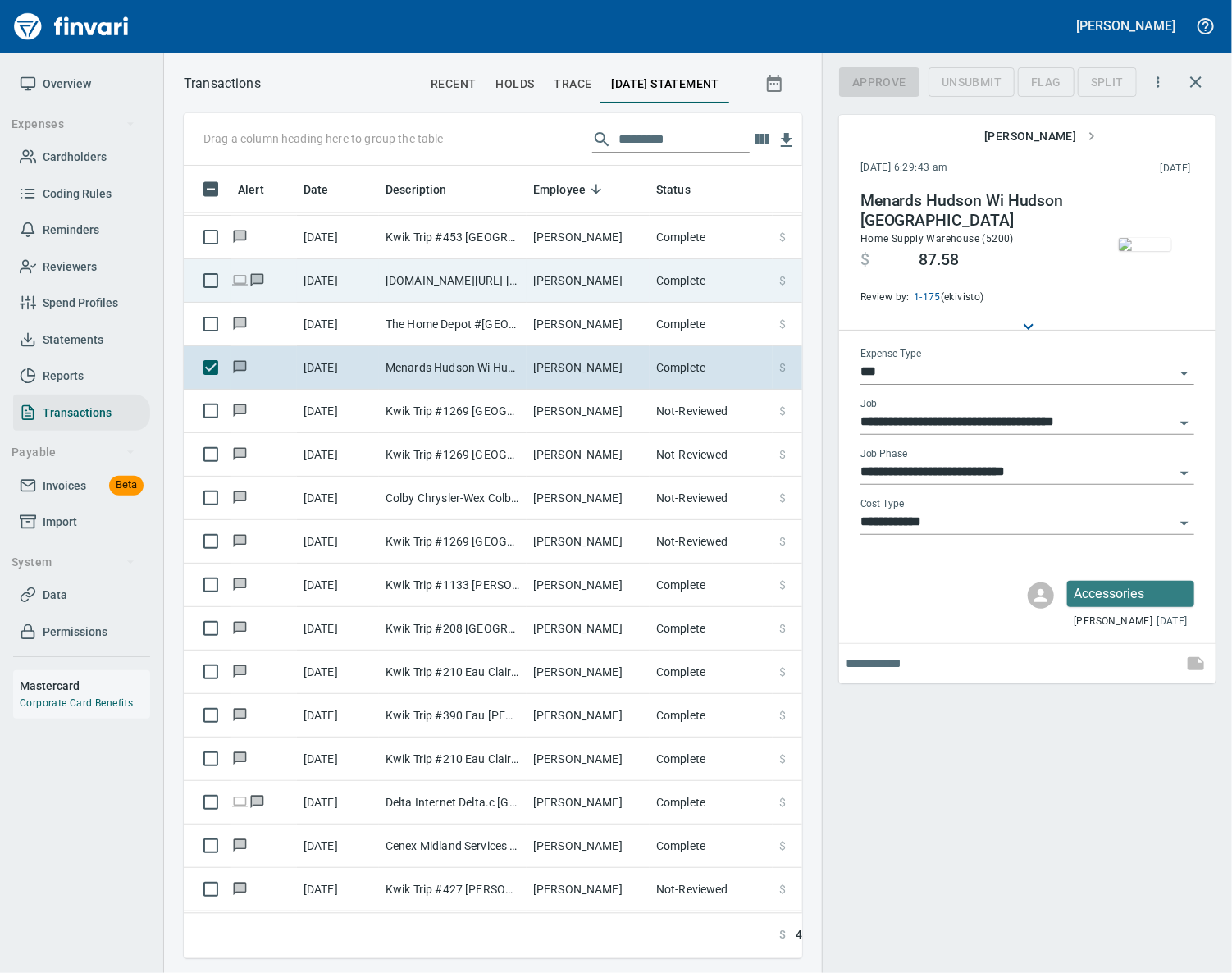
scroll to position [755, 580]
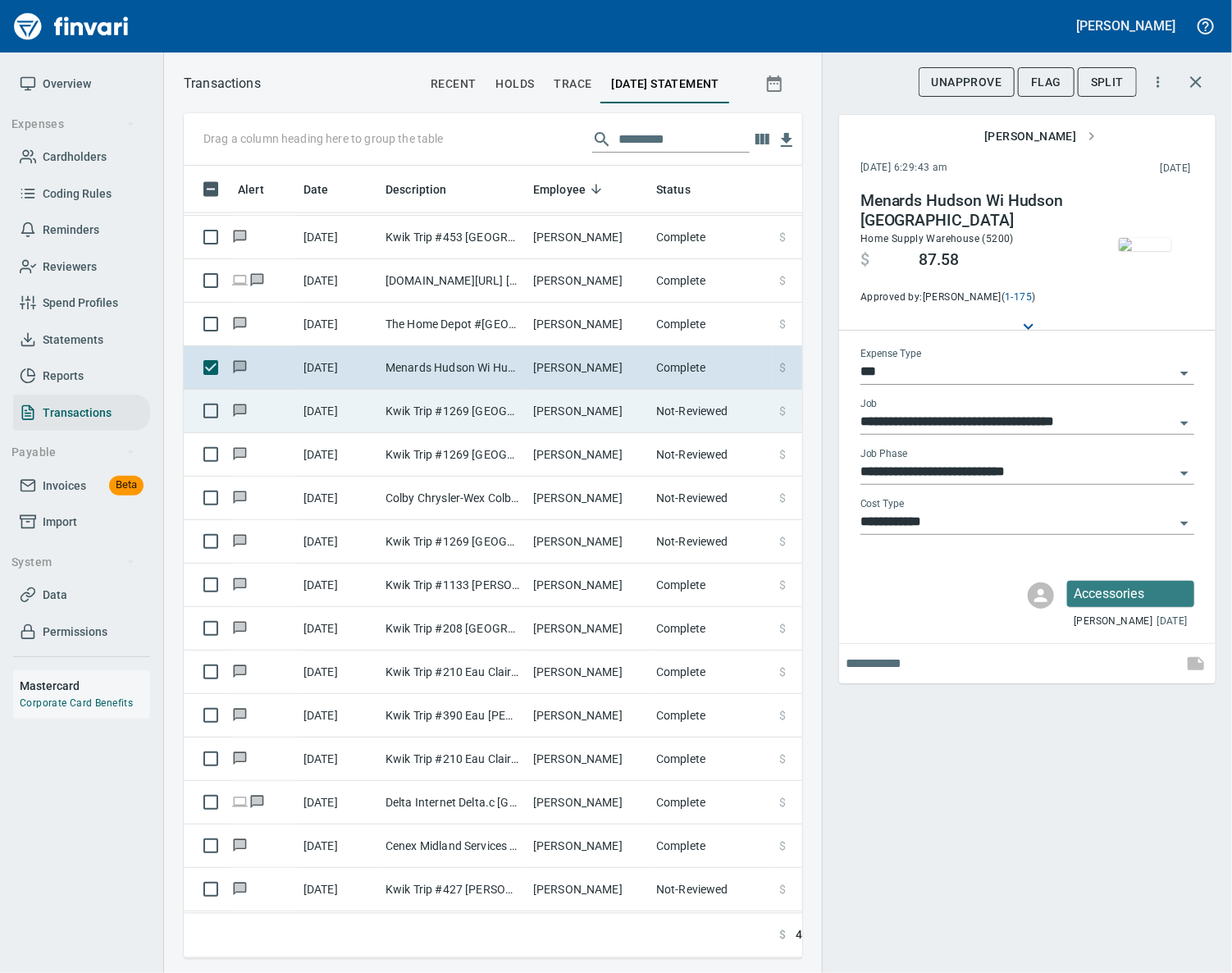
click at [487, 402] on td "Kwik Trip #1269 [GEOGRAPHIC_DATA] WI" at bounding box center [453, 410] width 148 height 43
type input "**********"
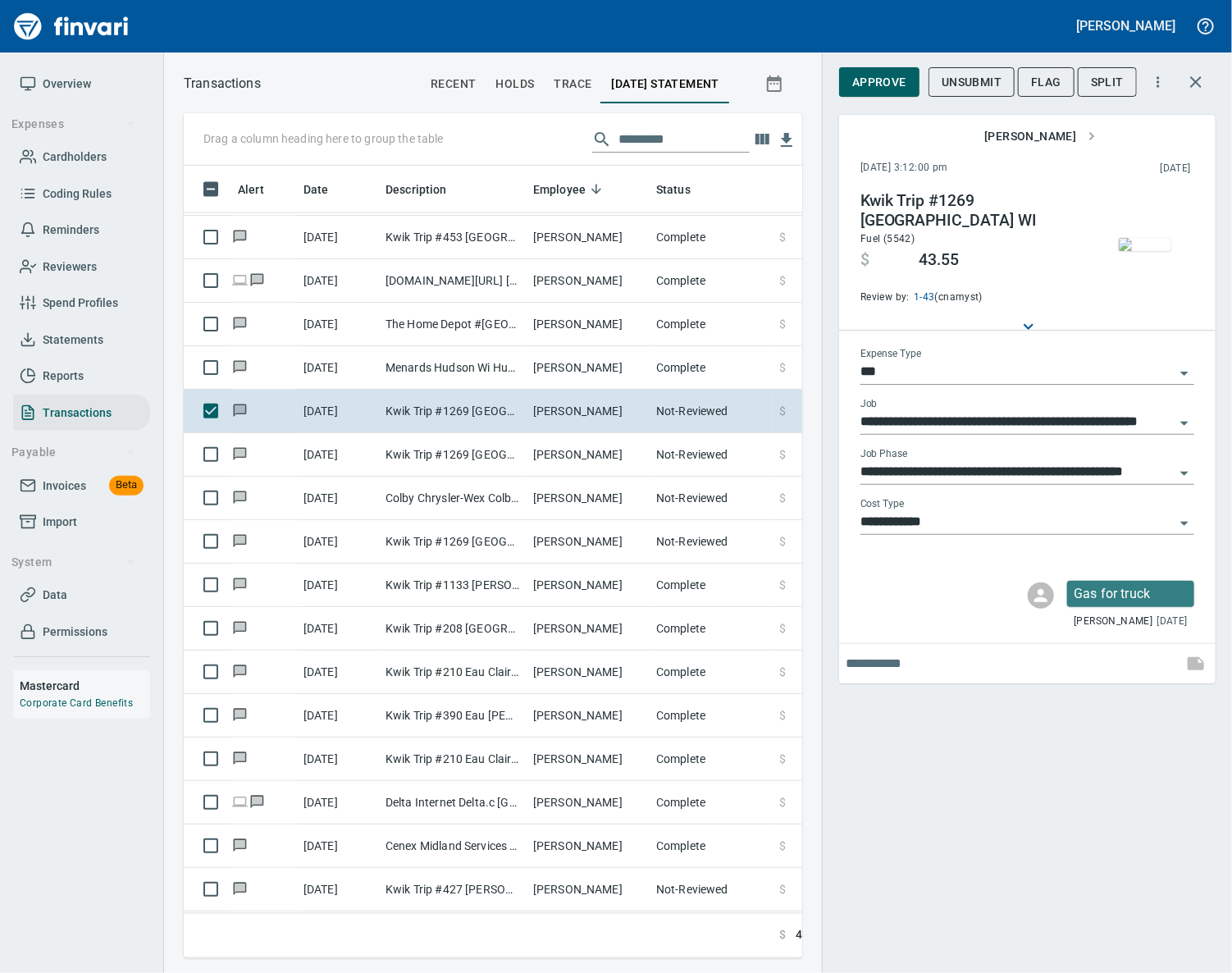
scroll to position [755, 580]
click at [1128, 243] on img "button" at bounding box center [1145, 244] width 52 height 13
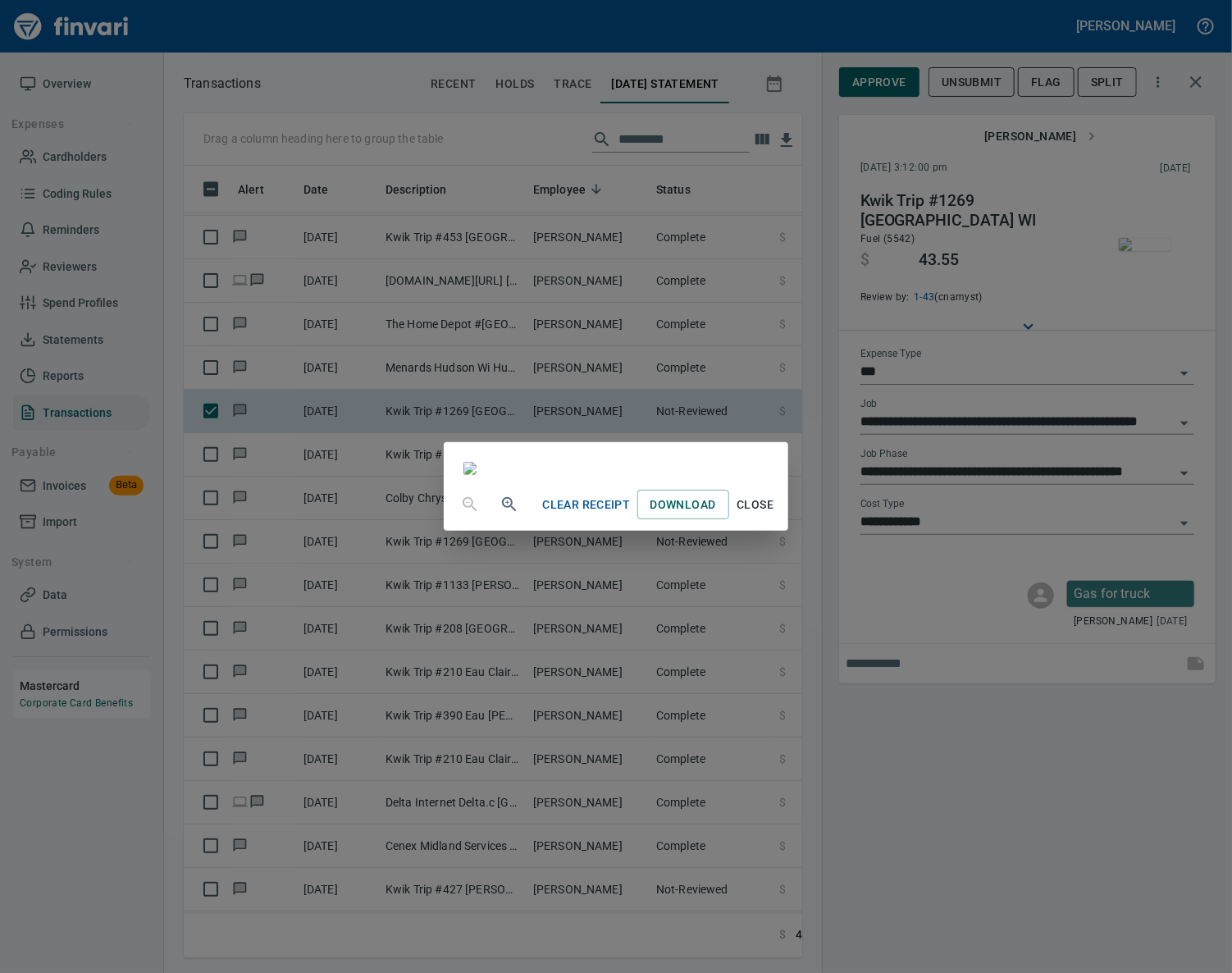
click at [775, 515] on span "Close" at bounding box center [755, 505] width 39 height 20
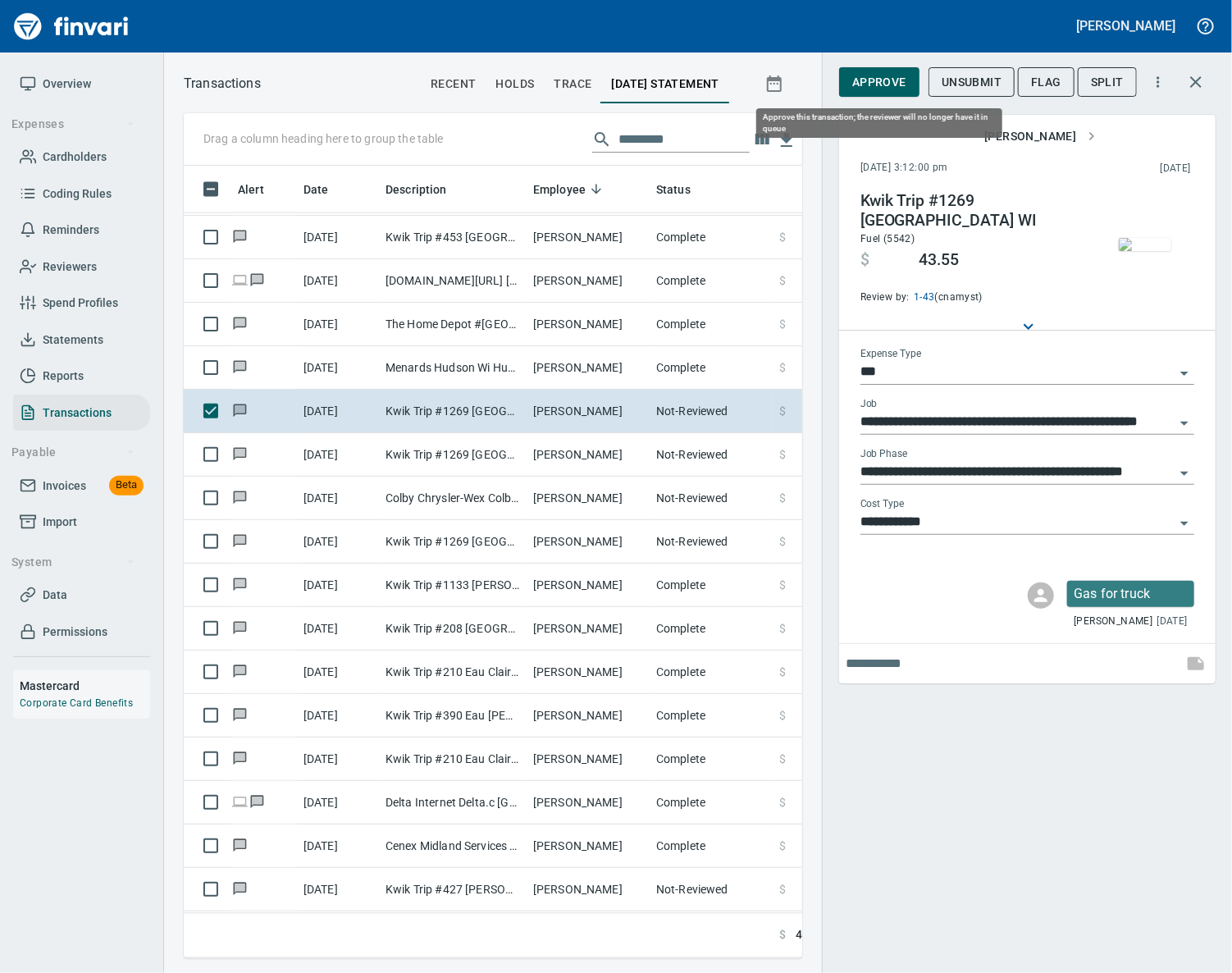
click at [879, 79] on span "Approve" at bounding box center [879, 83] width 54 height 20
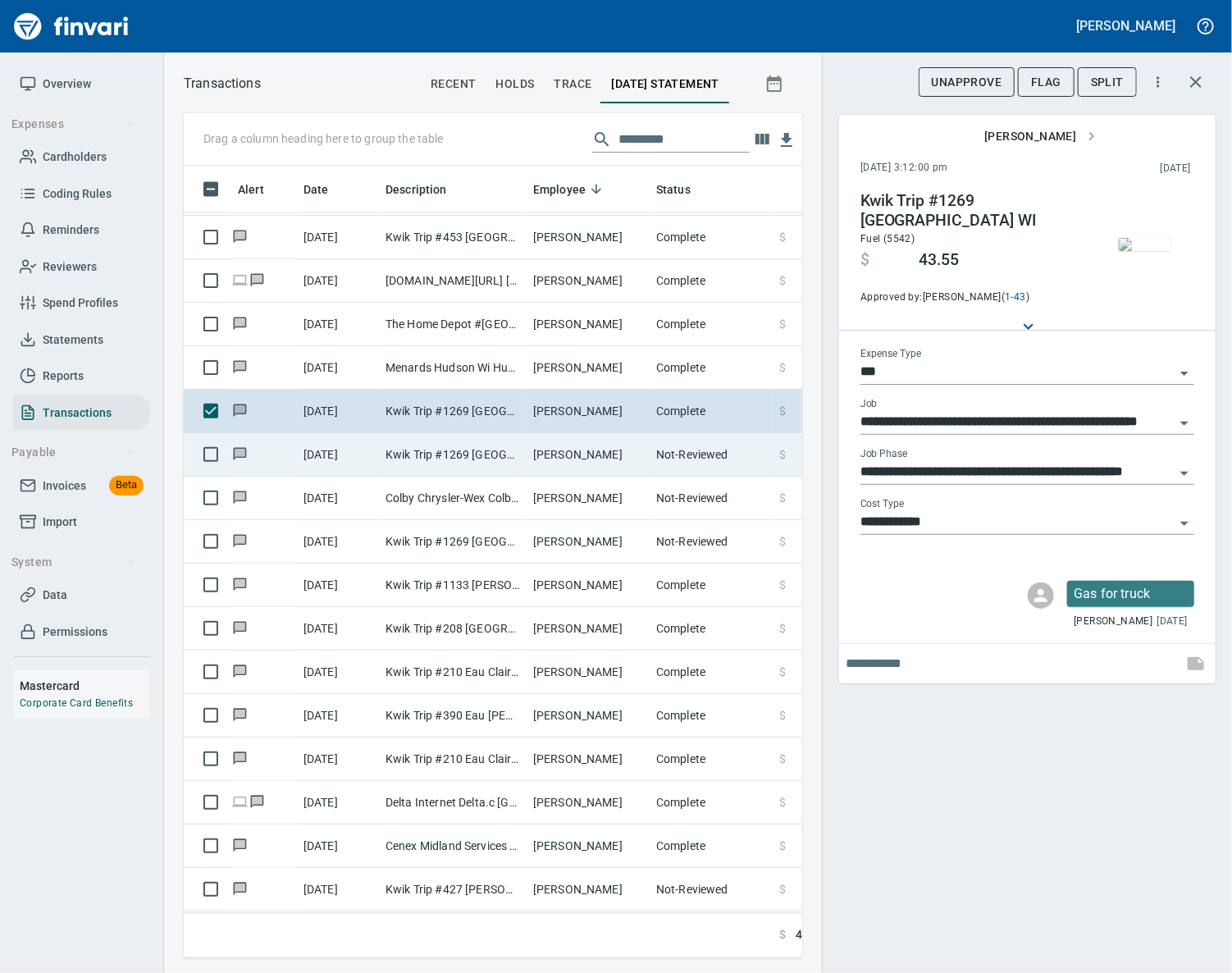
click at [562, 462] on td "[PERSON_NAME]" at bounding box center [588, 454] width 123 height 43
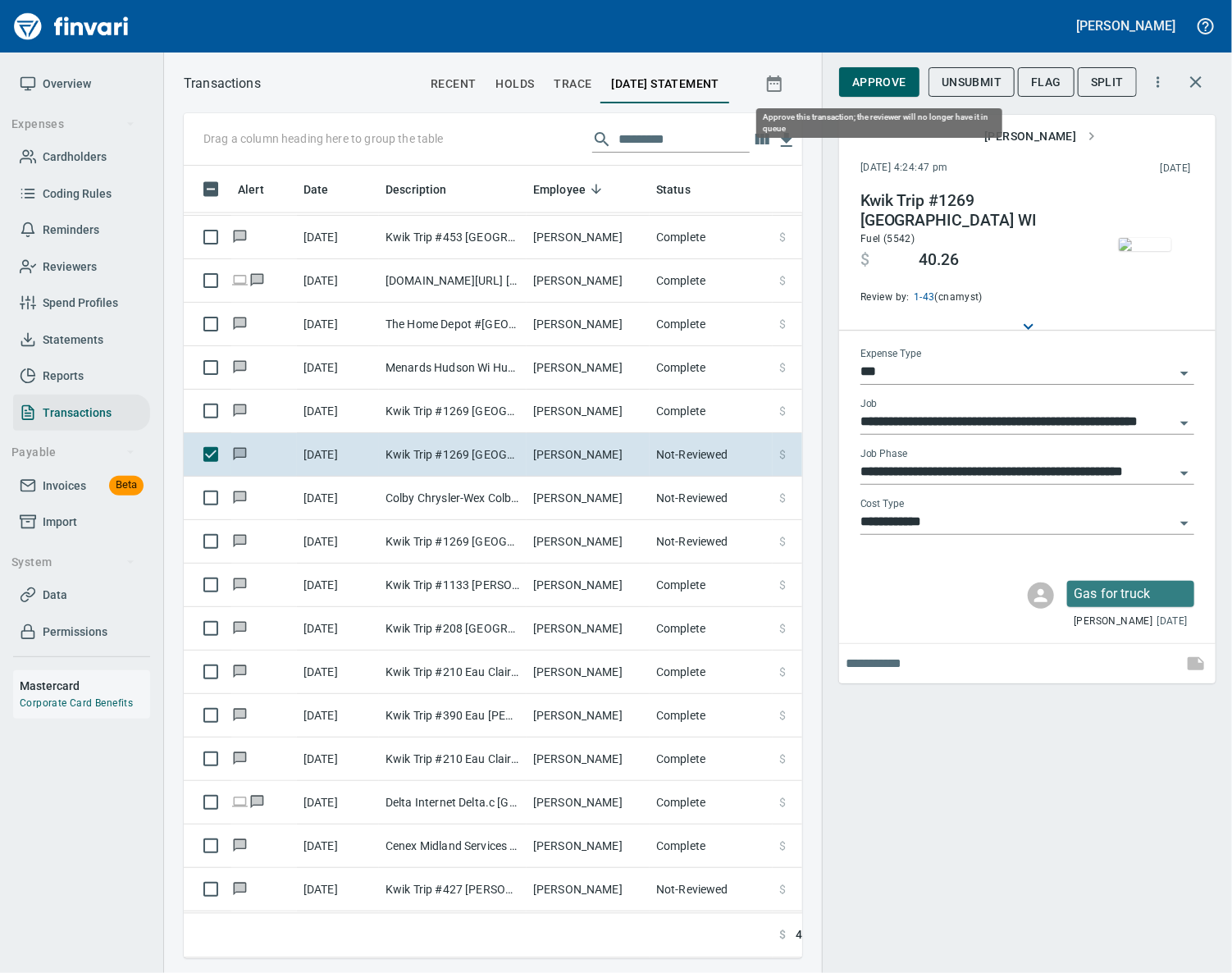
click at [872, 88] on span "Approve" at bounding box center [879, 83] width 54 height 20
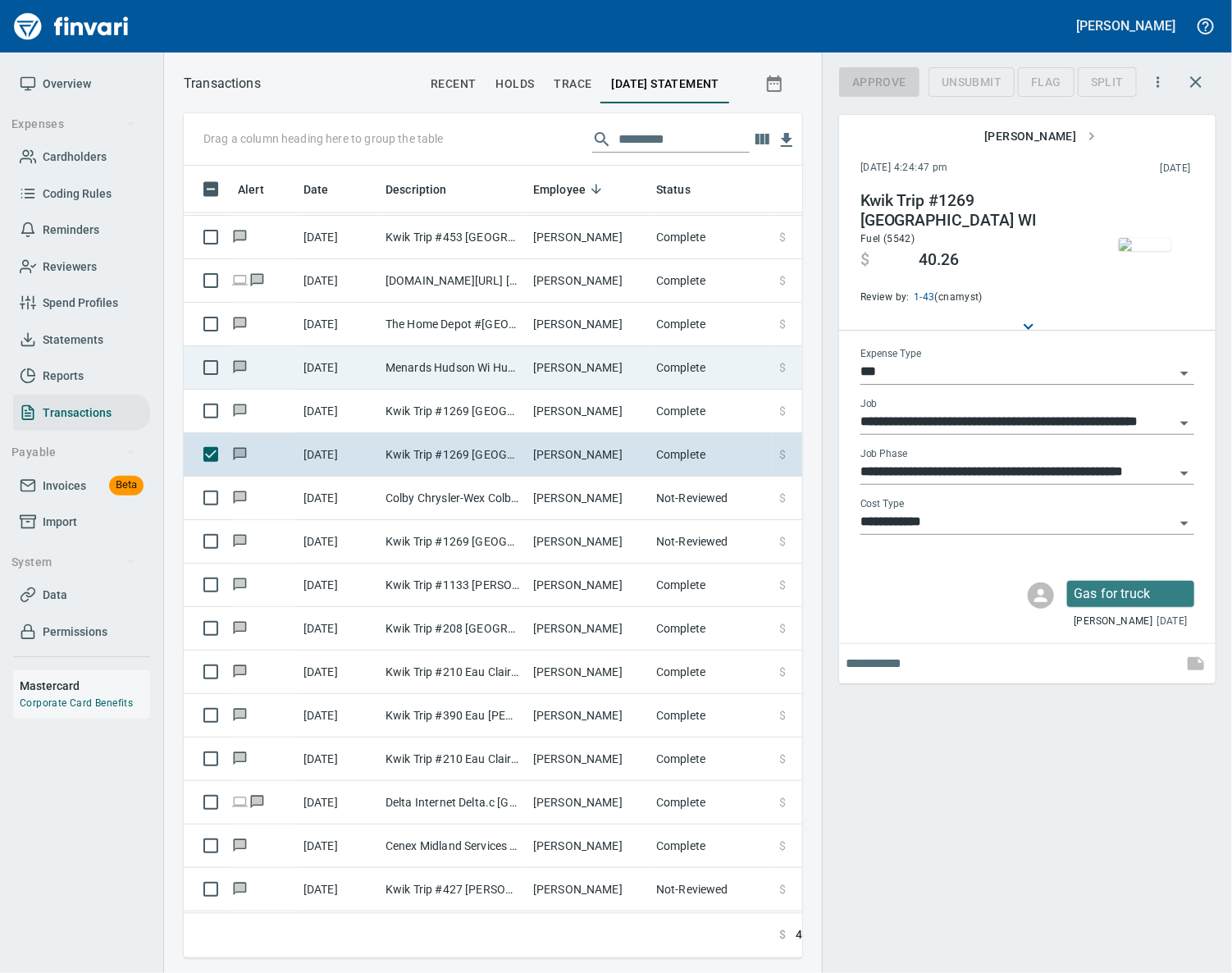
scroll to position [755, 580]
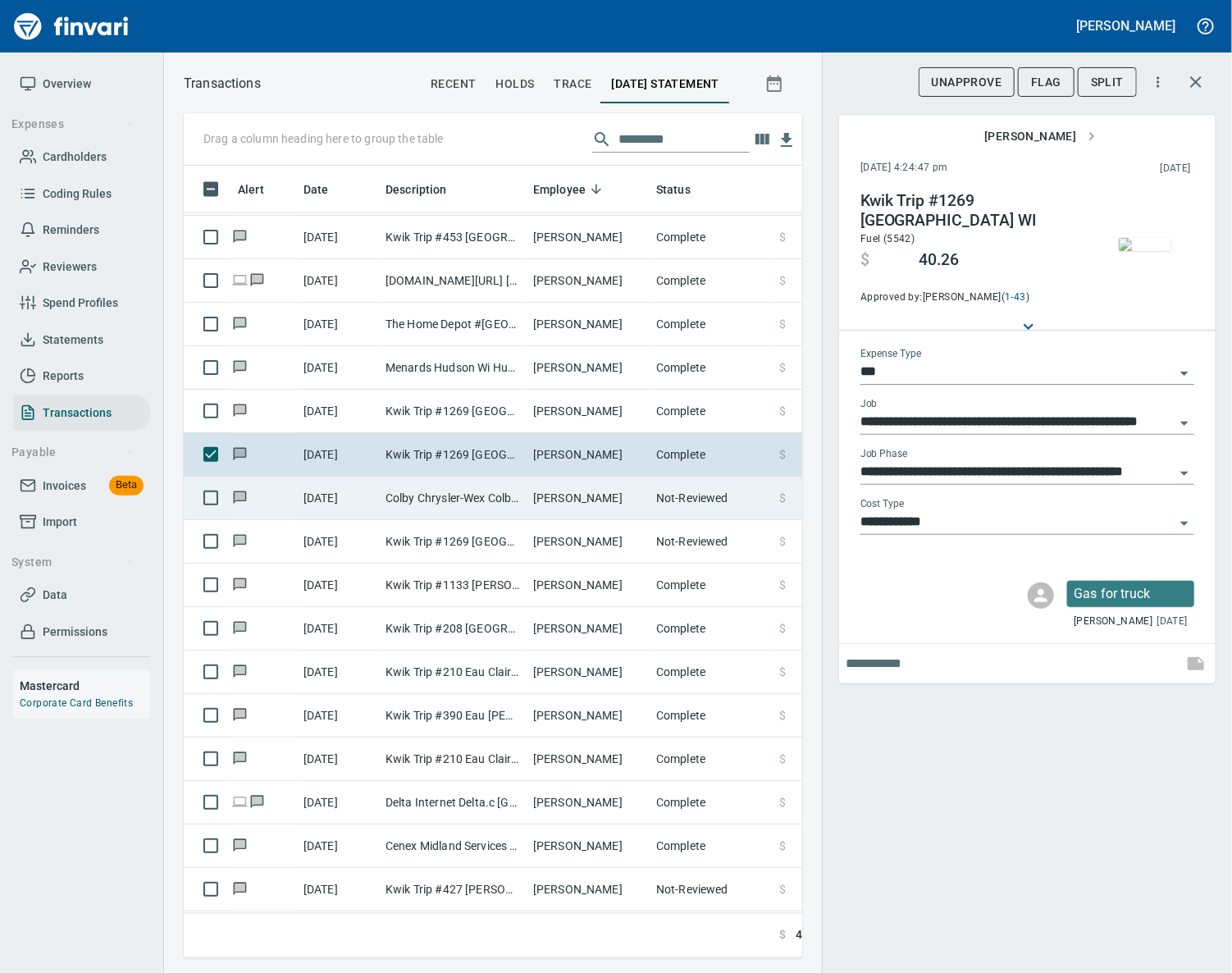
click at [528, 492] on td "[PERSON_NAME]" at bounding box center [588, 498] width 123 height 43
type input "*********"
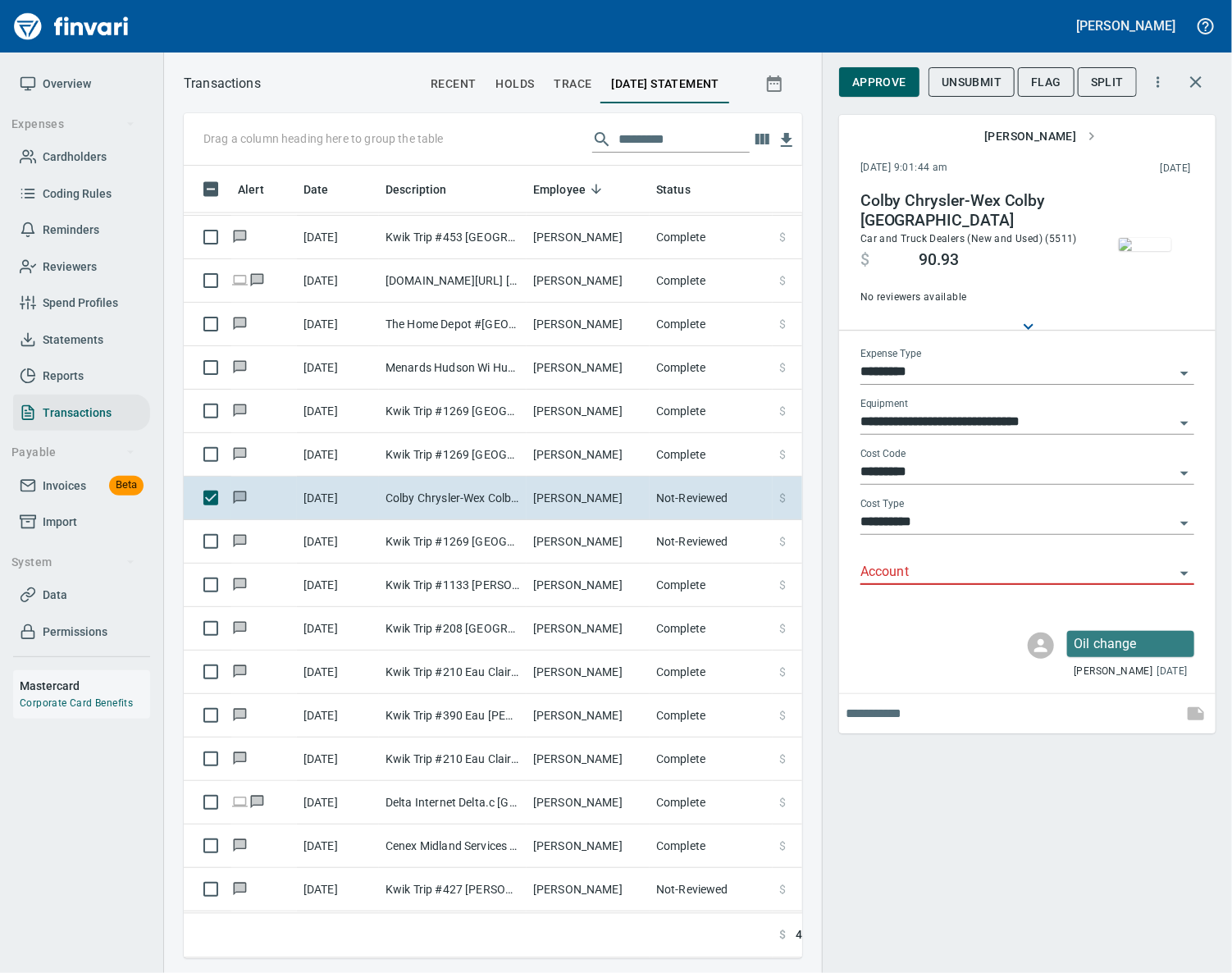
click at [873, 567] on input "Account" at bounding box center [1017, 572] width 314 height 23
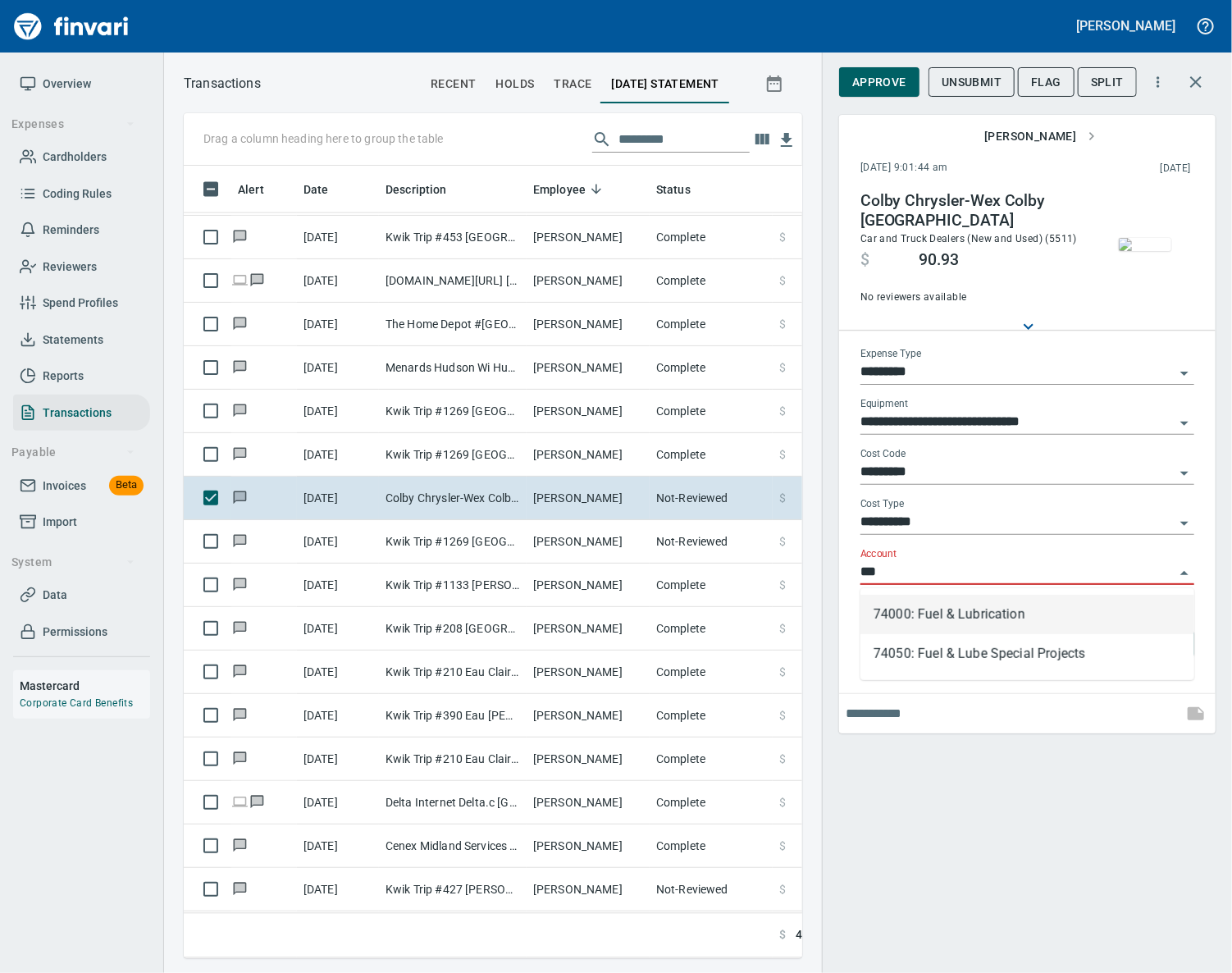
scroll to position [755, 580]
click at [928, 613] on li "74000: Fuel & Lubrication" at bounding box center [1027, 614] width 334 height 39
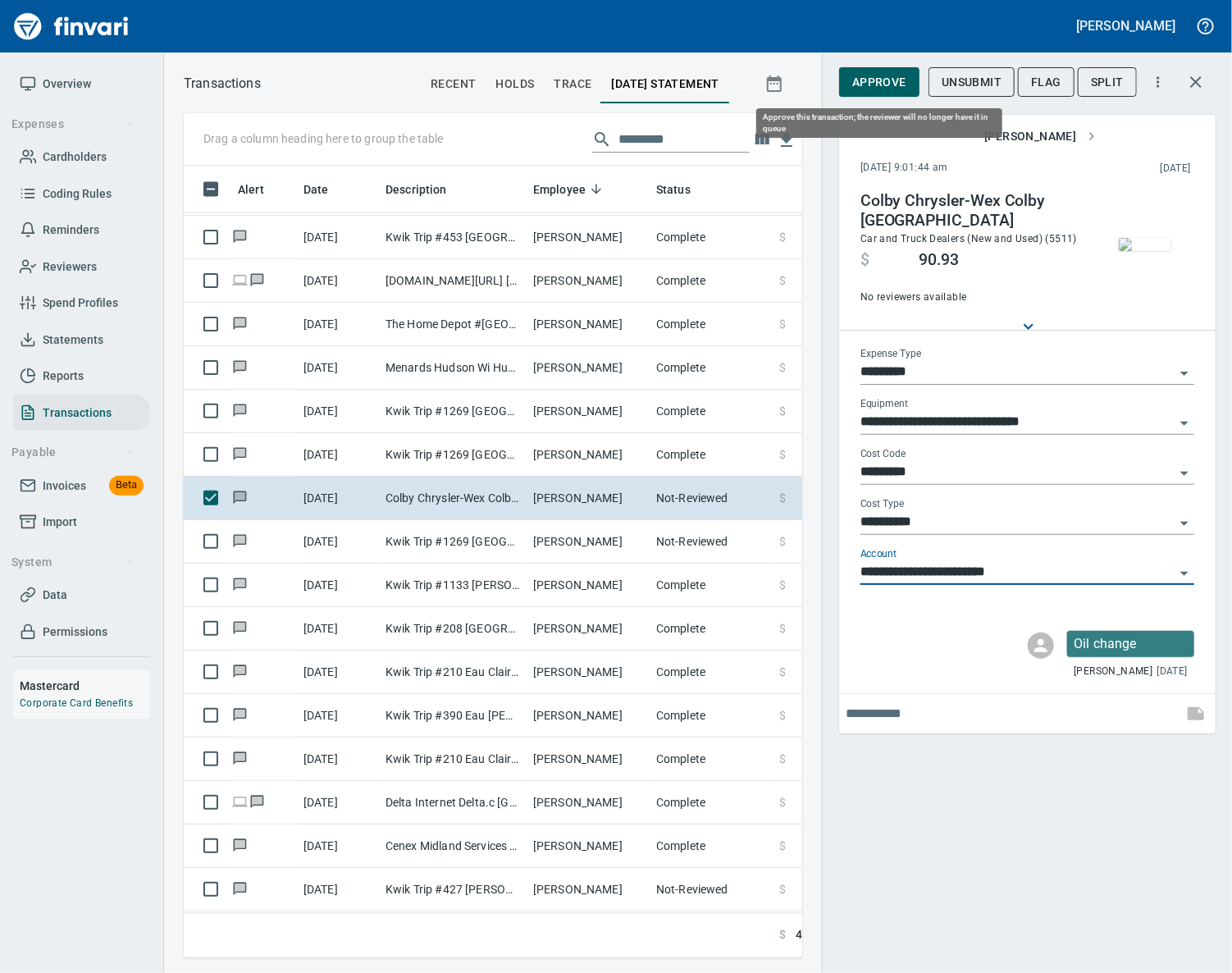
type input "**********"
click at [878, 92] on button "Approve" at bounding box center [879, 82] width 81 height 30
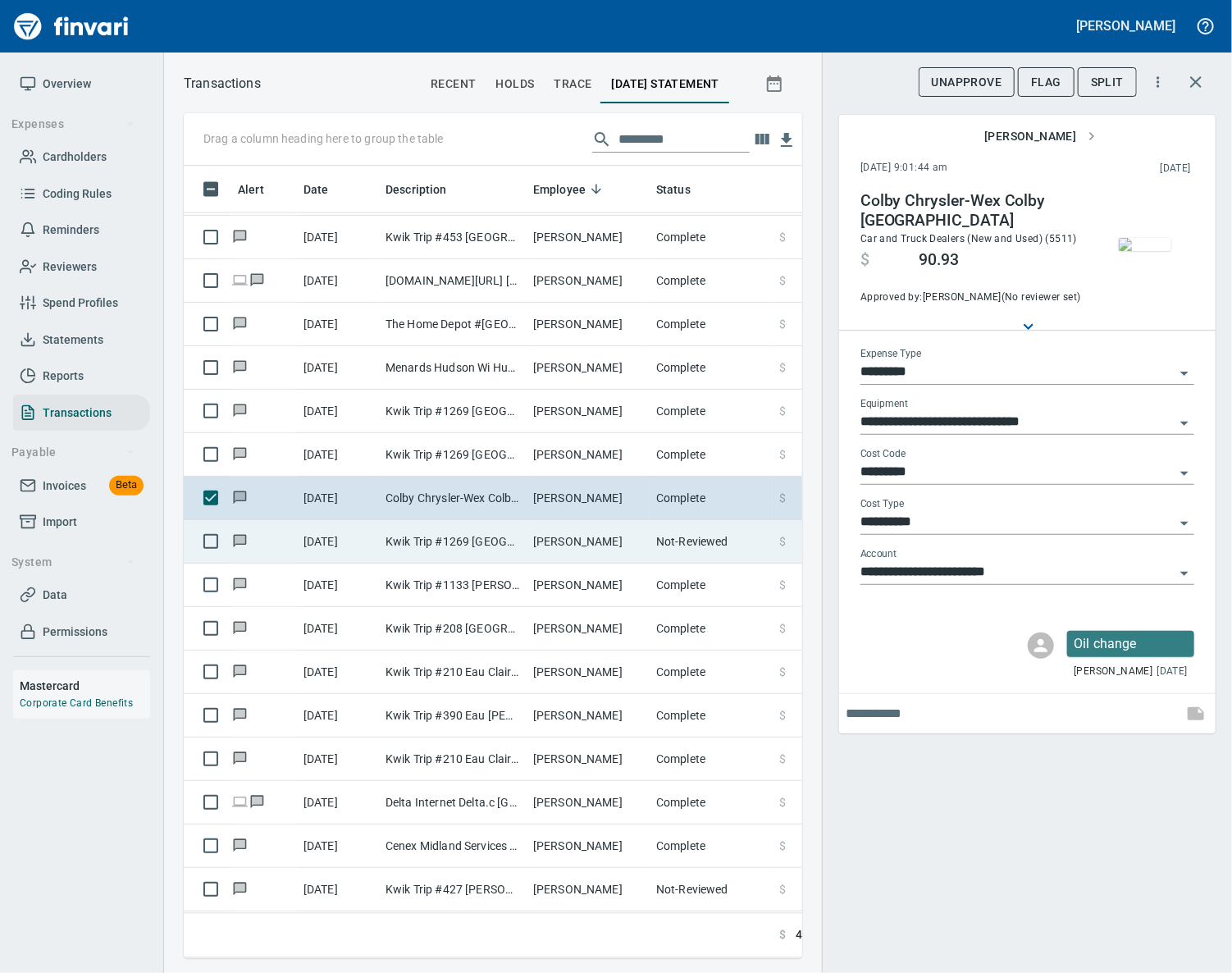
click at [574, 534] on td "[PERSON_NAME]" at bounding box center [588, 541] width 123 height 43
type input "***"
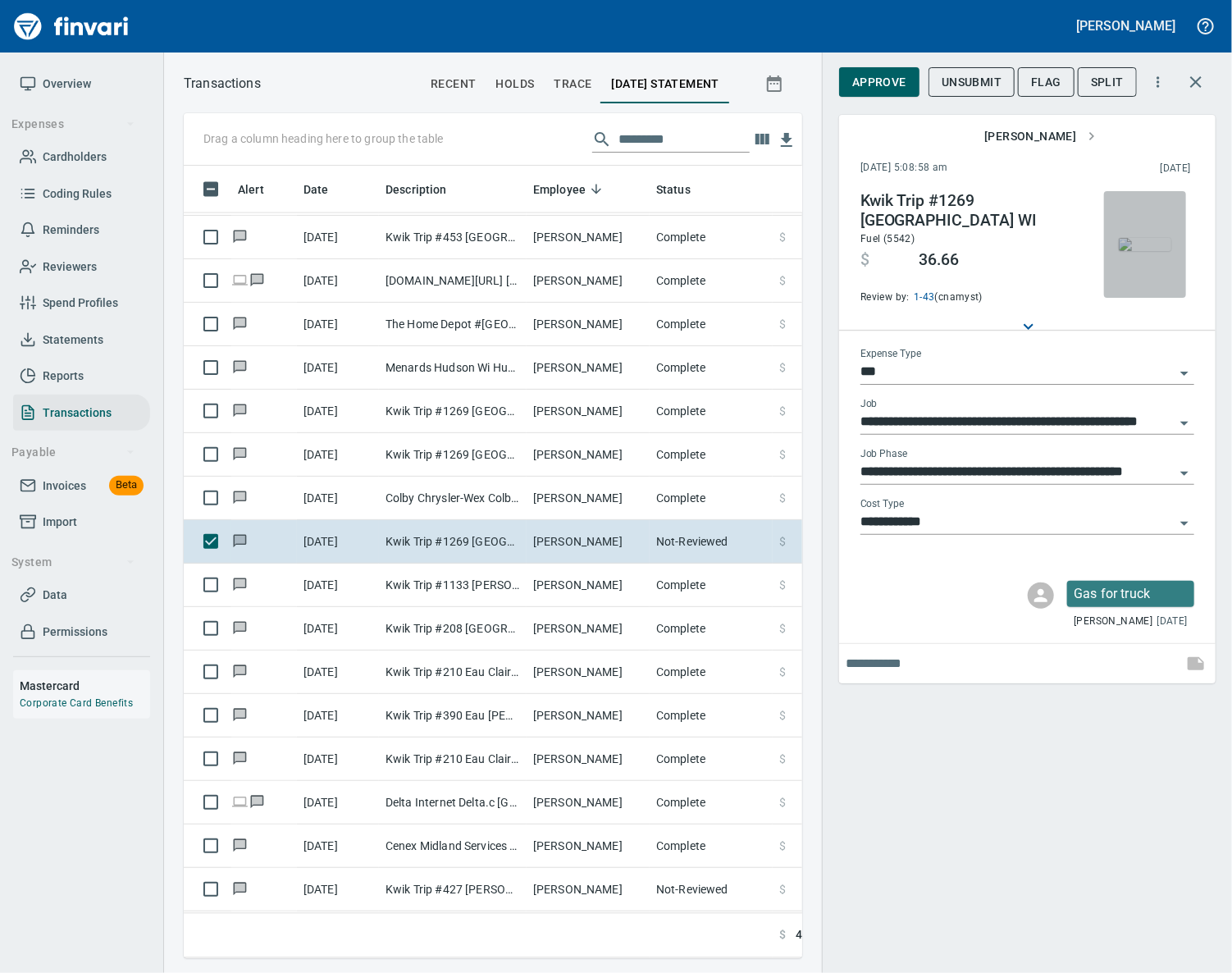
click at [1135, 250] on img "button" at bounding box center [1145, 244] width 52 height 13
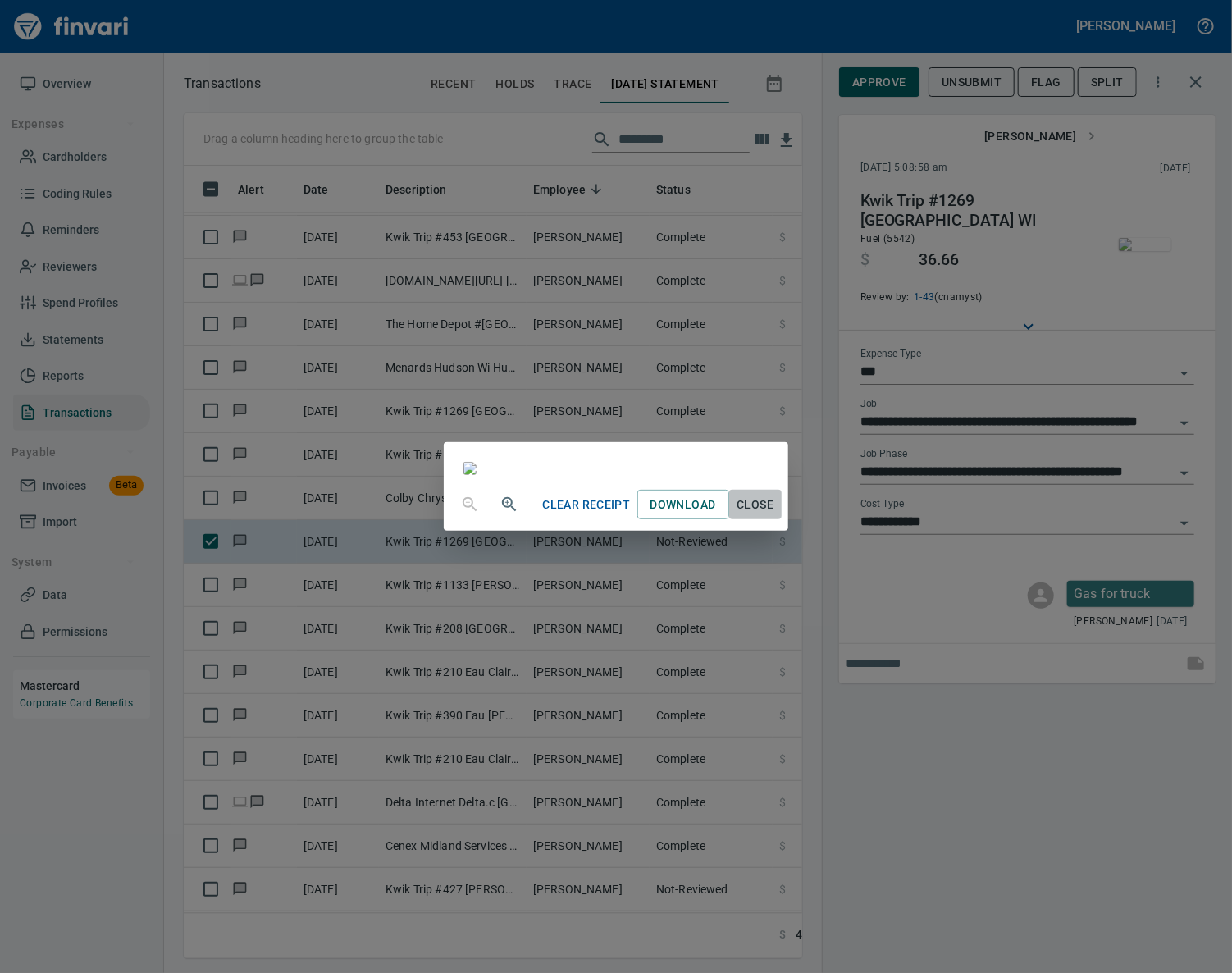
click at [775, 515] on span "Close" at bounding box center [755, 505] width 39 height 20
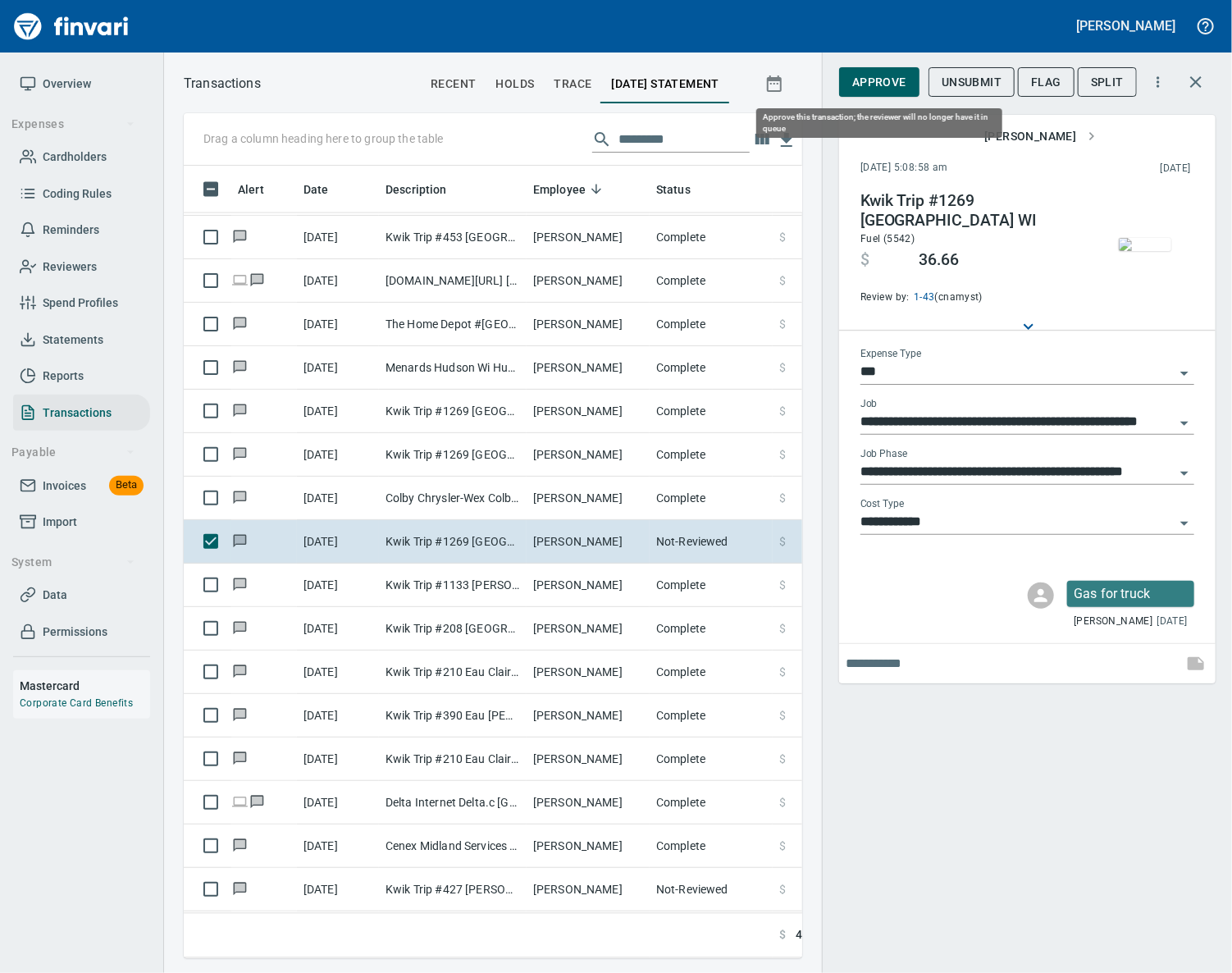
click at [873, 87] on span "Approve" at bounding box center [879, 83] width 54 height 20
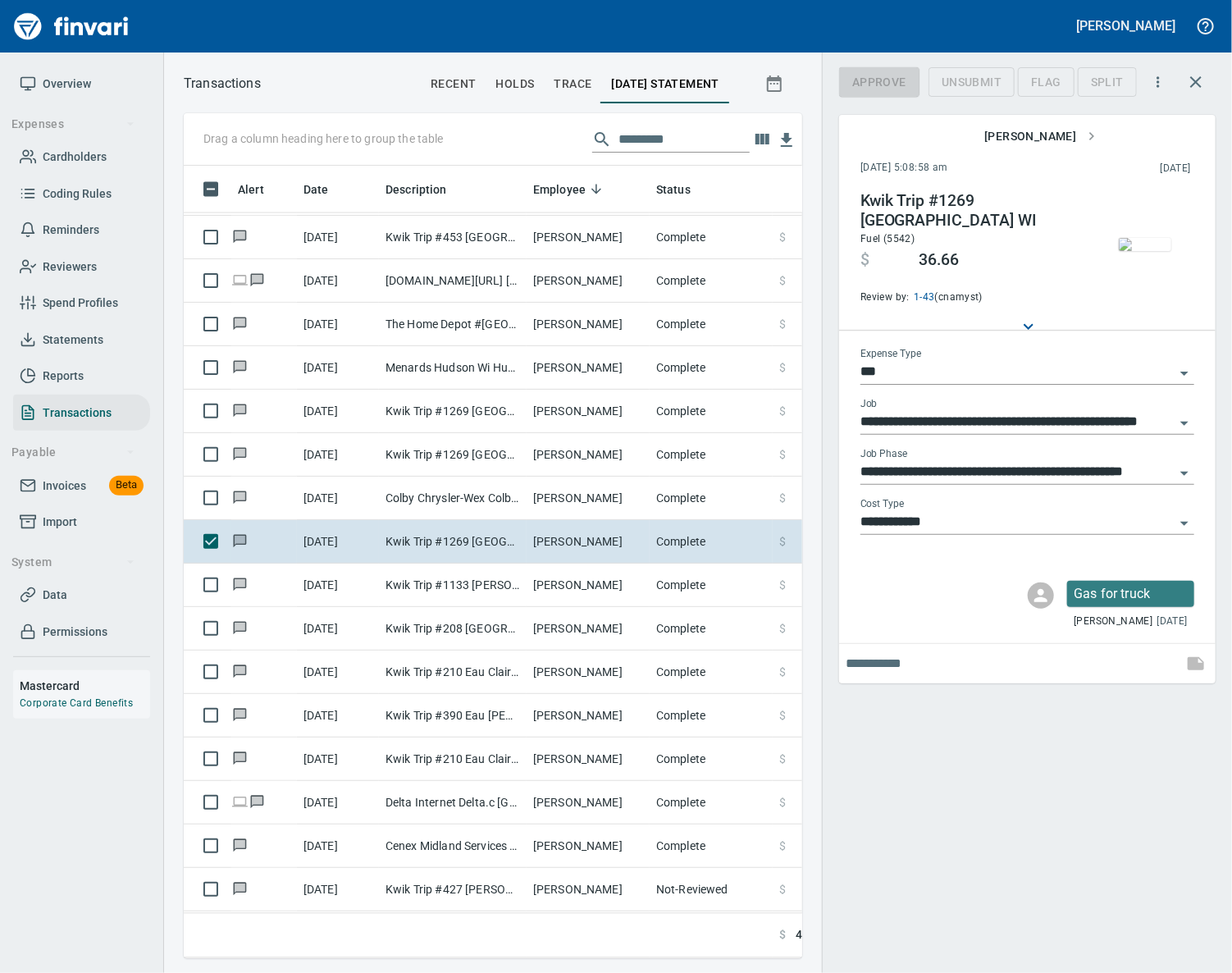
scroll to position [755, 580]
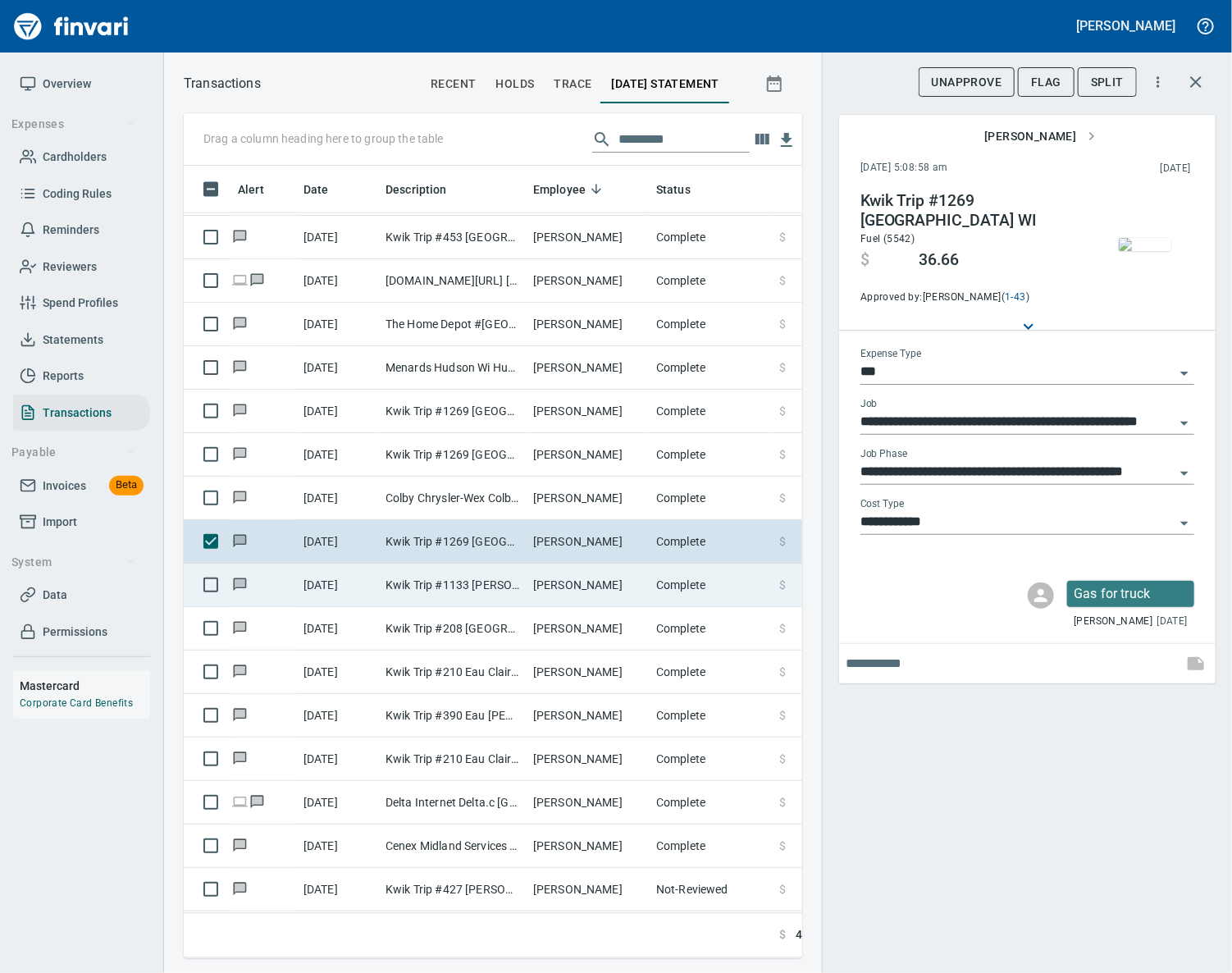
click at [486, 597] on td "Kwik Trip #1133 [PERSON_NAME] WI" at bounding box center [453, 585] width 148 height 43
type input "**********"
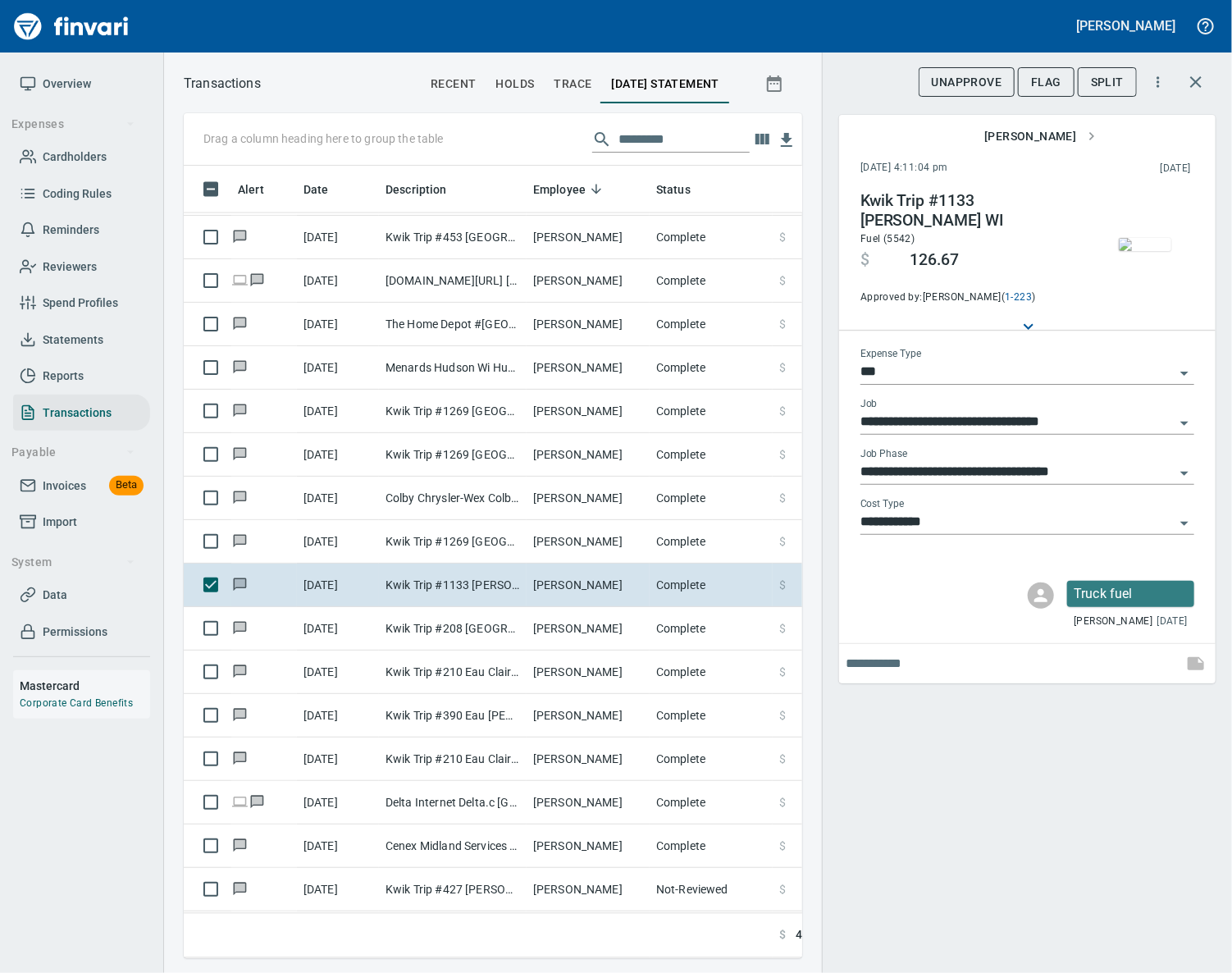
click at [1148, 241] on img "button" at bounding box center [1145, 244] width 52 height 13
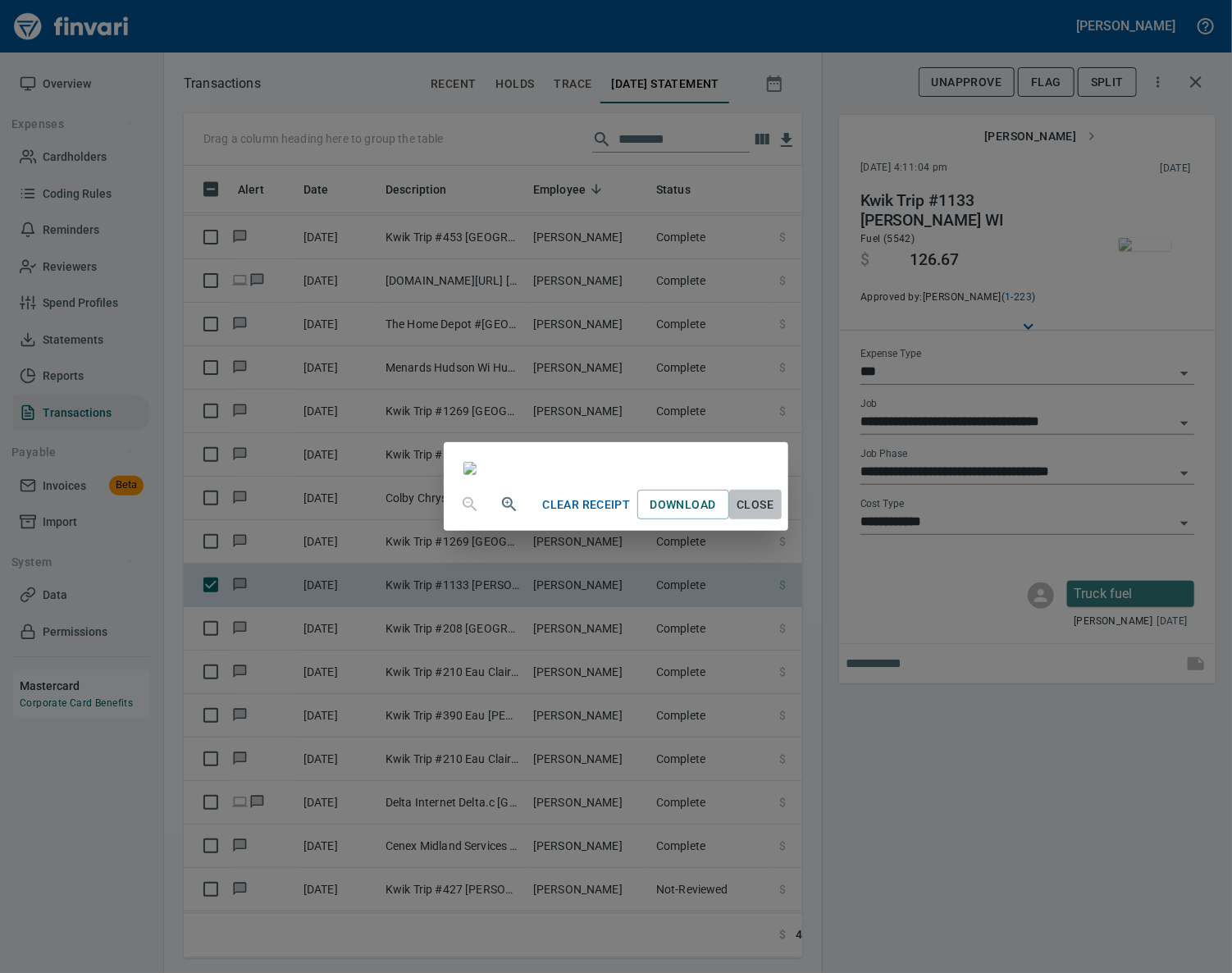
click at [775, 515] on span "Close" at bounding box center [755, 505] width 39 height 20
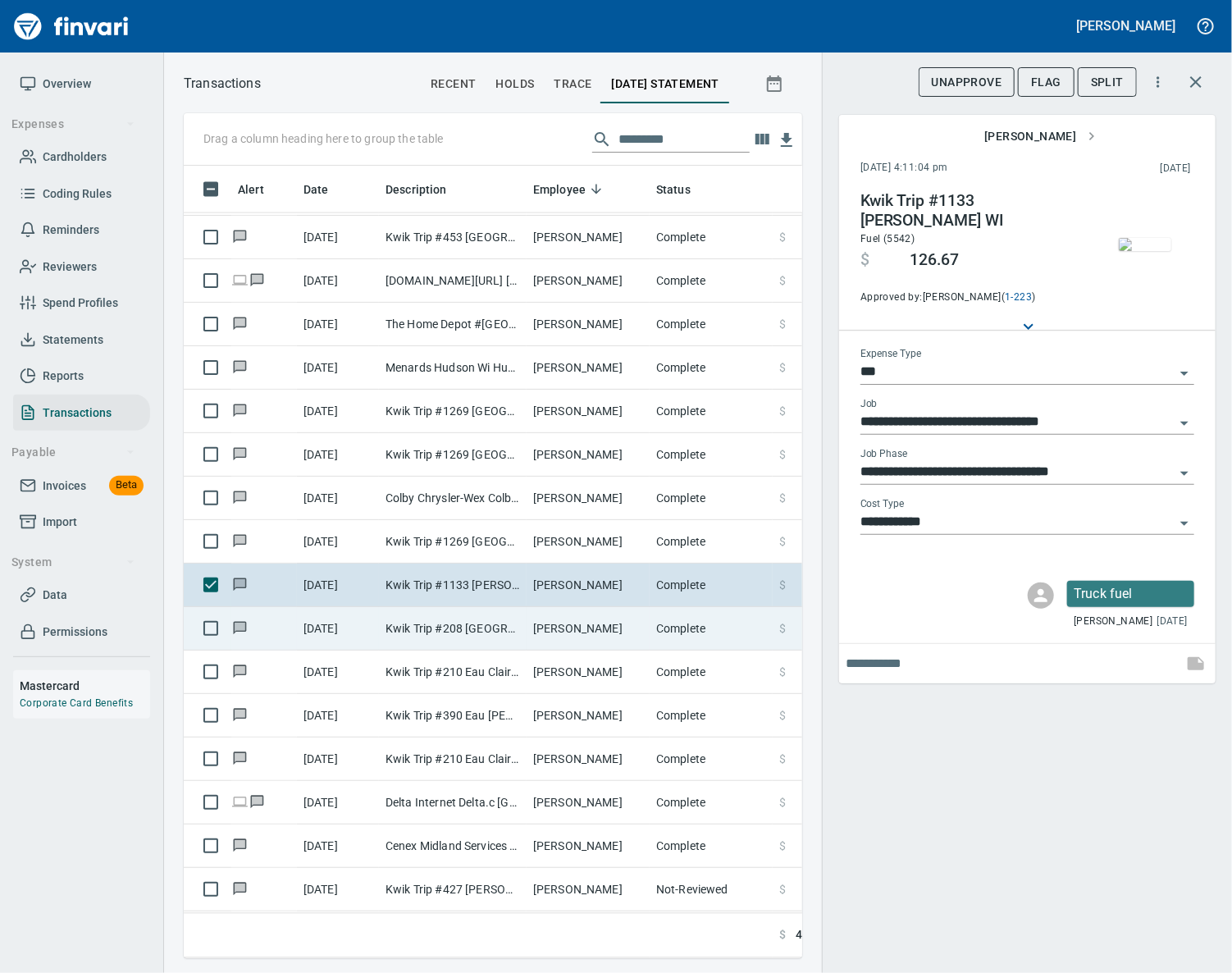
click at [516, 643] on td "Kwik Trip #208 [GEOGRAPHIC_DATA] [GEOGRAPHIC_DATA]" at bounding box center [453, 628] width 148 height 43
type input "**"
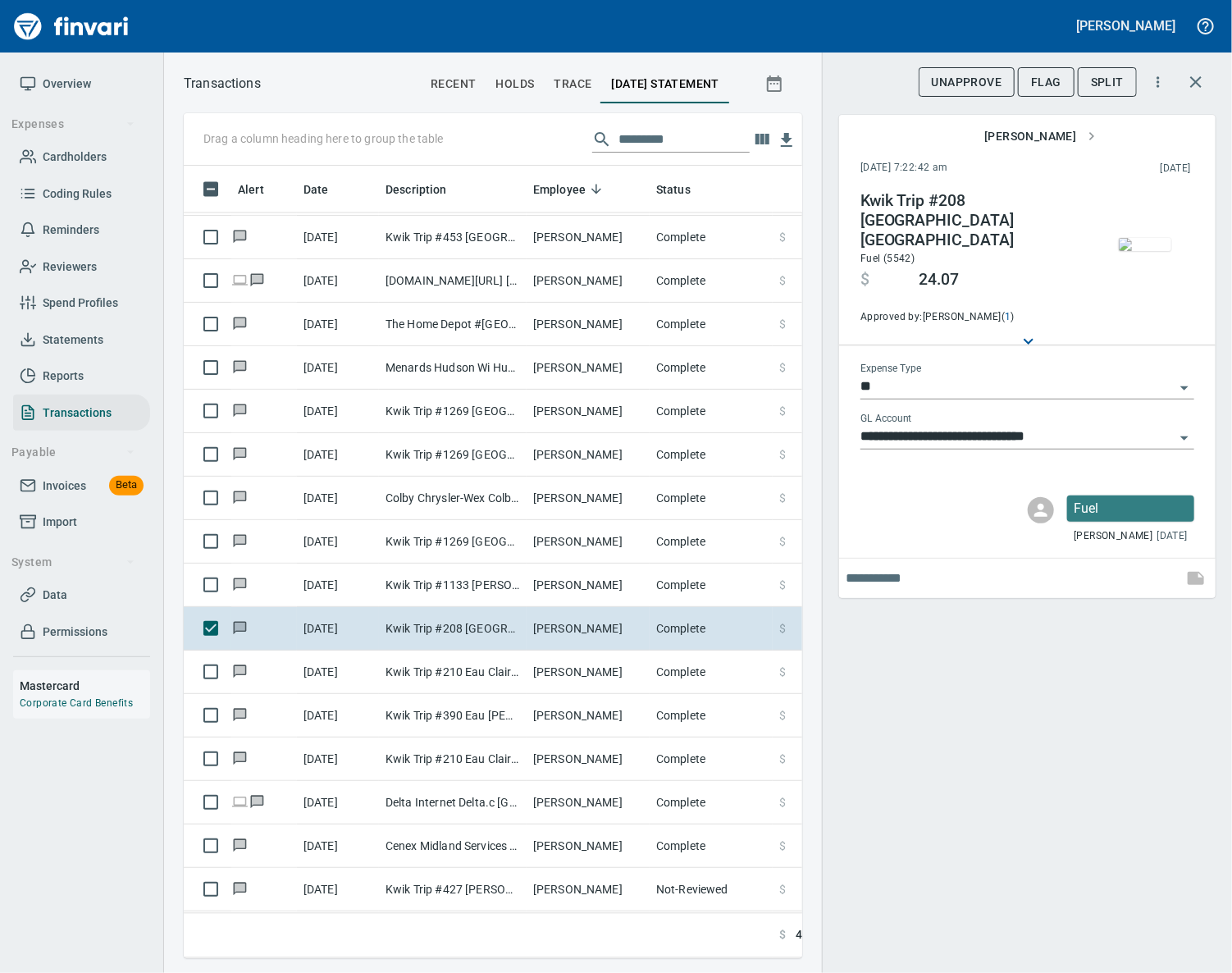
click at [1153, 251] on img "button" at bounding box center [1145, 244] width 52 height 13
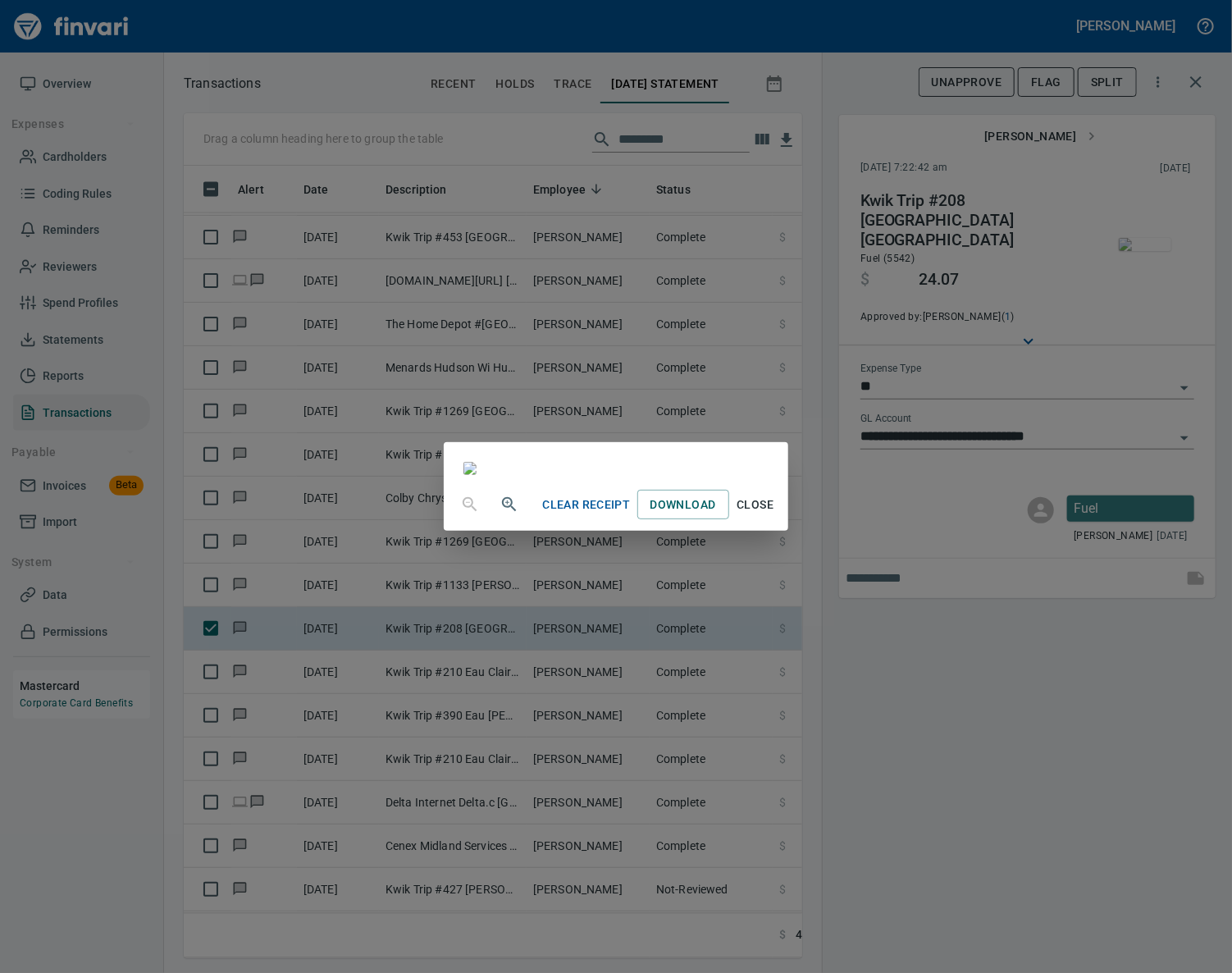
click at [775, 515] on span "Close" at bounding box center [755, 505] width 39 height 20
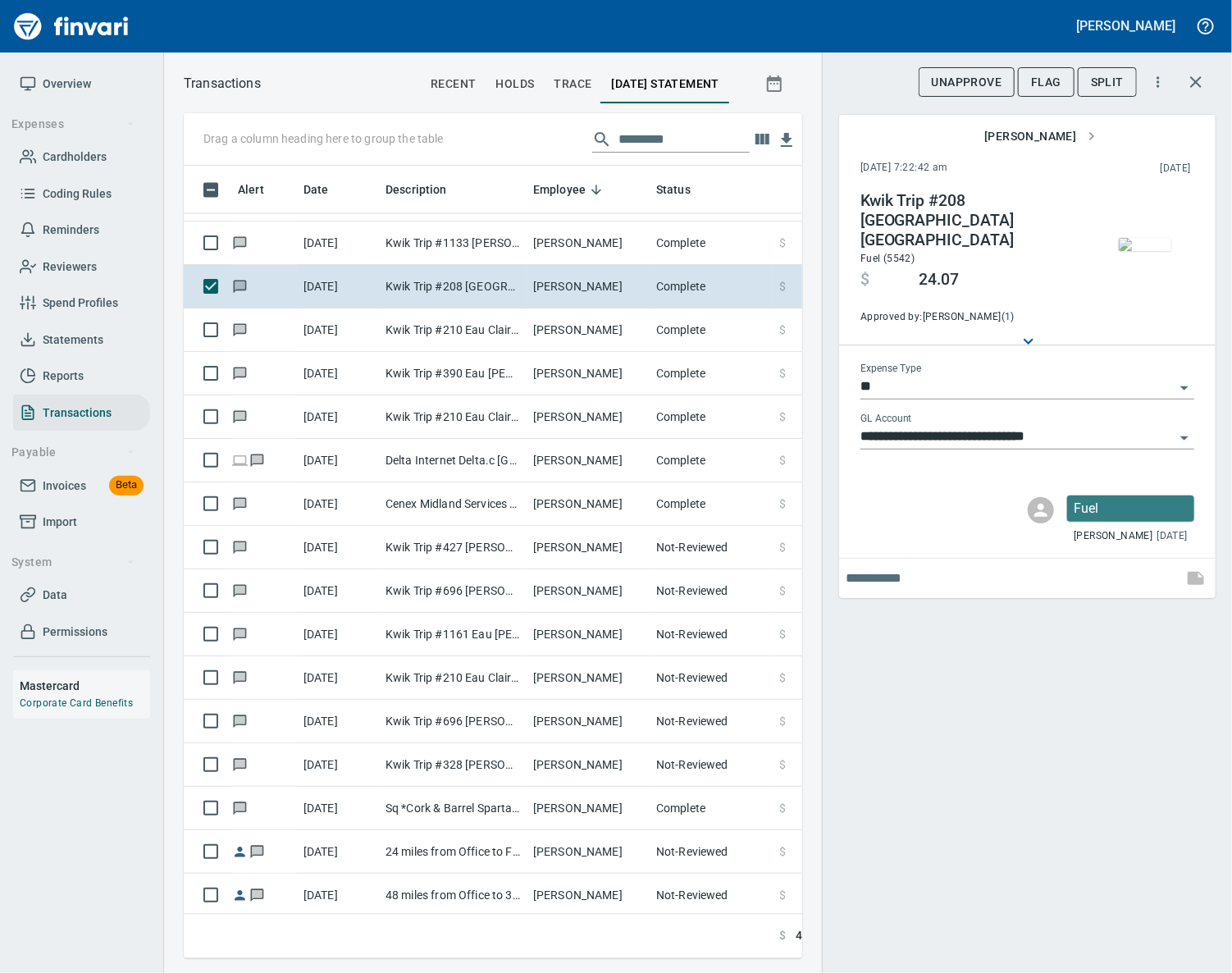
scroll to position [7875, 0]
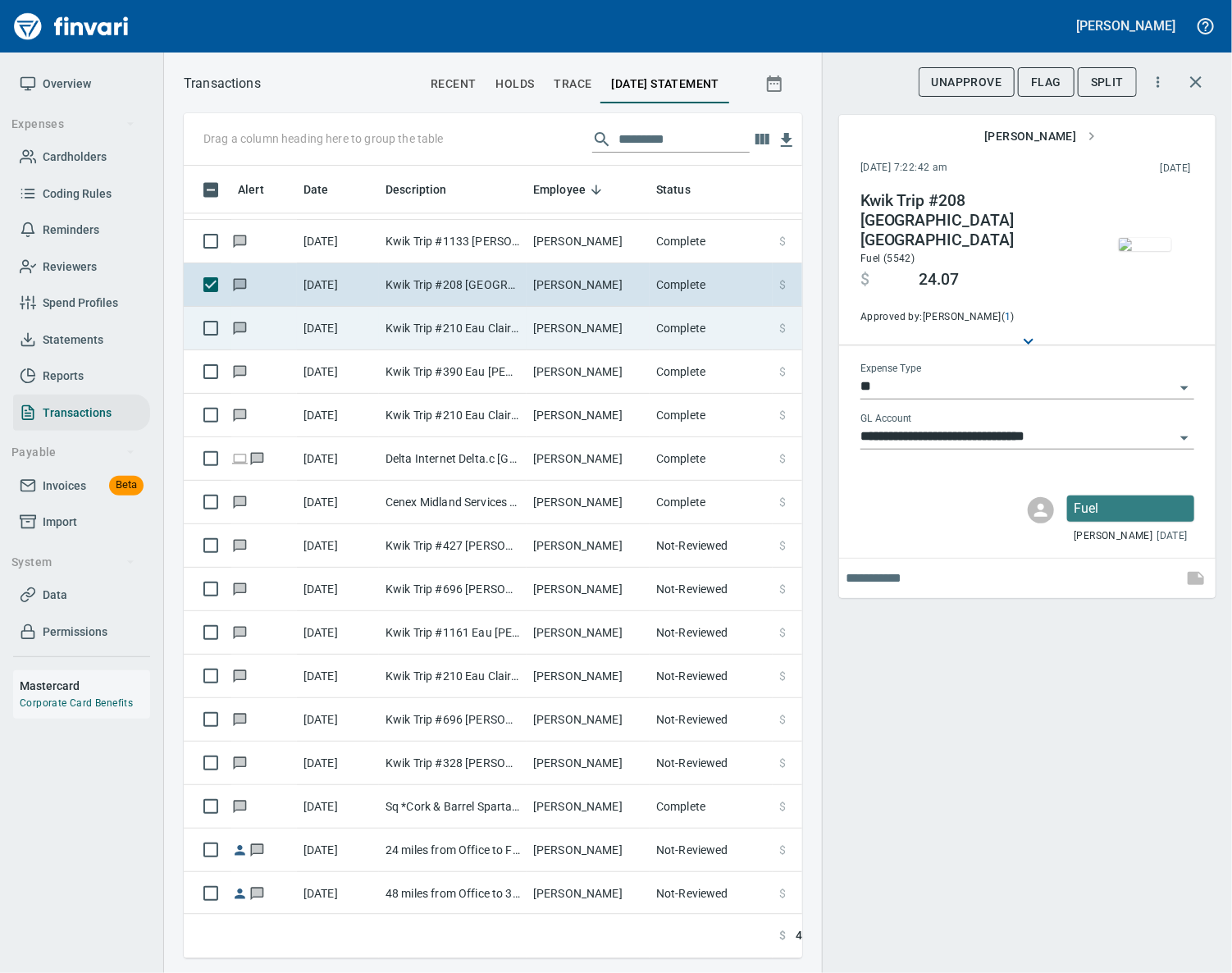
click at [577, 338] on td "[PERSON_NAME]" at bounding box center [588, 328] width 123 height 43
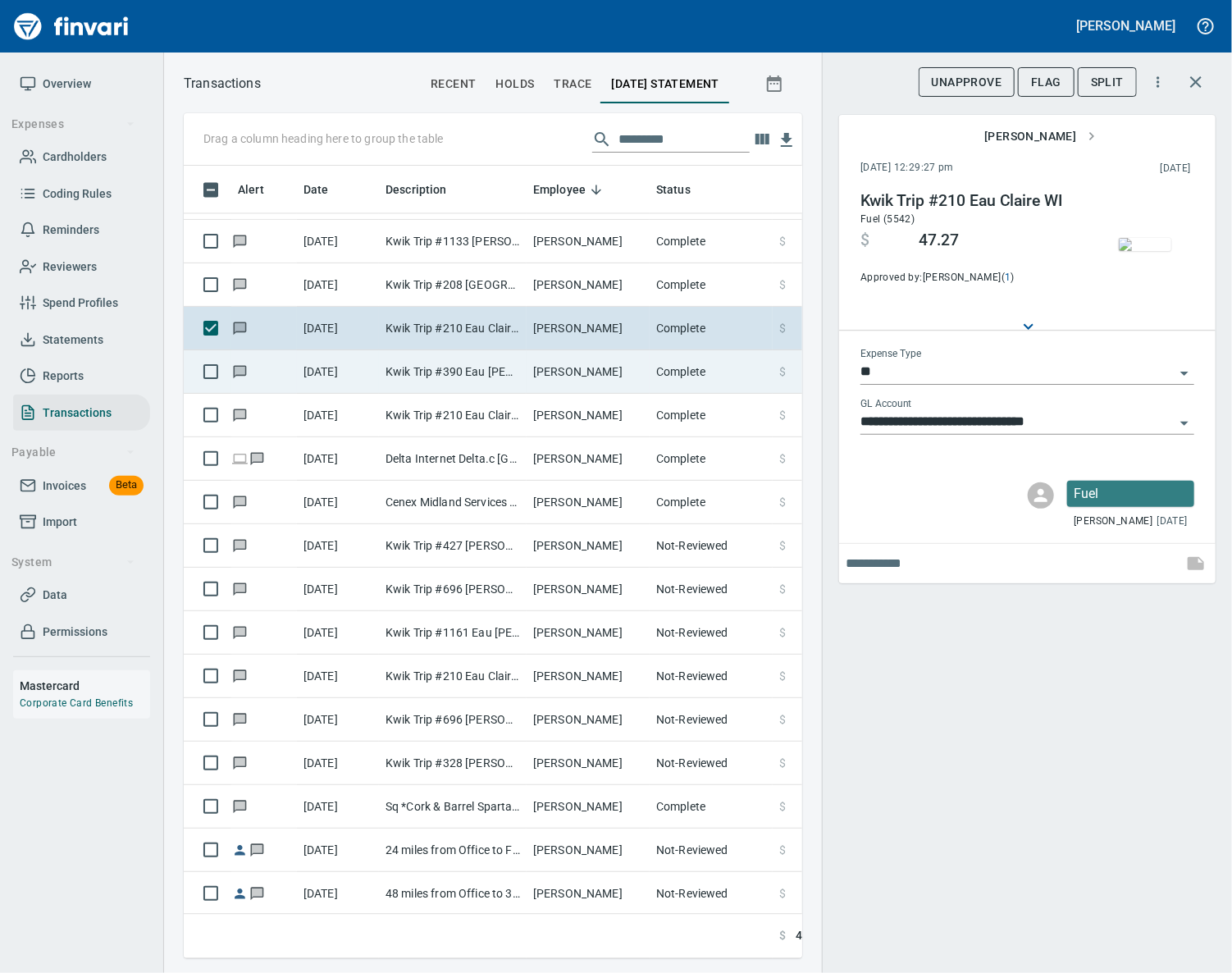
click at [568, 369] on td "[PERSON_NAME]" at bounding box center [588, 371] width 123 height 43
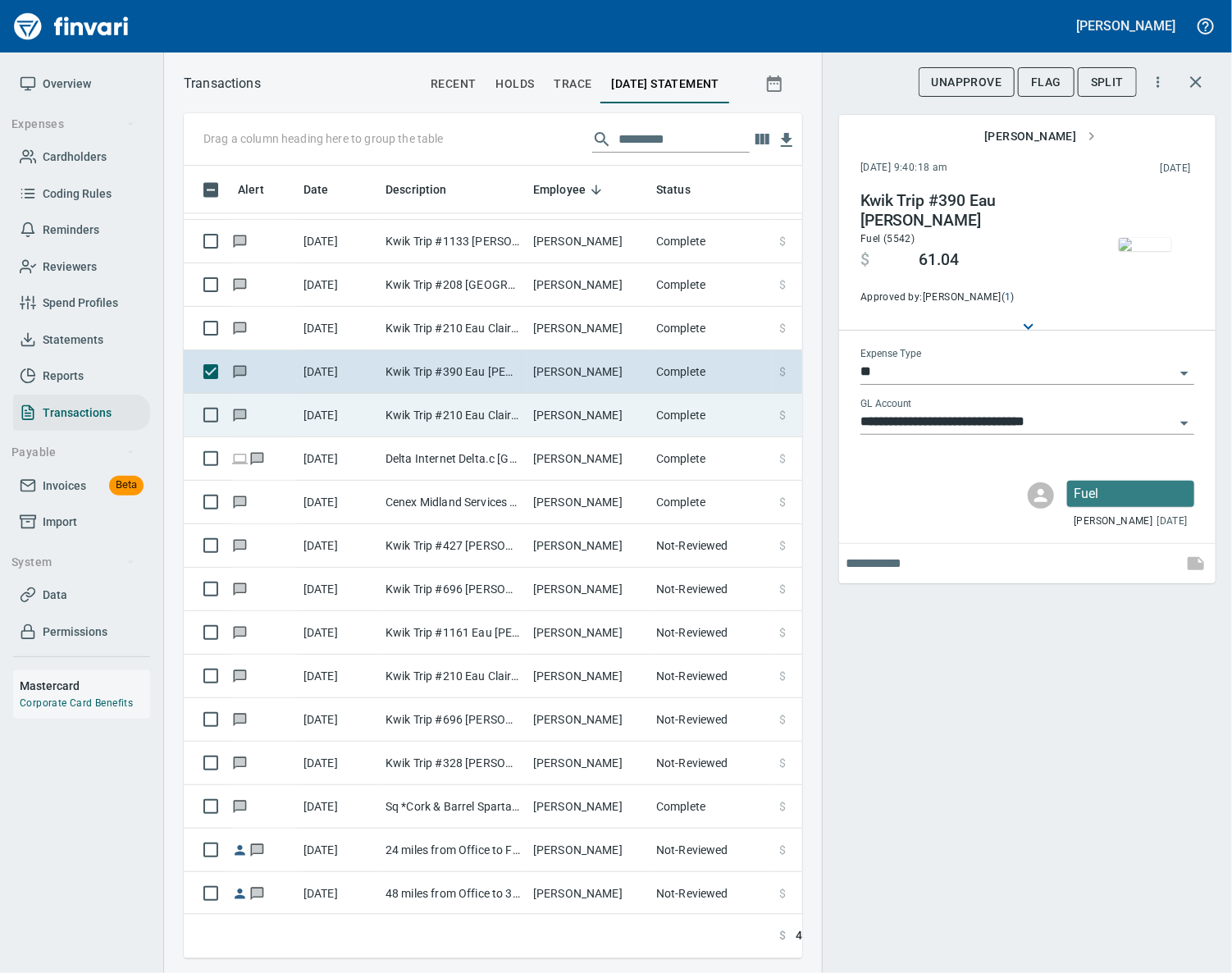
click at [558, 417] on td "[PERSON_NAME]" at bounding box center [588, 415] width 123 height 43
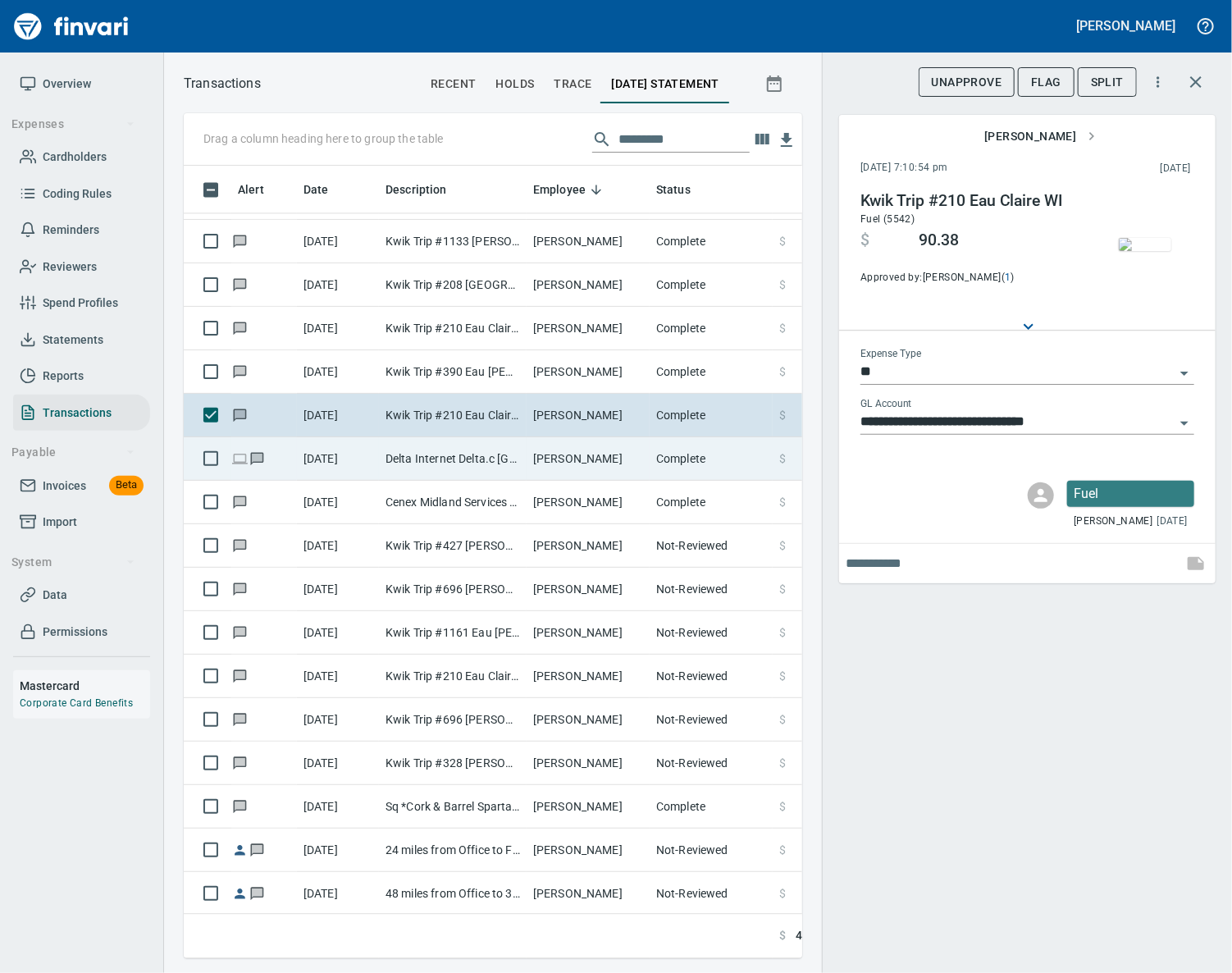
click at [554, 452] on td "[PERSON_NAME]" at bounding box center [588, 458] width 123 height 43
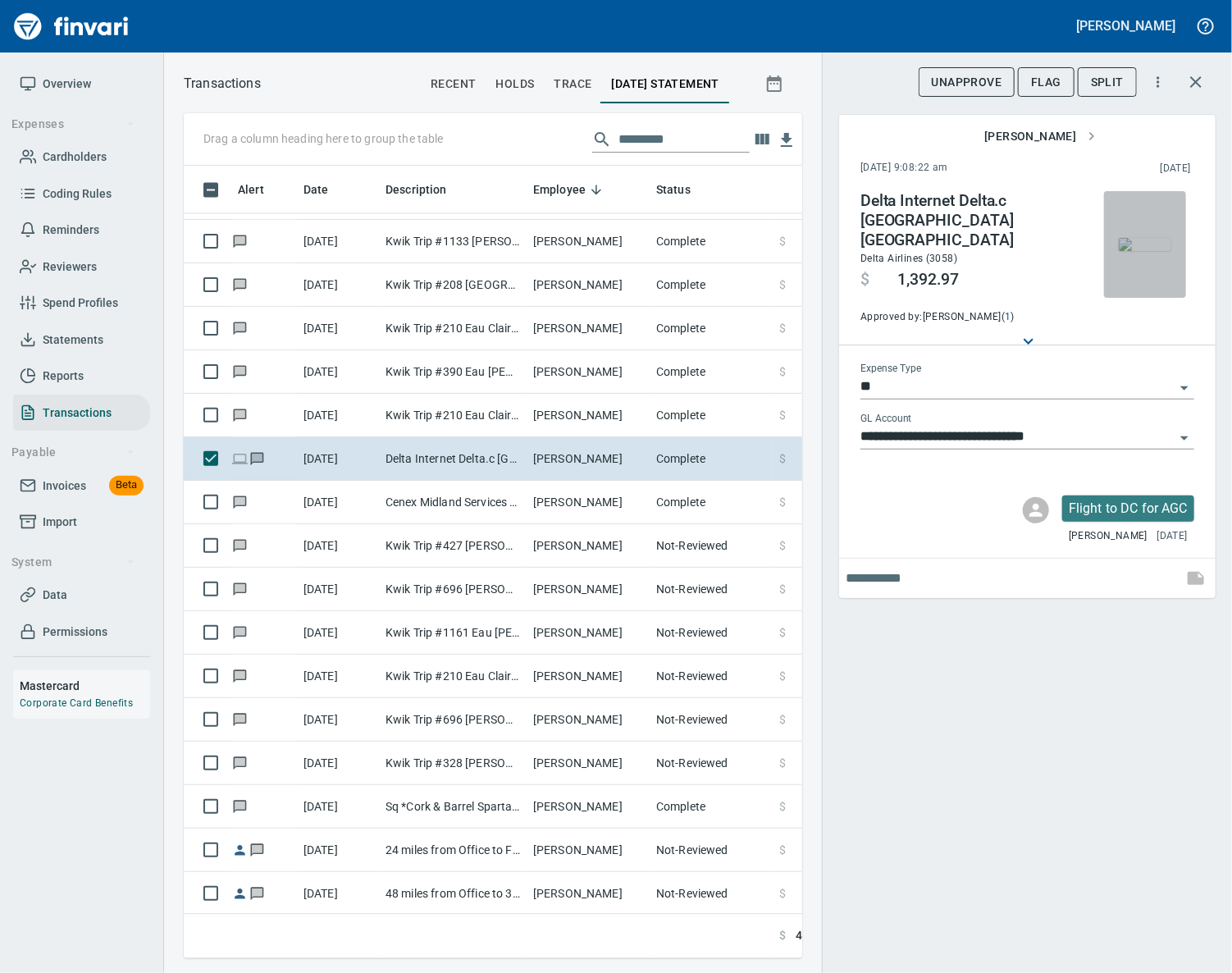
click at [1142, 251] on img "button" at bounding box center [1145, 244] width 52 height 13
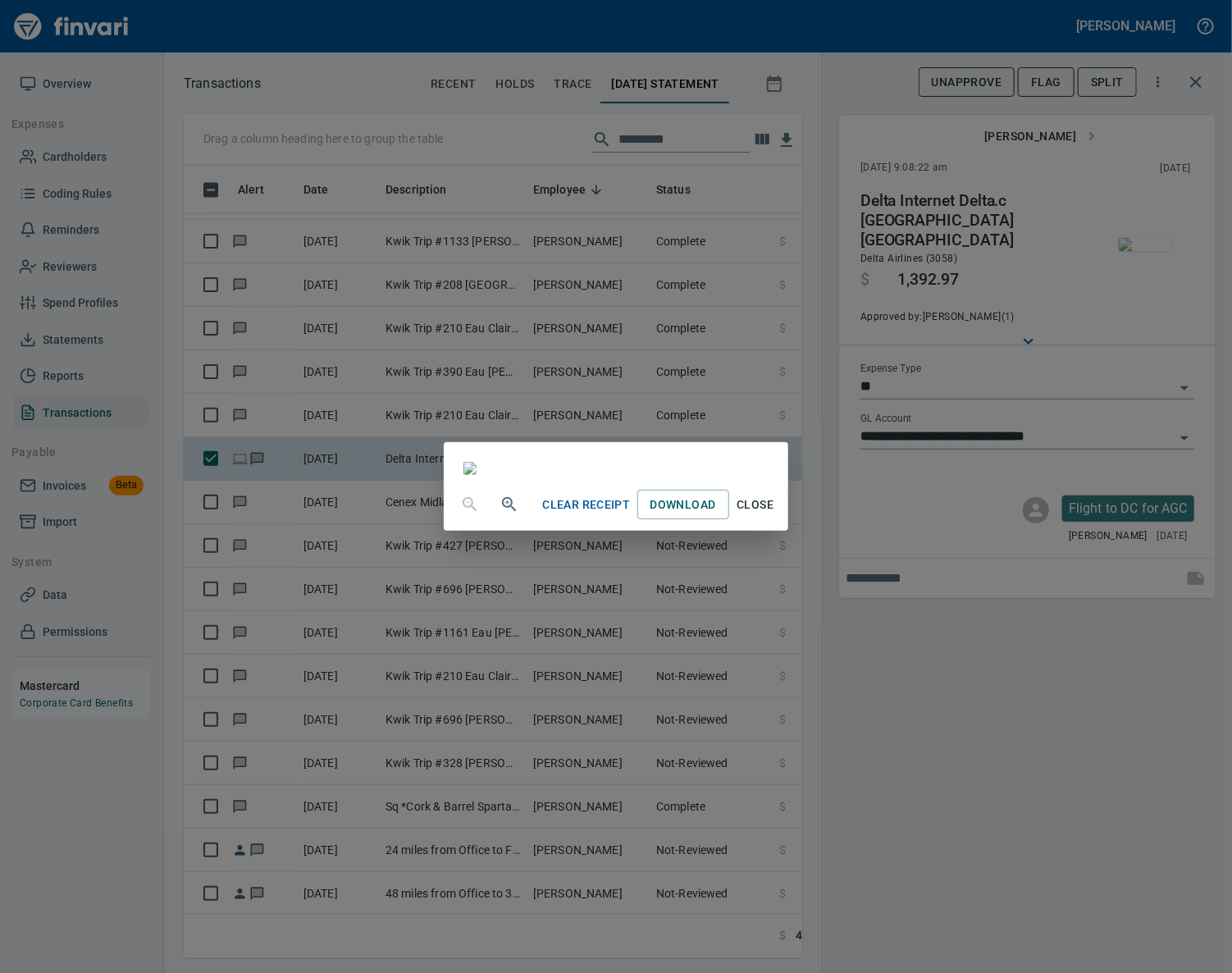
click at [775, 515] on span "Close" at bounding box center [755, 505] width 39 height 20
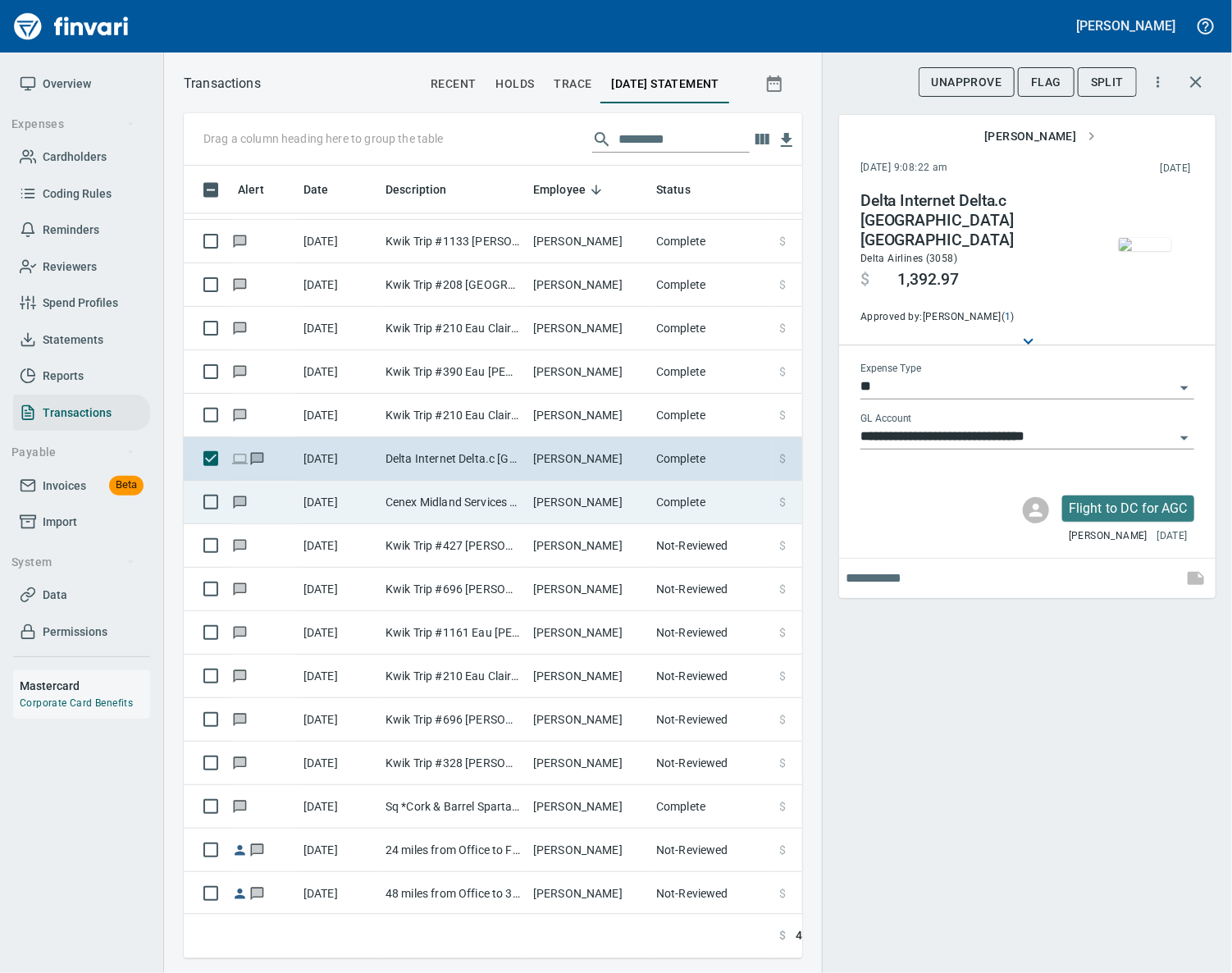
click at [474, 509] on td "Cenex Midland Services [GEOGRAPHIC_DATA] [GEOGRAPHIC_DATA]" at bounding box center [453, 502] width 148 height 43
type input "**********"
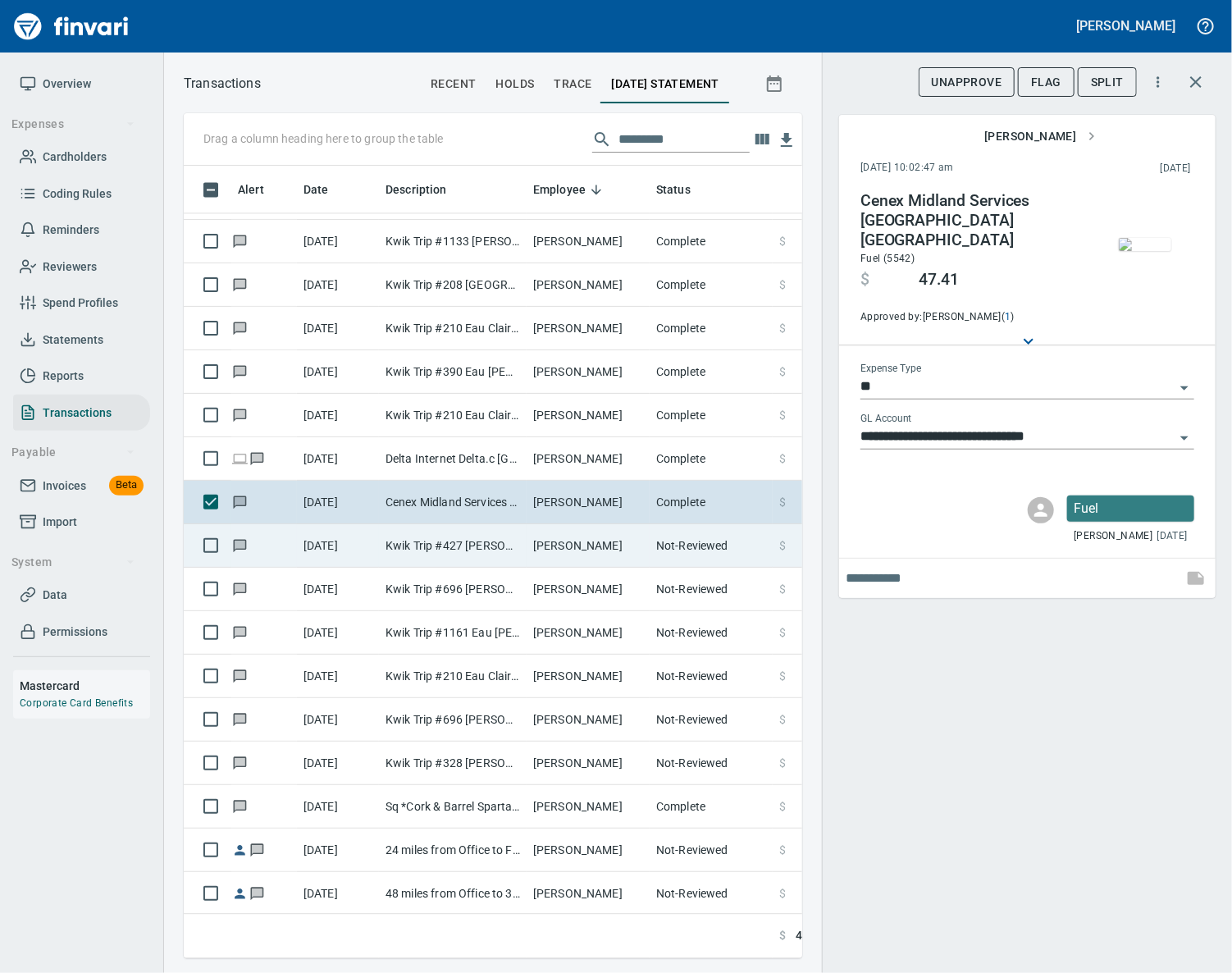
click at [472, 550] on td "Kwik Trip #427 [PERSON_NAME] [GEOGRAPHIC_DATA]" at bounding box center [453, 545] width 148 height 43
type input "*********"
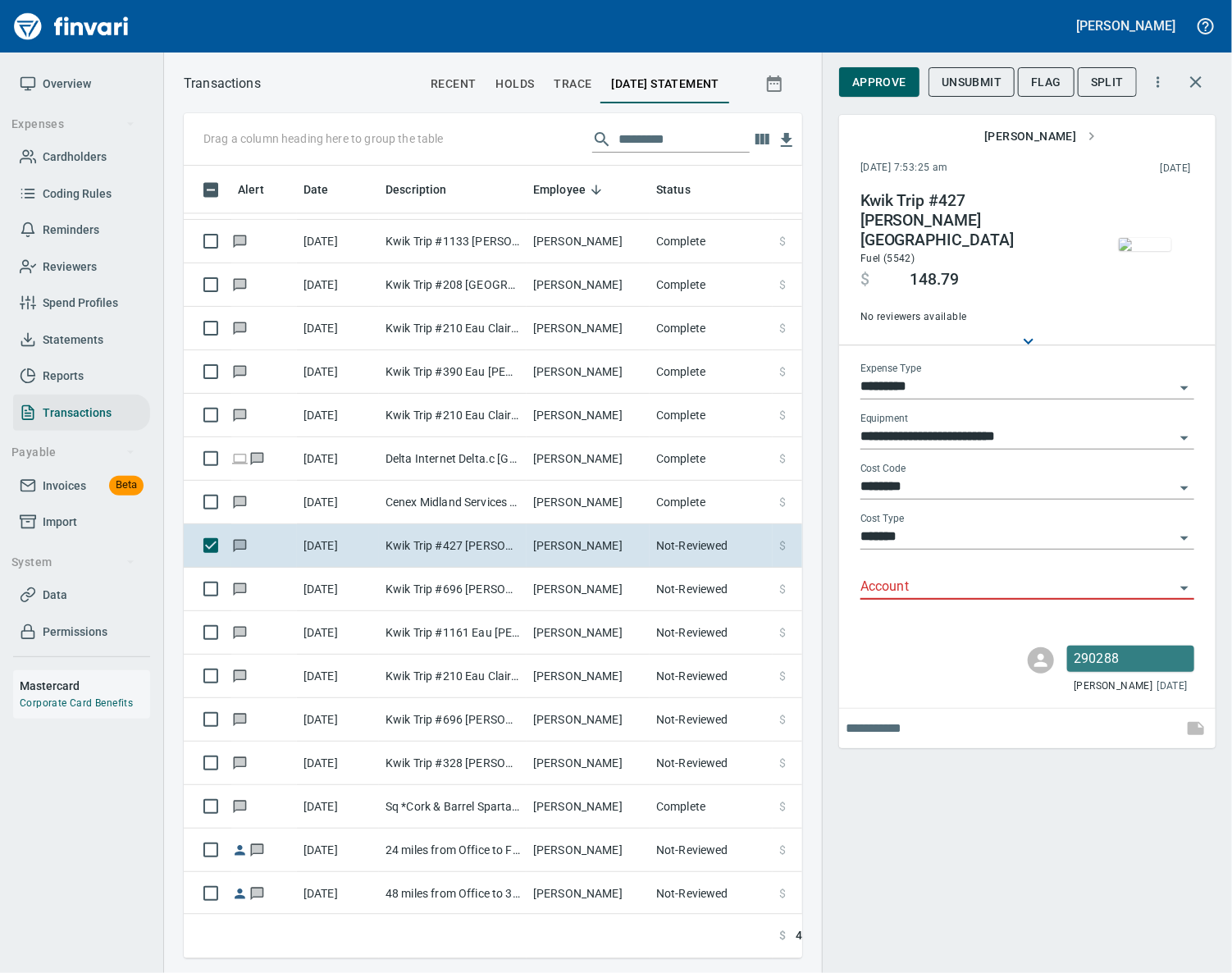
click at [890, 576] on input "Account" at bounding box center [1017, 587] width 314 height 23
click at [927, 600] on li "74000: Fuel & Lubrication" at bounding box center [1027, 614] width 334 height 39
type input "**********"
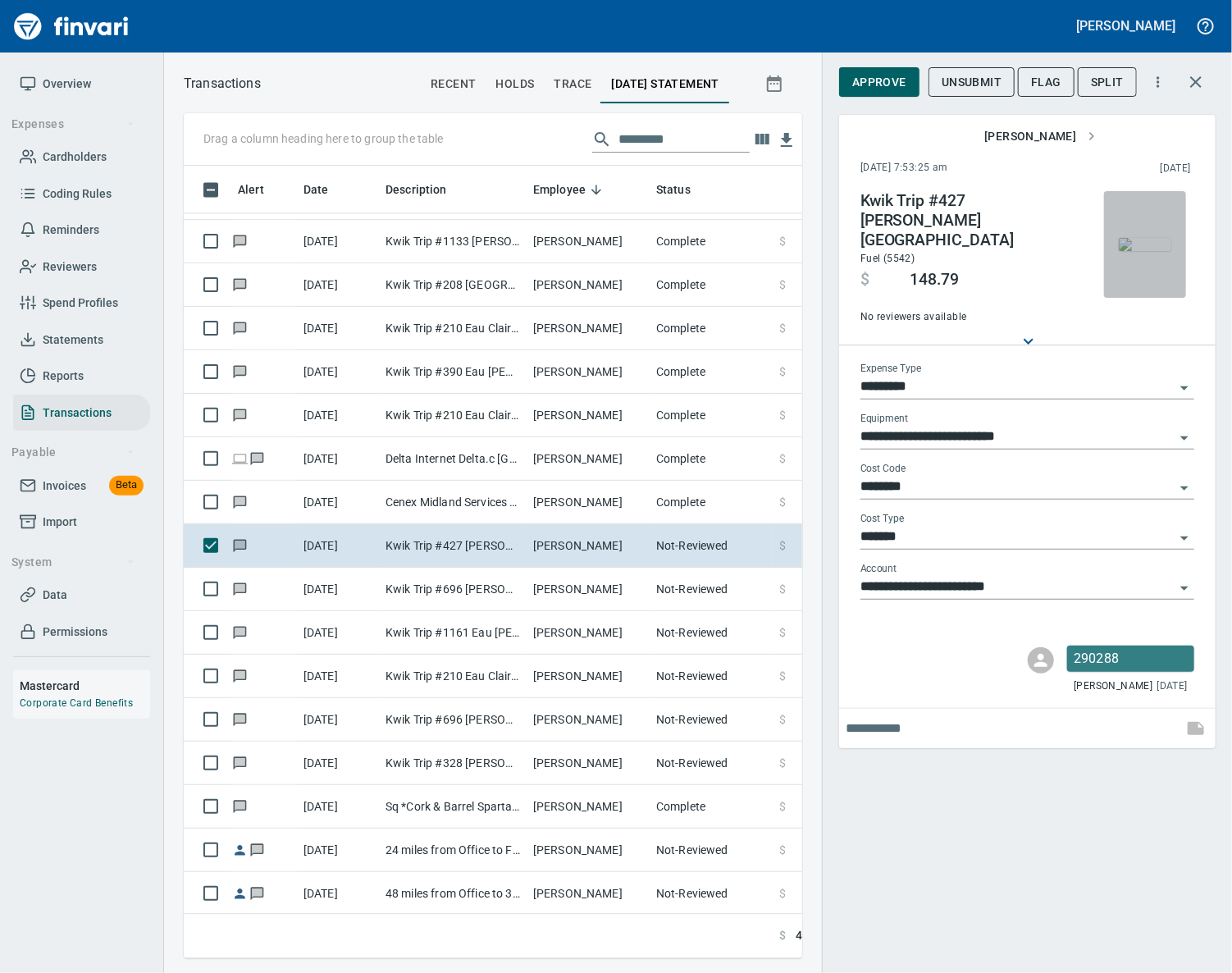
click at [1139, 246] on img "button" at bounding box center [1145, 244] width 52 height 13
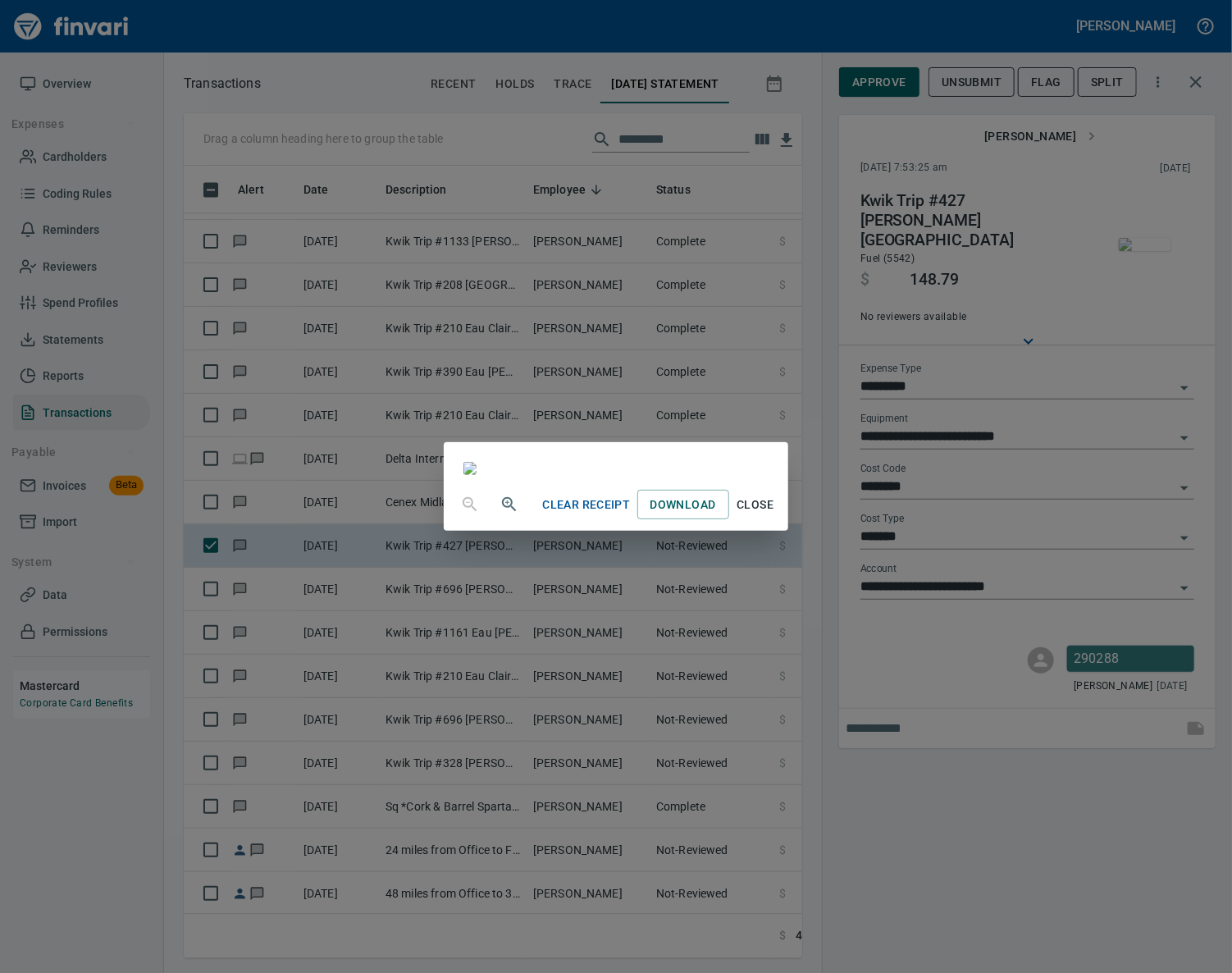
click at [775, 515] on span "Close" at bounding box center [755, 505] width 39 height 20
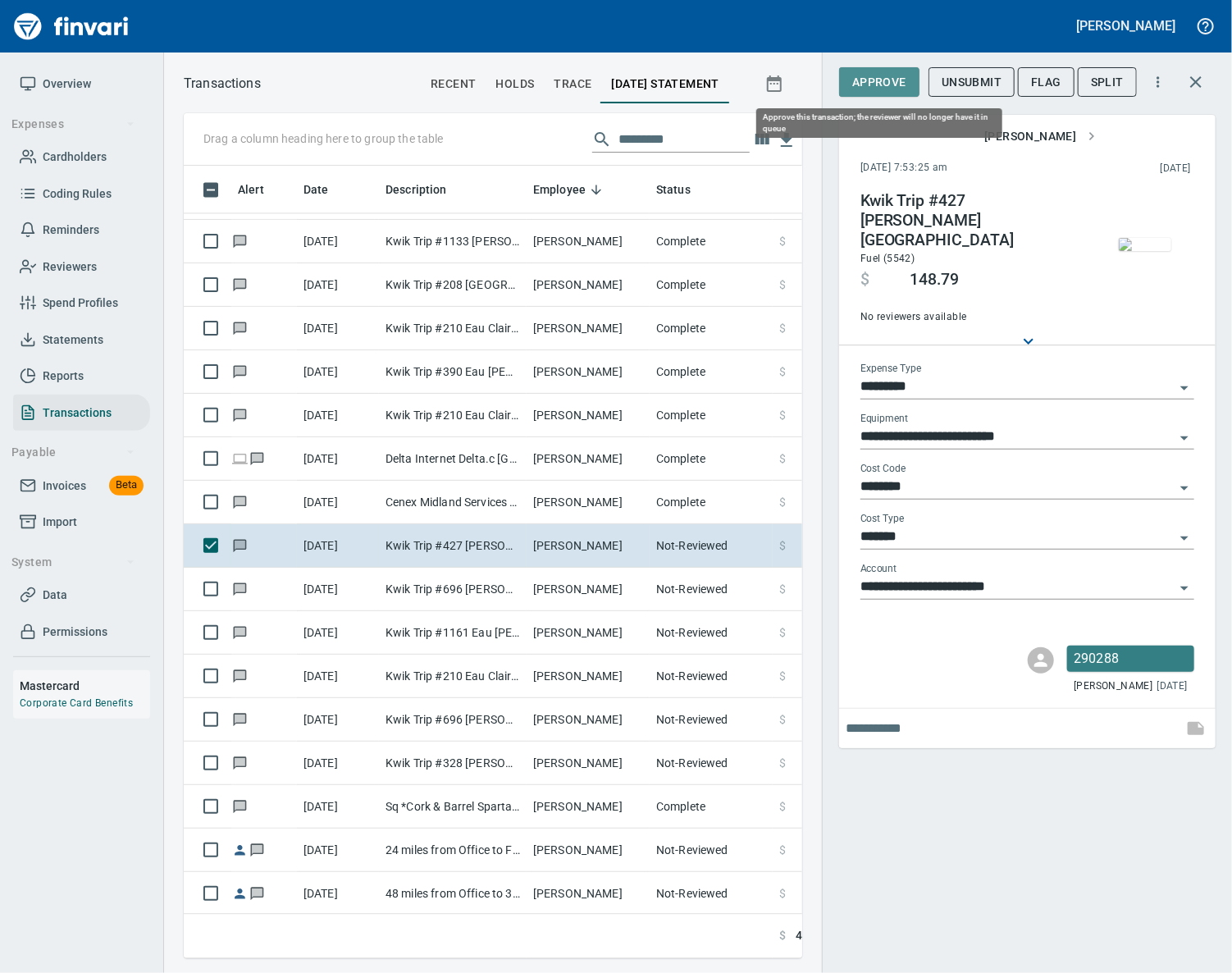
click at [890, 75] on span "Approve" at bounding box center [879, 83] width 54 height 20
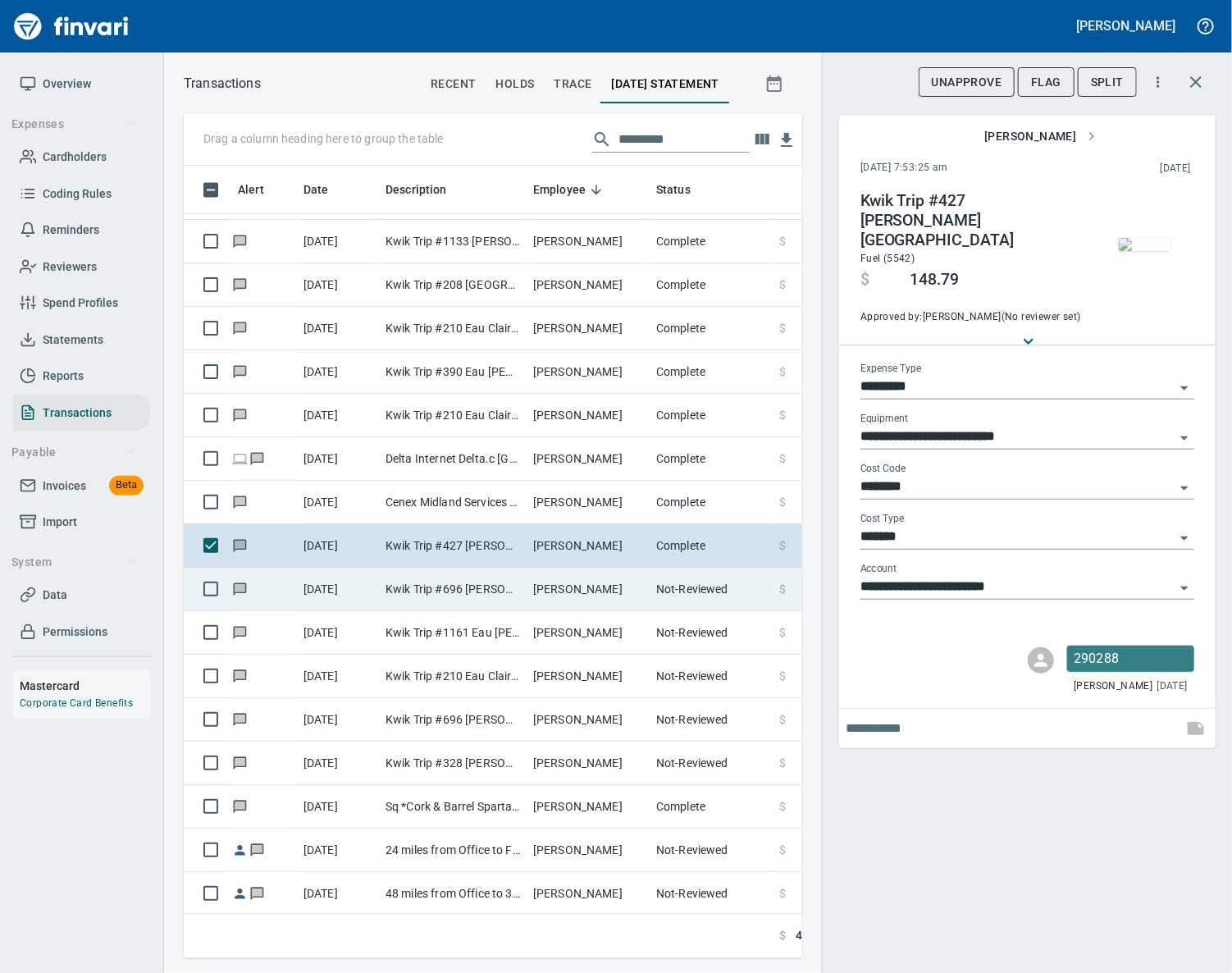
click at [602, 592] on td "[PERSON_NAME]" at bounding box center [588, 588] width 123 height 43
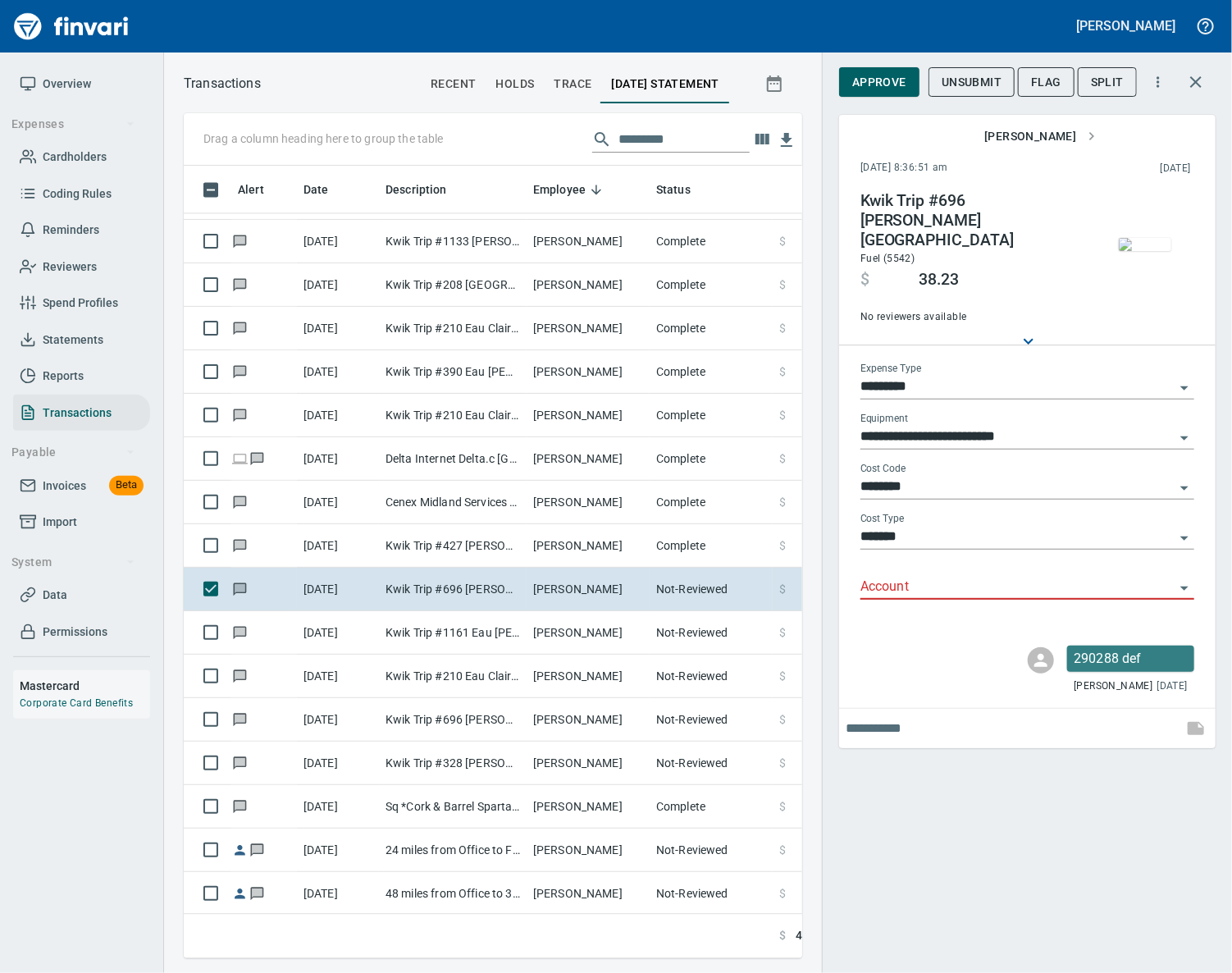
scroll to position [755, 580]
click at [1145, 251] on img "button" at bounding box center [1145, 244] width 52 height 13
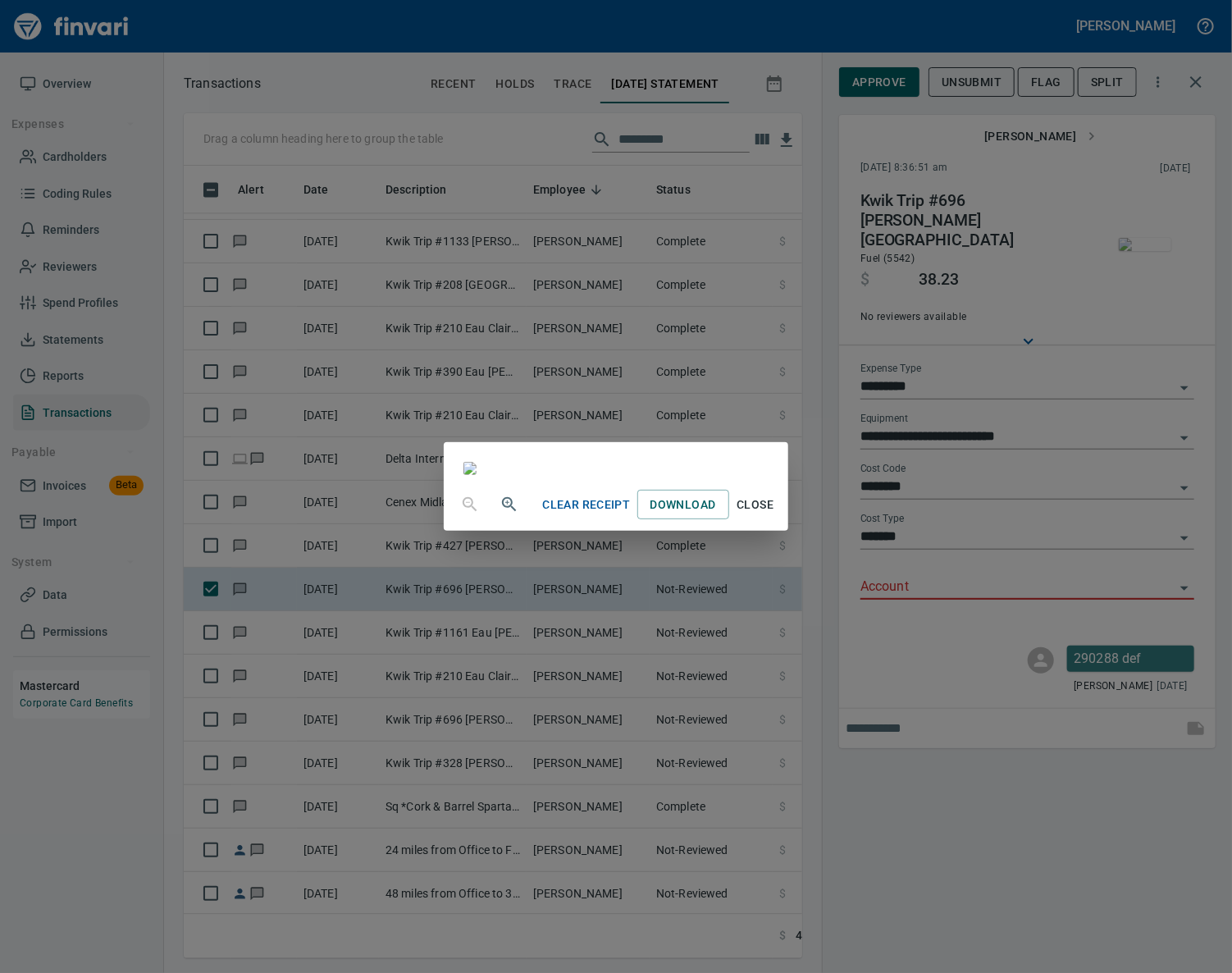
click at [781, 520] on button "Close" at bounding box center [755, 504] width 52 height 30
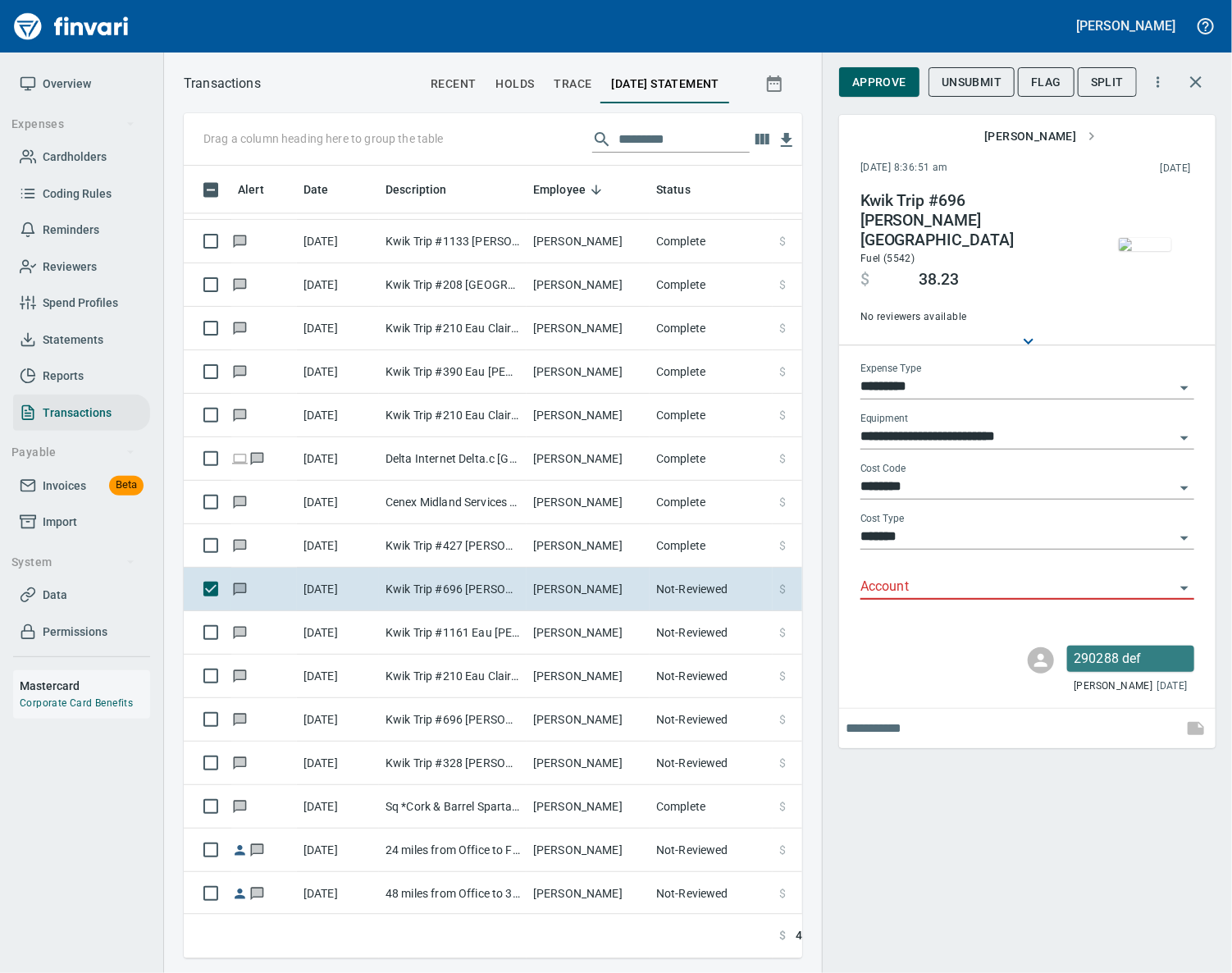
click at [924, 576] on input "Account" at bounding box center [1017, 587] width 314 height 23
click at [933, 618] on li "74000: Fuel & Lubrication" at bounding box center [1027, 614] width 334 height 39
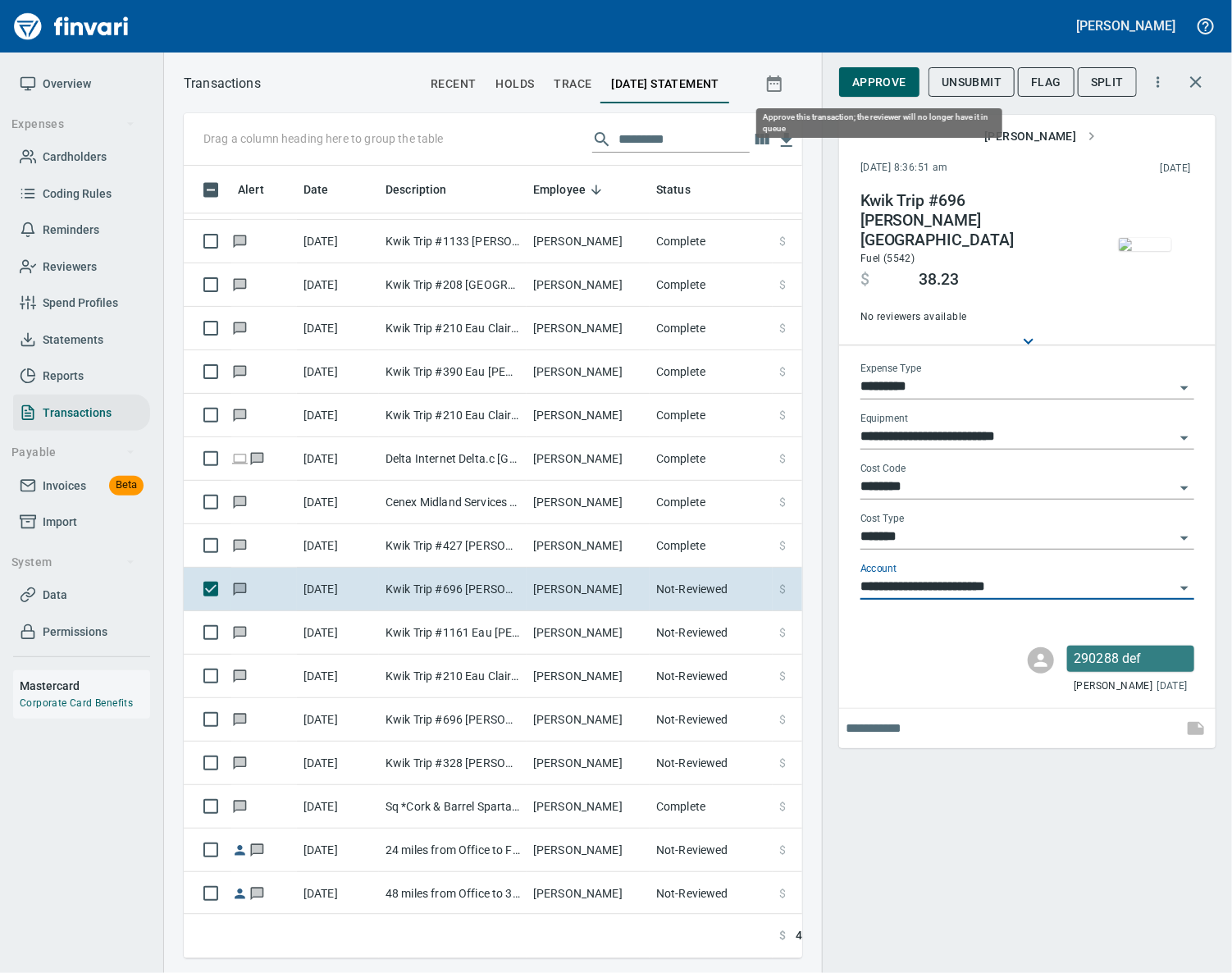
type input "**********"
click at [880, 73] on span "Approve" at bounding box center [879, 83] width 54 height 20
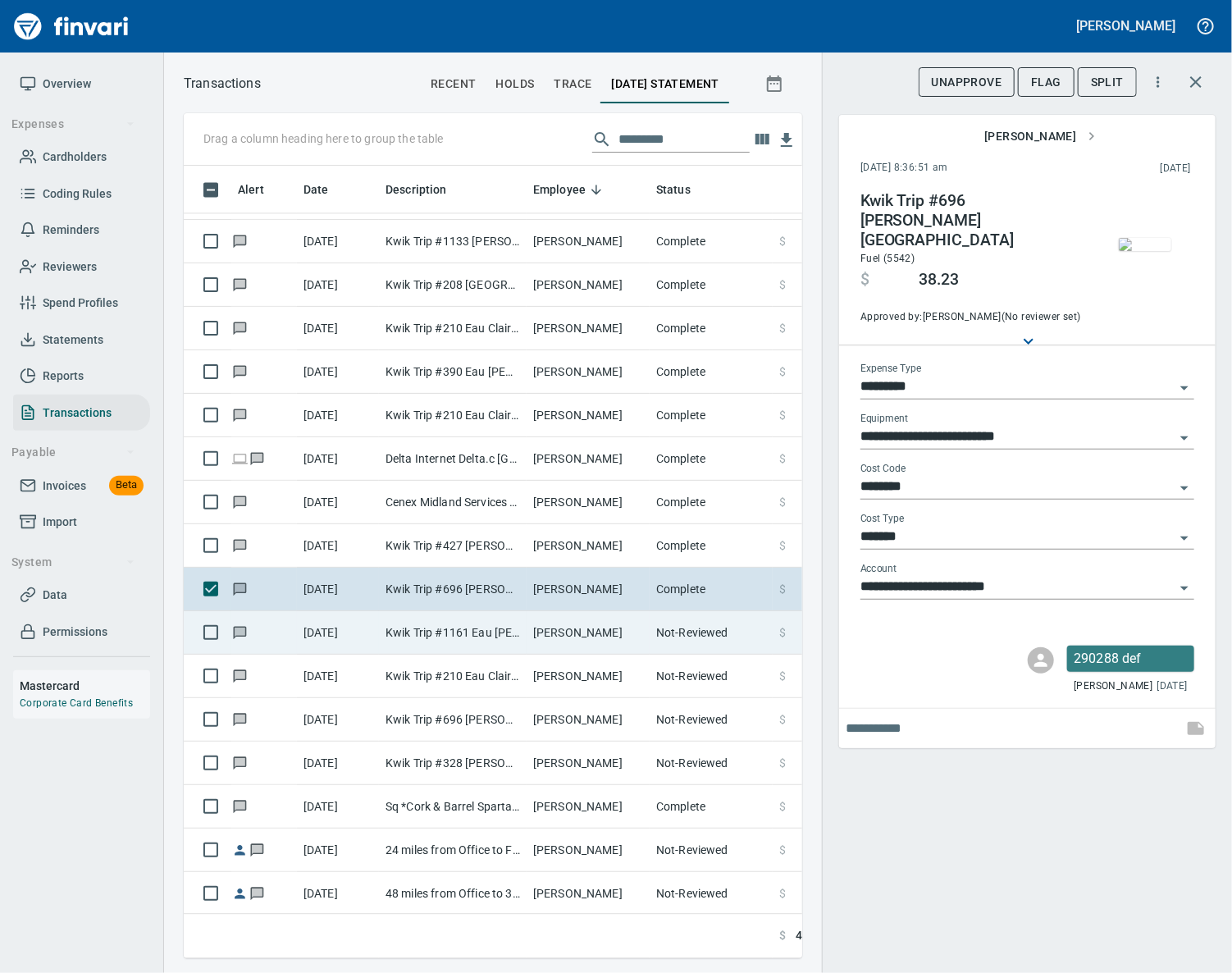
click at [490, 648] on td "Kwik Trip #1161 Eau [PERSON_NAME]" at bounding box center [453, 632] width 148 height 43
type input "**********"
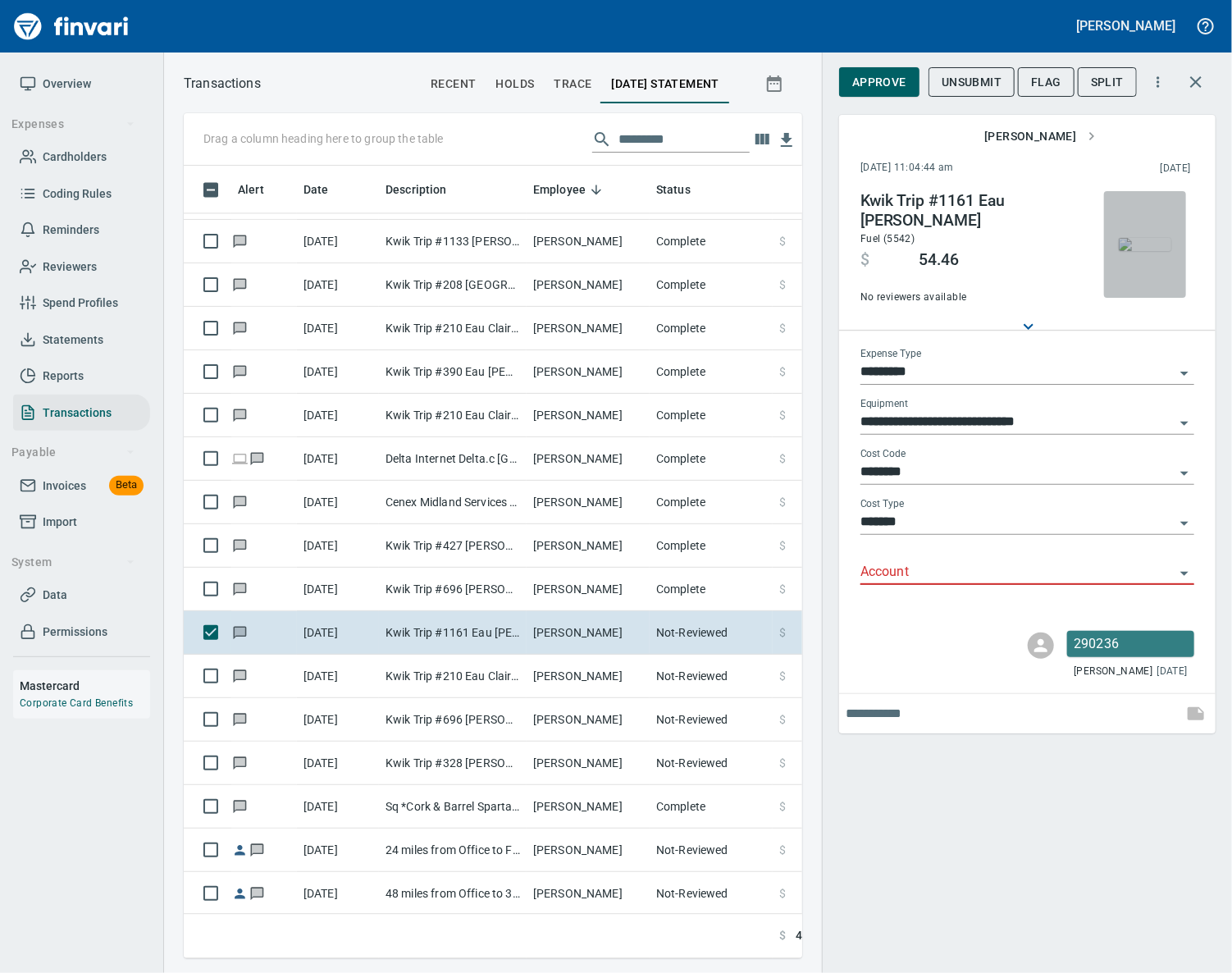
click at [1131, 238] on img "button" at bounding box center [1145, 244] width 52 height 13
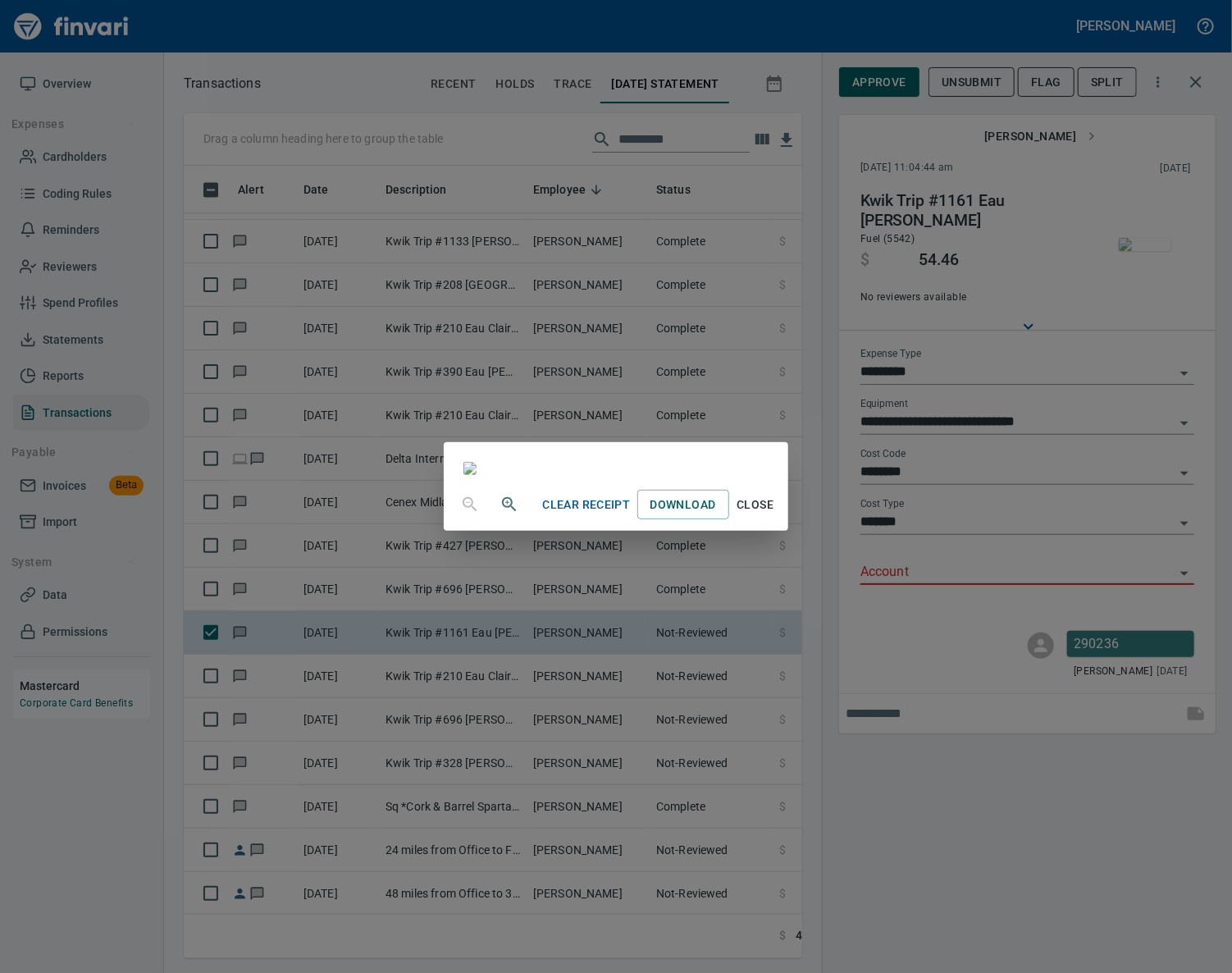
click at [775, 515] on span "Close" at bounding box center [755, 505] width 39 height 20
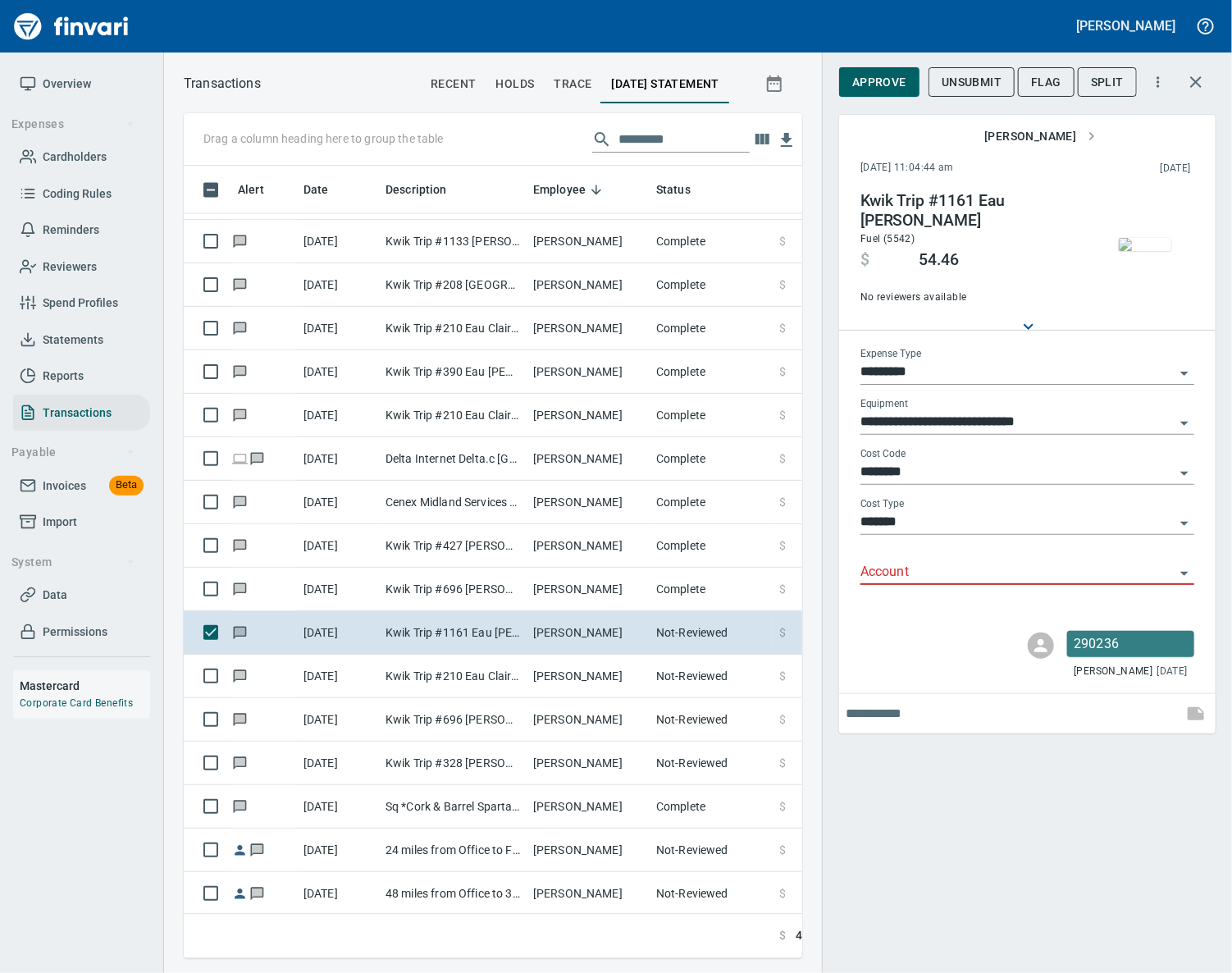
click at [924, 564] on input "Account" at bounding box center [1017, 572] width 314 height 23
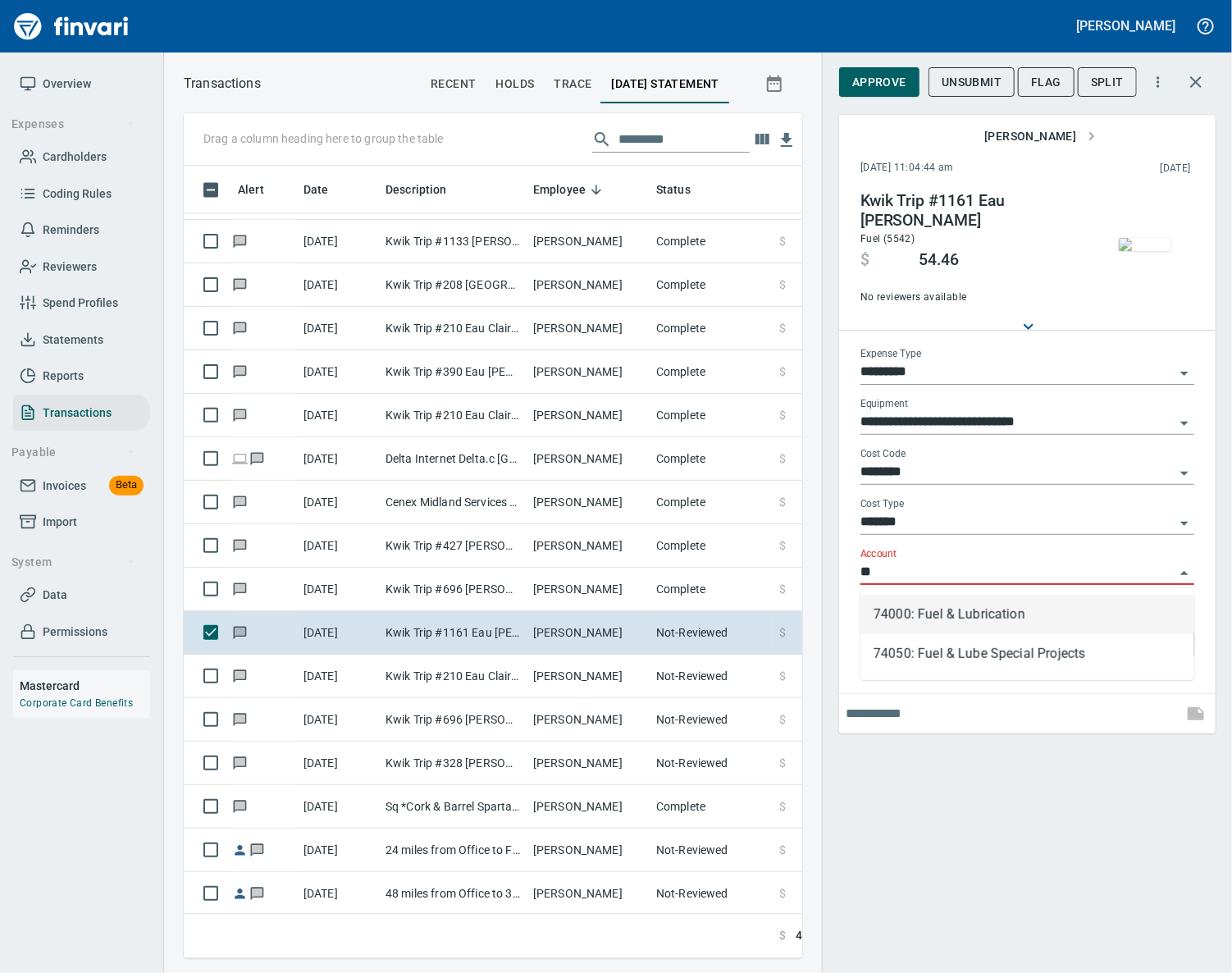
scroll to position [755, 580]
click at [924, 610] on li "74000: Fuel & Lubrication" at bounding box center [1027, 614] width 334 height 39
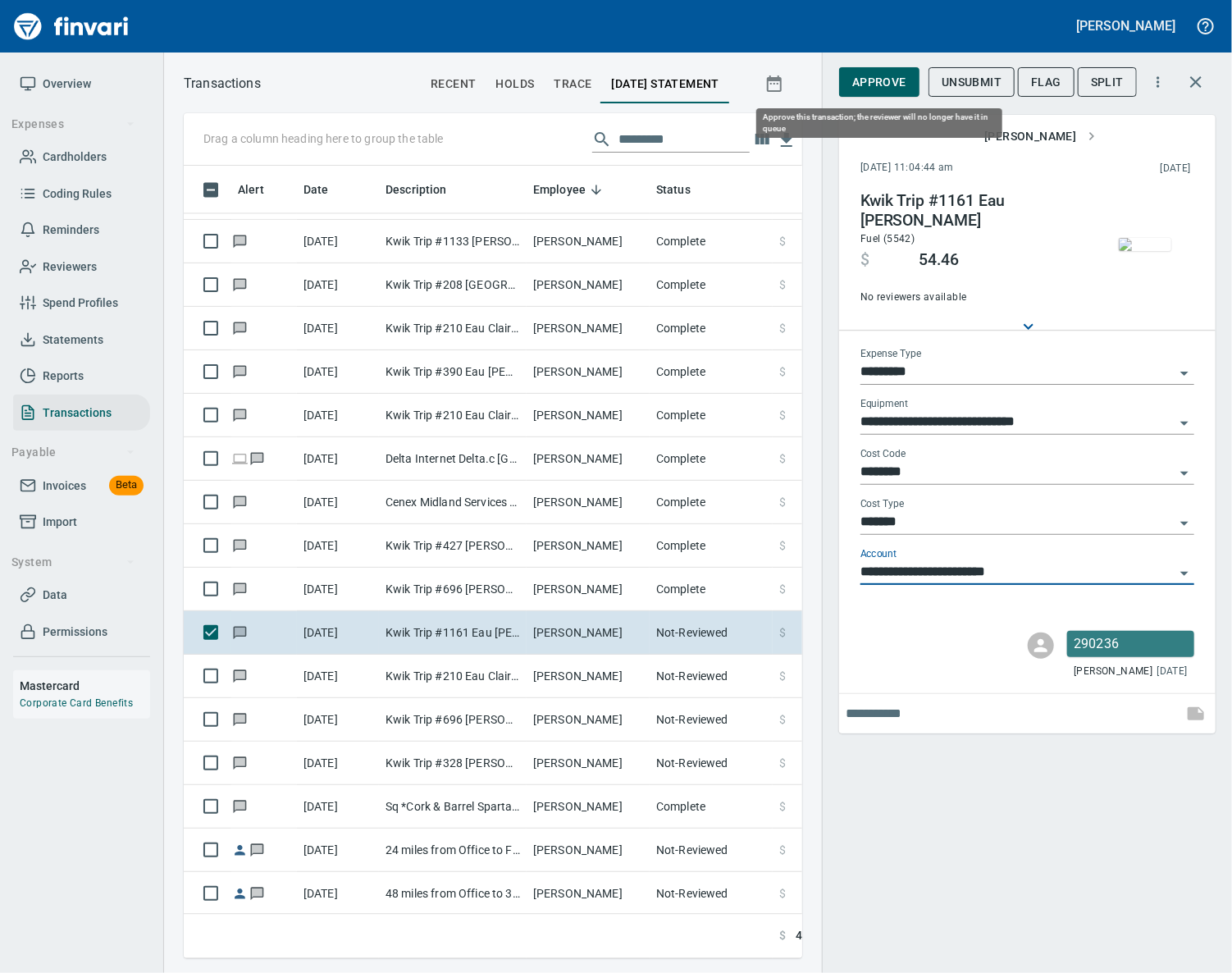
type input "**********"
click at [882, 92] on button "Approve" at bounding box center [879, 82] width 81 height 30
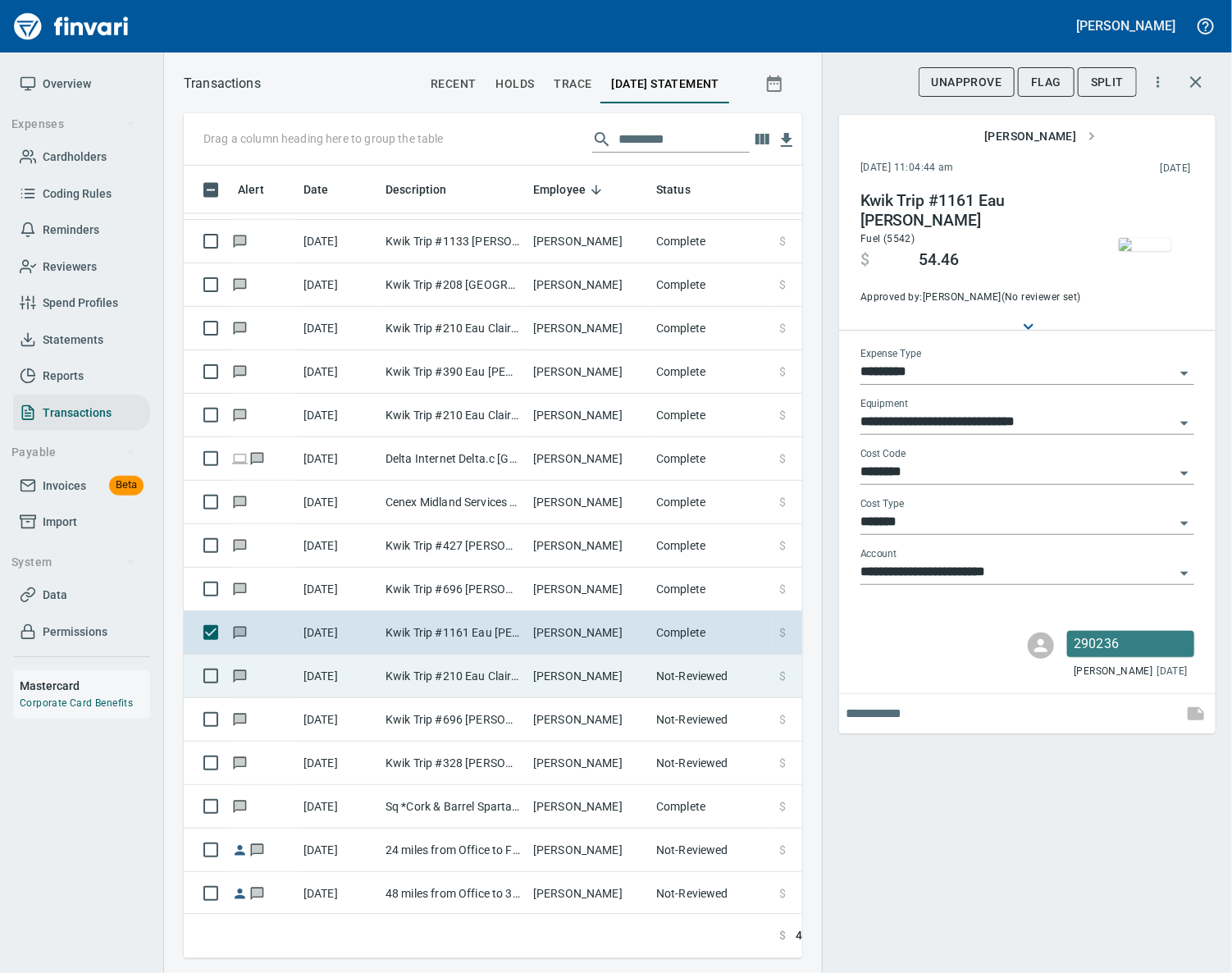
click at [491, 671] on td "Kwik Trip #210 Eau Claire WI" at bounding box center [453, 676] width 148 height 43
type input "**********"
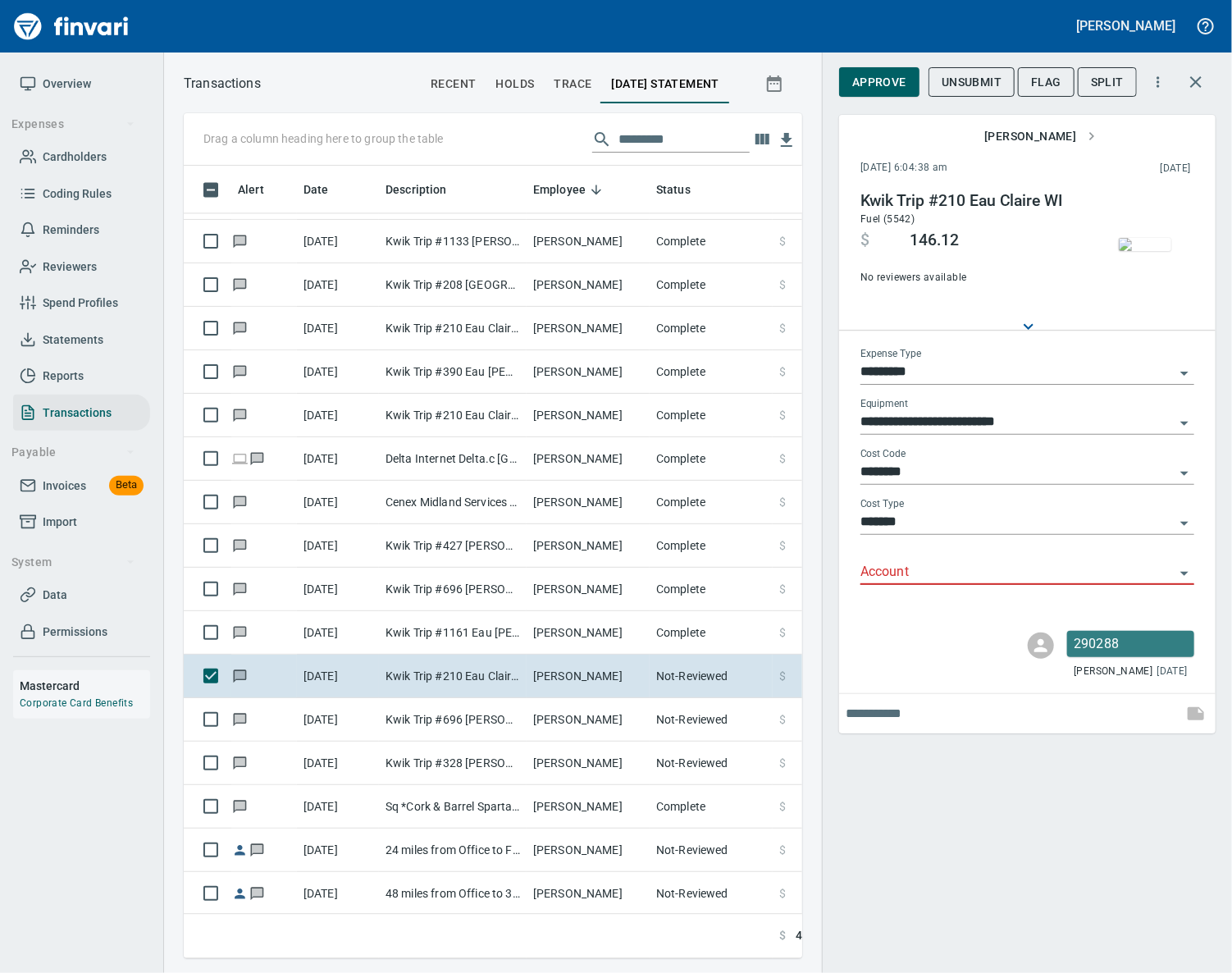
click at [891, 568] on input "Account" at bounding box center [1017, 572] width 314 height 23
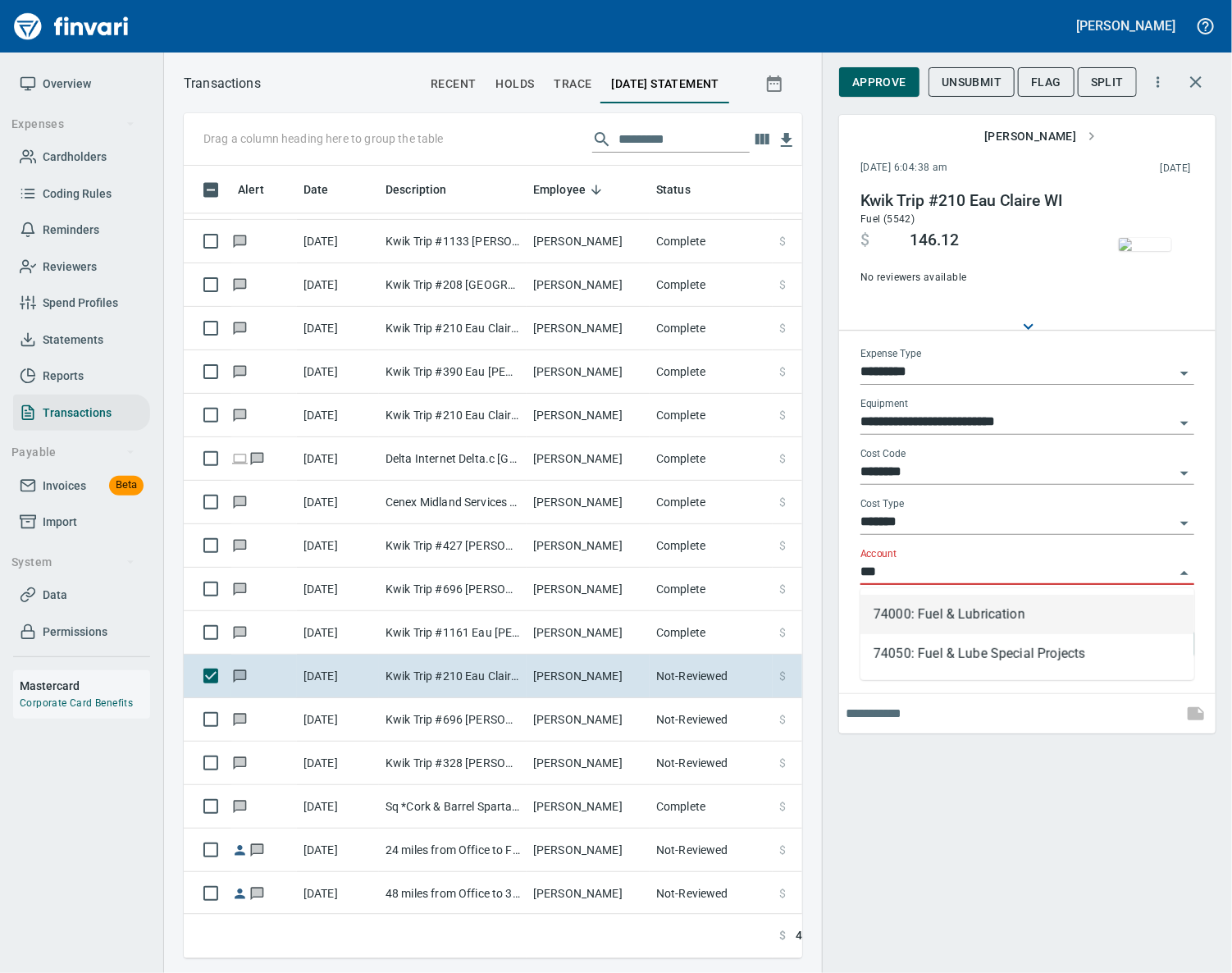
scroll to position [755, 580]
click at [918, 610] on li "74000: Fuel & Lubrication" at bounding box center [1027, 614] width 334 height 39
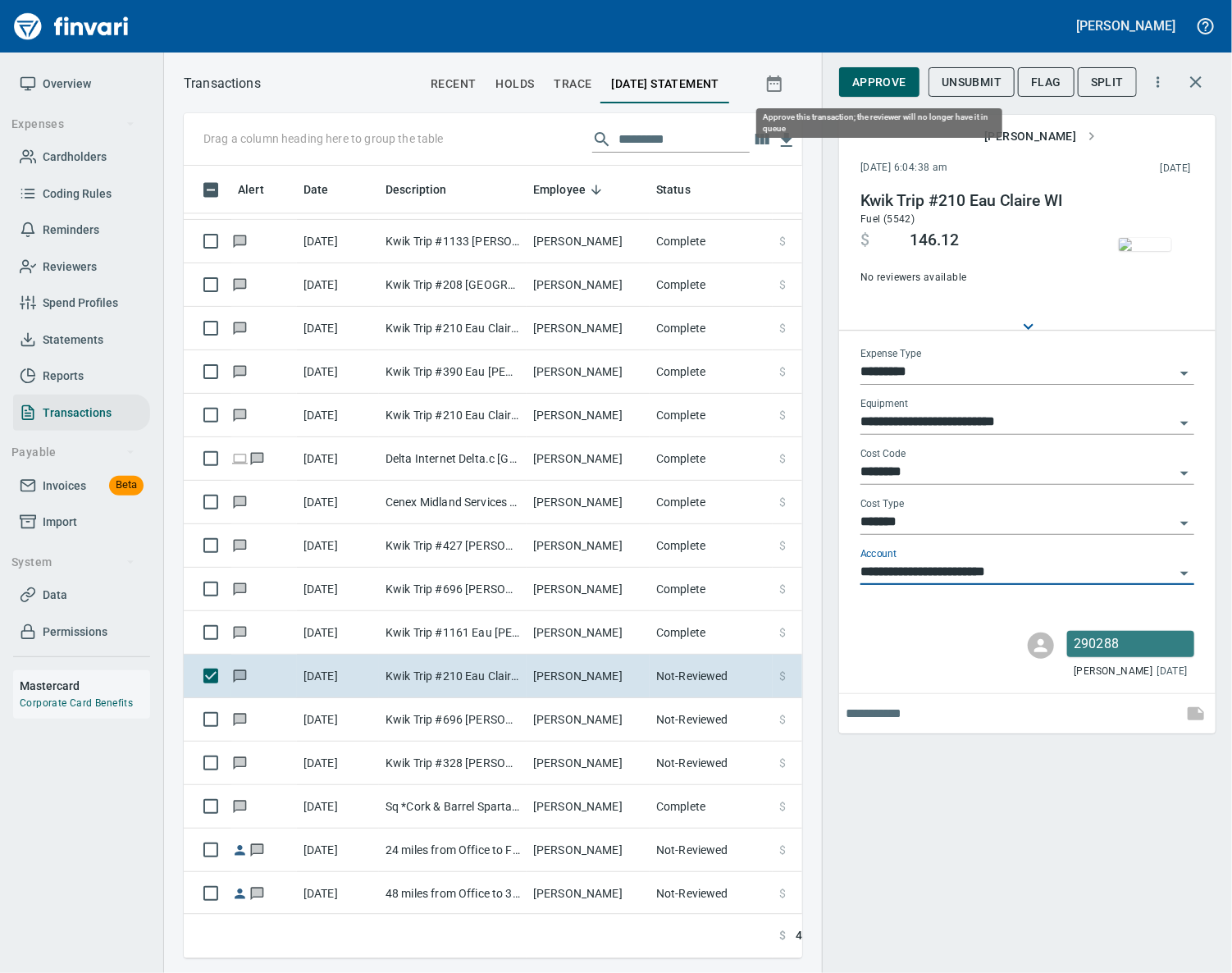
type input "**********"
click at [882, 87] on span "Approve" at bounding box center [879, 83] width 54 height 20
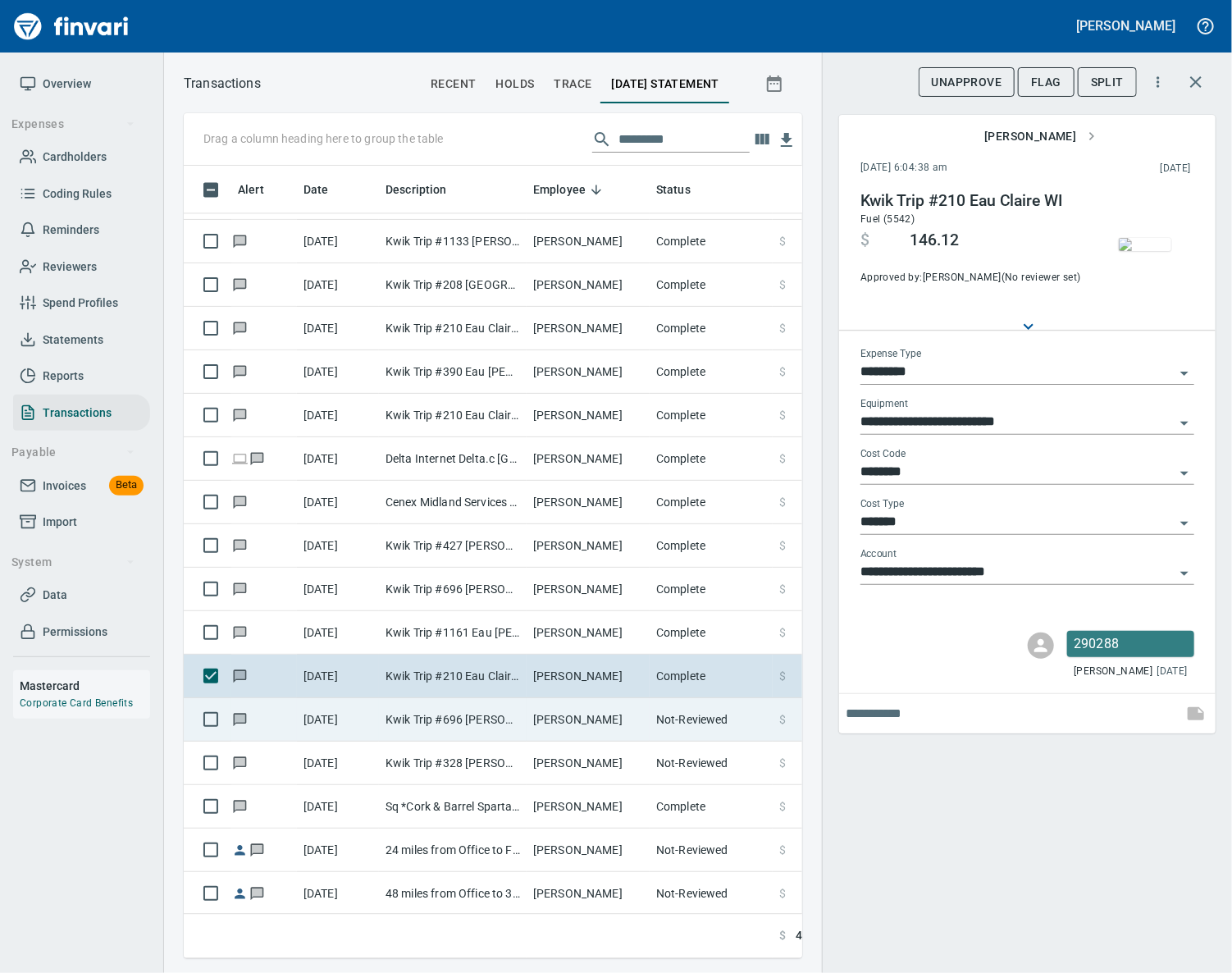
click at [519, 717] on td "Kwik Trip #696 [PERSON_NAME] [GEOGRAPHIC_DATA]" at bounding box center [453, 719] width 148 height 43
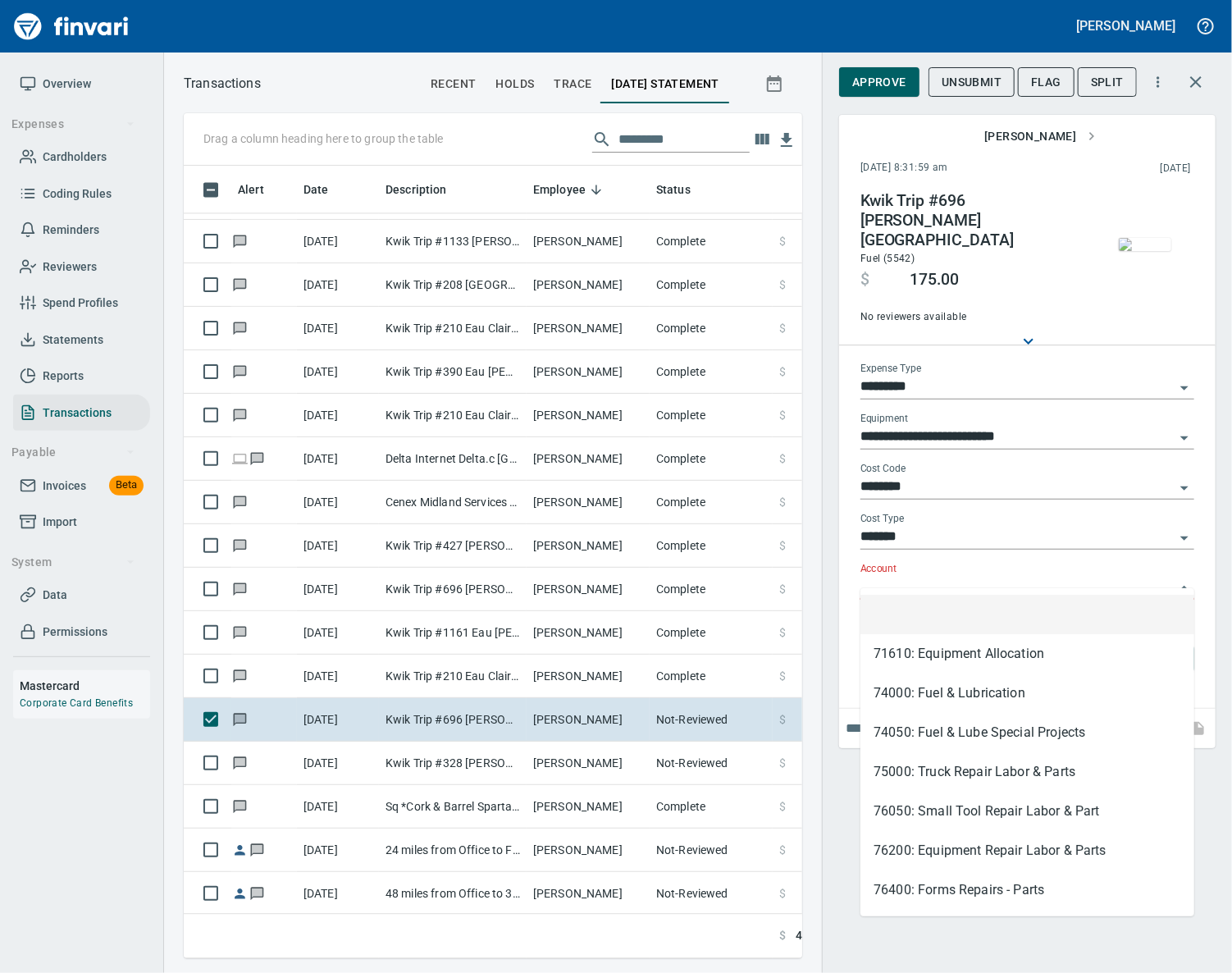
click at [890, 579] on input "Account" at bounding box center [1017, 587] width 314 height 23
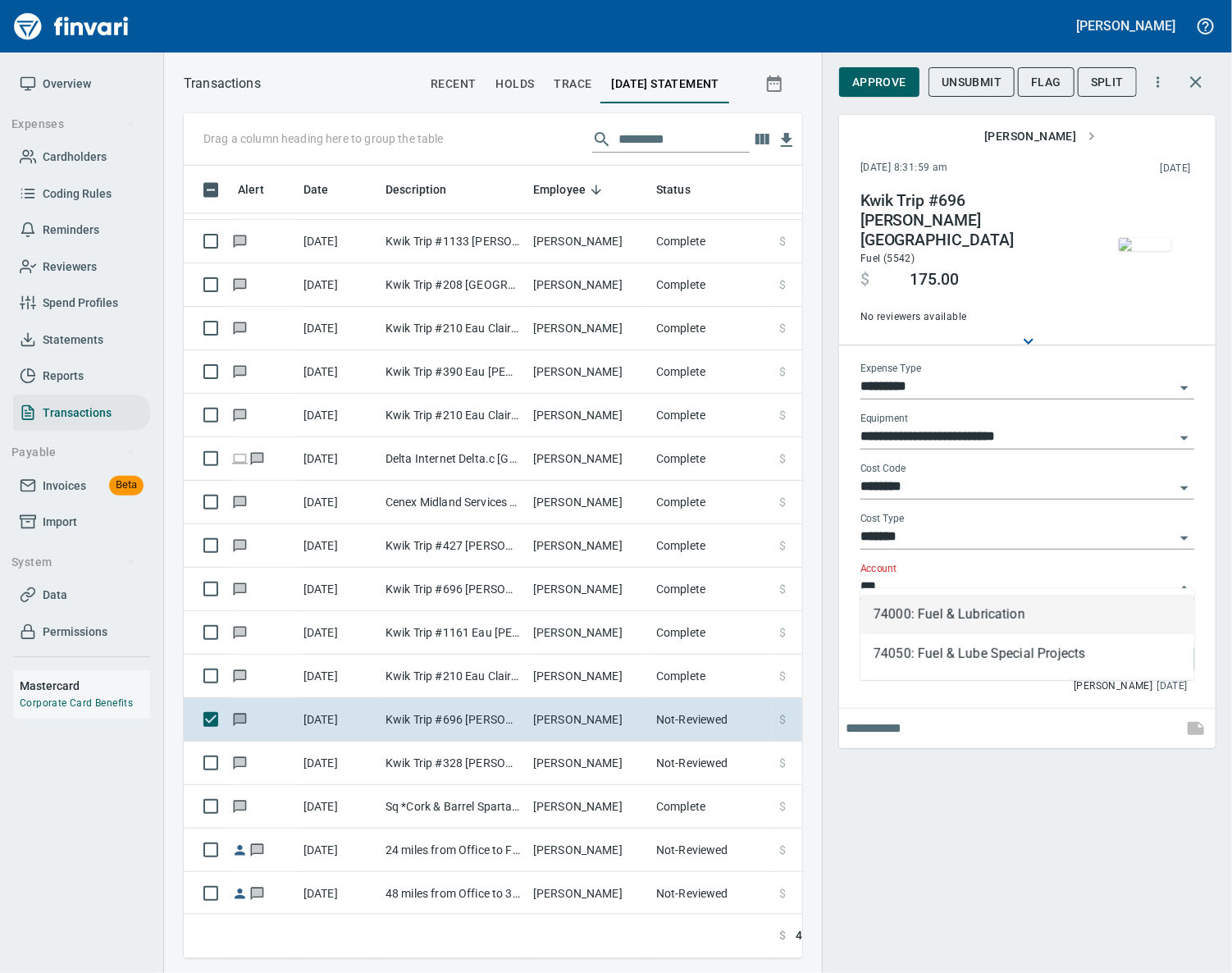
scroll to position [755, 580]
click at [916, 617] on li "74000: Fuel & Lubrication" at bounding box center [1027, 614] width 334 height 39
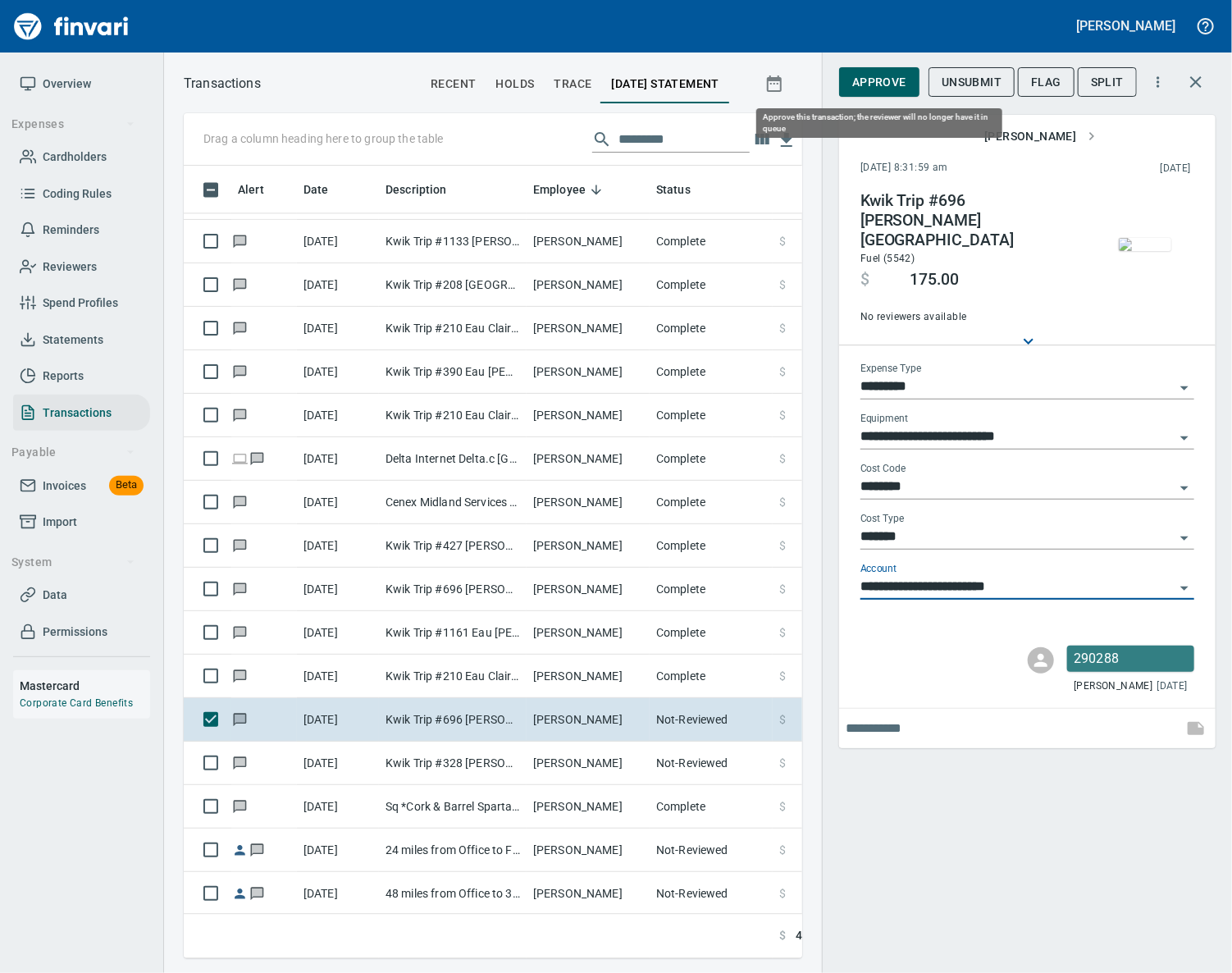
type input "**********"
click at [873, 79] on span "Approve" at bounding box center [879, 83] width 54 height 20
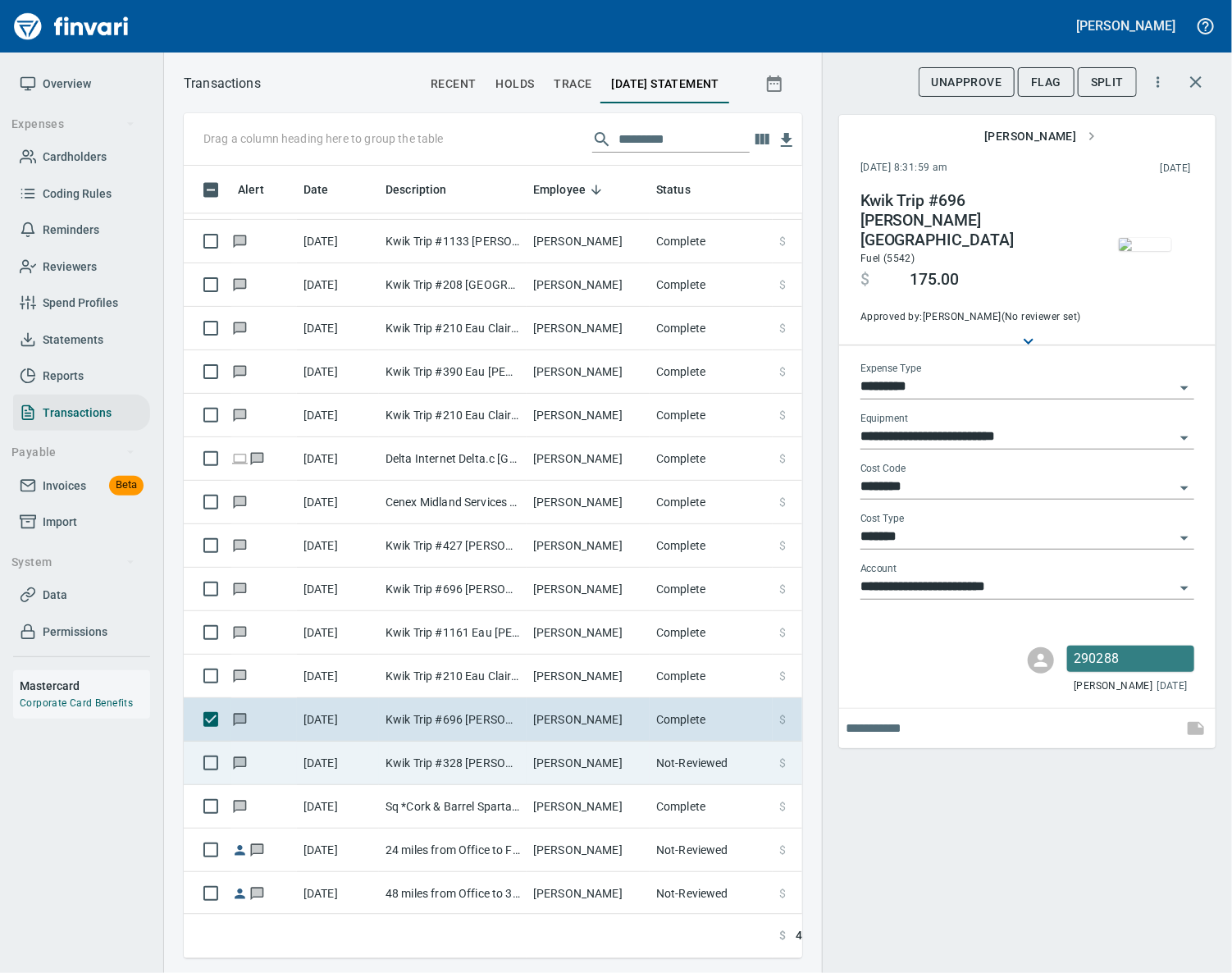
click at [510, 766] on td "Kwik Trip #328 [PERSON_NAME] [GEOGRAPHIC_DATA]" at bounding box center [453, 763] width 148 height 43
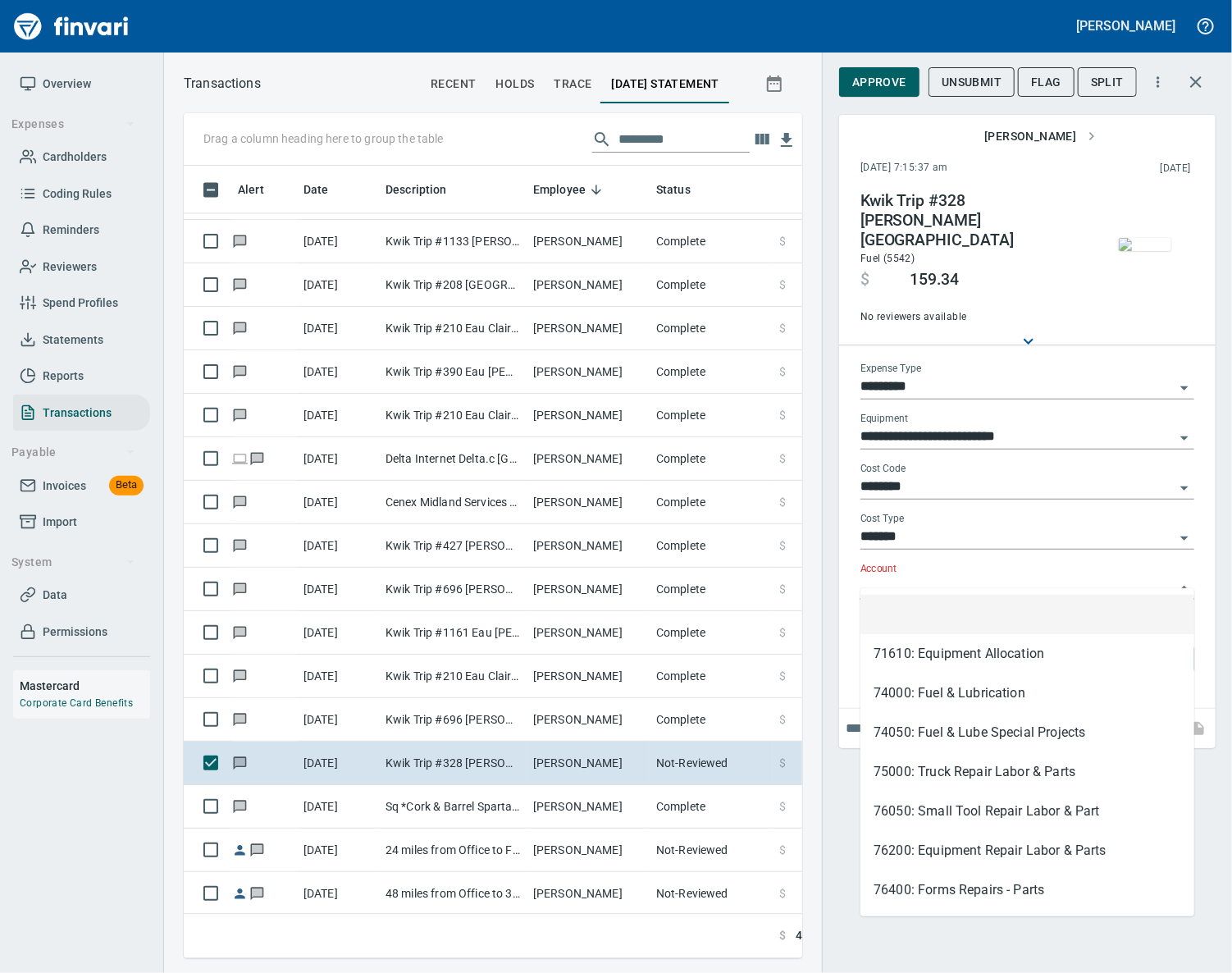
click at [918, 576] on input "Account" at bounding box center [1017, 587] width 314 height 23
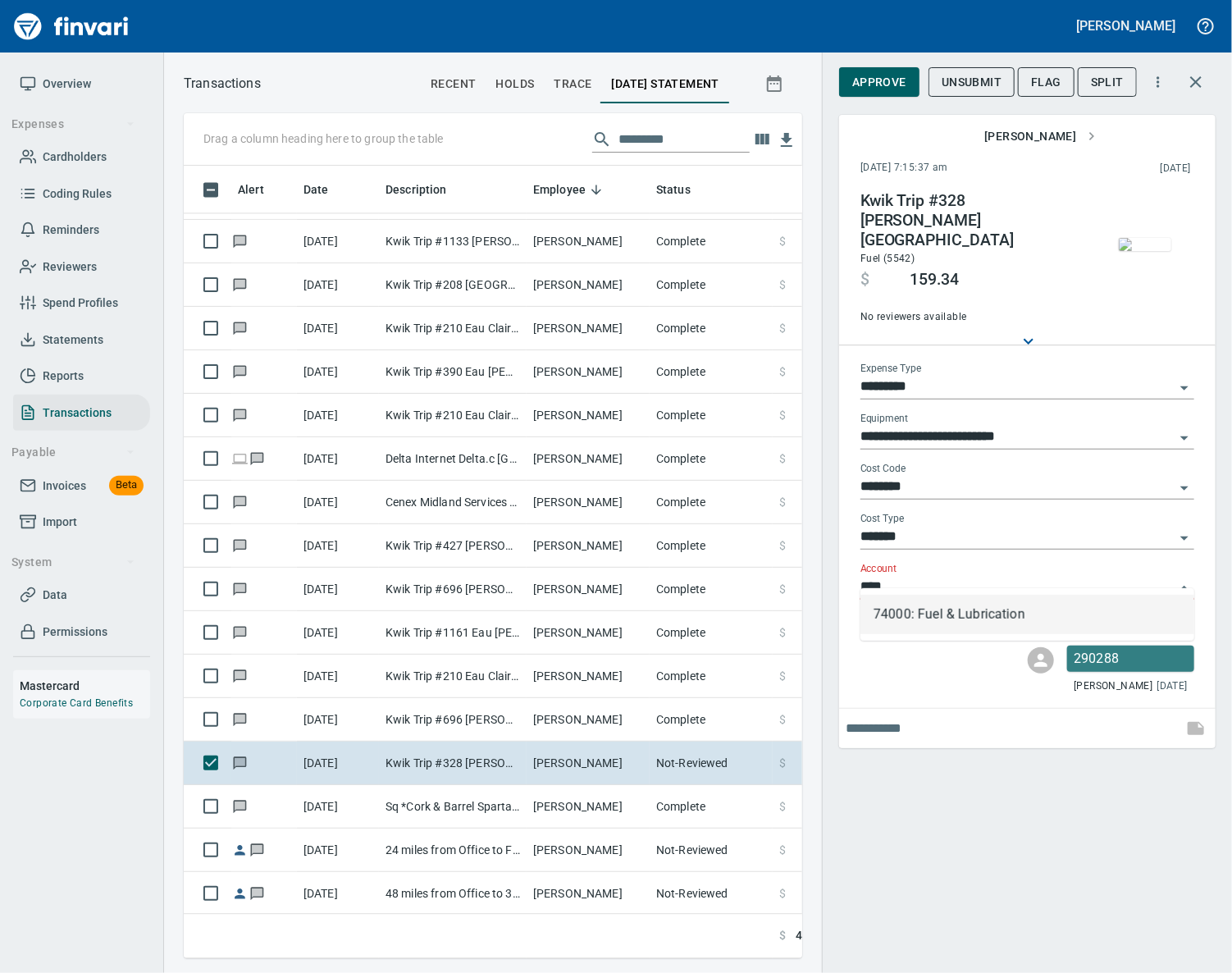
scroll to position [755, 580]
click at [916, 619] on li "74000: Fuel & Lubrication" at bounding box center [1027, 614] width 334 height 39
type input "**********"
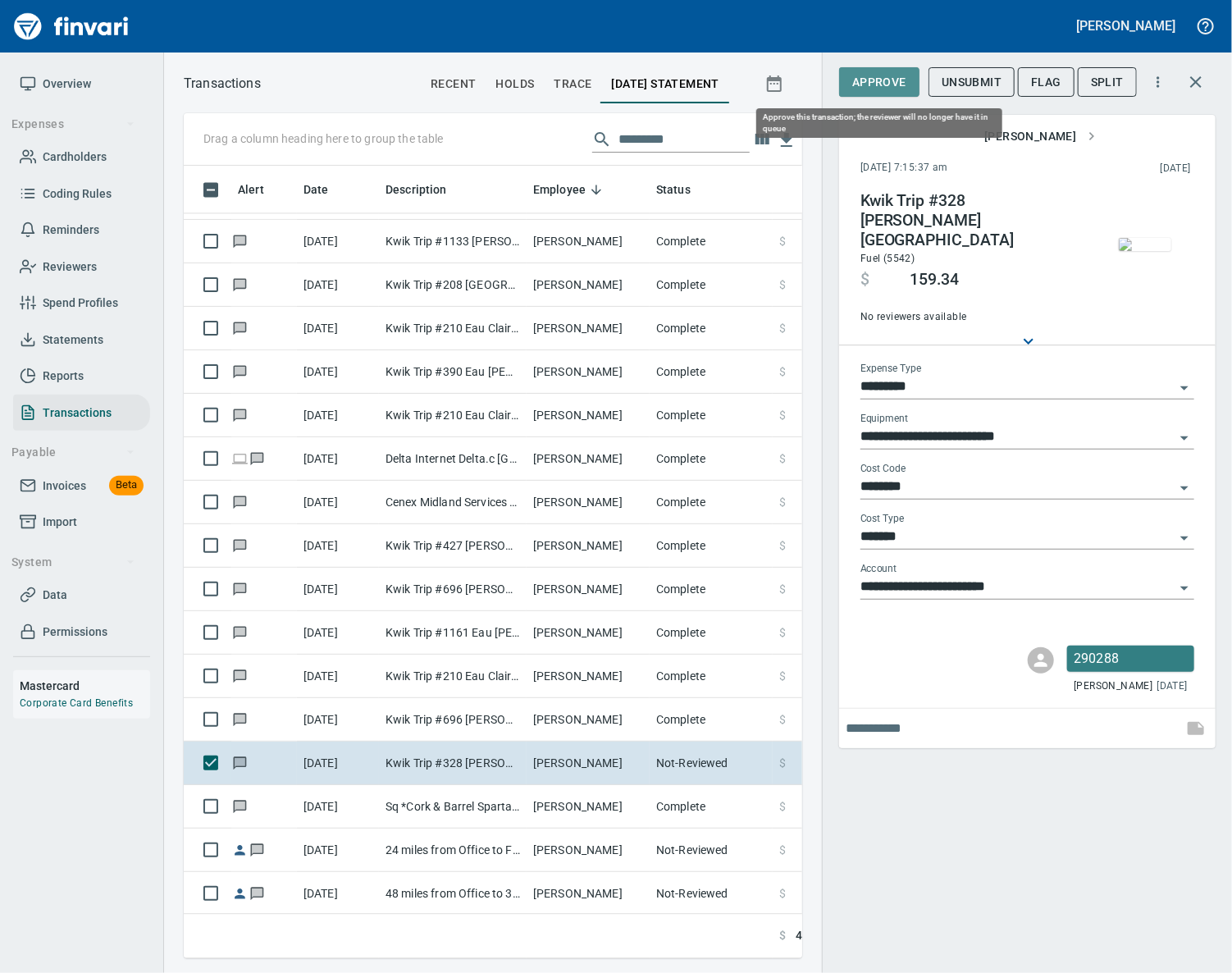
click at [877, 87] on span "Approve" at bounding box center [879, 83] width 54 height 20
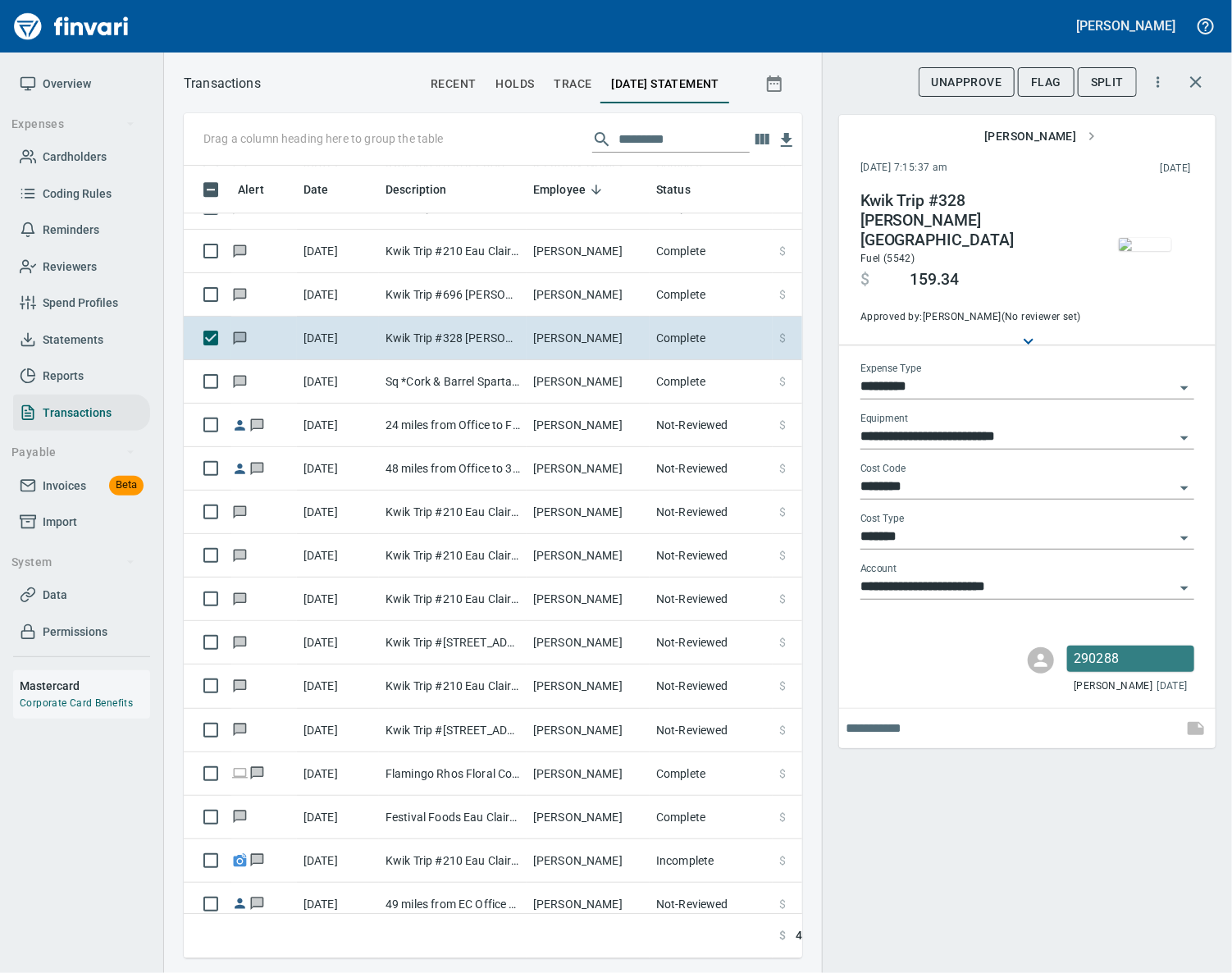
scroll to position [8318, 0]
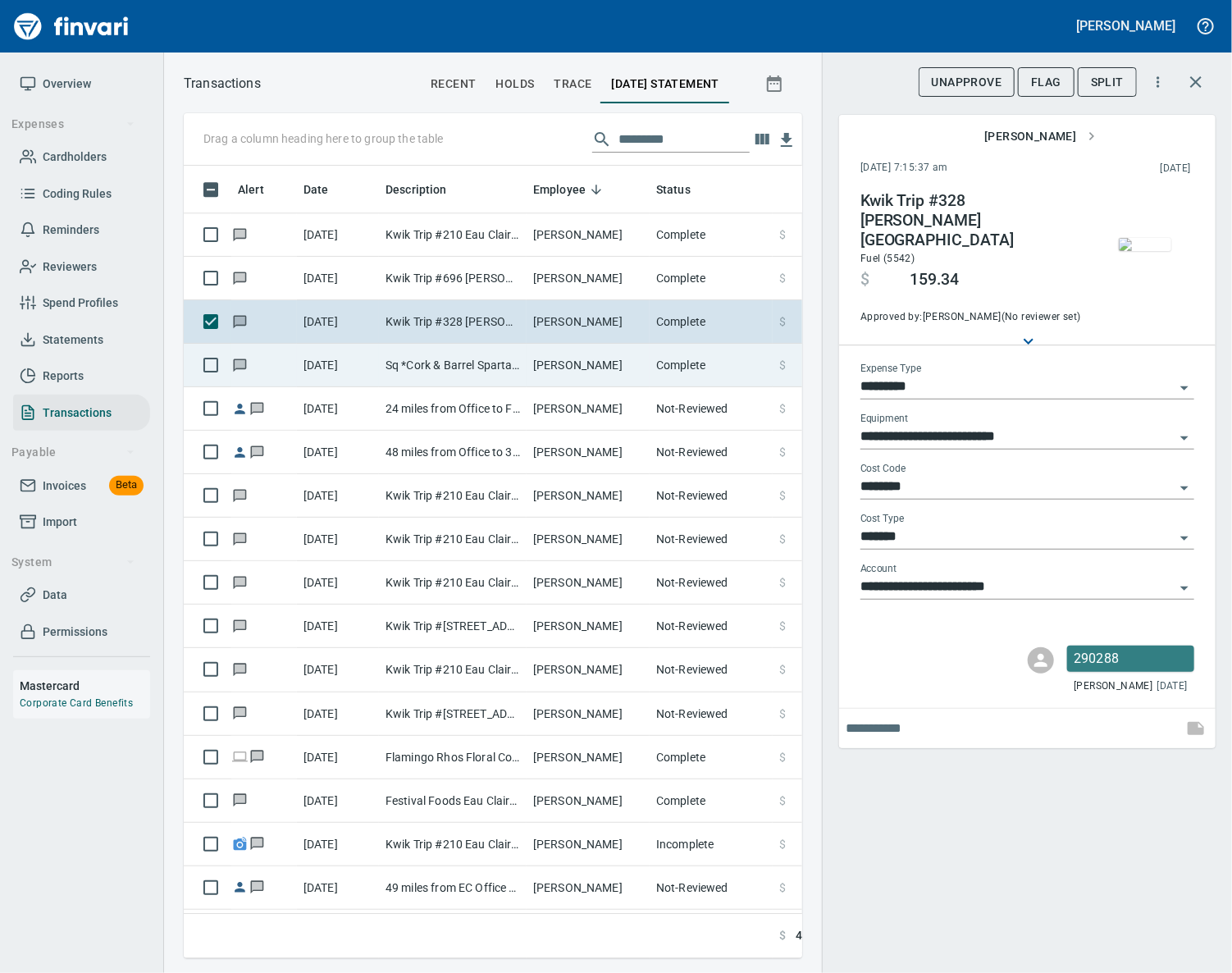
click at [537, 381] on td "[PERSON_NAME]" at bounding box center [588, 364] width 123 height 43
type input "**"
type input "**********"
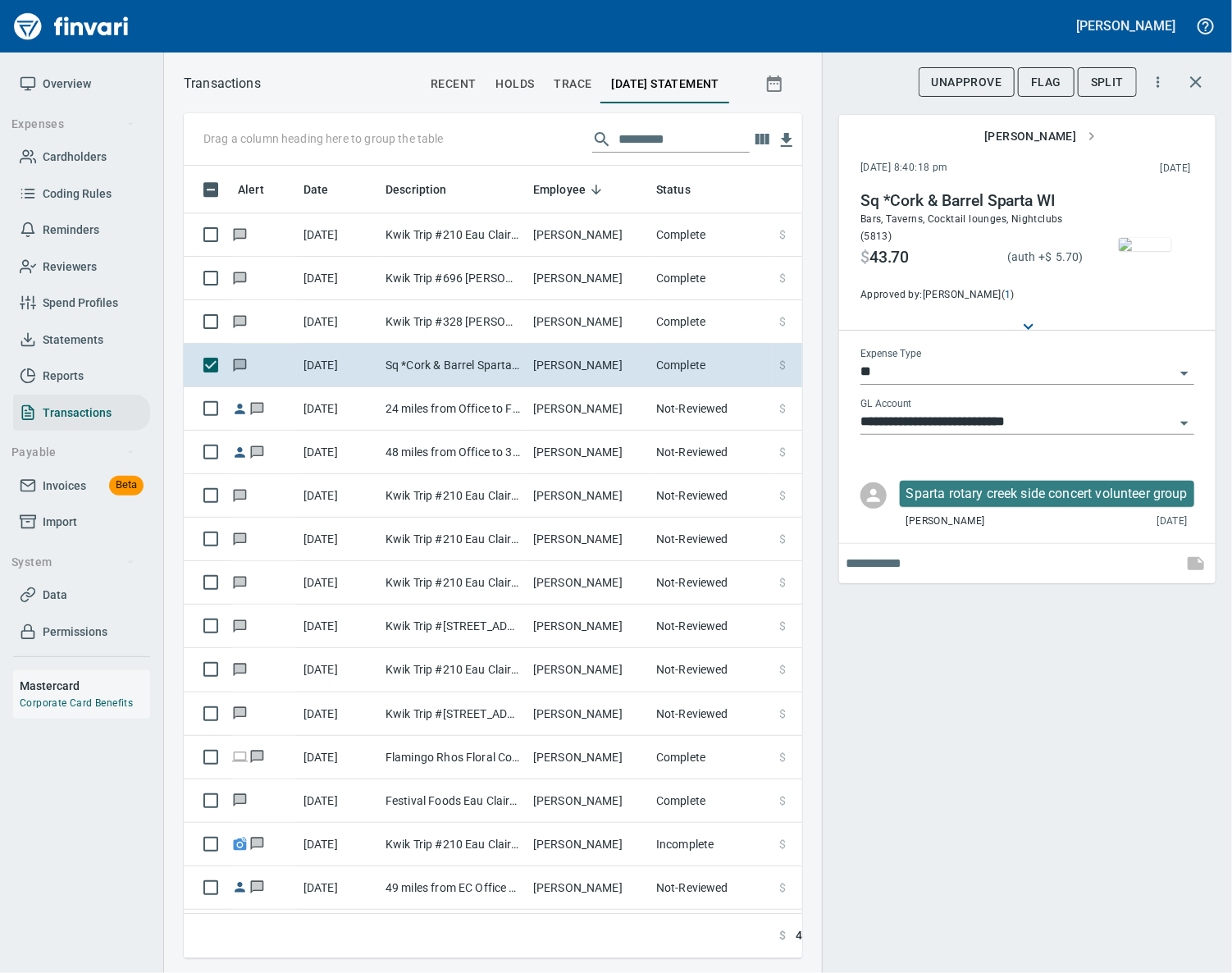
click at [1146, 251] on img "button" at bounding box center [1145, 244] width 52 height 13
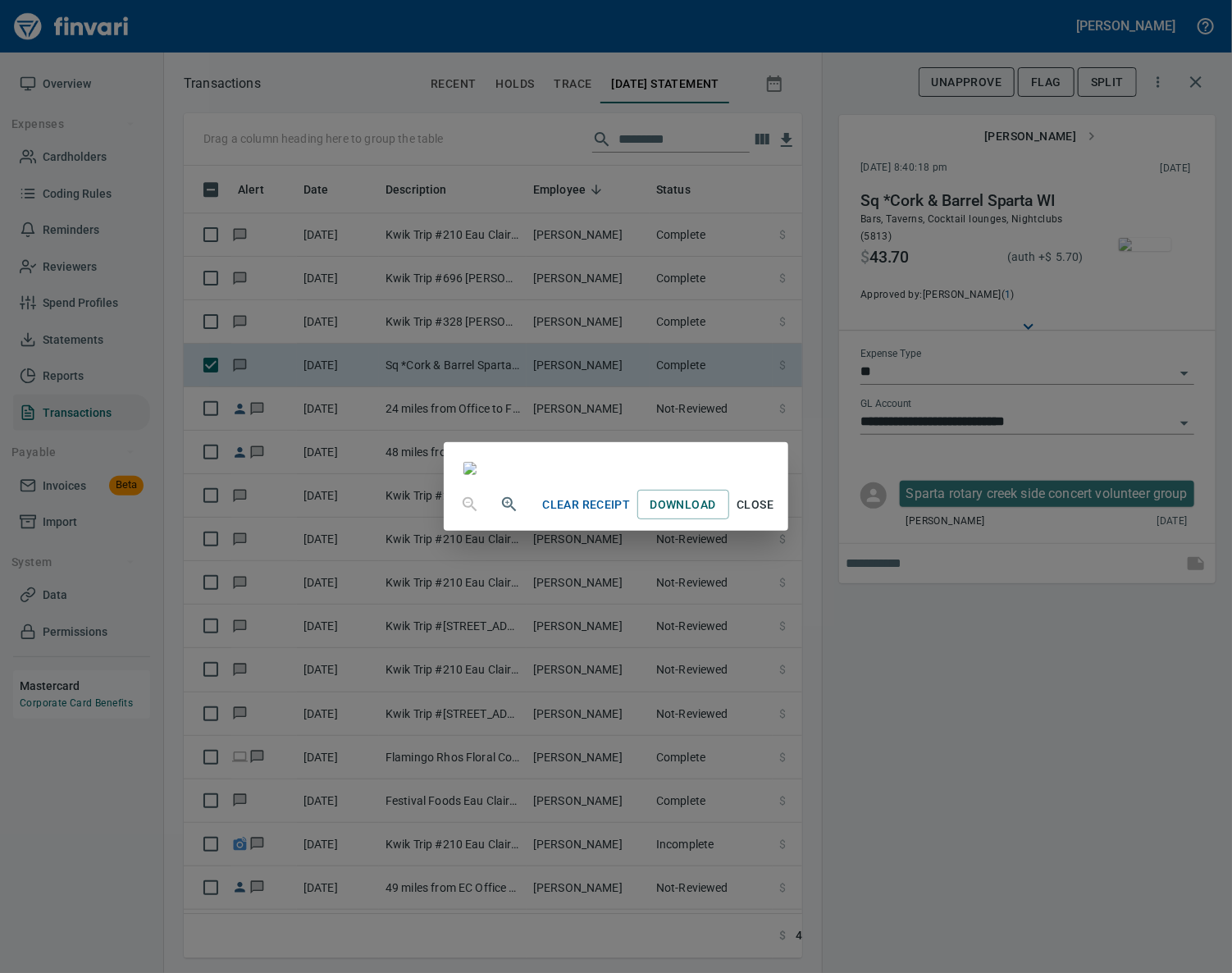
click at [775, 515] on span "Close" at bounding box center [755, 505] width 39 height 20
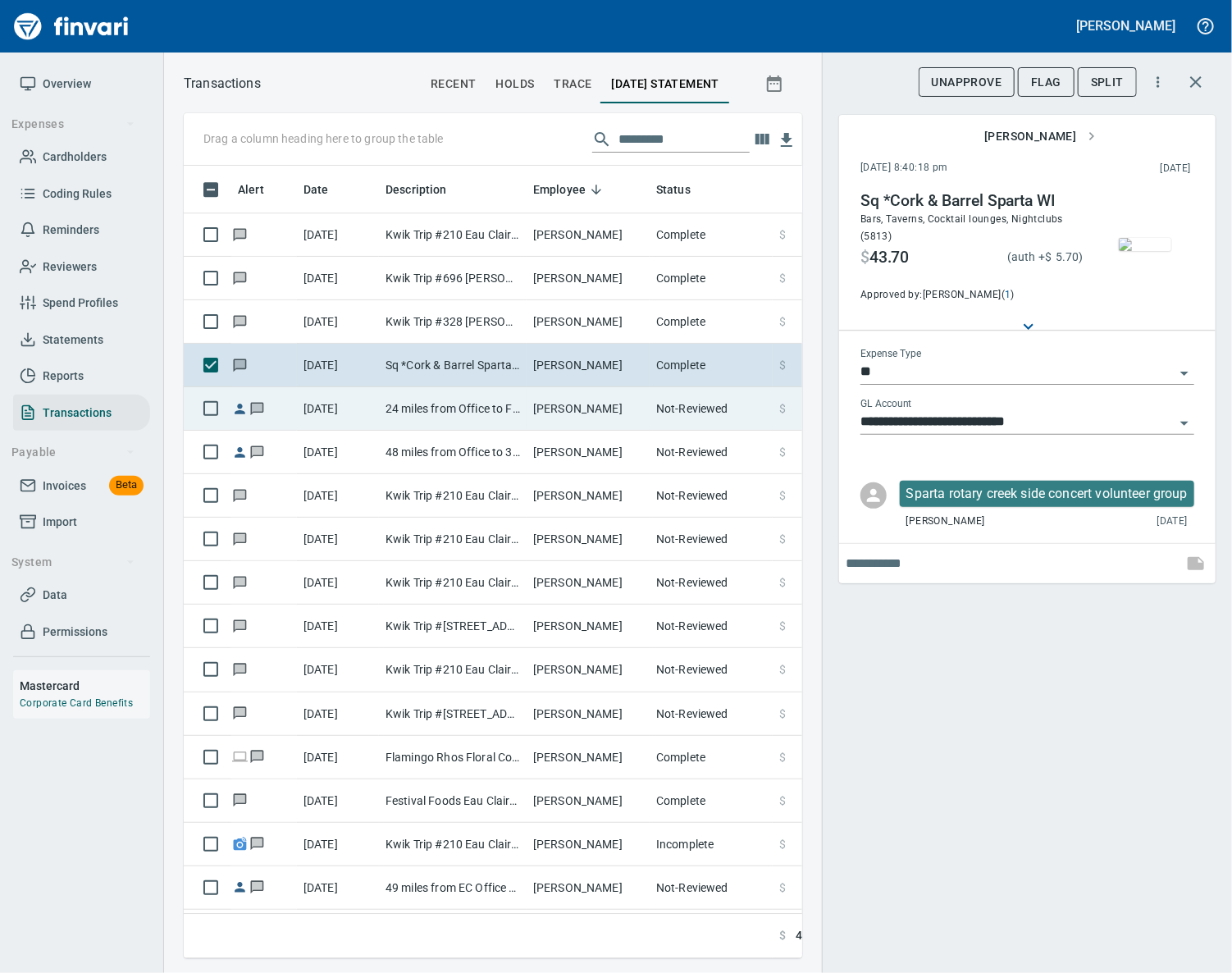
click at [498, 425] on td "24 miles from Office to FCHS" at bounding box center [453, 408] width 148 height 43
type input "***"
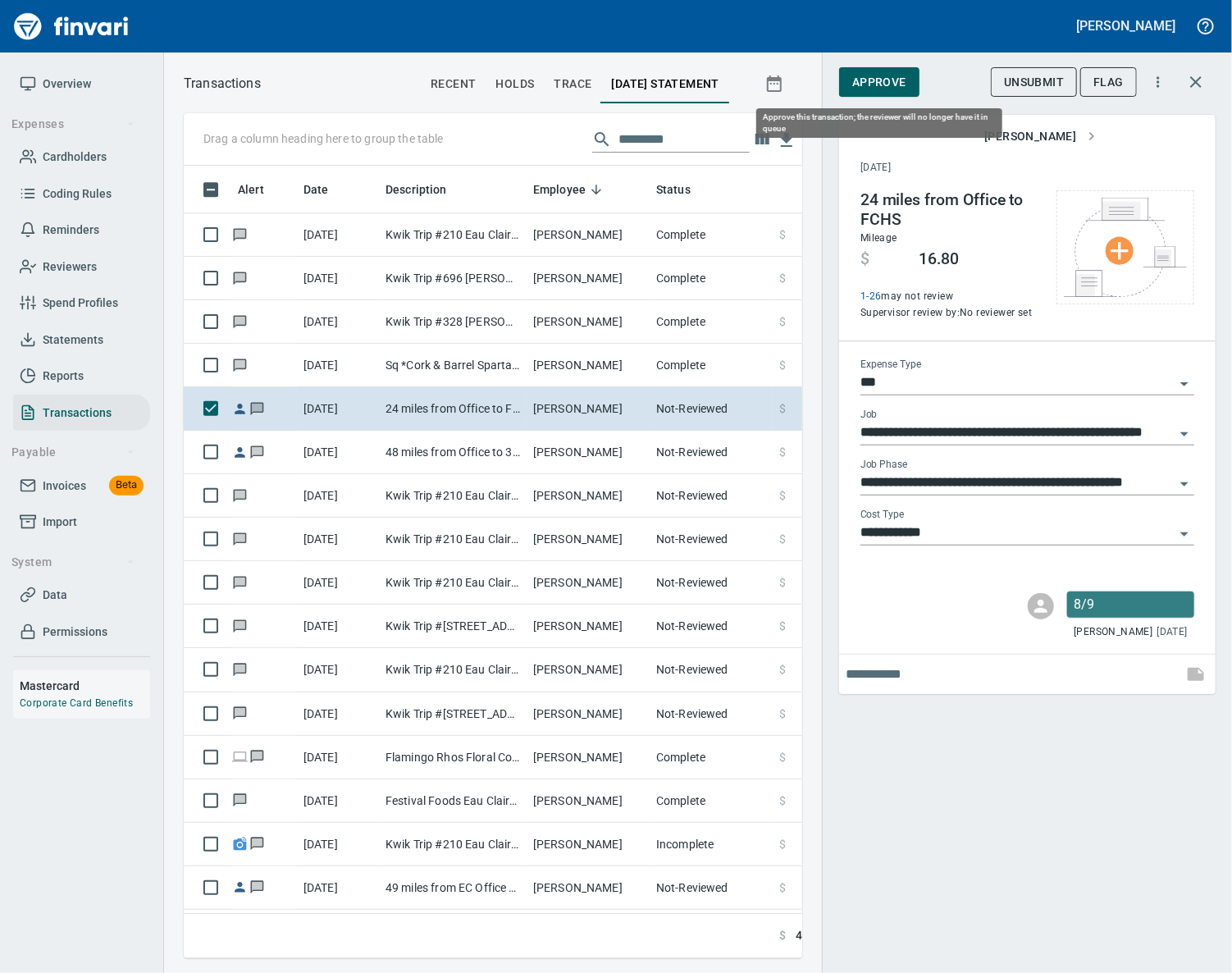
click at [865, 79] on span "Approve" at bounding box center [879, 83] width 54 height 20
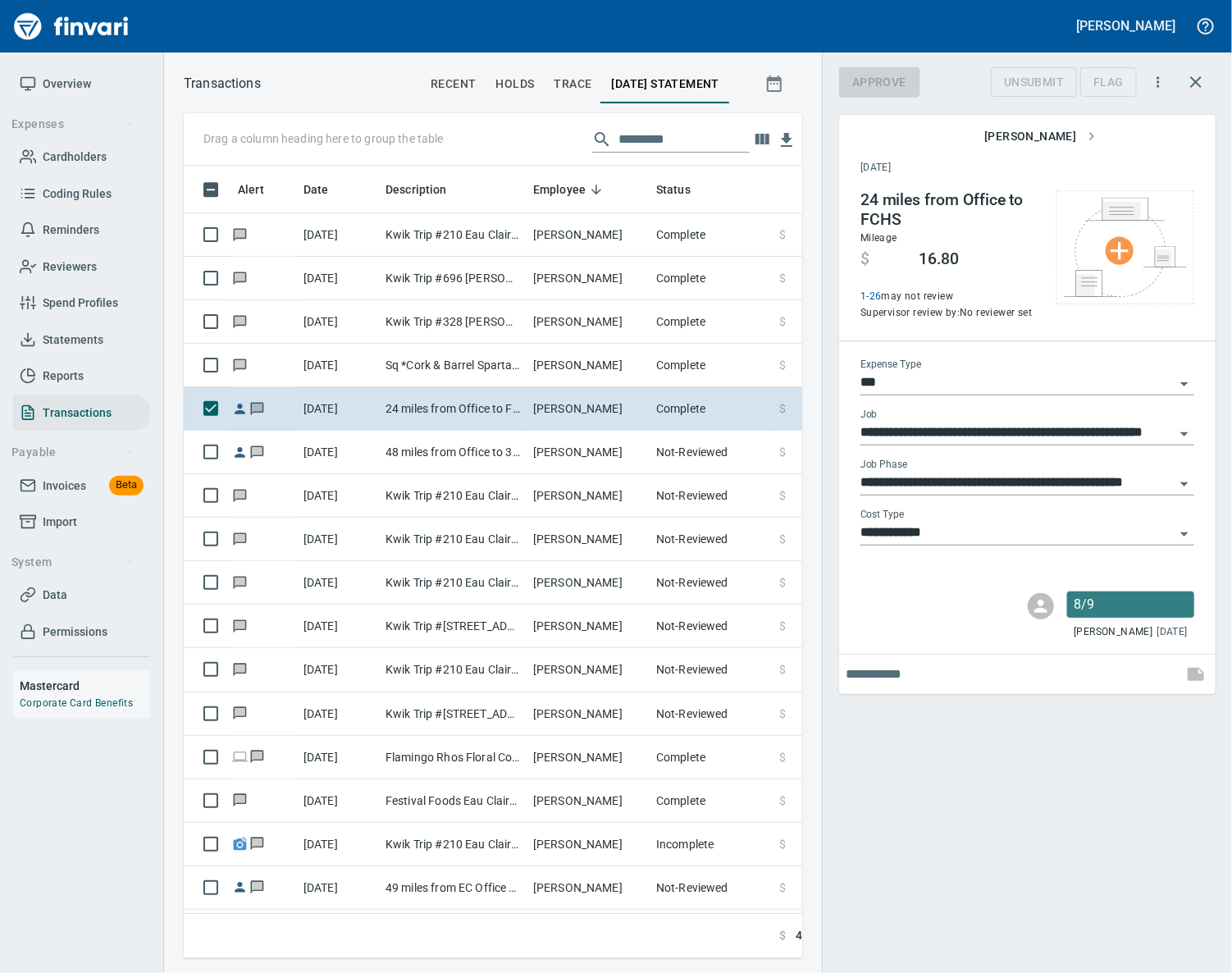
scroll to position [755, 580]
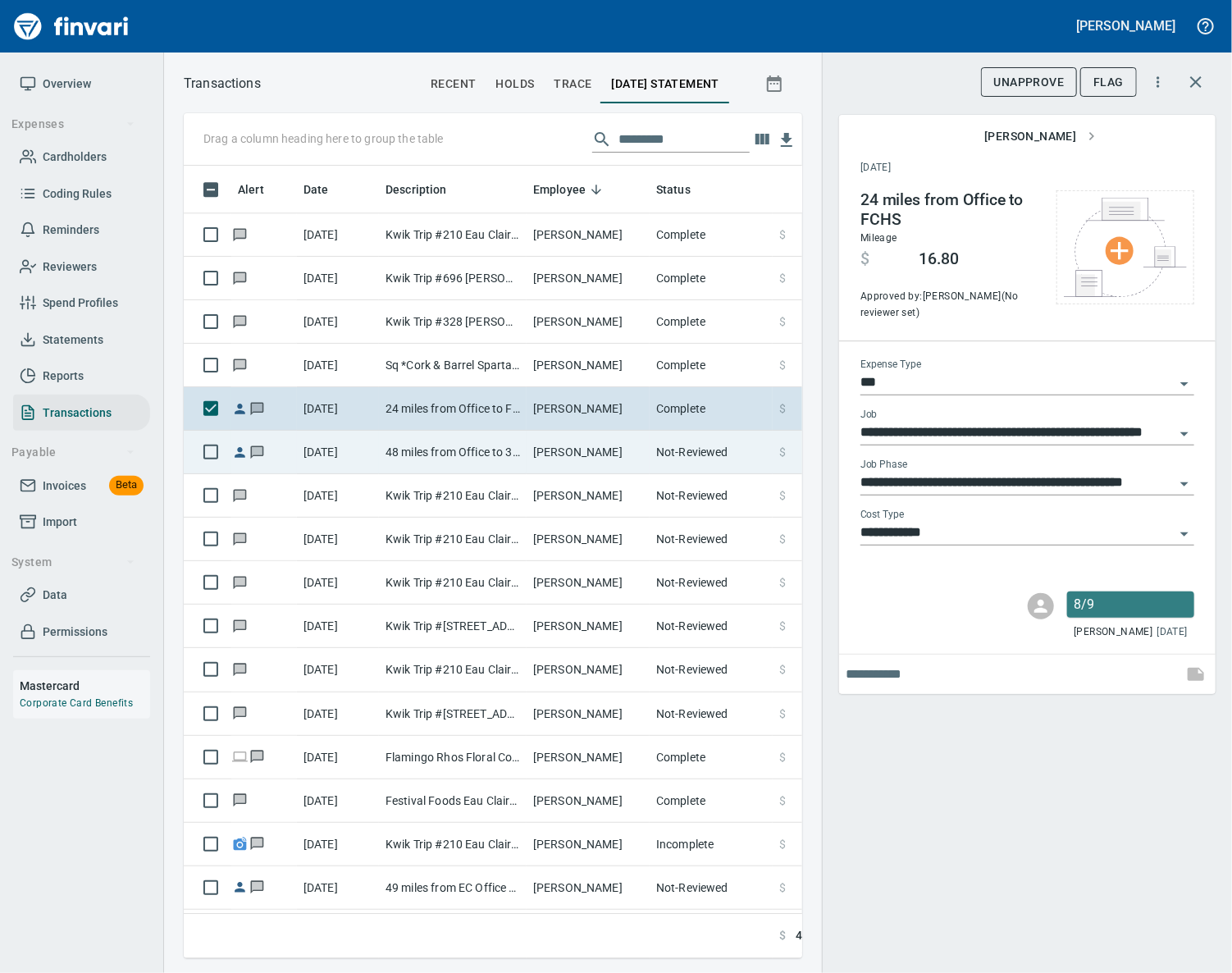
click at [487, 456] on td "48 miles from Office to 3M" at bounding box center [453, 452] width 148 height 43
type input "**********"
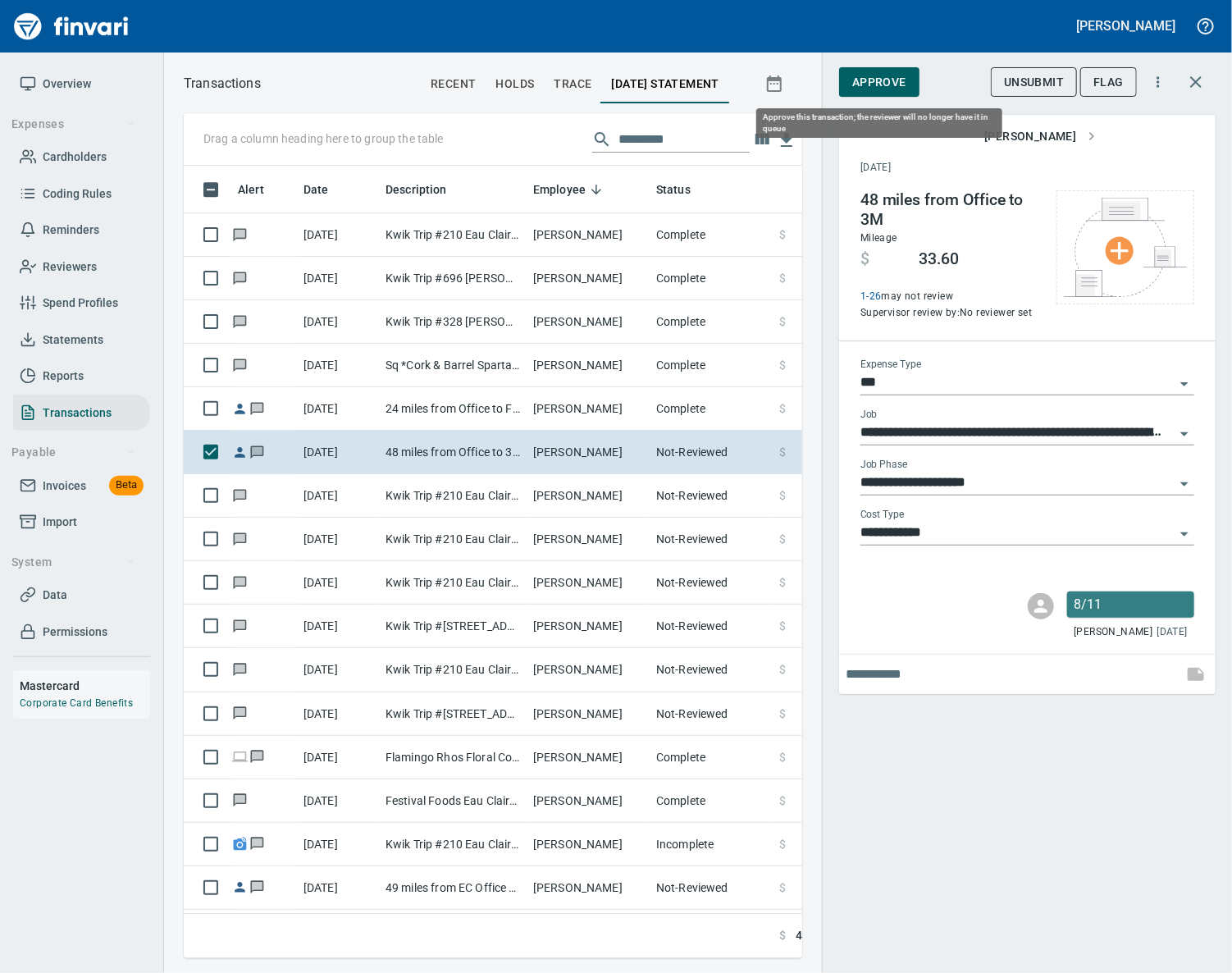
click at [873, 87] on span "Approve" at bounding box center [879, 83] width 54 height 20
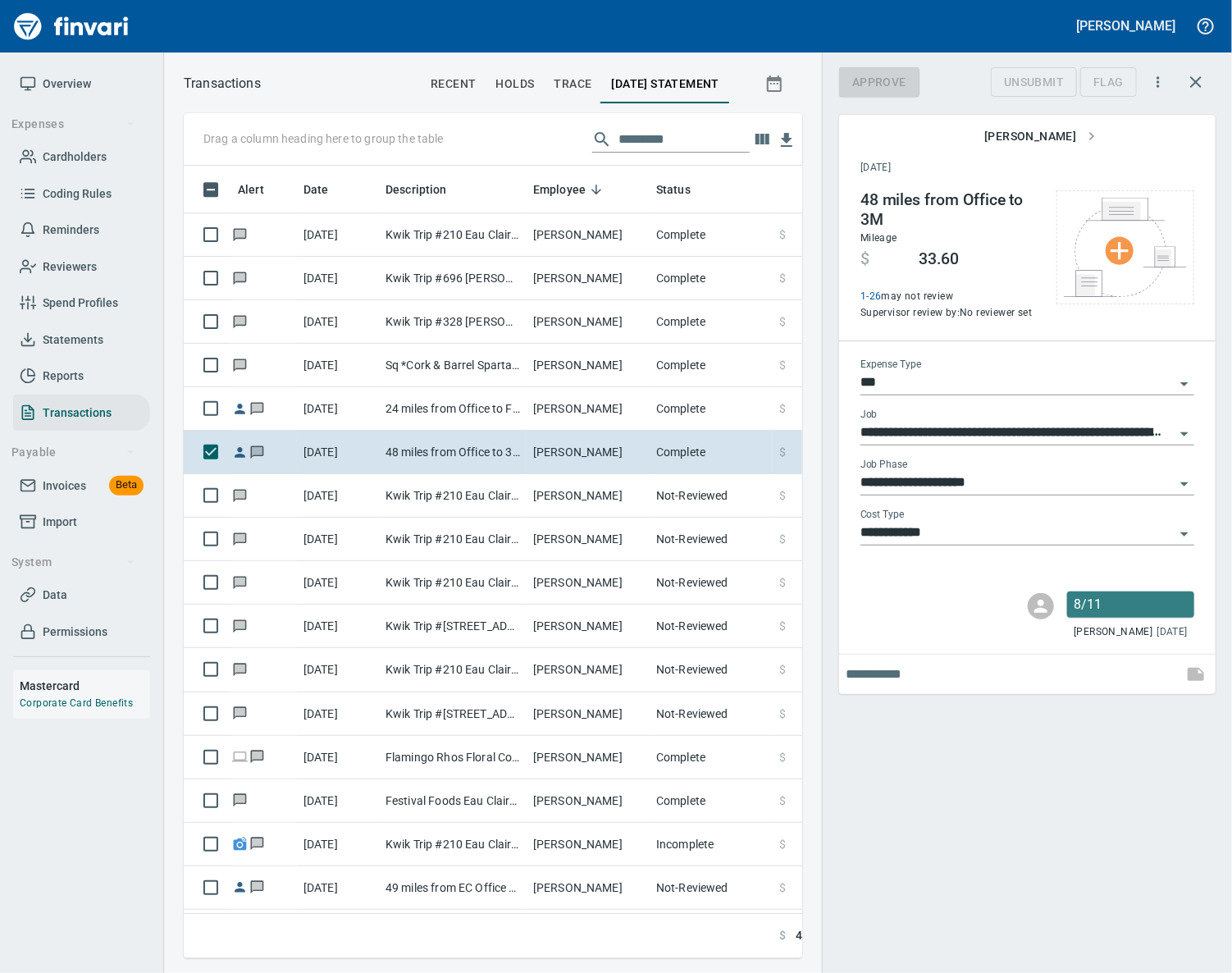
scroll to position [755, 580]
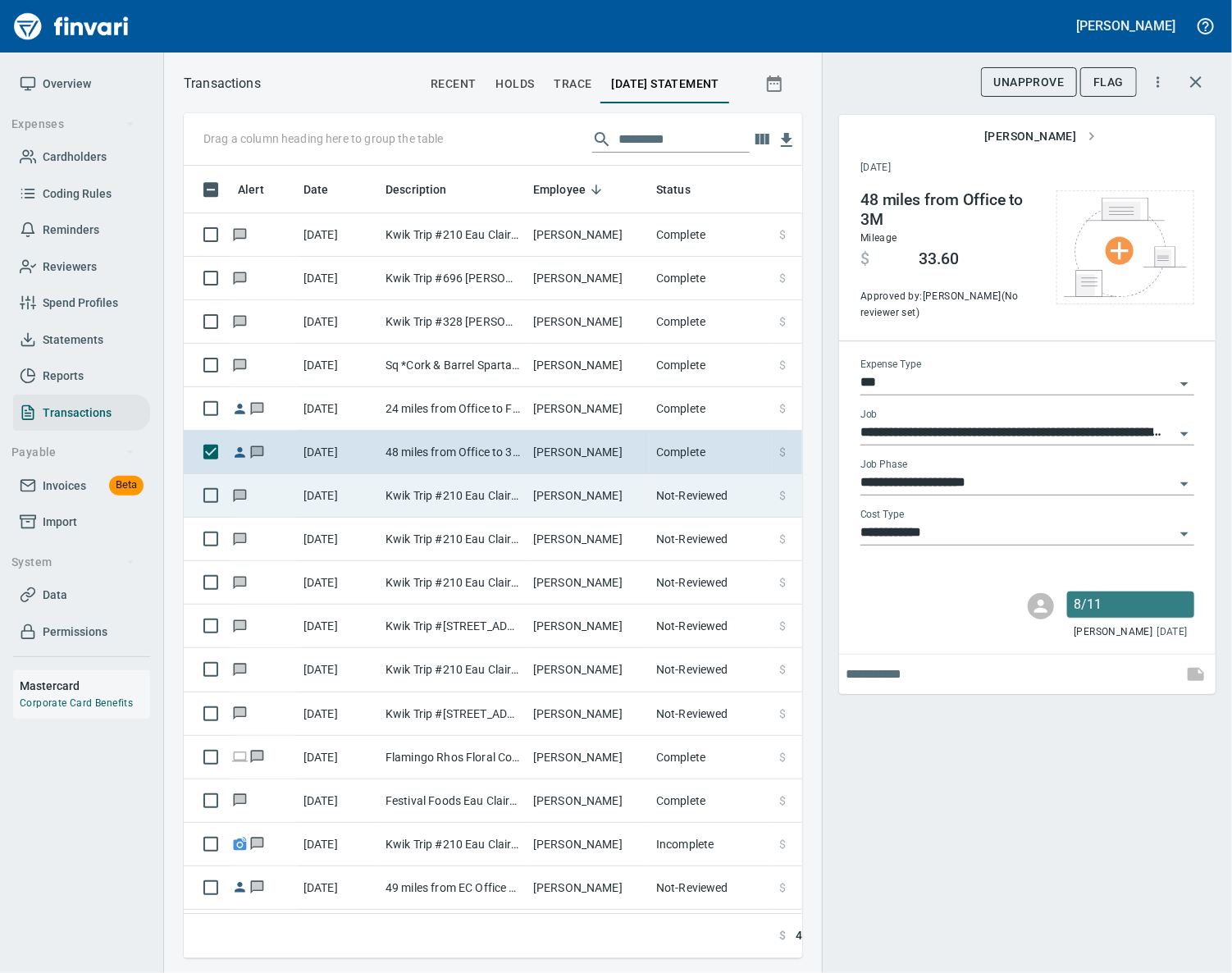
click at [529, 486] on td "[PERSON_NAME]" at bounding box center [588, 495] width 123 height 43
type input "*********"
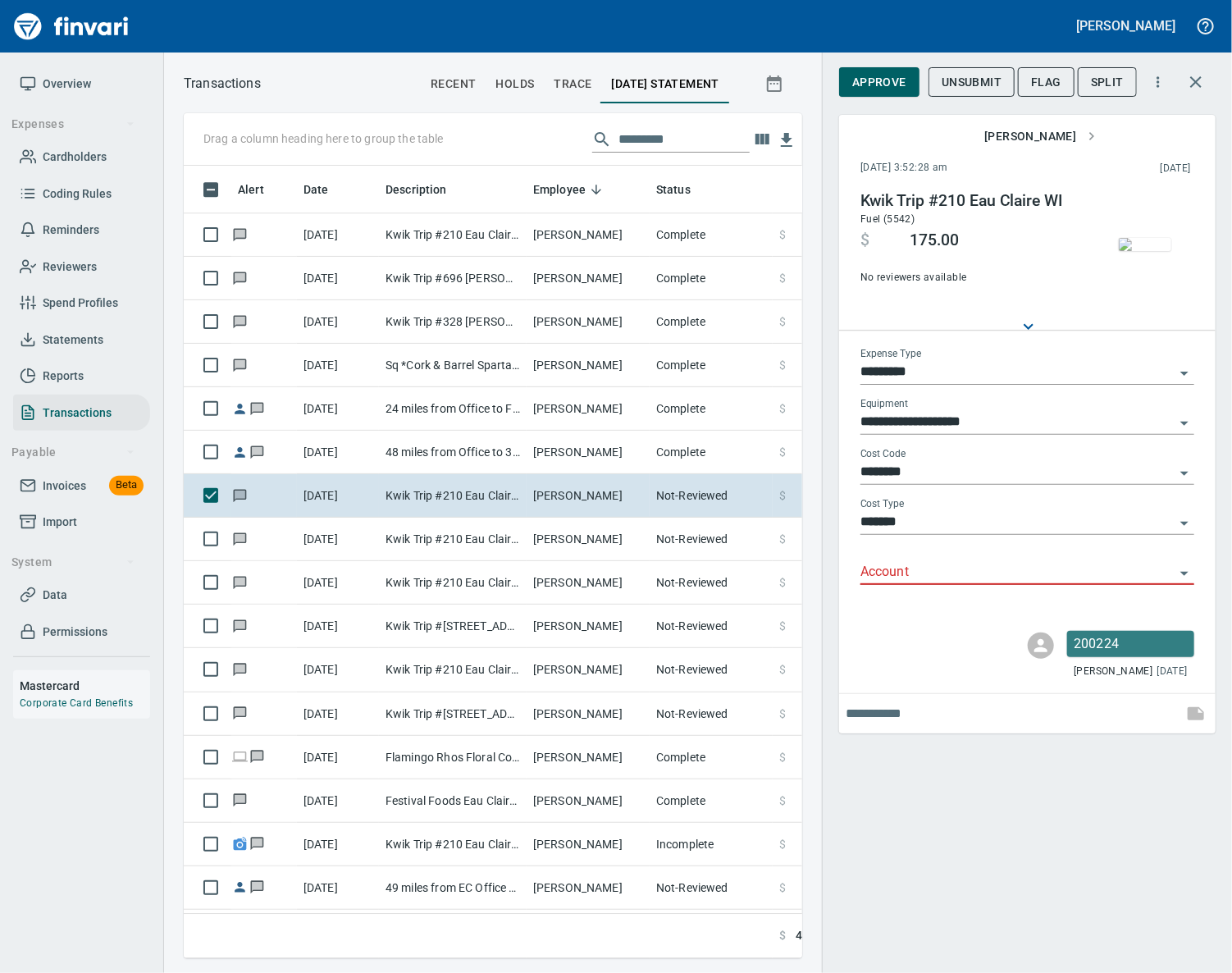
click at [887, 581] on input "Account" at bounding box center [1017, 572] width 314 height 23
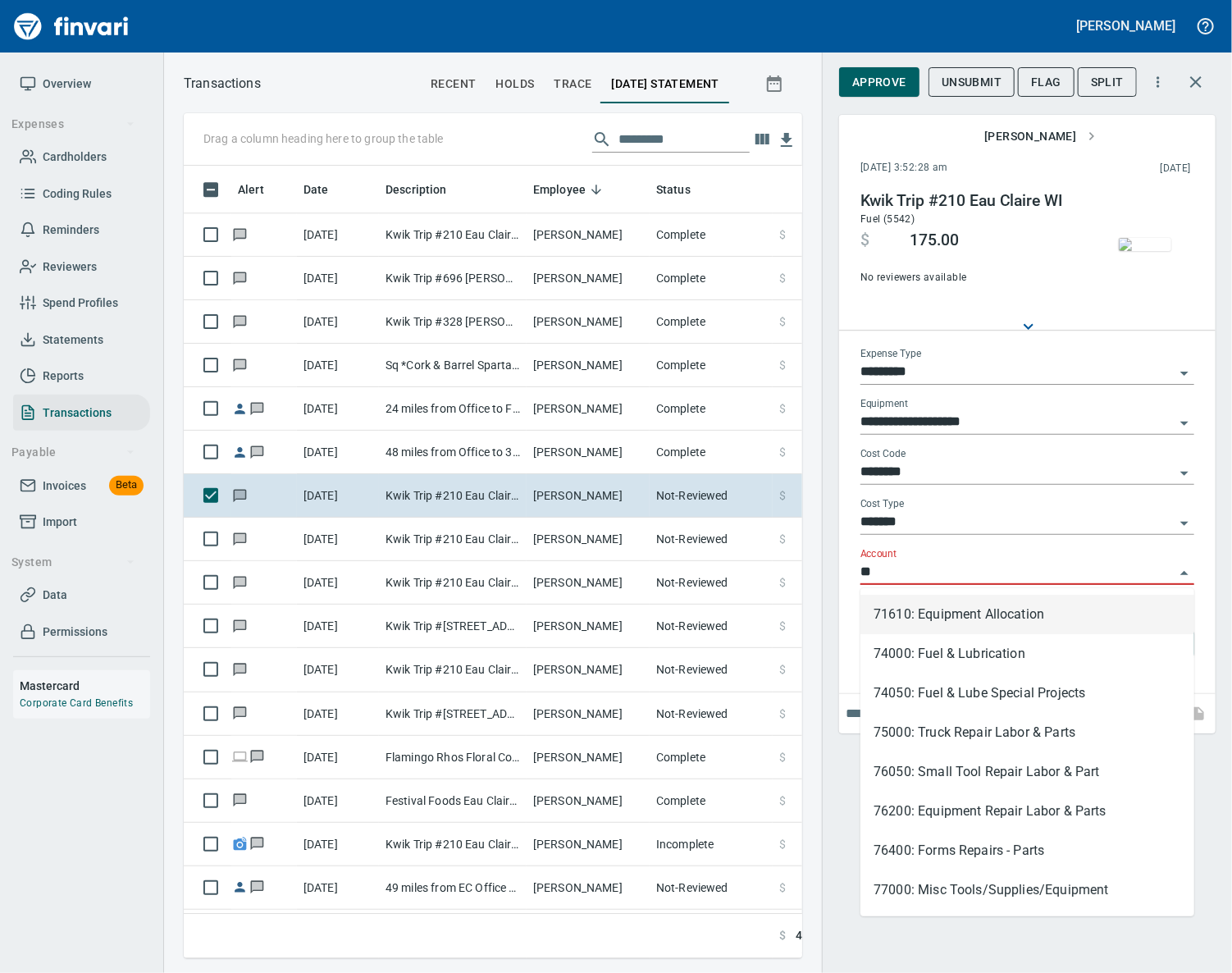
scroll to position [755, 580]
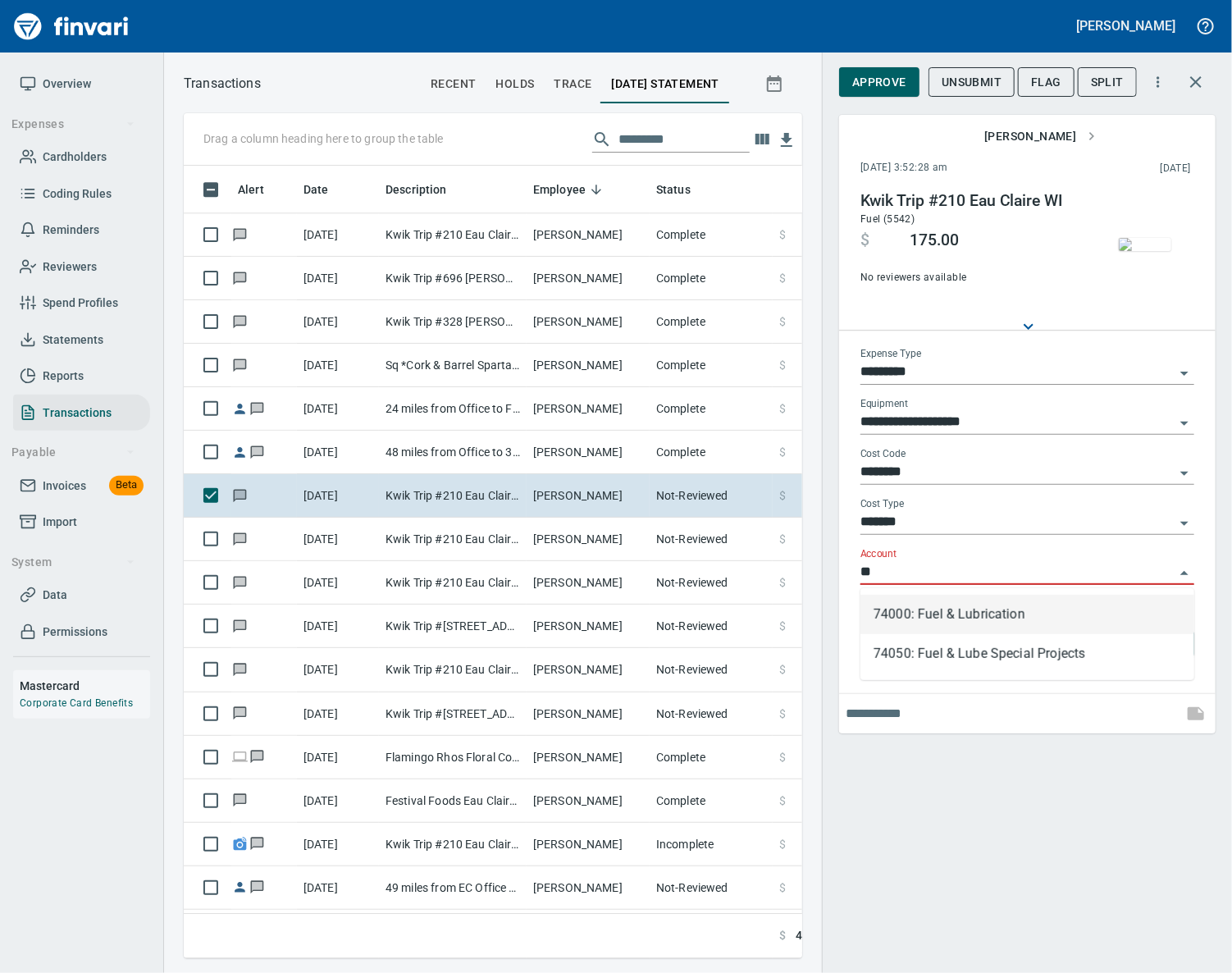
click at [923, 614] on li "74000: Fuel & Lubrication" at bounding box center [1027, 614] width 334 height 39
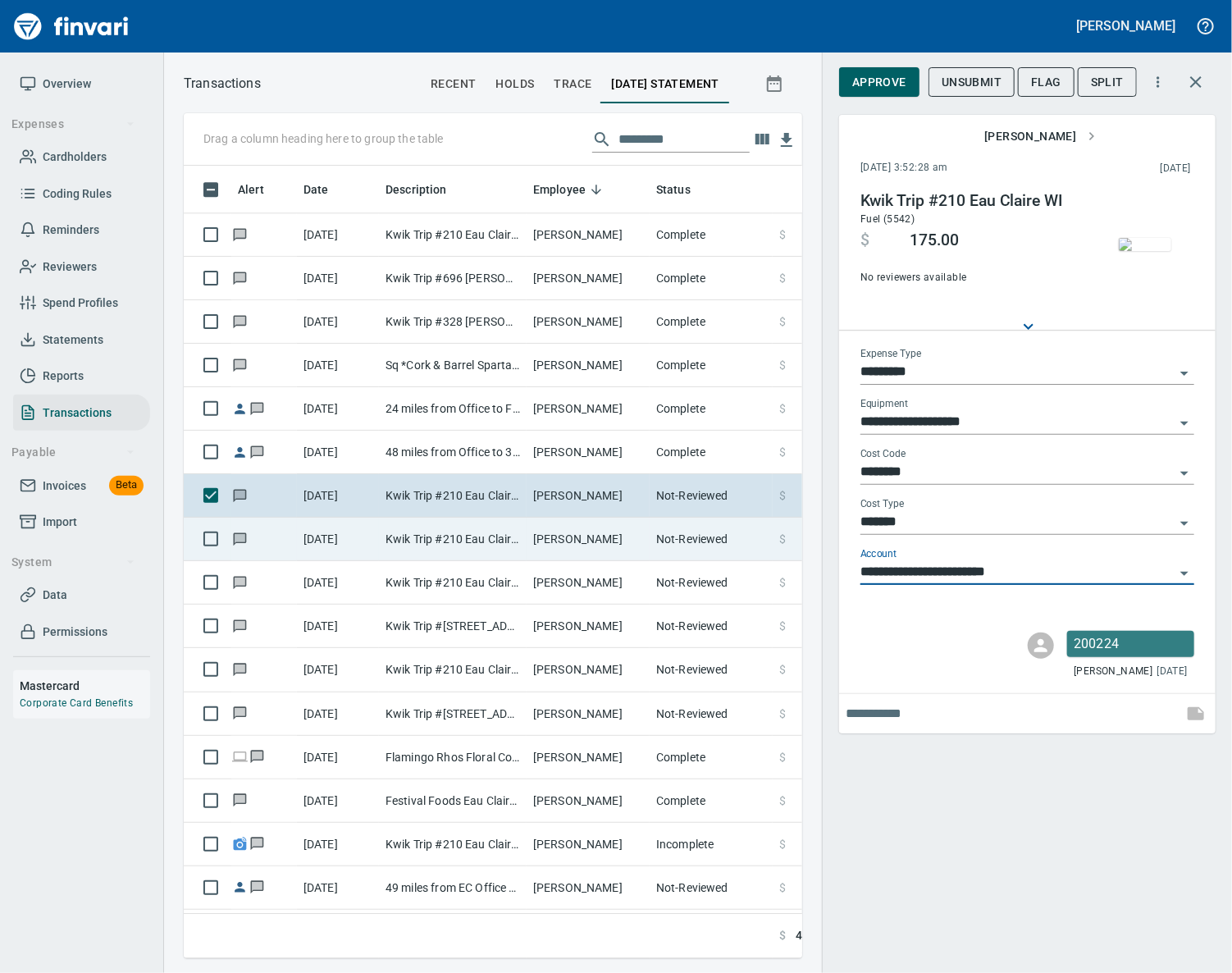
type input "**********"
click at [519, 540] on td "Kwik Trip #210 Eau Claire WI" at bounding box center [453, 539] width 148 height 43
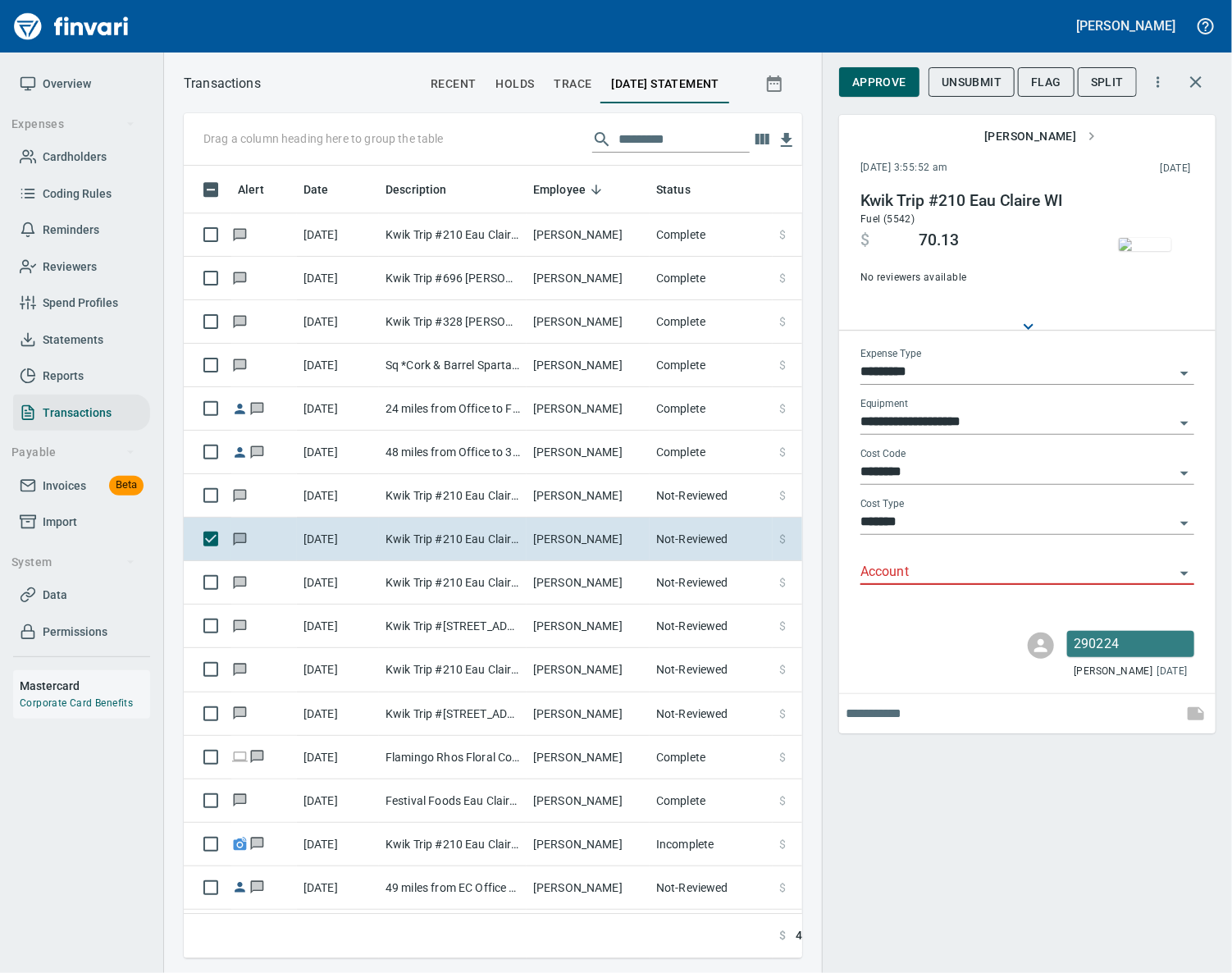
click at [899, 559] on div "Account" at bounding box center [1027, 566] width 334 height 37
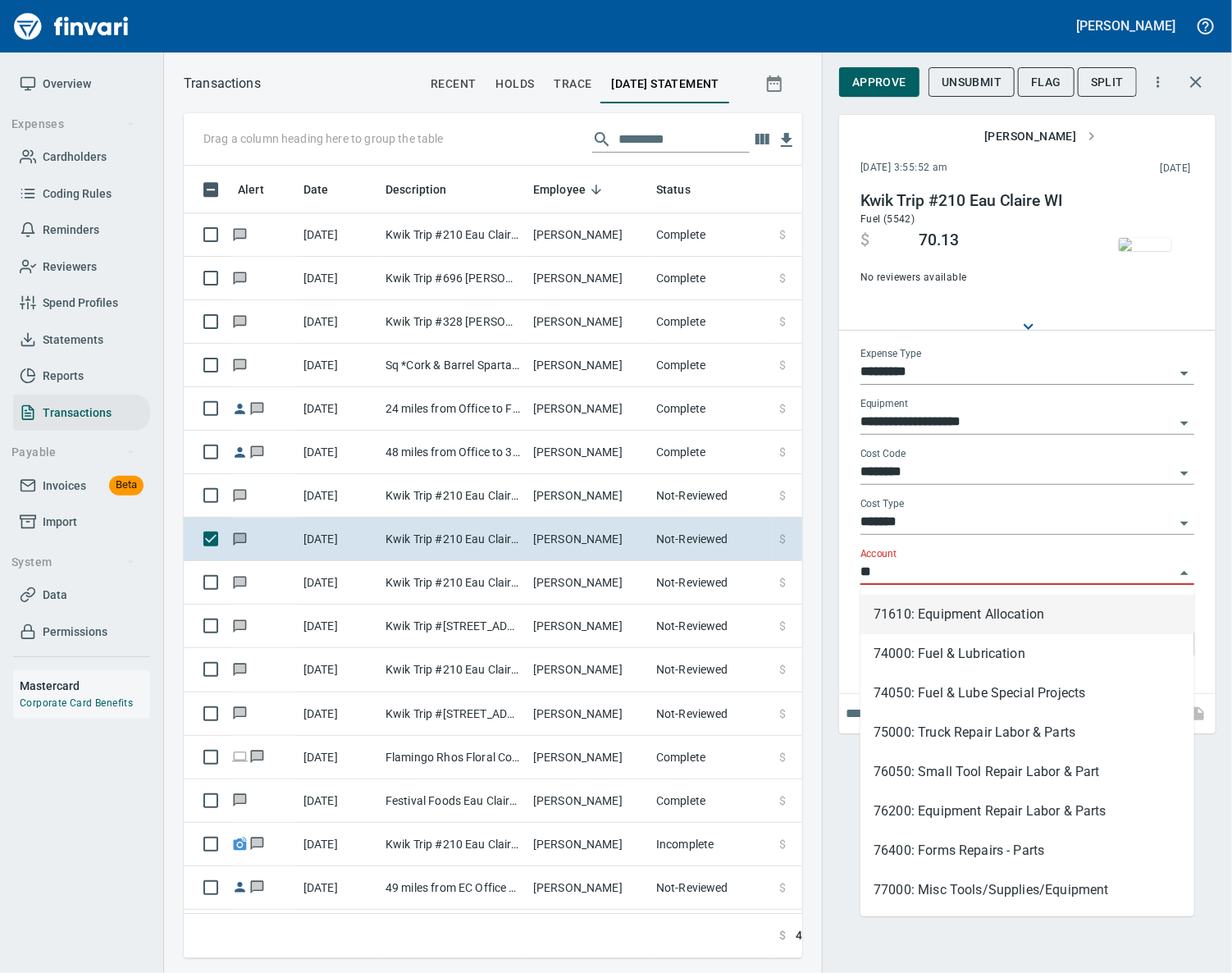
scroll to position [755, 580]
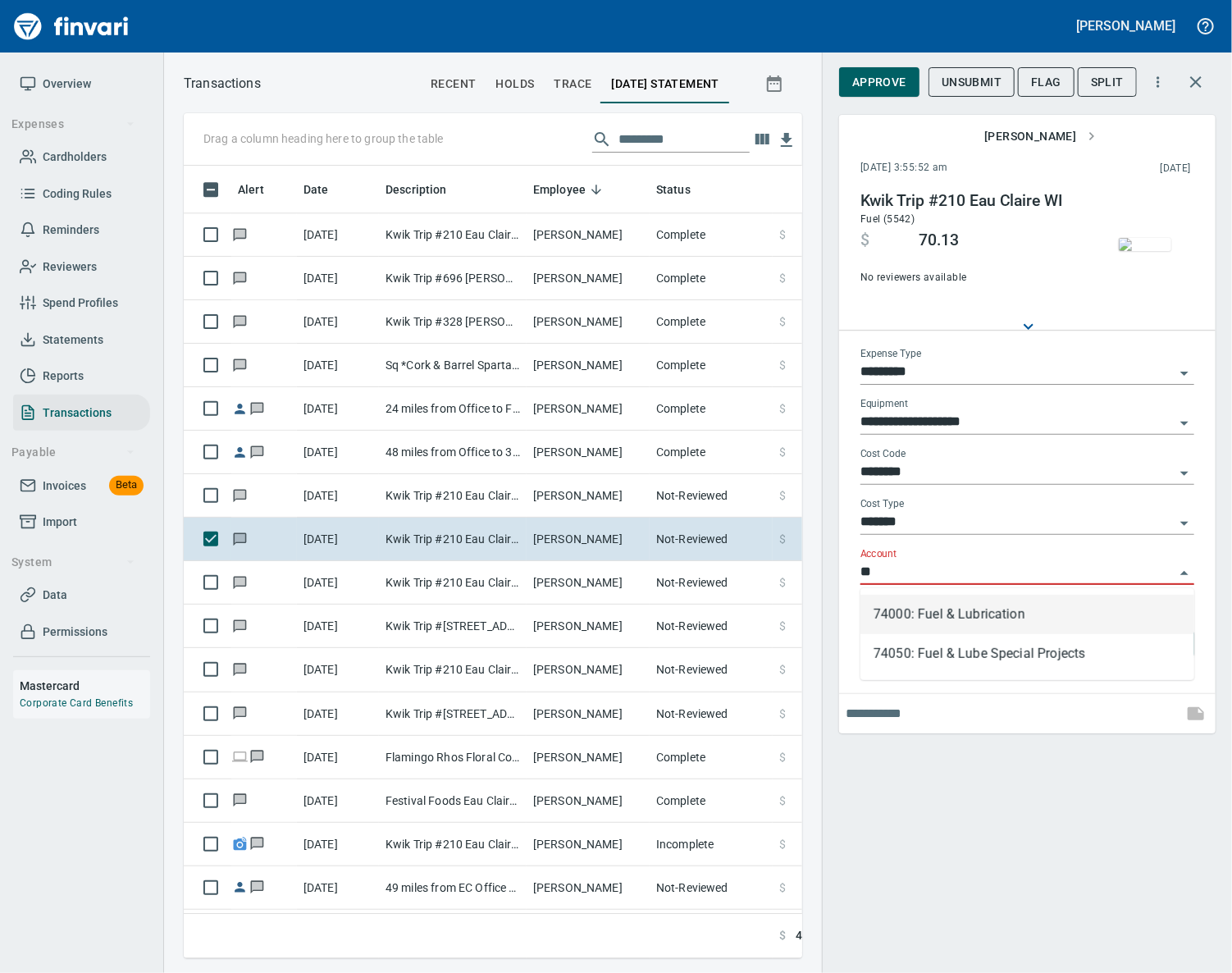
click at [909, 604] on li "74000: Fuel & Lubrication" at bounding box center [1027, 614] width 334 height 39
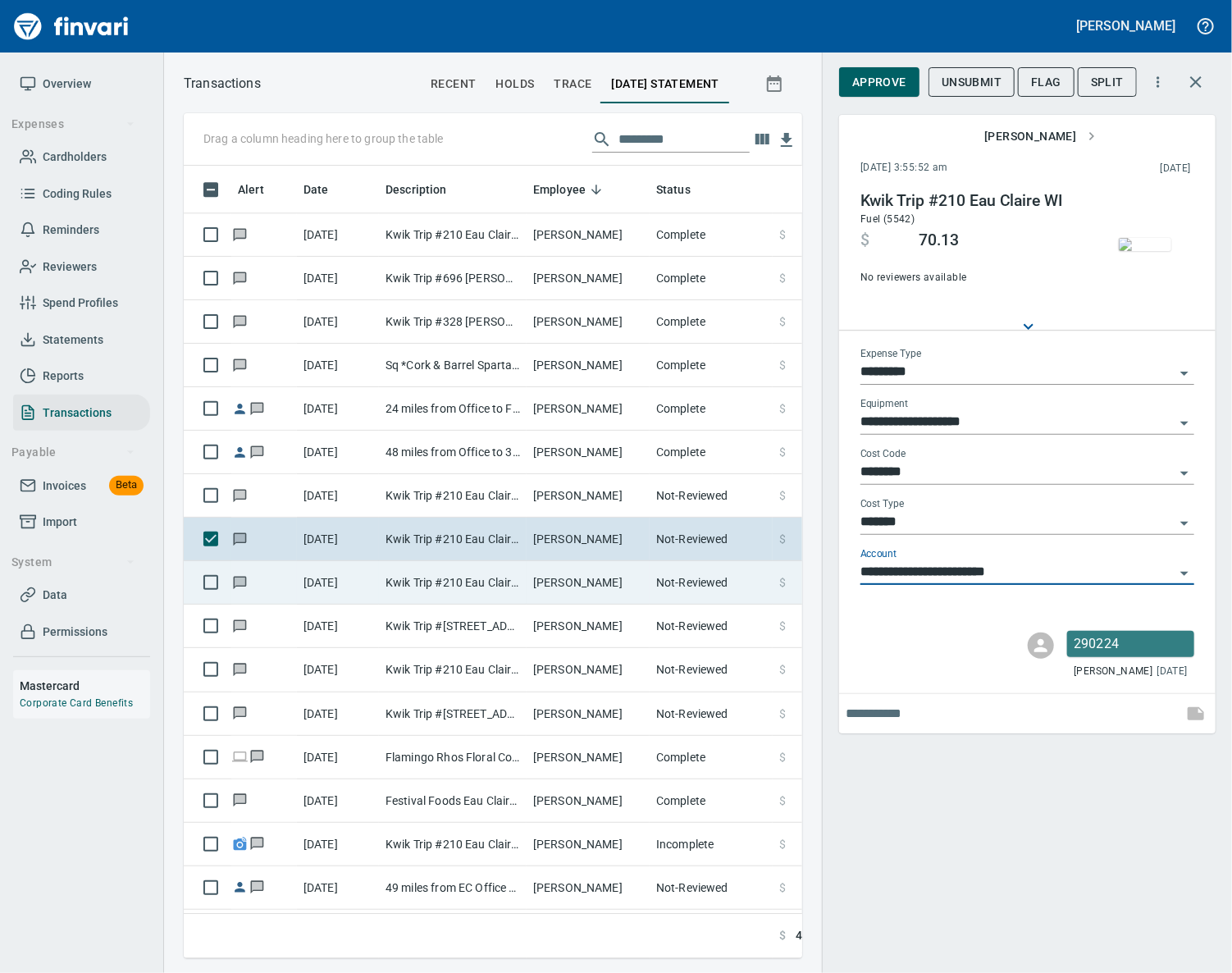
type input "**********"
click at [577, 583] on td "[PERSON_NAME]" at bounding box center [588, 582] width 123 height 43
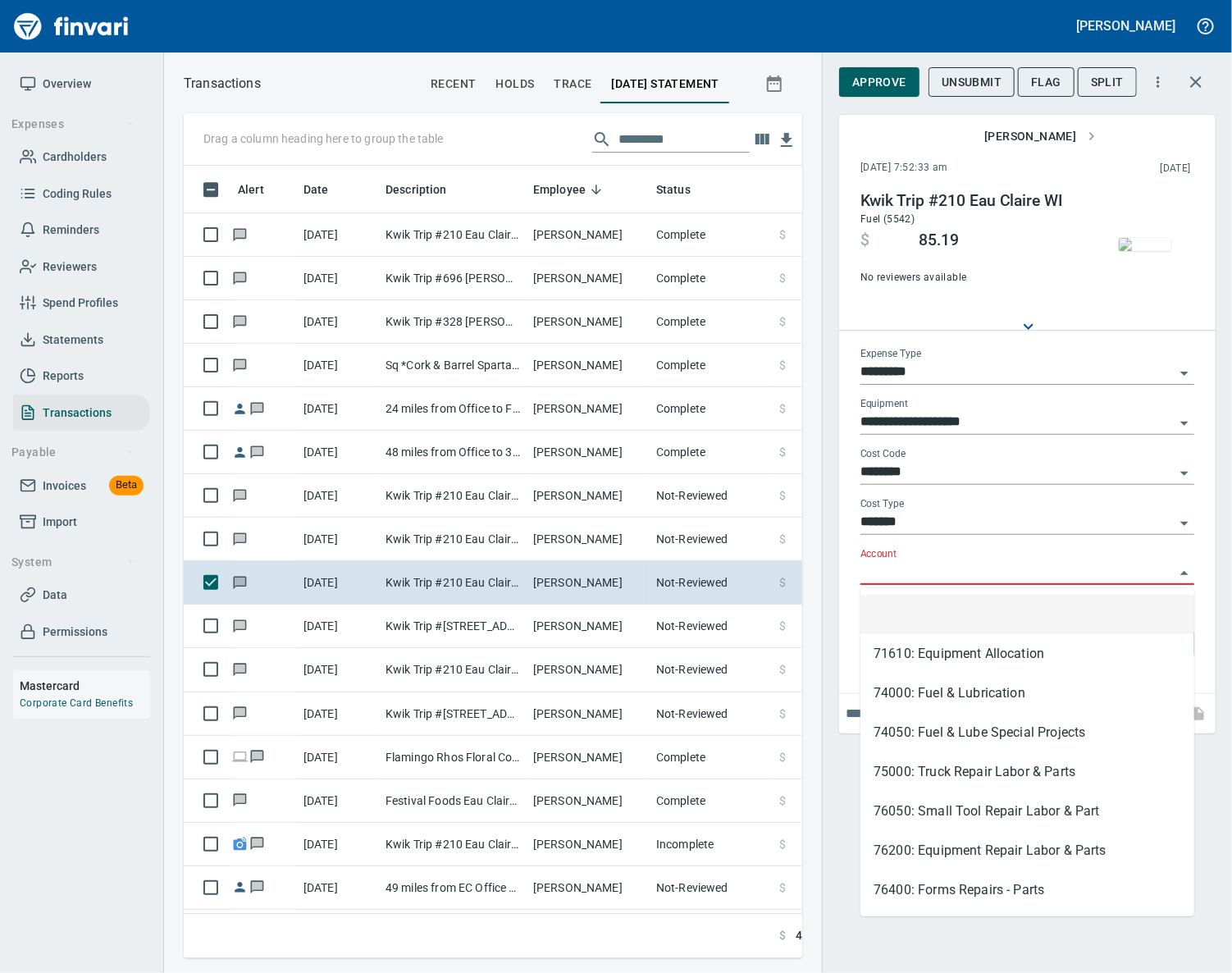
click at [916, 571] on input "Account" at bounding box center [1017, 572] width 314 height 23
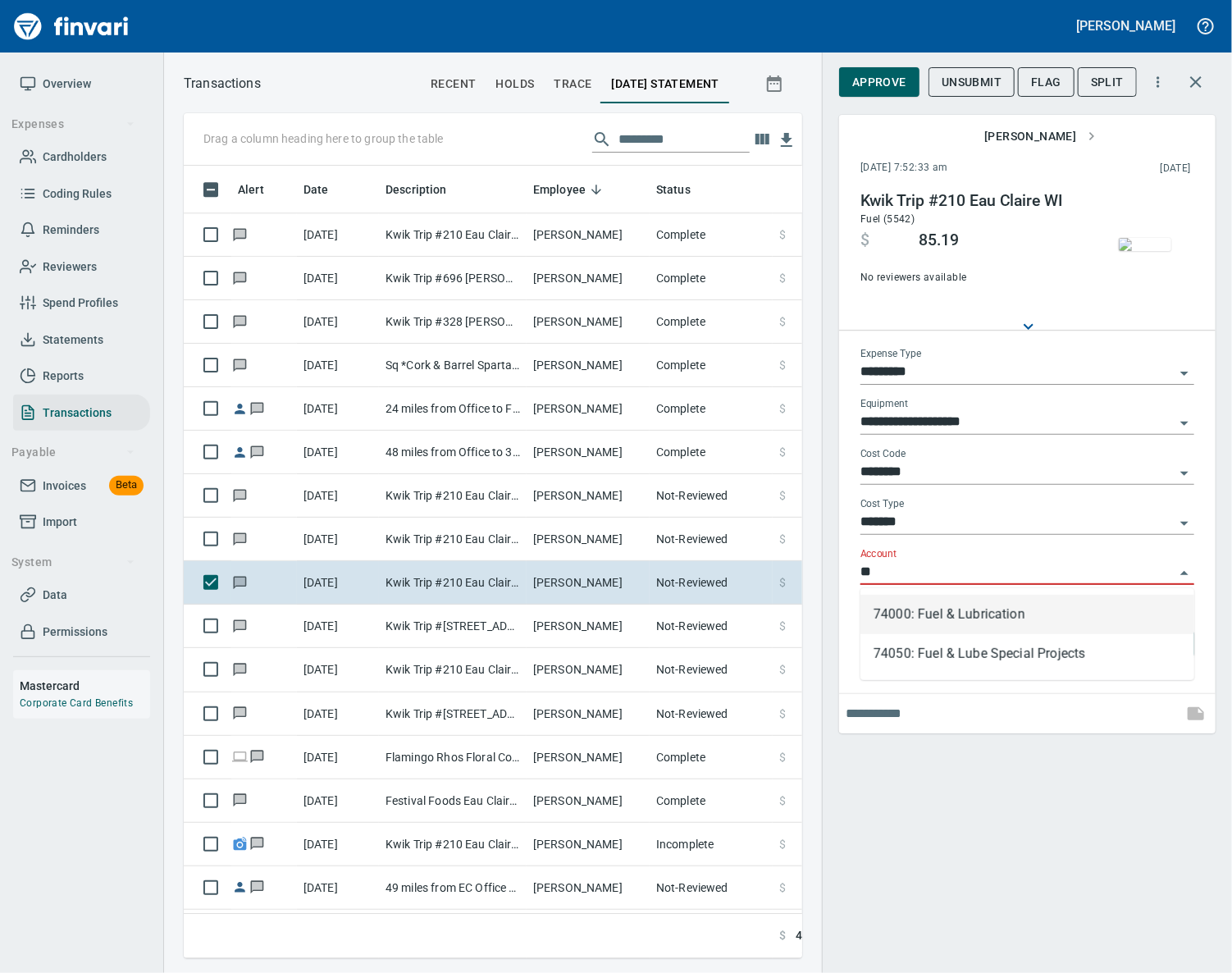
scroll to position [755, 580]
click at [913, 623] on li "74000: Fuel & Lubrication" at bounding box center [1027, 614] width 334 height 39
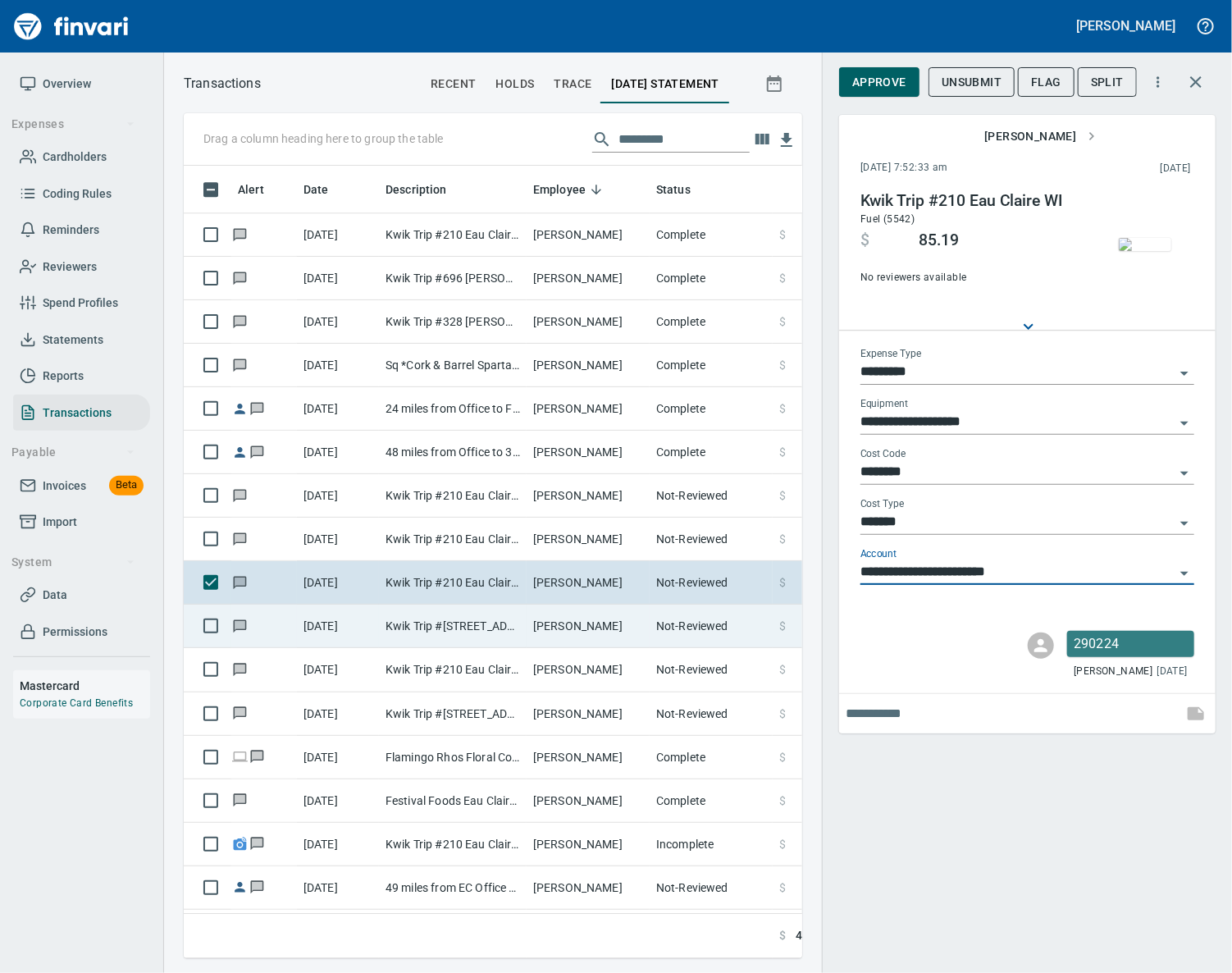
type input "**********"
click at [527, 643] on td "[PERSON_NAME]" at bounding box center [588, 625] width 123 height 43
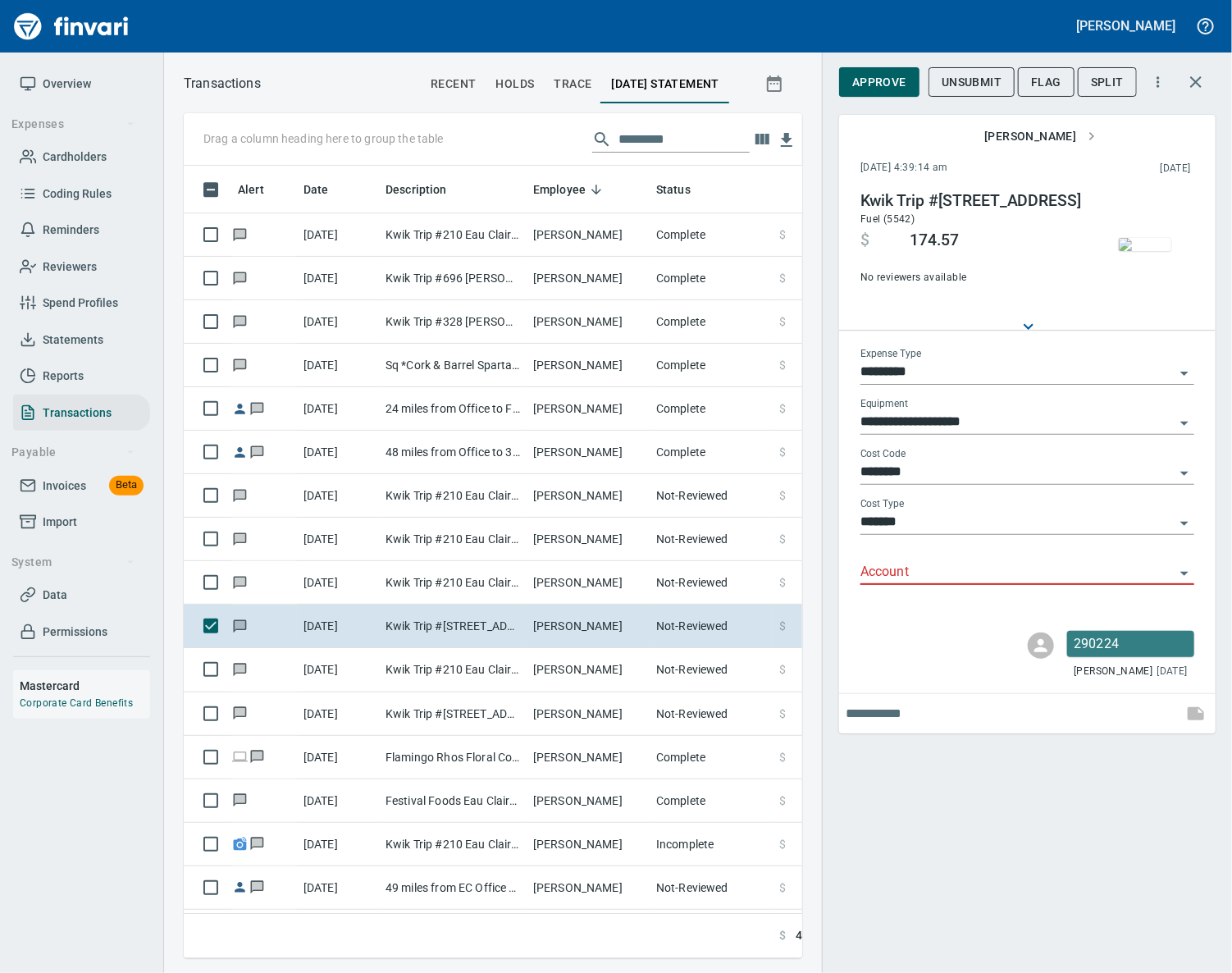
click at [889, 561] on input "Account" at bounding box center [1017, 572] width 314 height 23
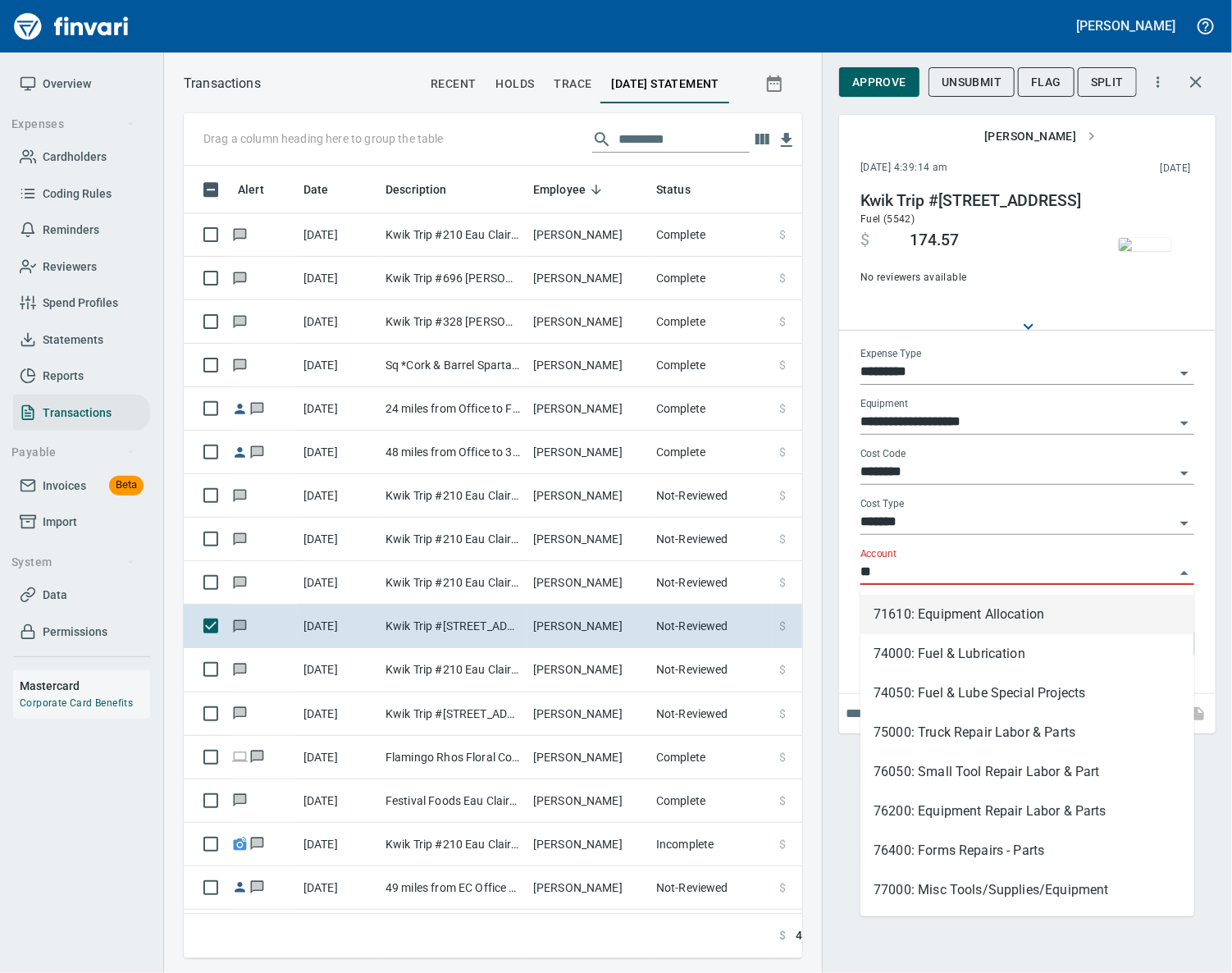
scroll to position [755, 580]
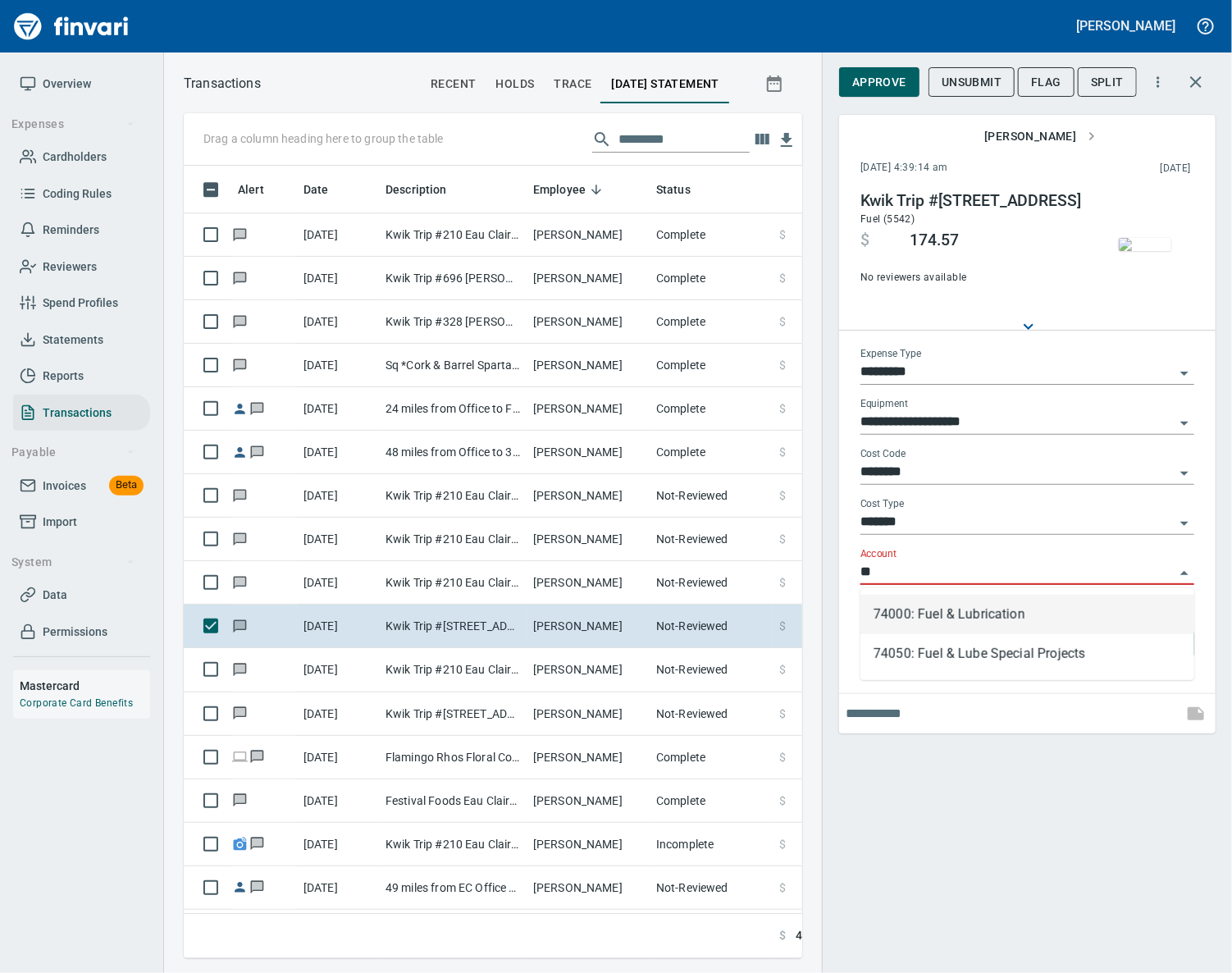
click at [899, 609] on li "74000: Fuel & Lubrication" at bounding box center [1027, 614] width 334 height 39
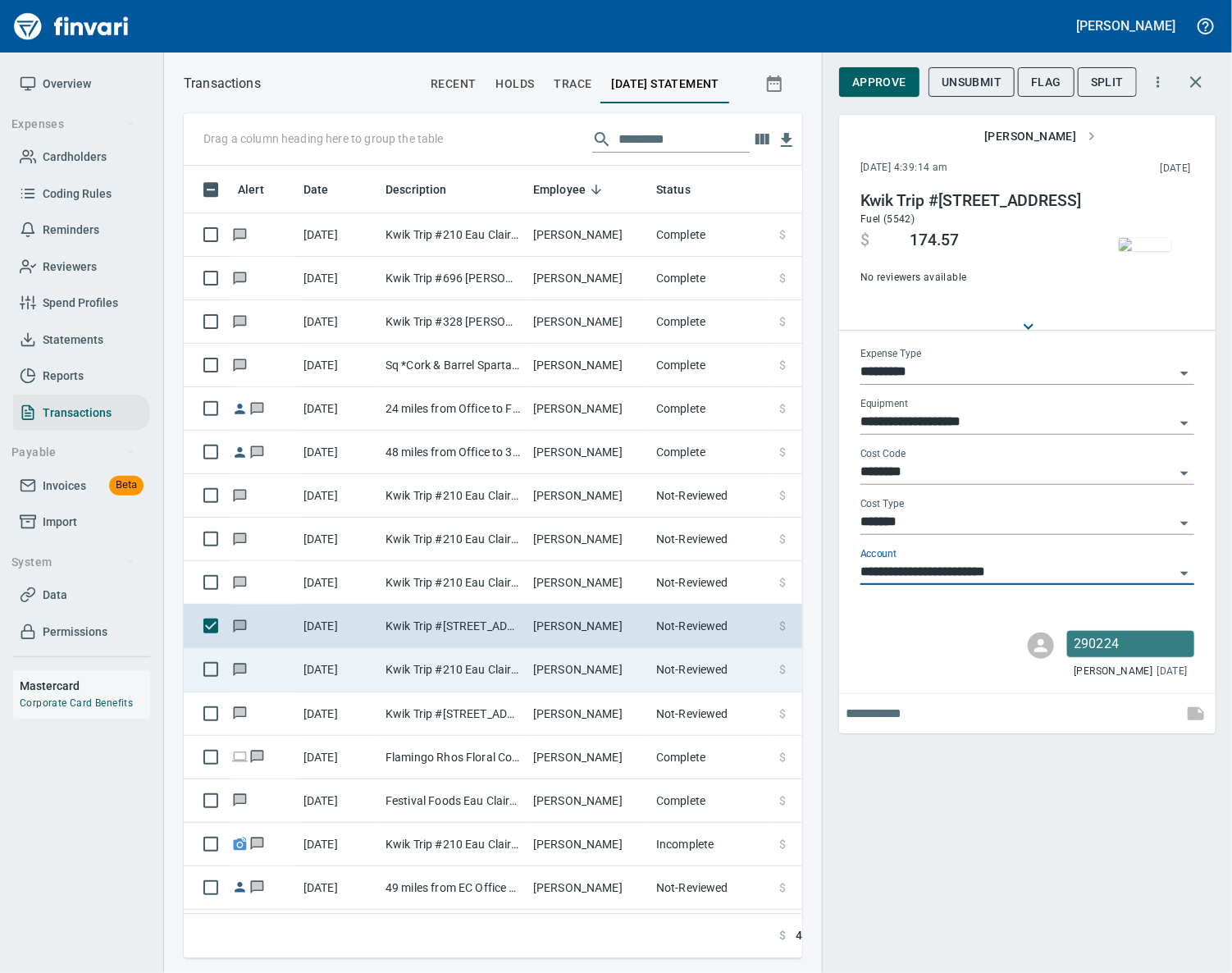
type input "**********"
click at [557, 688] on td "[PERSON_NAME]" at bounding box center [588, 669] width 123 height 43
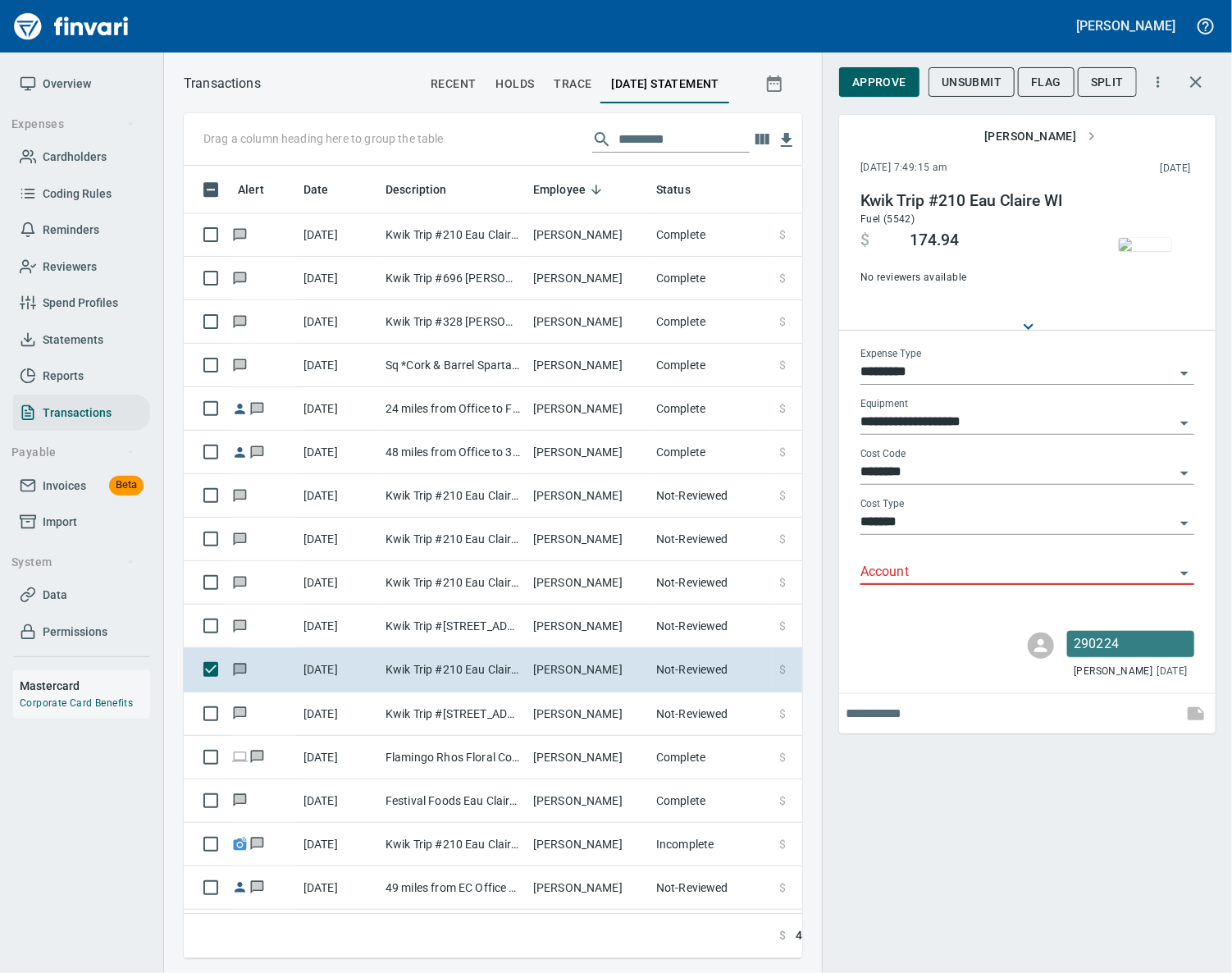
click at [890, 567] on input "Account" at bounding box center [1017, 572] width 314 height 23
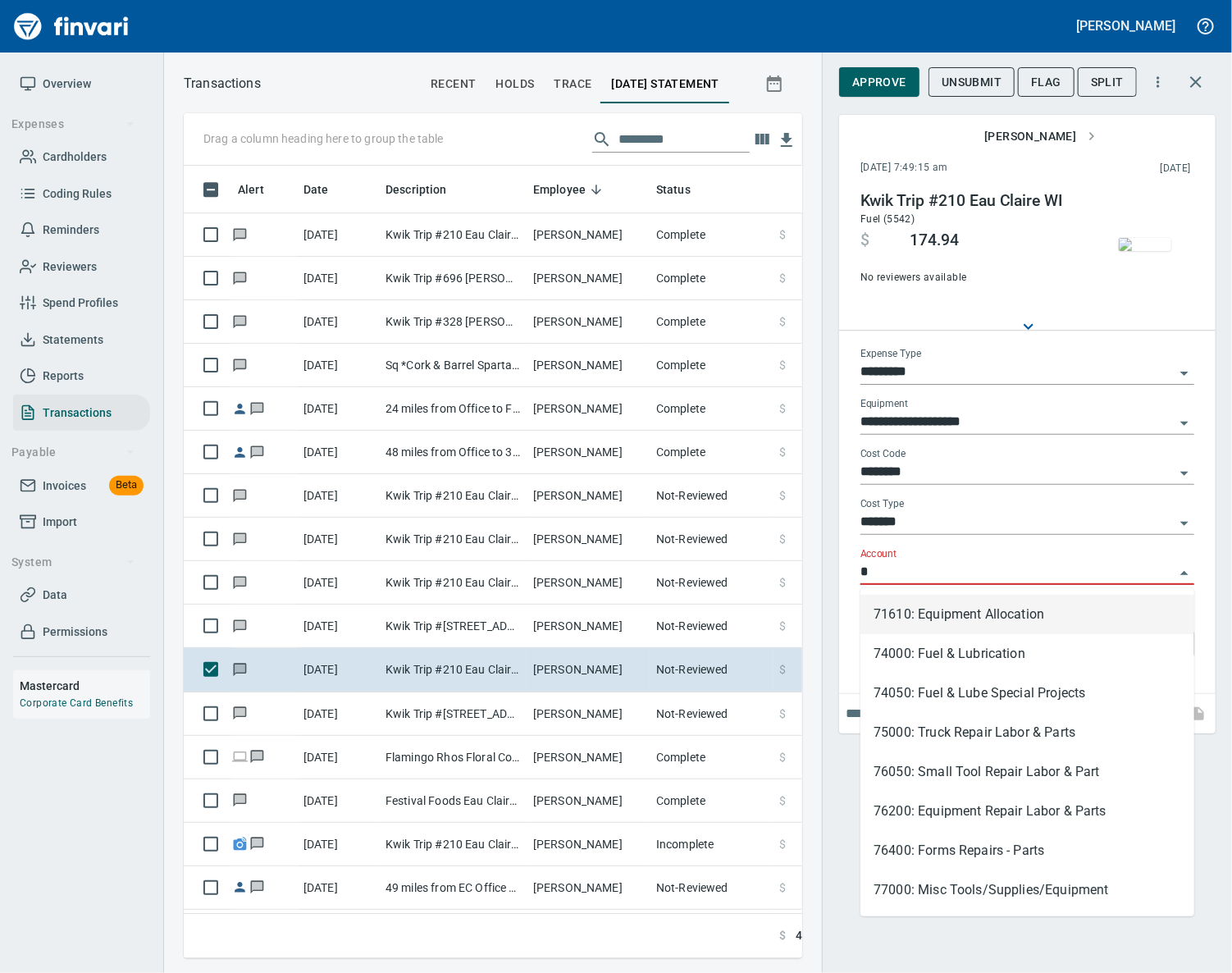
scroll to position [755, 580]
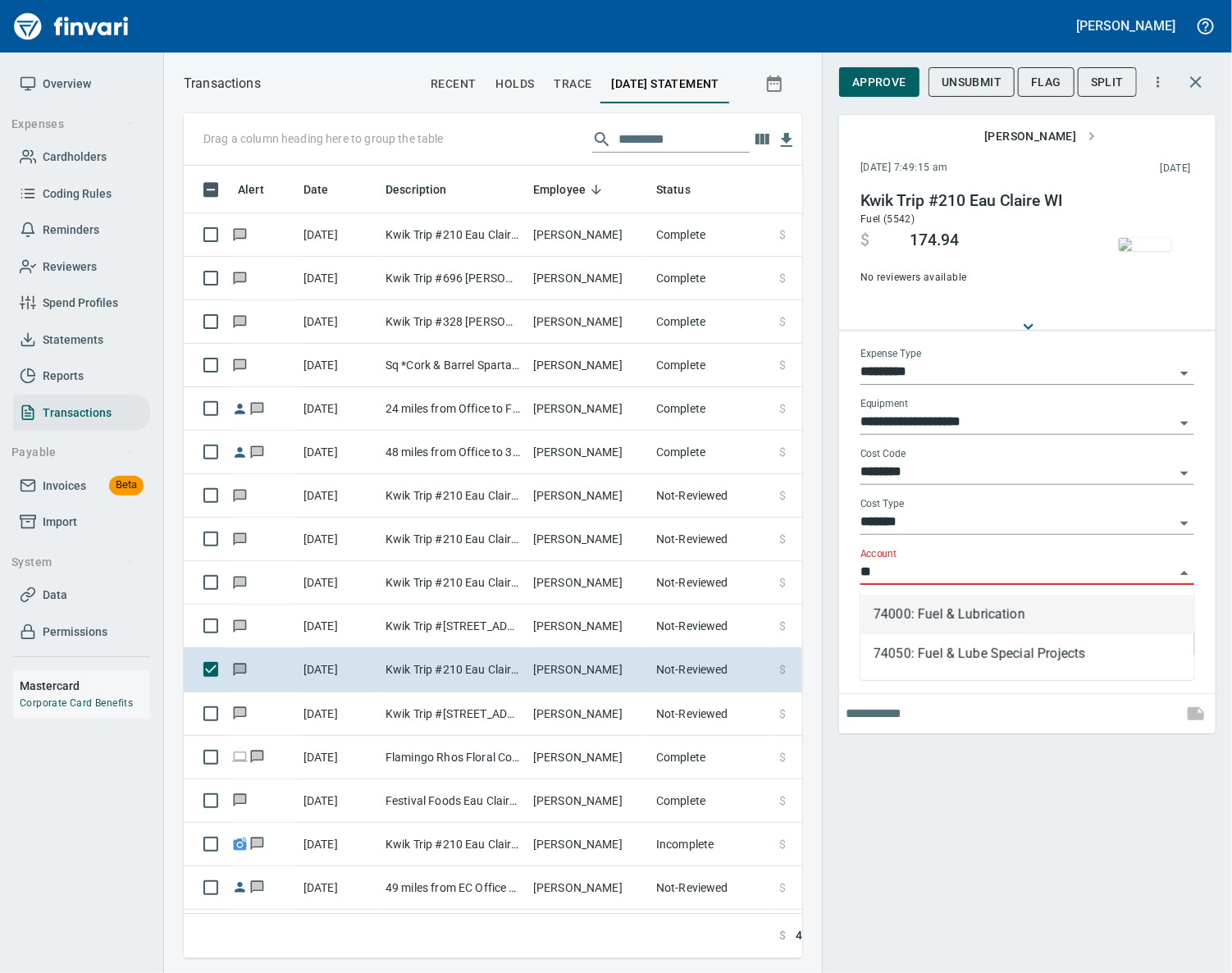
click at [902, 619] on li "74000: Fuel & Lubrication" at bounding box center [1027, 614] width 334 height 39
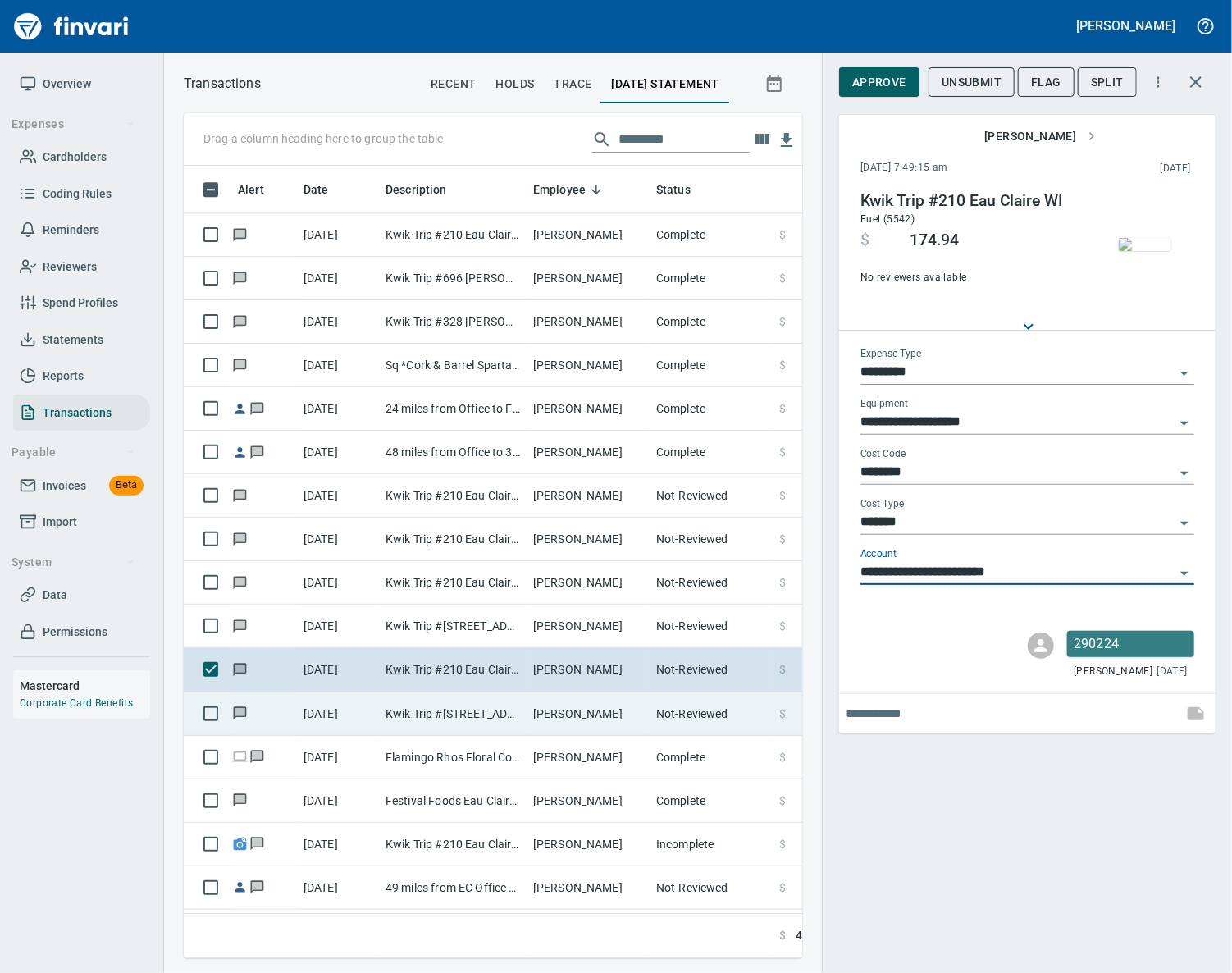
type input "**********"
click at [535, 711] on td "[PERSON_NAME]" at bounding box center [588, 713] width 123 height 43
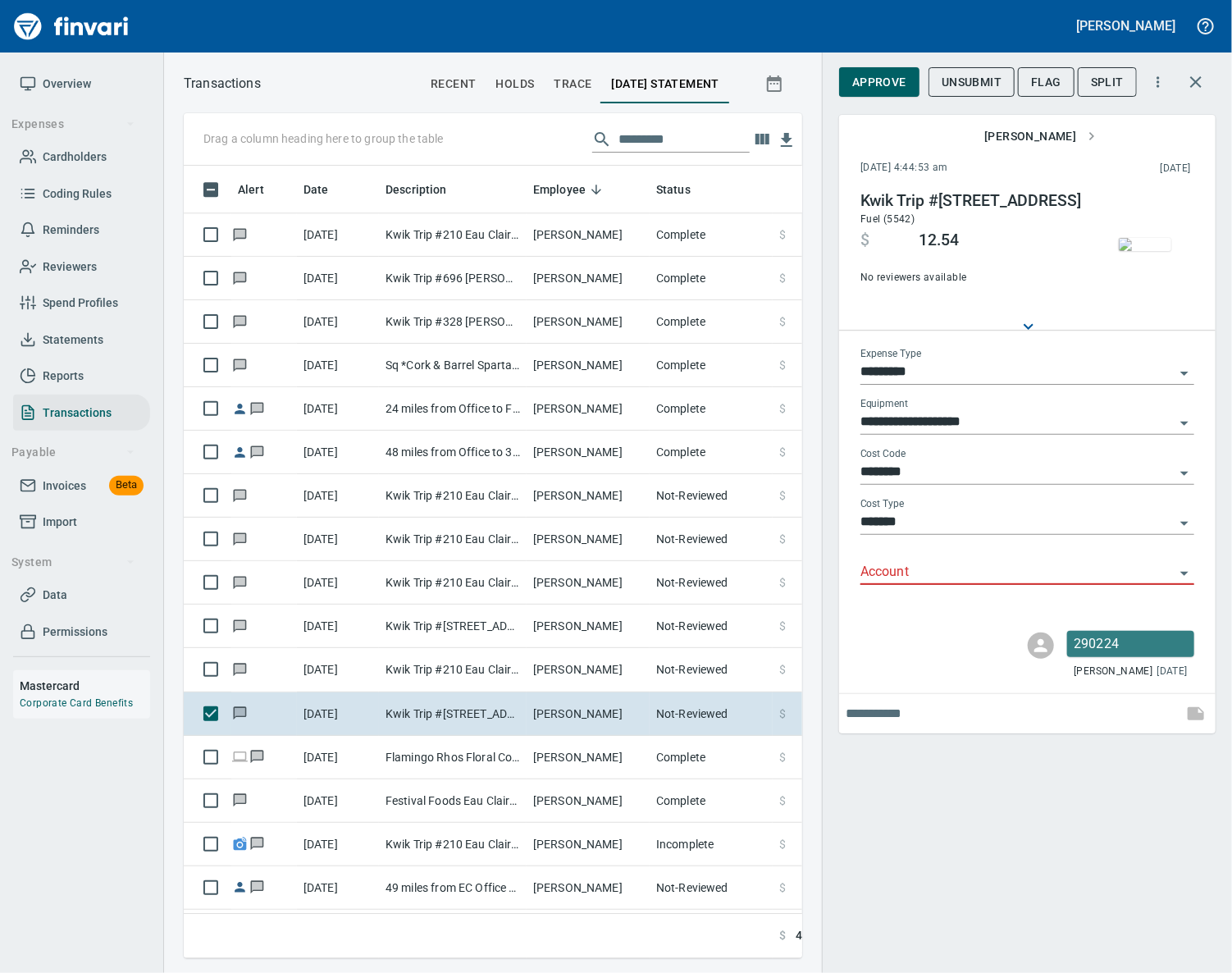
click at [889, 576] on input "Account" at bounding box center [1017, 572] width 314 height 23
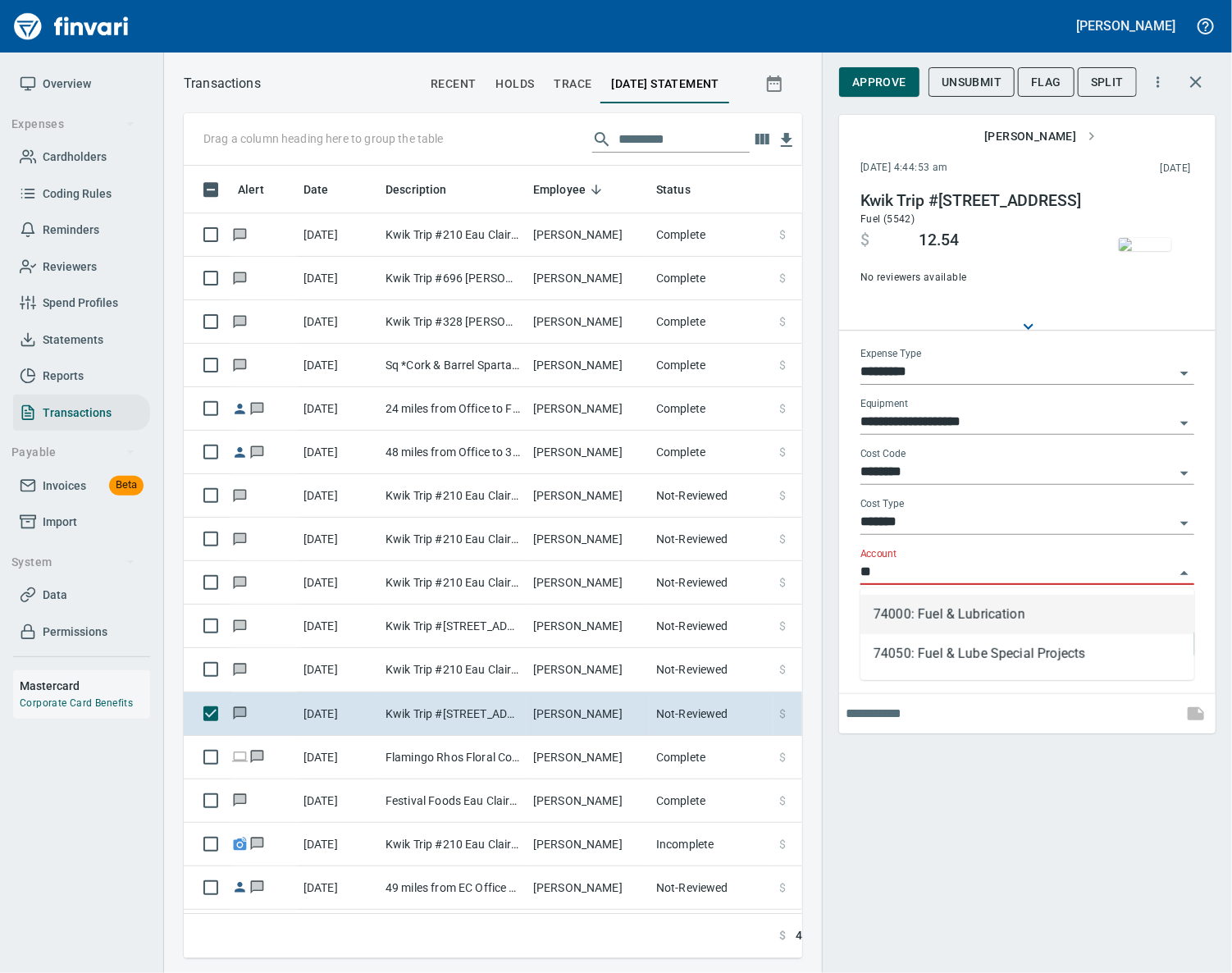
scroll to position [755, 580]
click at [899, 610] on li "74000: Fuel & Lubrication" at bounding box center [1027, 614] width 334 height 39
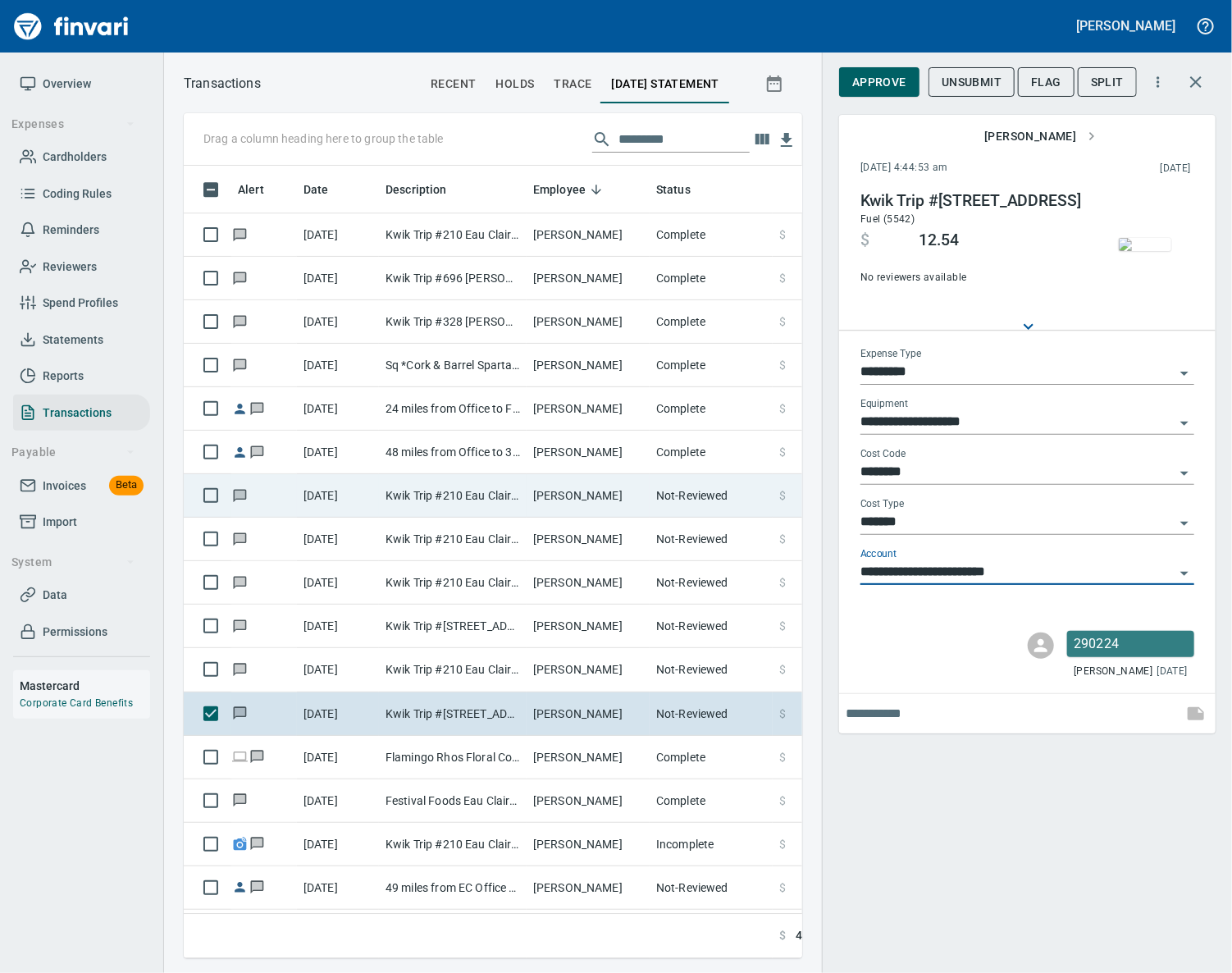
type input "**********"
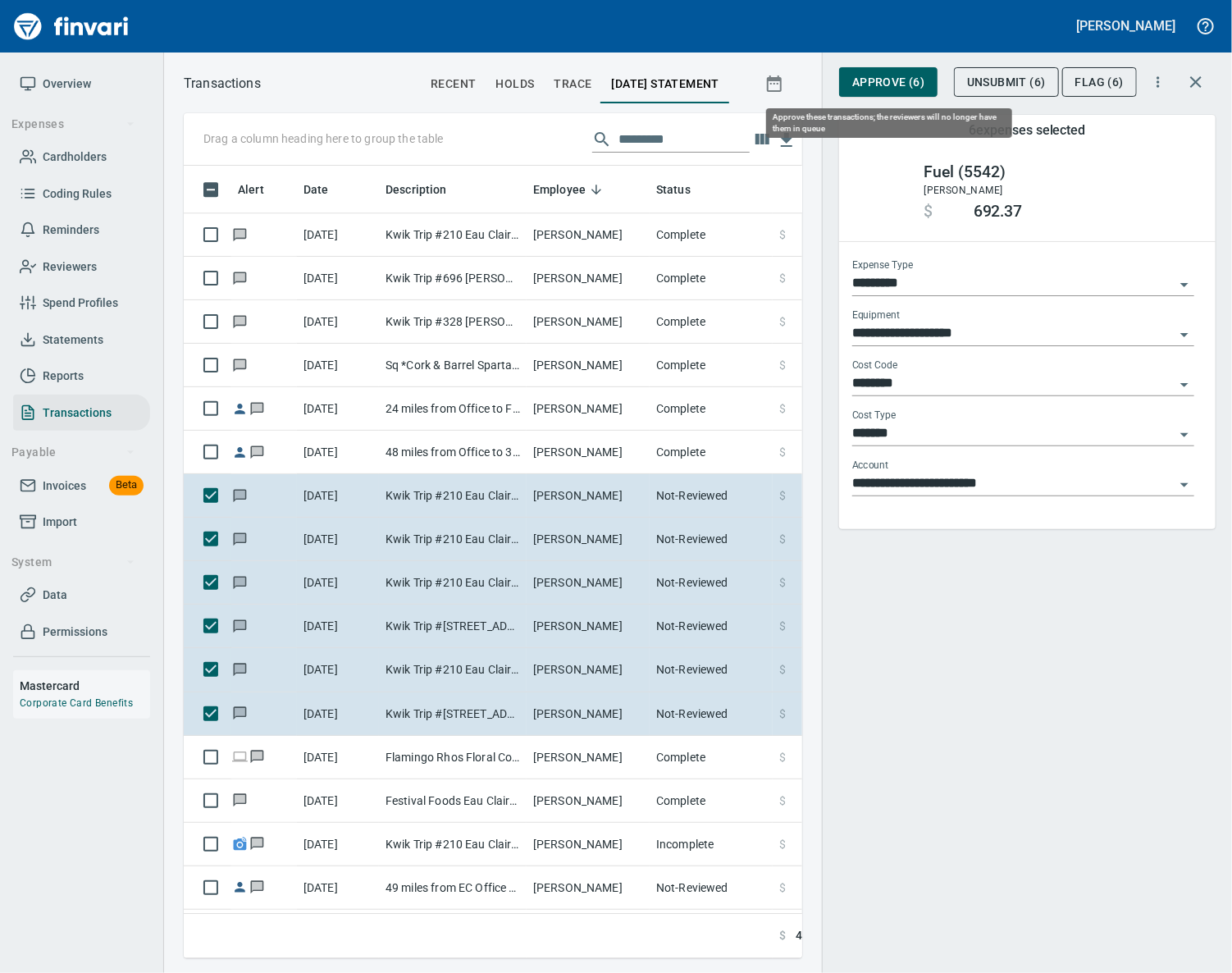
scroll to position [755, 580]
click at [885, 73] on span "Approve (6)" at bounding box center [888, 83] width 73 height 20
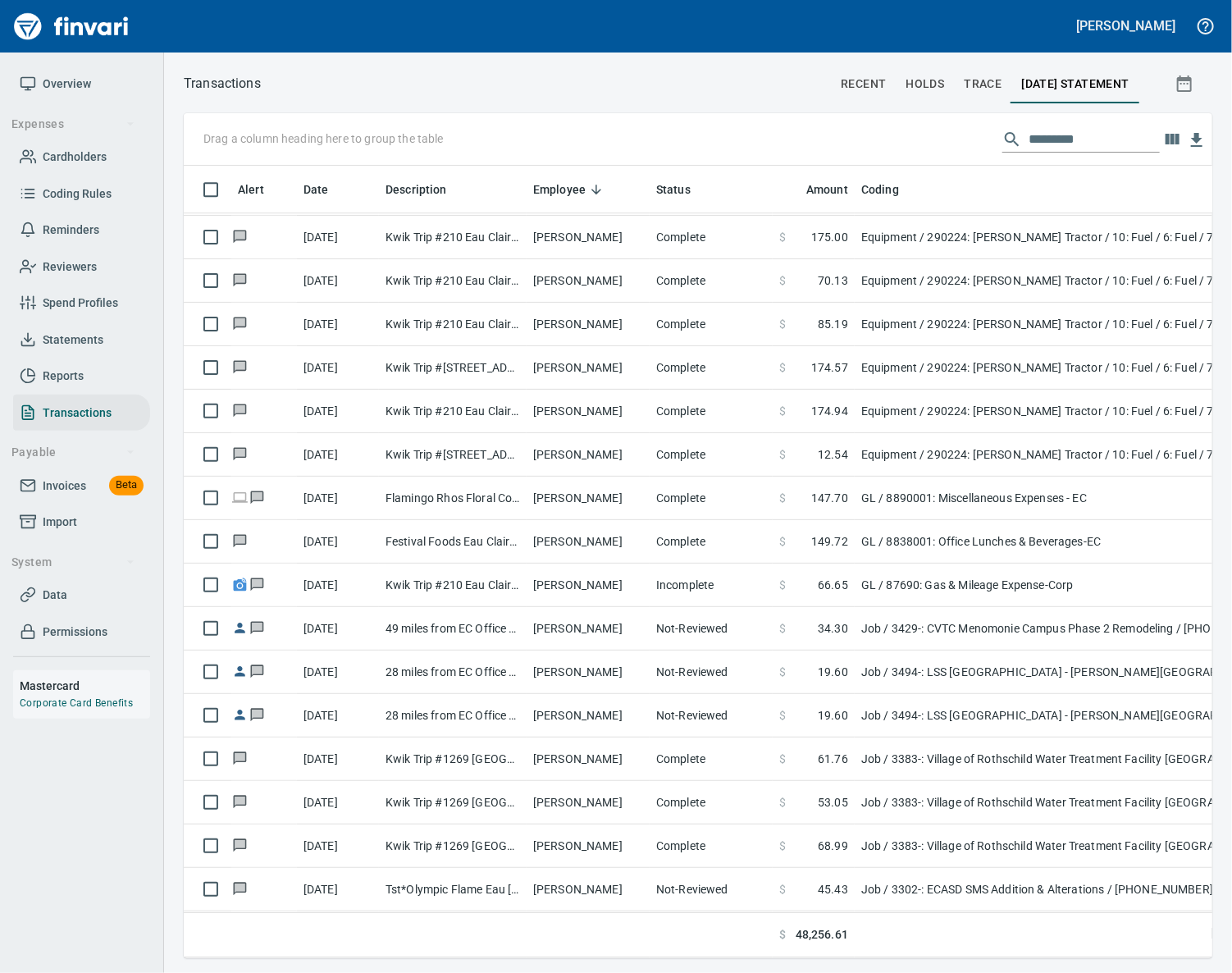
scroll to position [8613, 0]
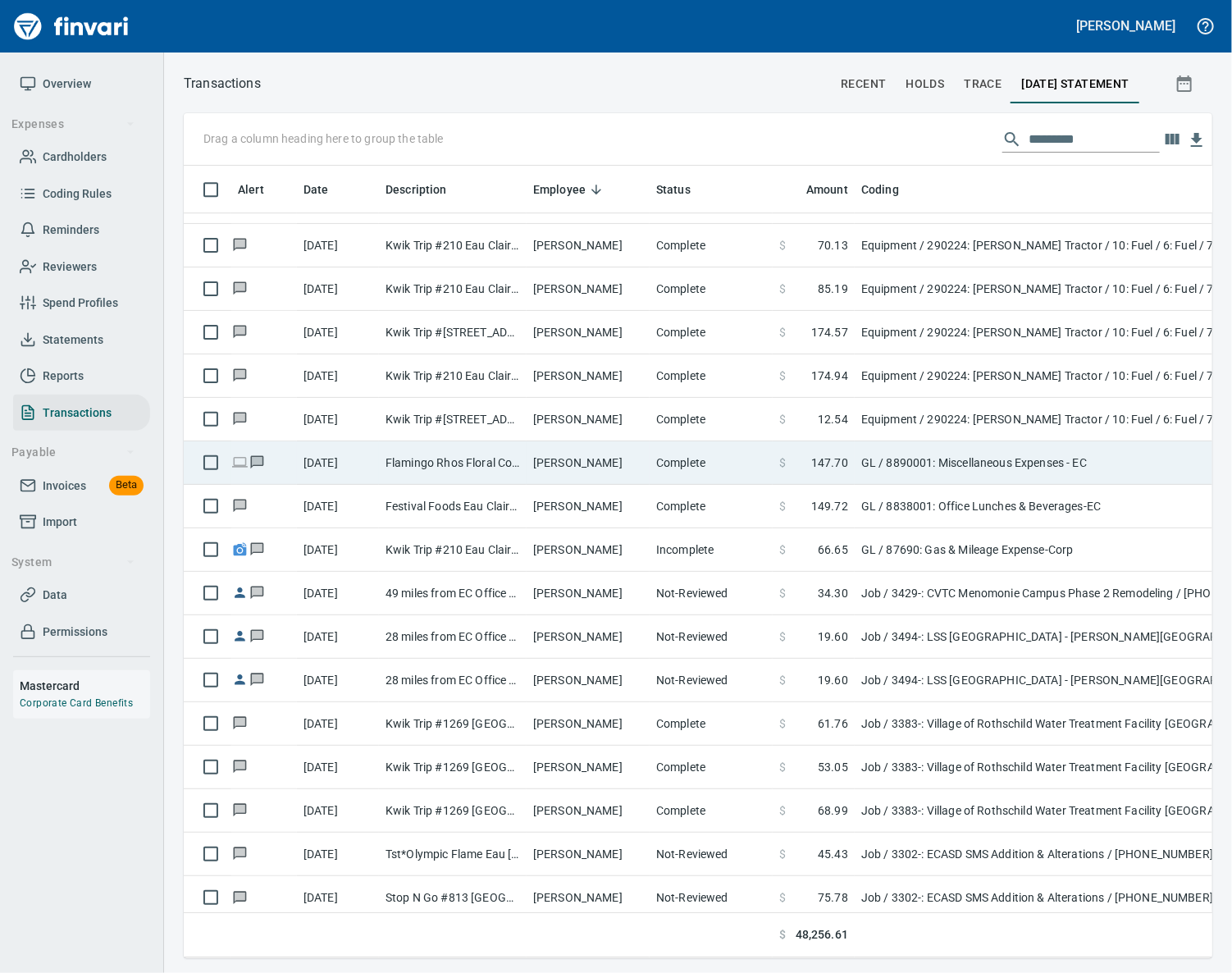
click at [541, 460] on td "[PERSON_NAME]" at bounding box center [588, 463] width 123 height 43
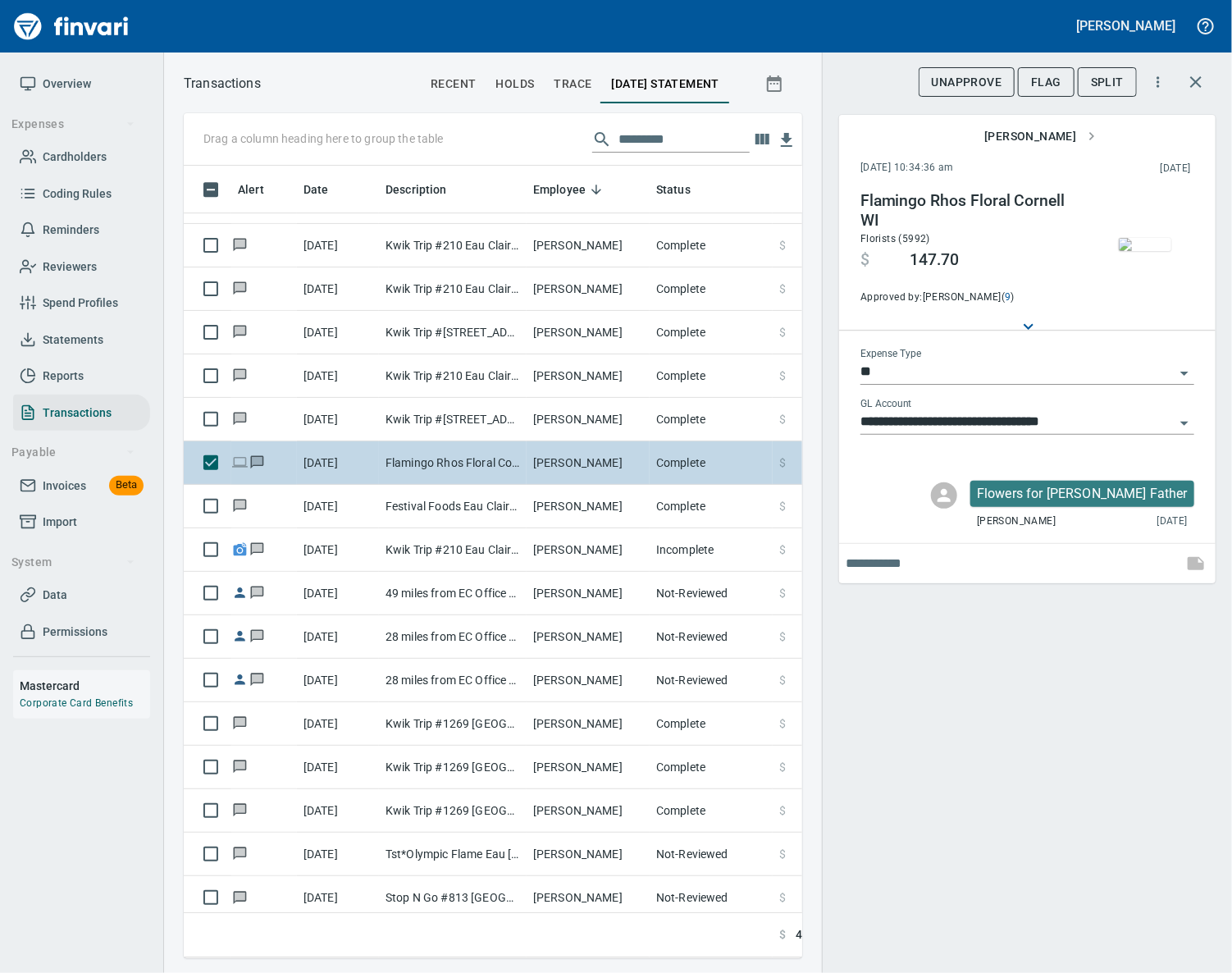
scroll to position [755, 580]
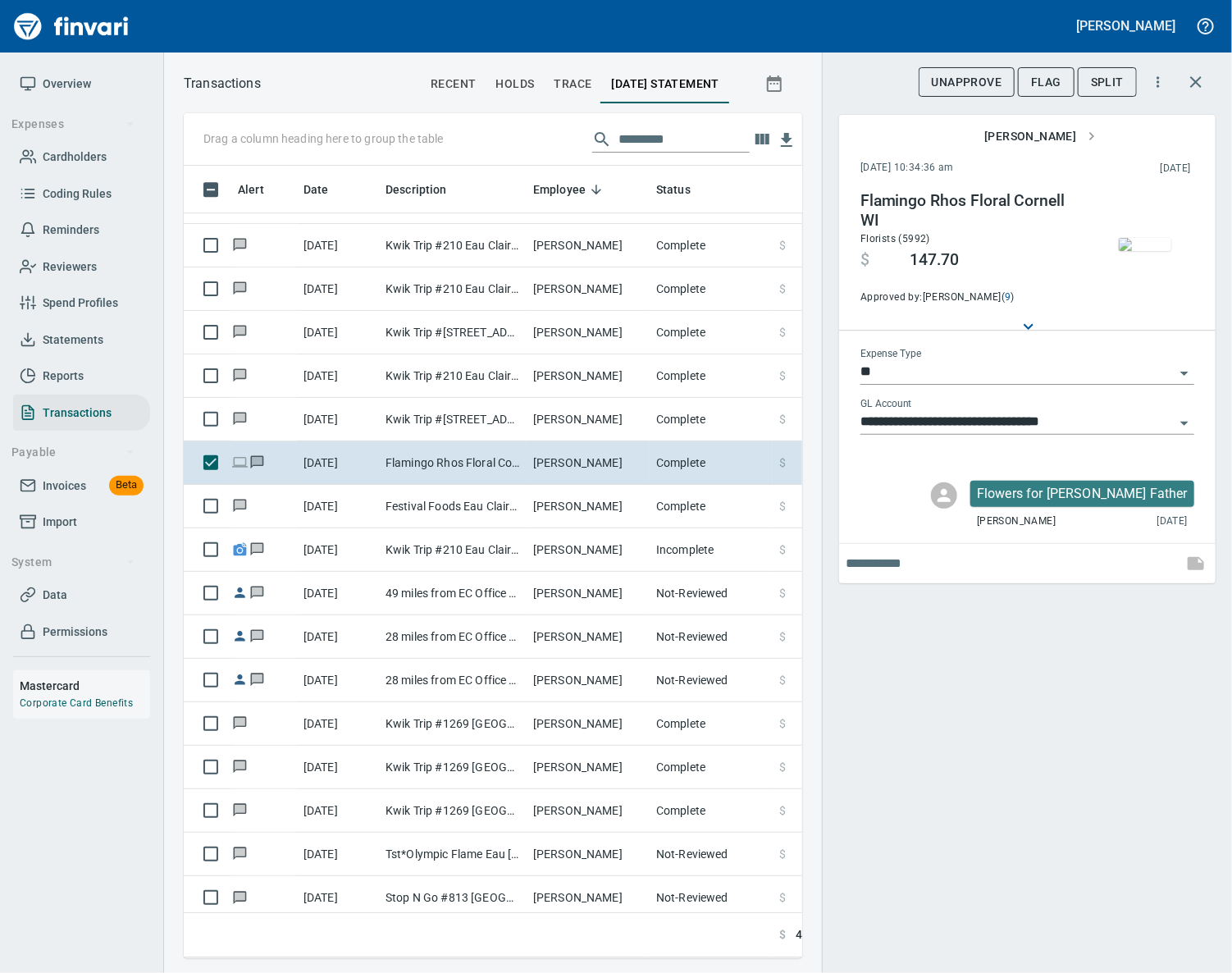
click at [1148, 238] on img "button" at bounding box center [1145, 244] width 52 height 13
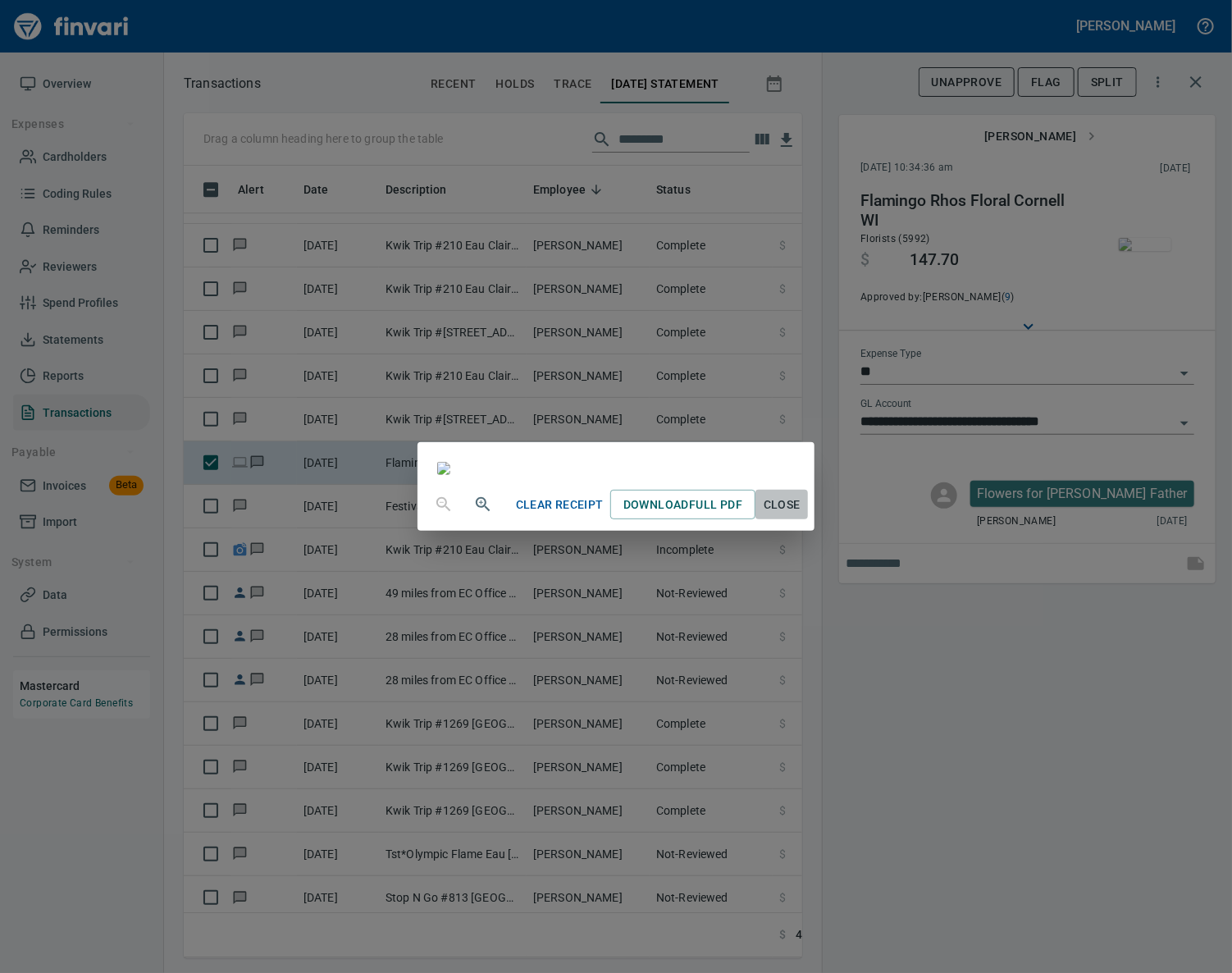
click at [801, 515] on span "Close" at bounding box center [781, 505] width 39 height 20
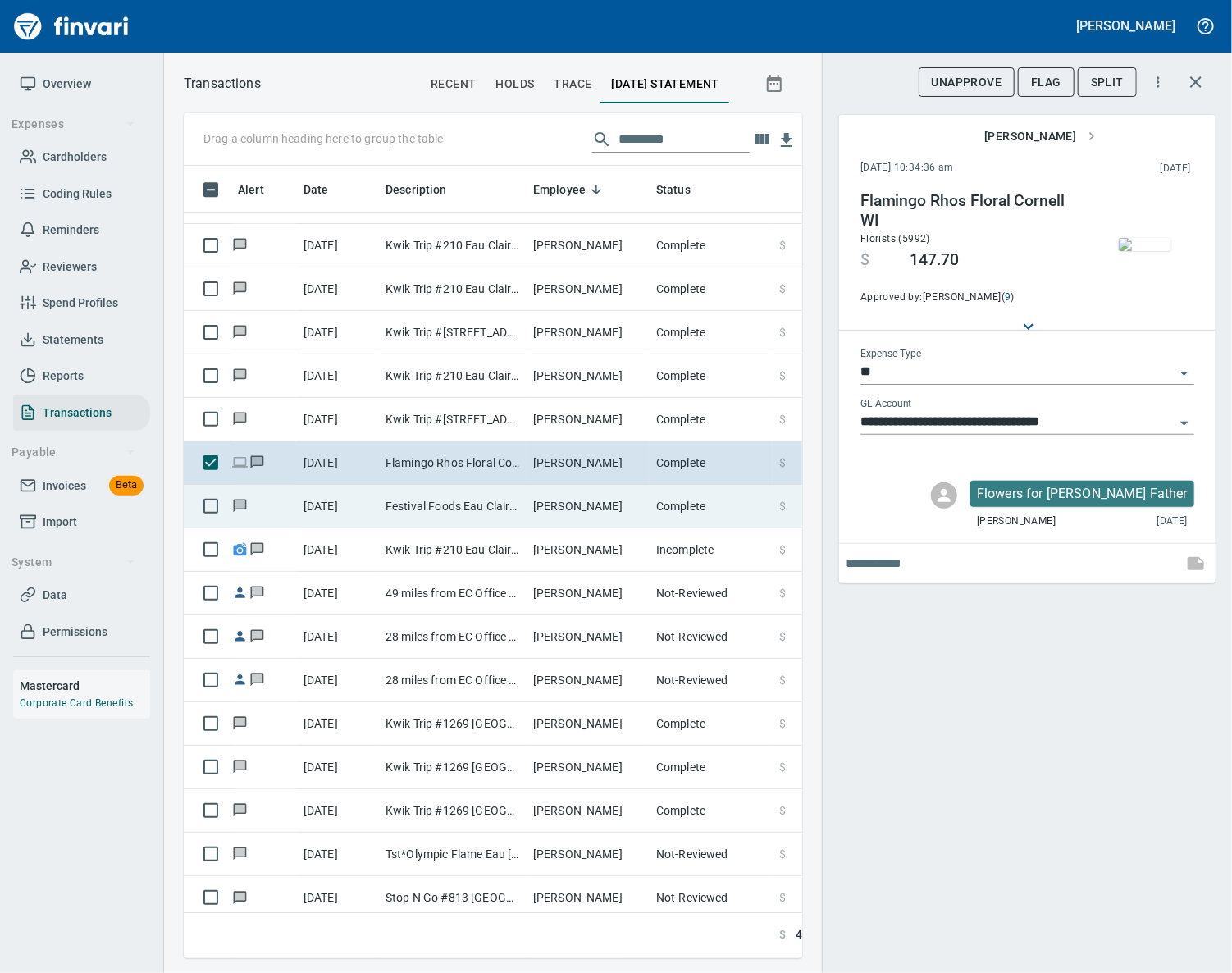
click at [484, 504] on td "Festival Foods Eau Claire [GEOGRAPHIC_DATA]" at bounding box center [453, 506] width 148 height 43
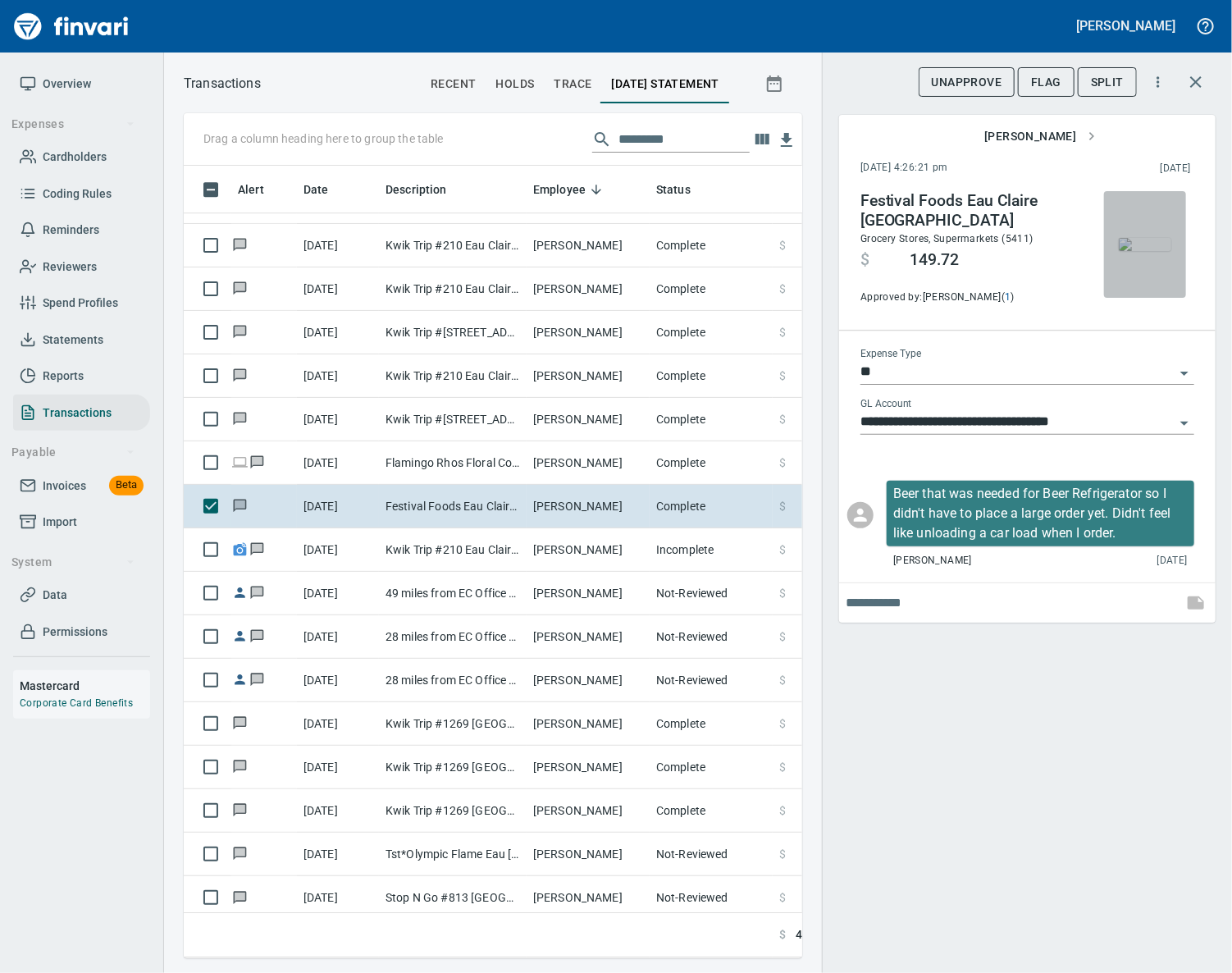
click at [1144, 240] on img "button" at bounding box center [1145, 244] width 52 height 13
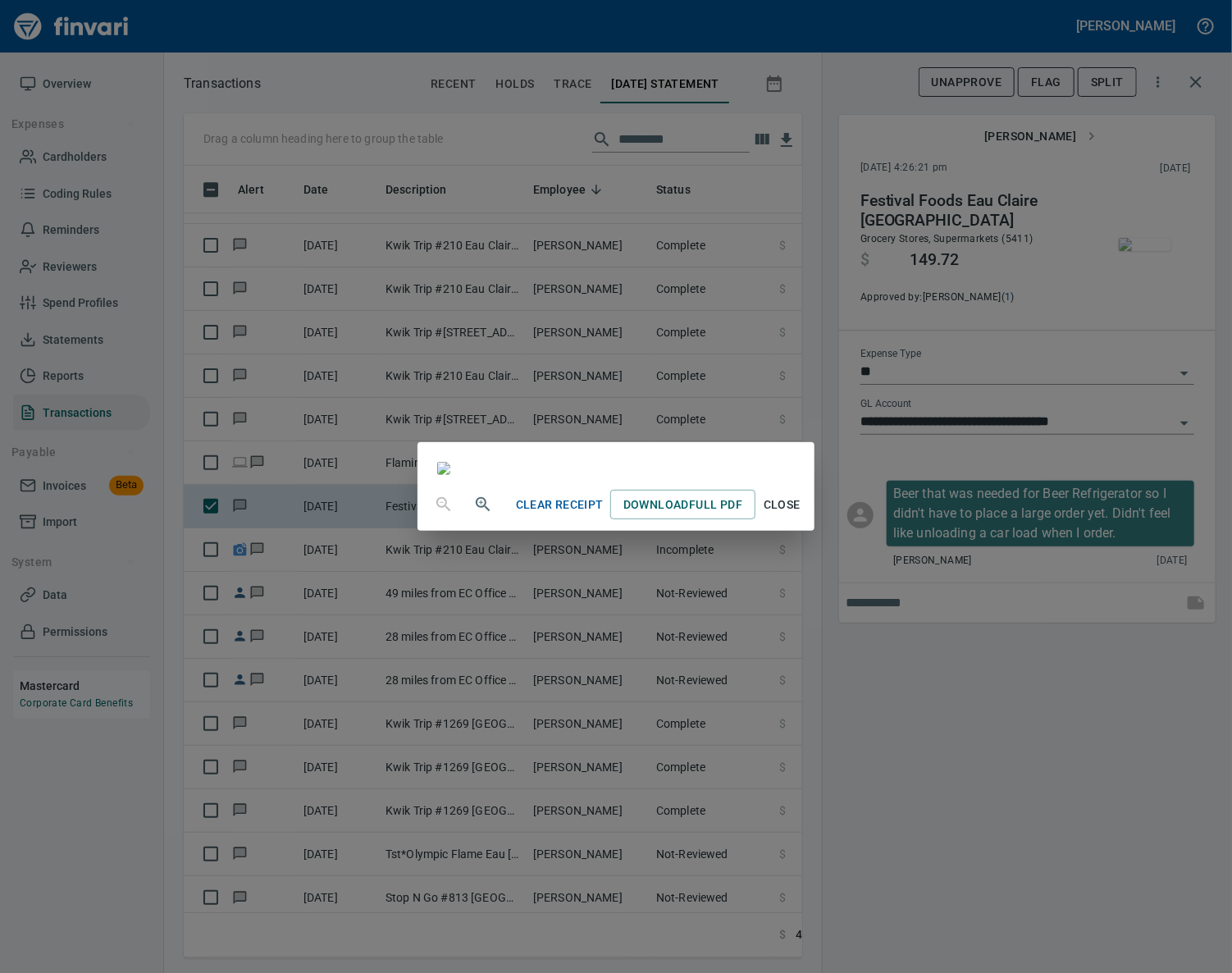
click at [801, 515] on span "Close" at bounding box center [781, 505] width 39 height 20
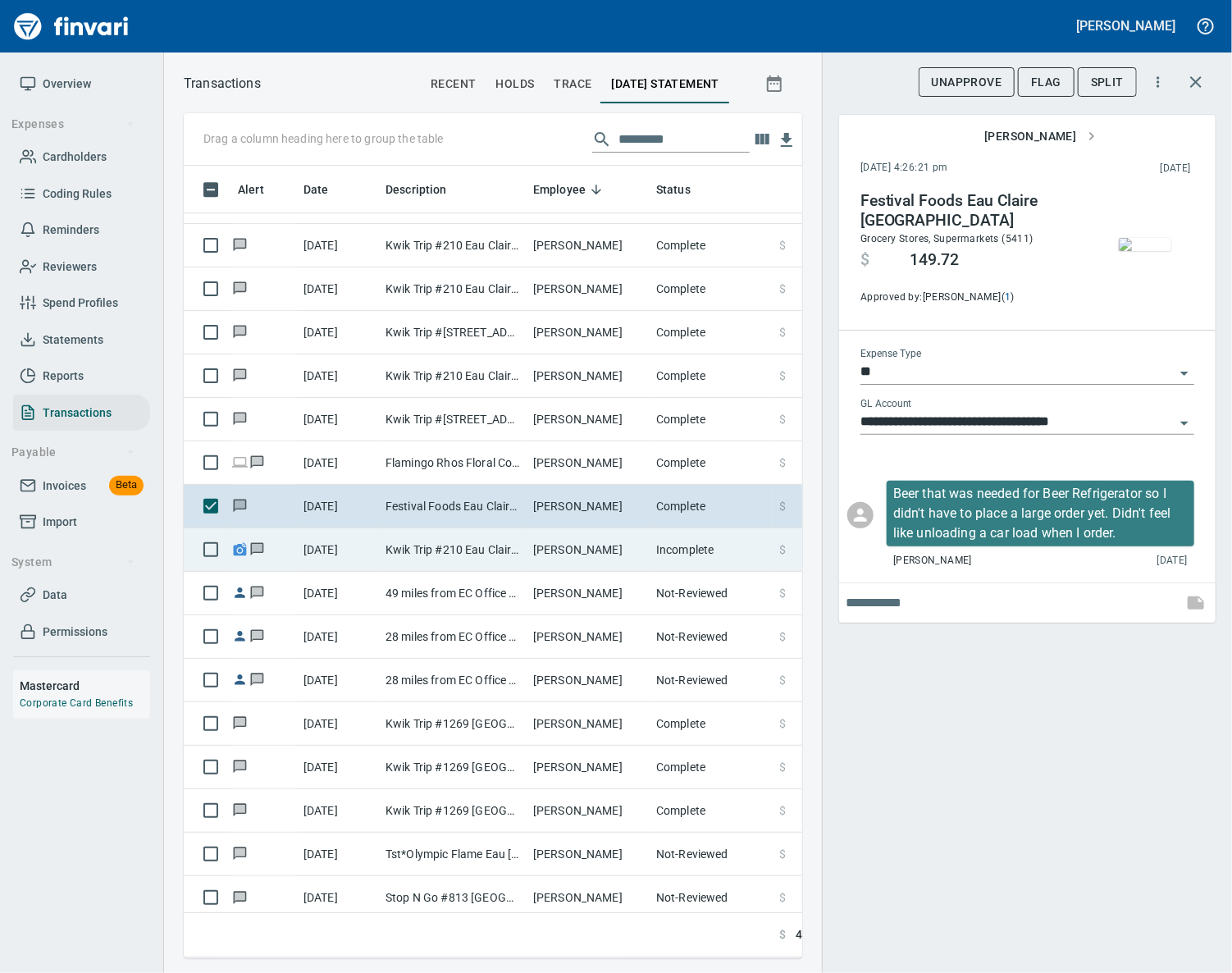
click at [559, 550] on td "[PERSON_NAME]" at bounding box center [588, 549] width 123 height 43
type input "**********"
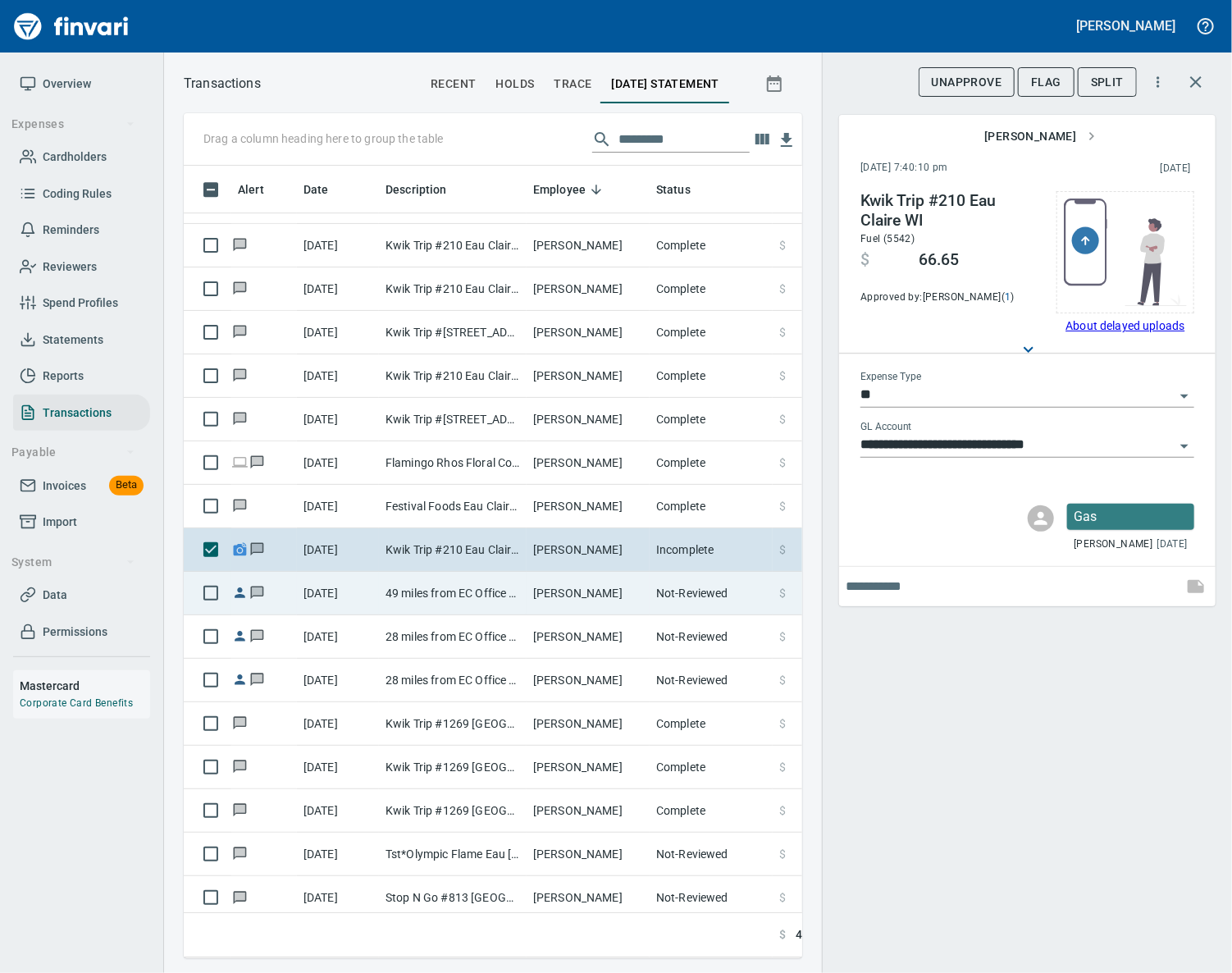
click at [543, 594] on td "[PERSON_NAME]" at bounding box center [588, 593] width 123 height 43
type input "***"
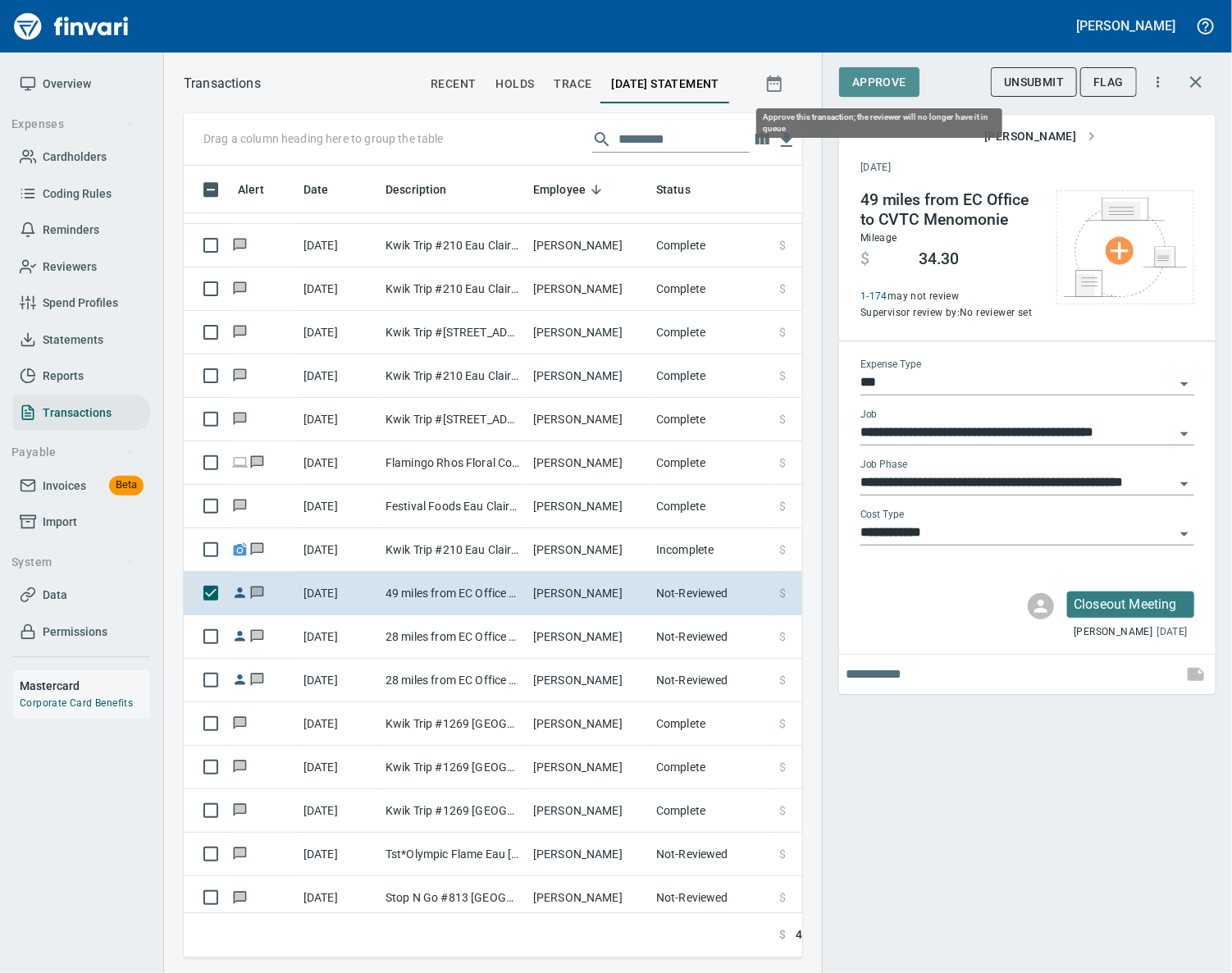
click at [879, 82] on span "Approve" at bounding box center [879, 83] width 54 height 20
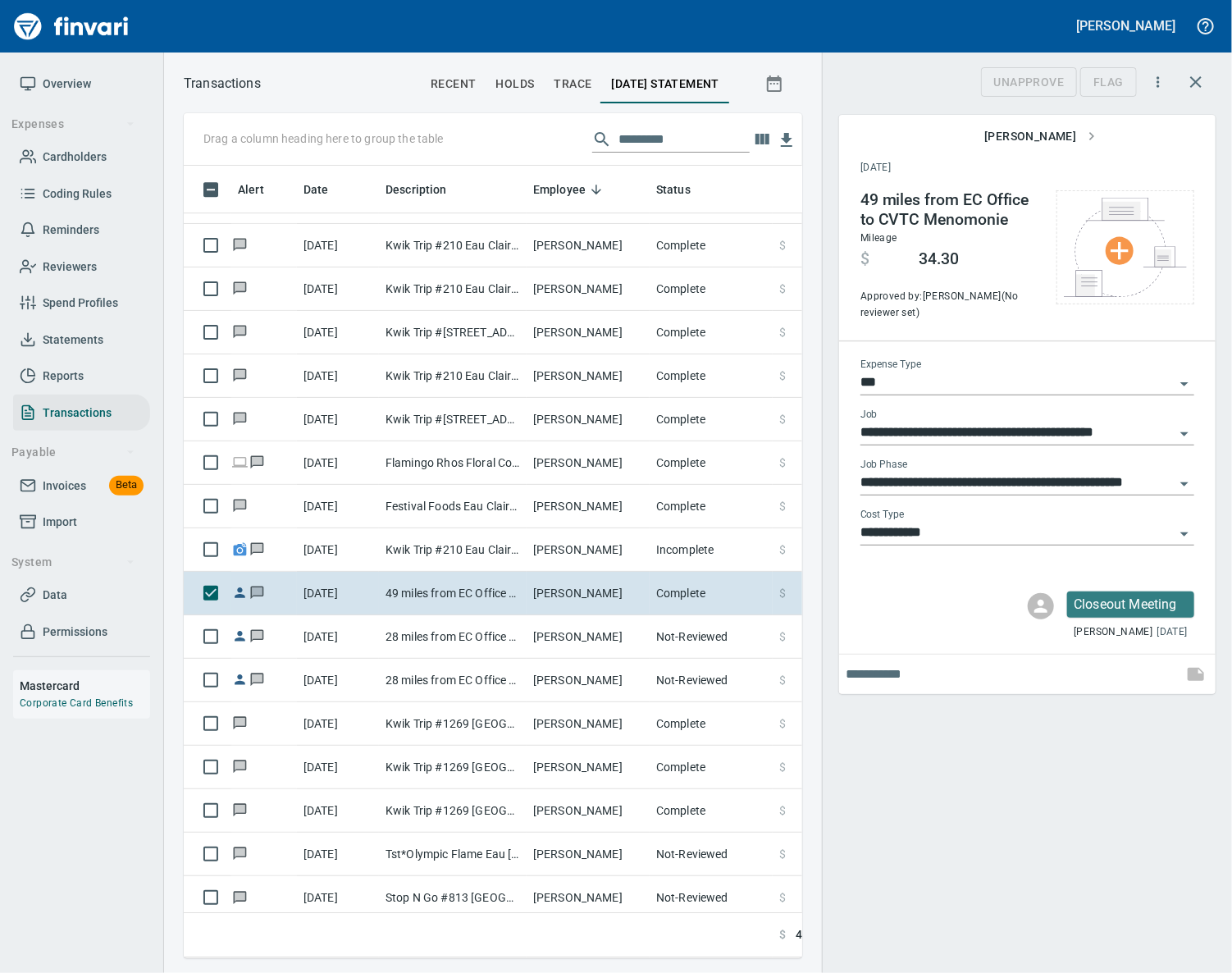
scroll to position [755, 580]
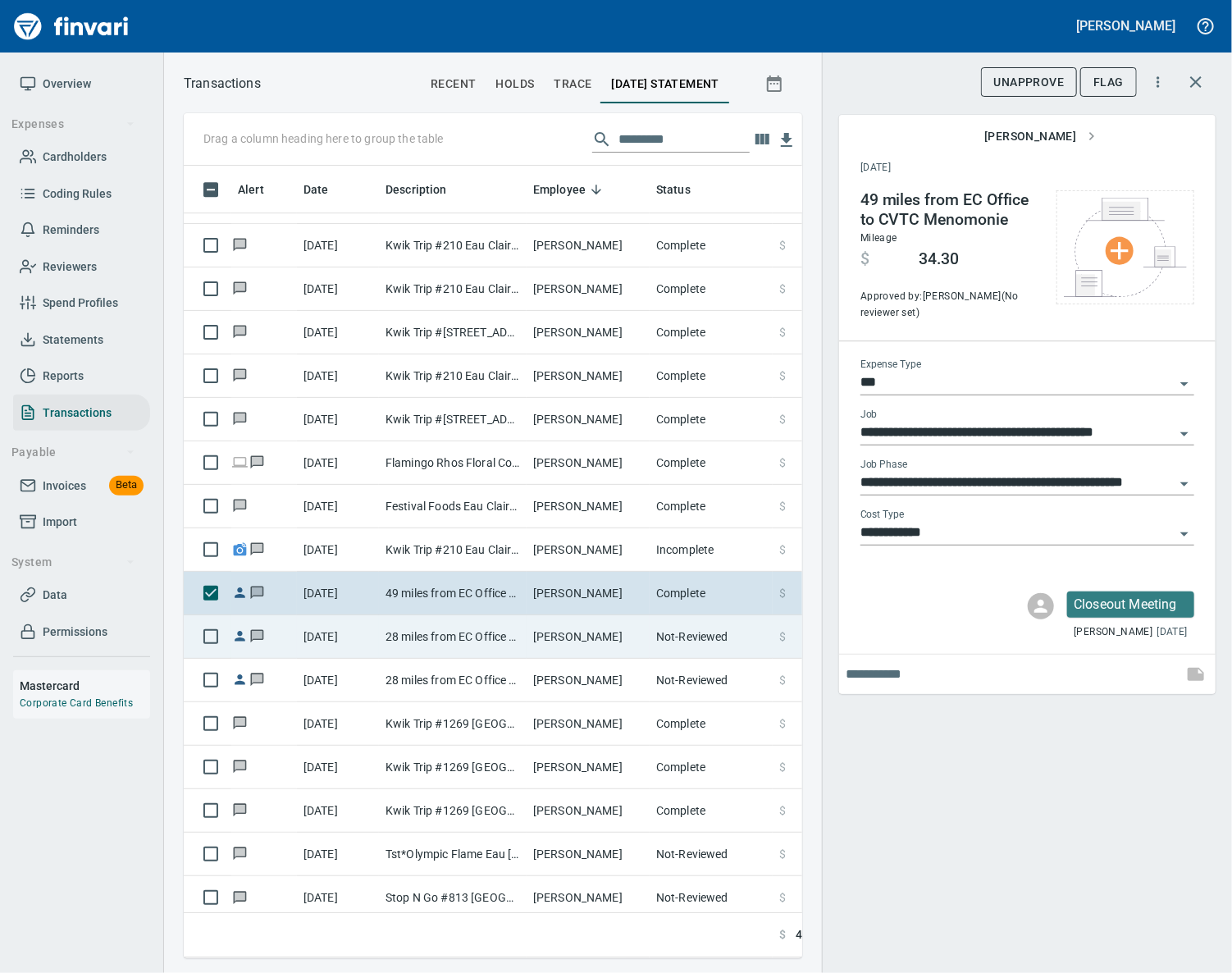
click at [535, 629] on td "[PERSON_NAME]" at bounding box center [588, 636] width 123 height 43
type input "**********"
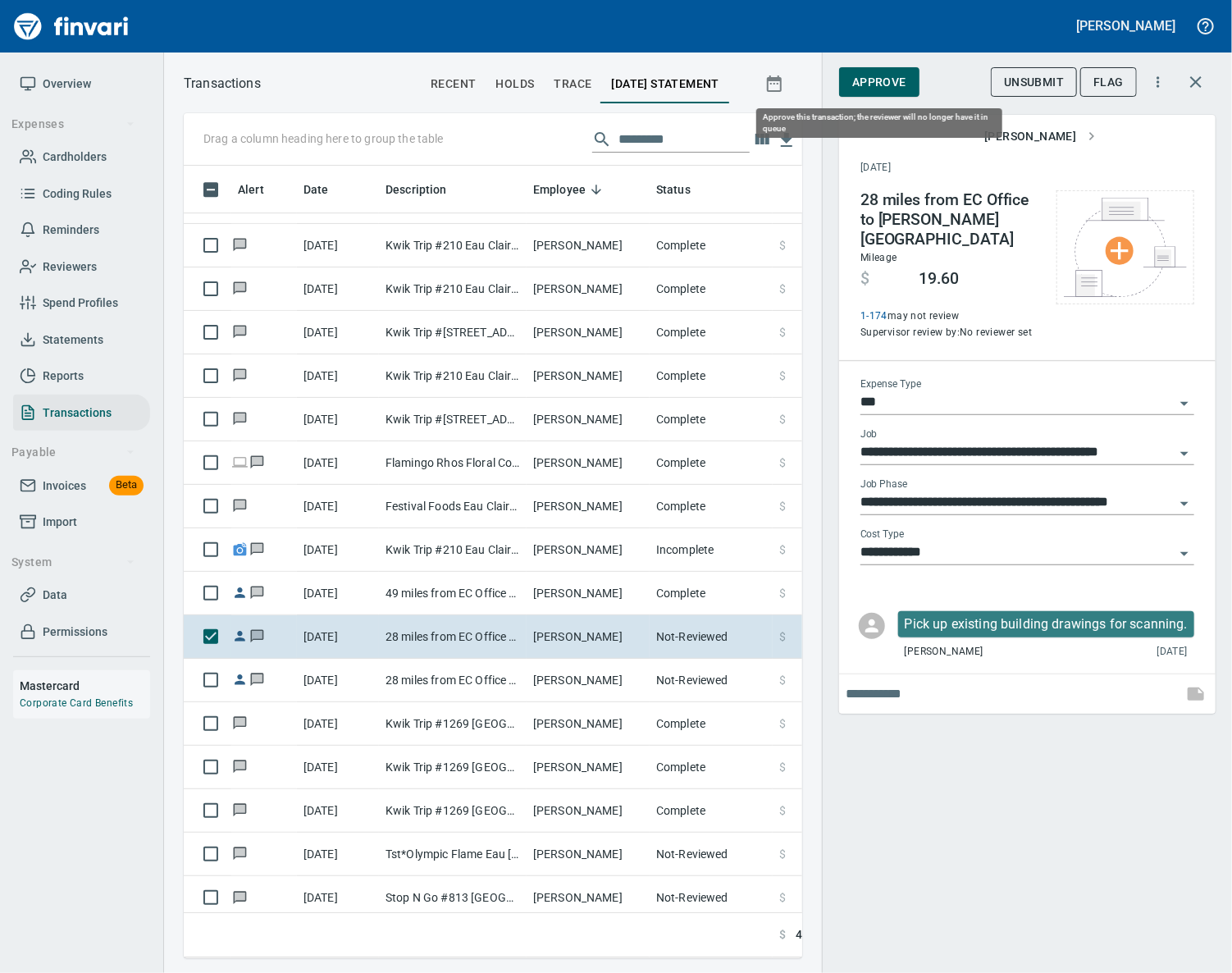
click at [888, 79] on span "Approve" at bounding box center [879, 83] width 54 height 20
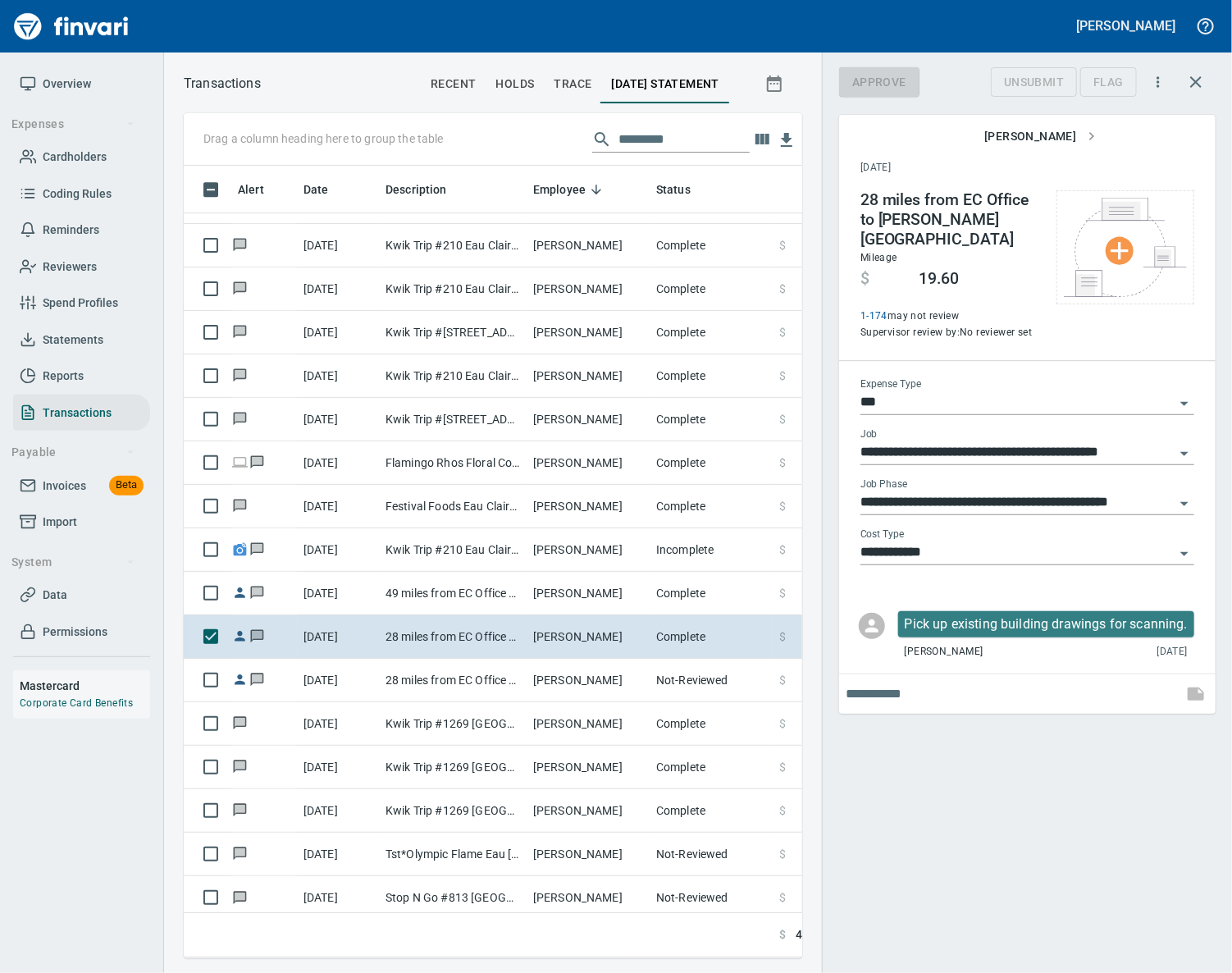
scroll to position [755, 580]
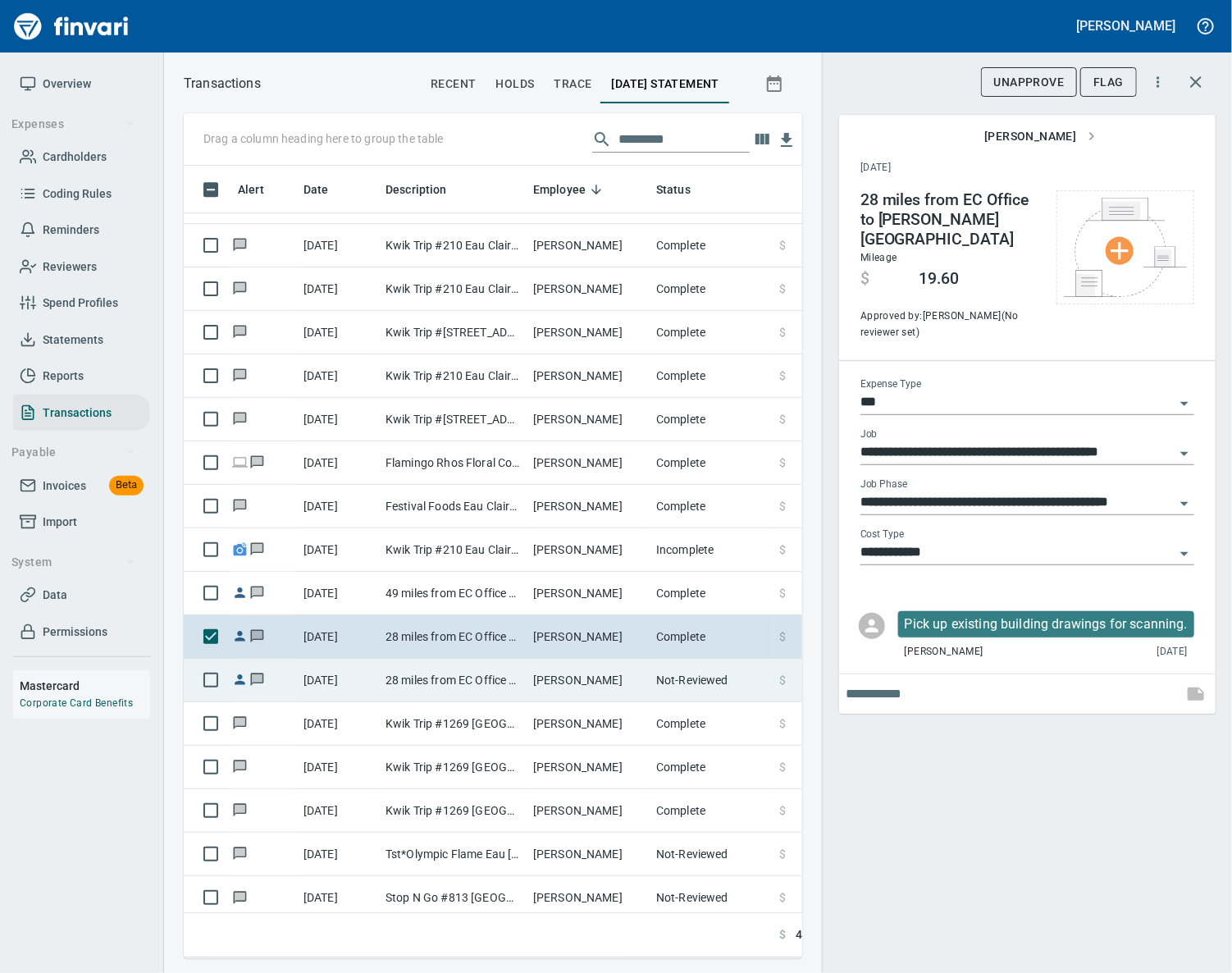
click at [481, 681] on td "28 miles from EC Office to [PERSON_NAME][GEOGRAPHIC_DATA]" at bounding box center [453, 679] width 148 height 43
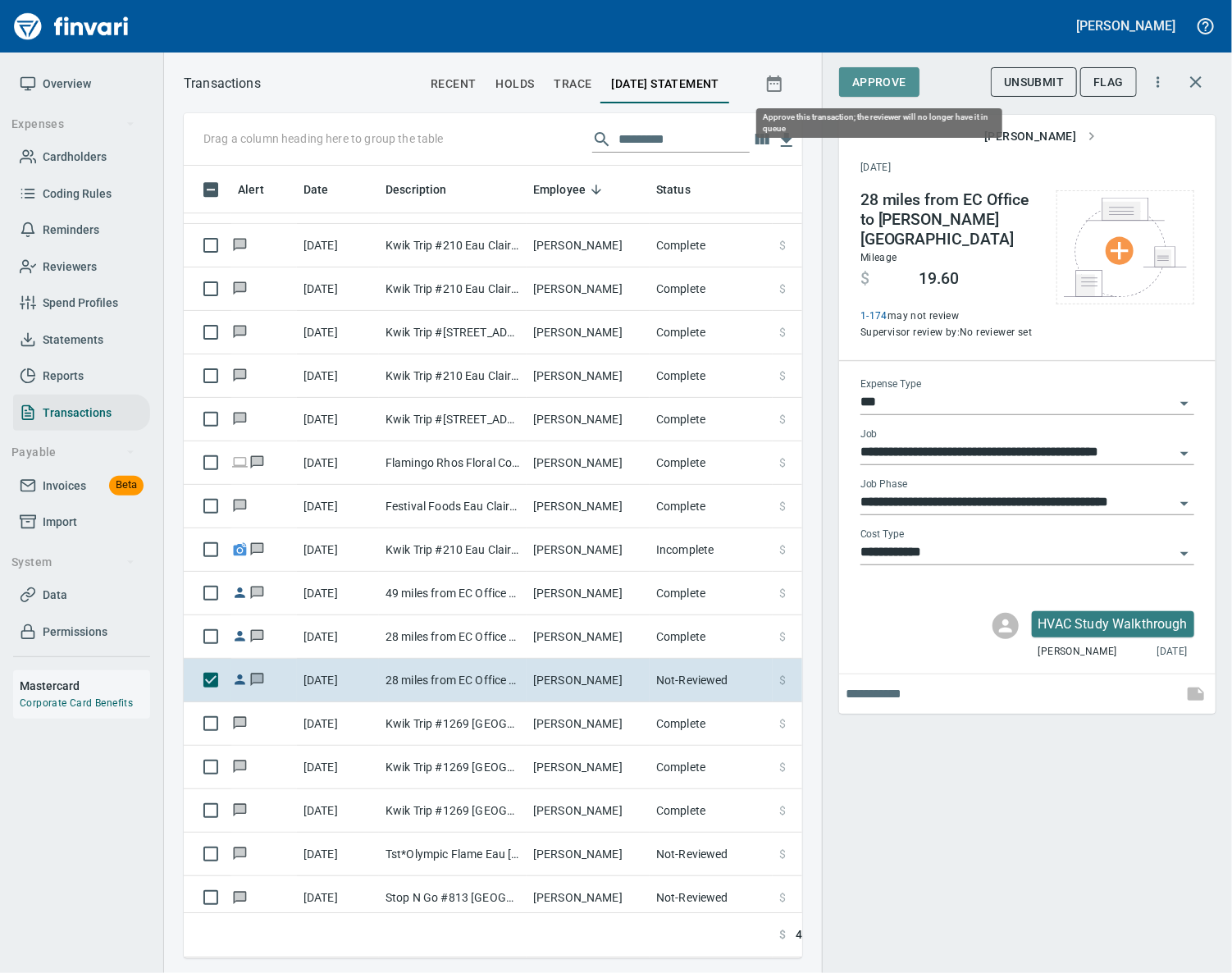
click at [870, 76] on span "Approve" at bounding box center [879, 83] width 54 height 20
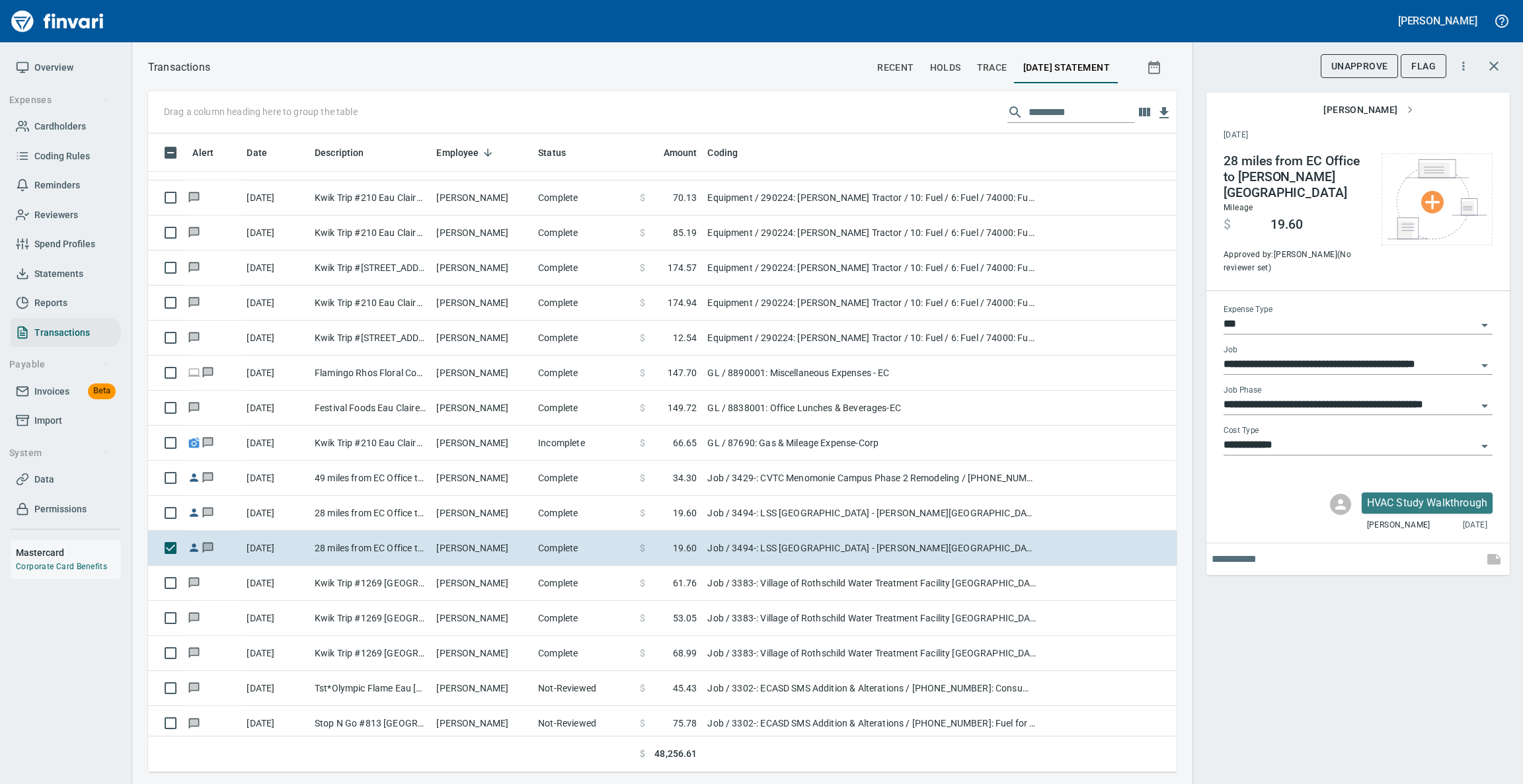
scroll to position [623, 998]
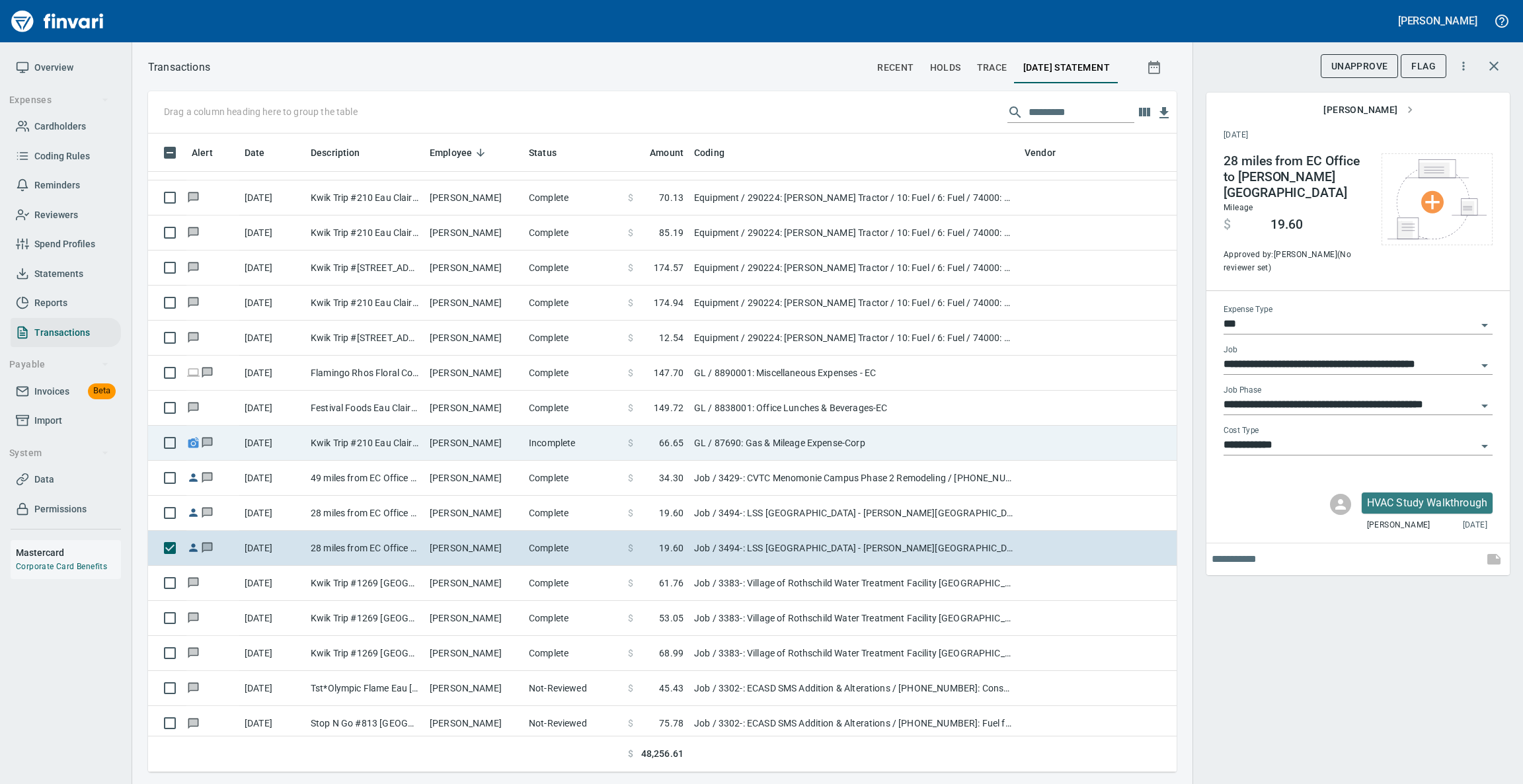
click at [457, 452] on td "[PERSON_NAME]" at bounding box center [474, 442] width 99 height 35
type input "**"
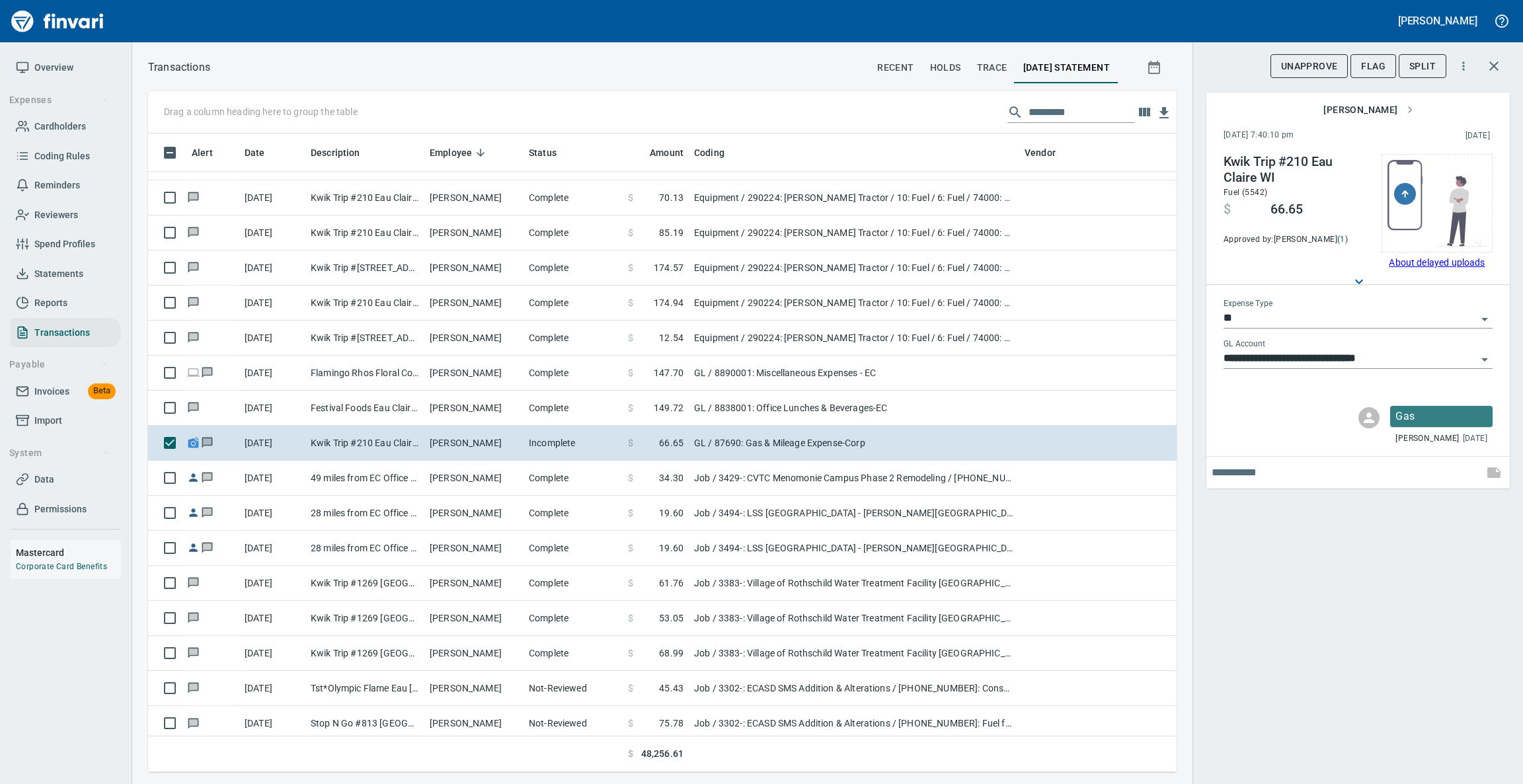
scroll to position [623, 998]
click at [1354, 74] on button "Flag" at bounding box center [1374, 66] width 46 height 24
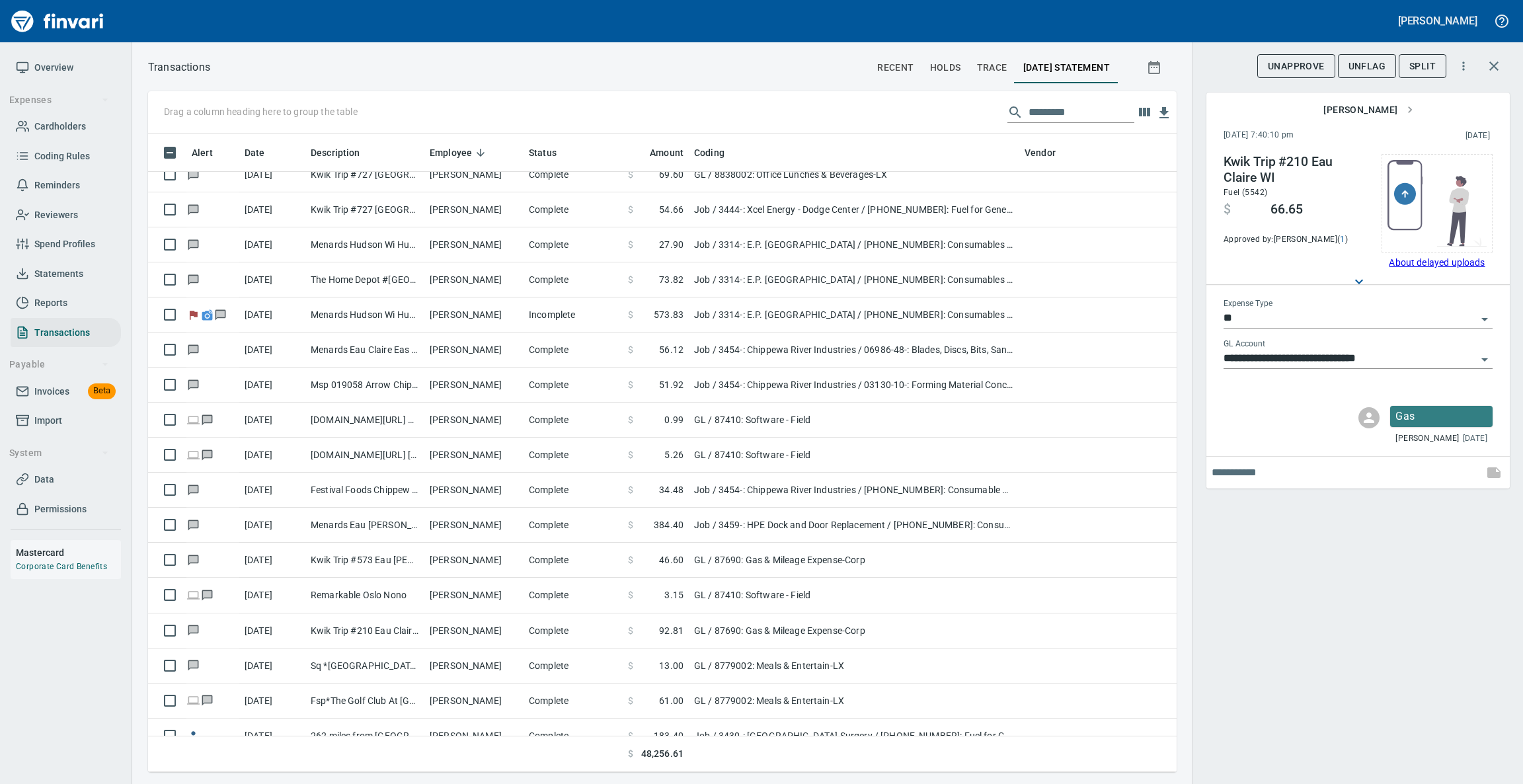
scroll to position [0, 0]
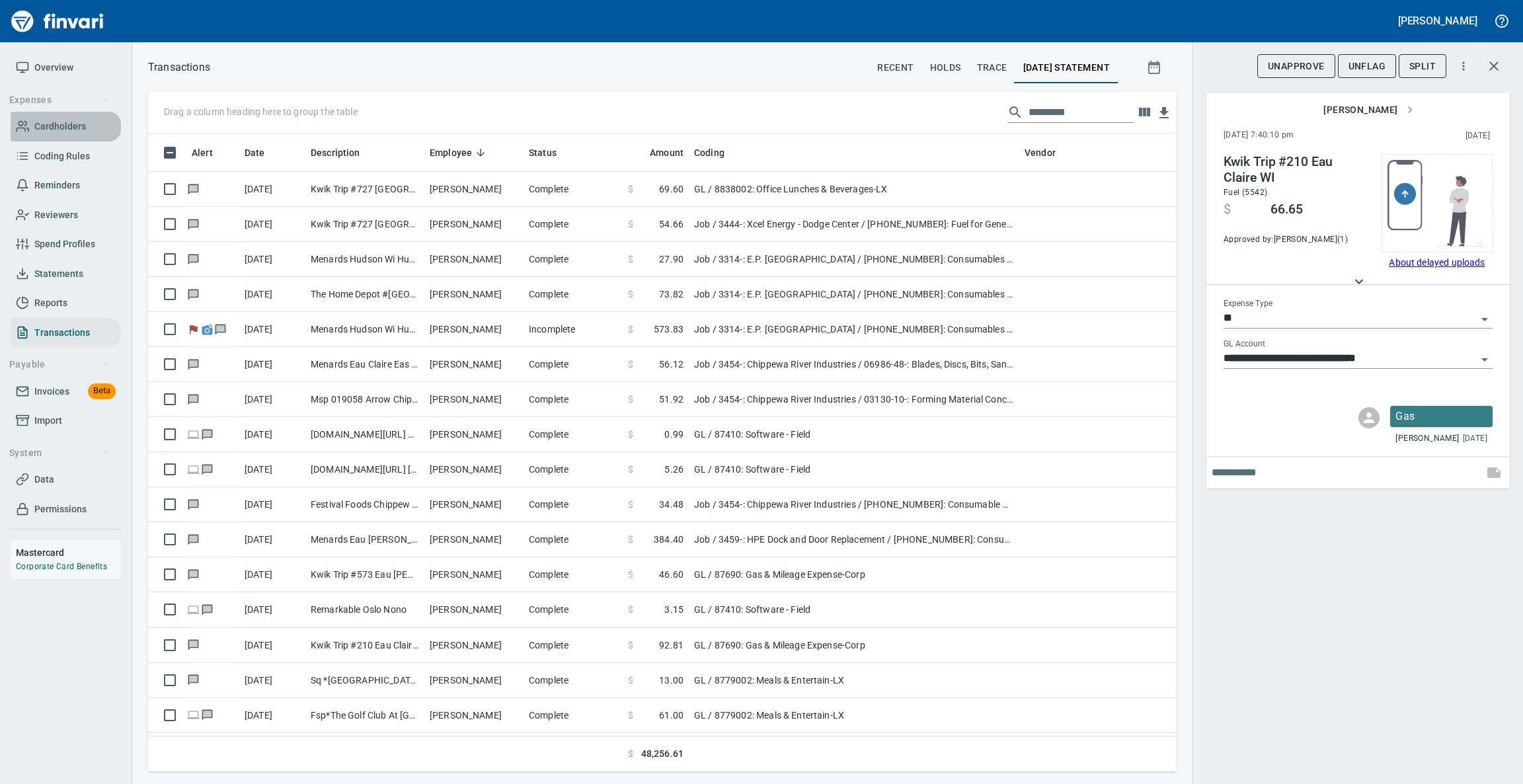
click at [62, 118] on span "Cardholders" at bounding box center [60, 126] width 52 height 16
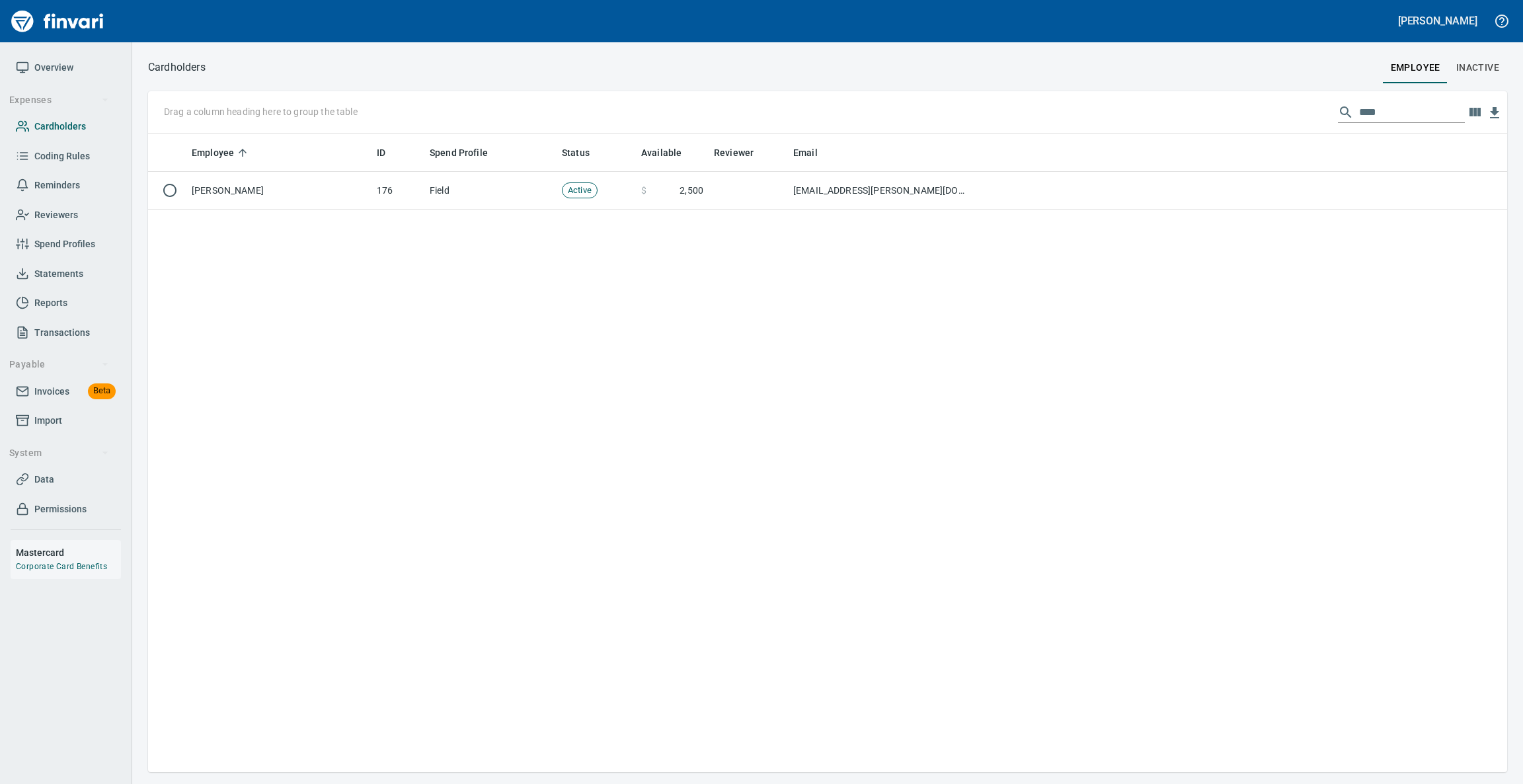
scroll to position [623, 1344]
click at [1354, 107] on input "****" at bounding box center [1412, 112] width 106 height 21
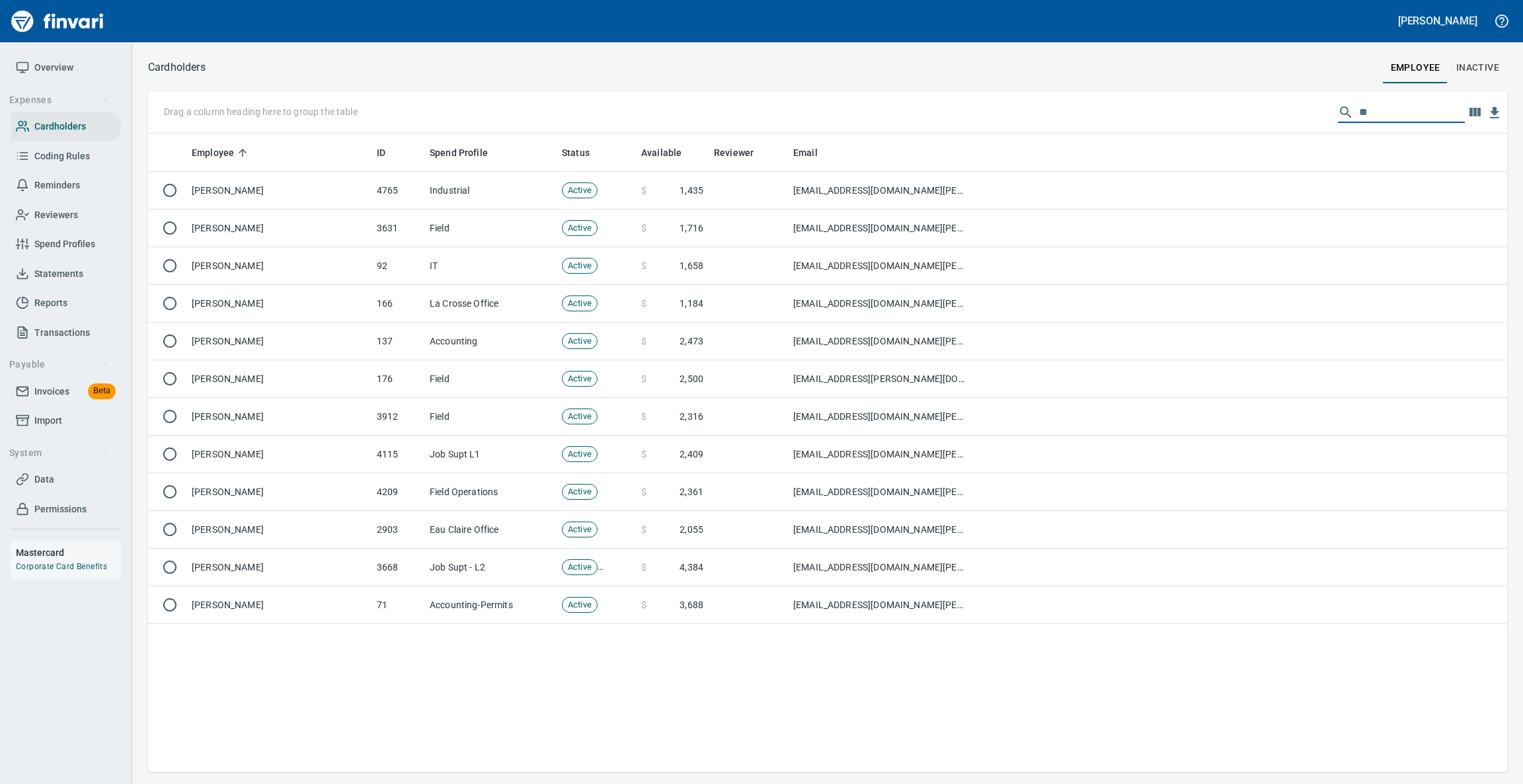
type input "*"
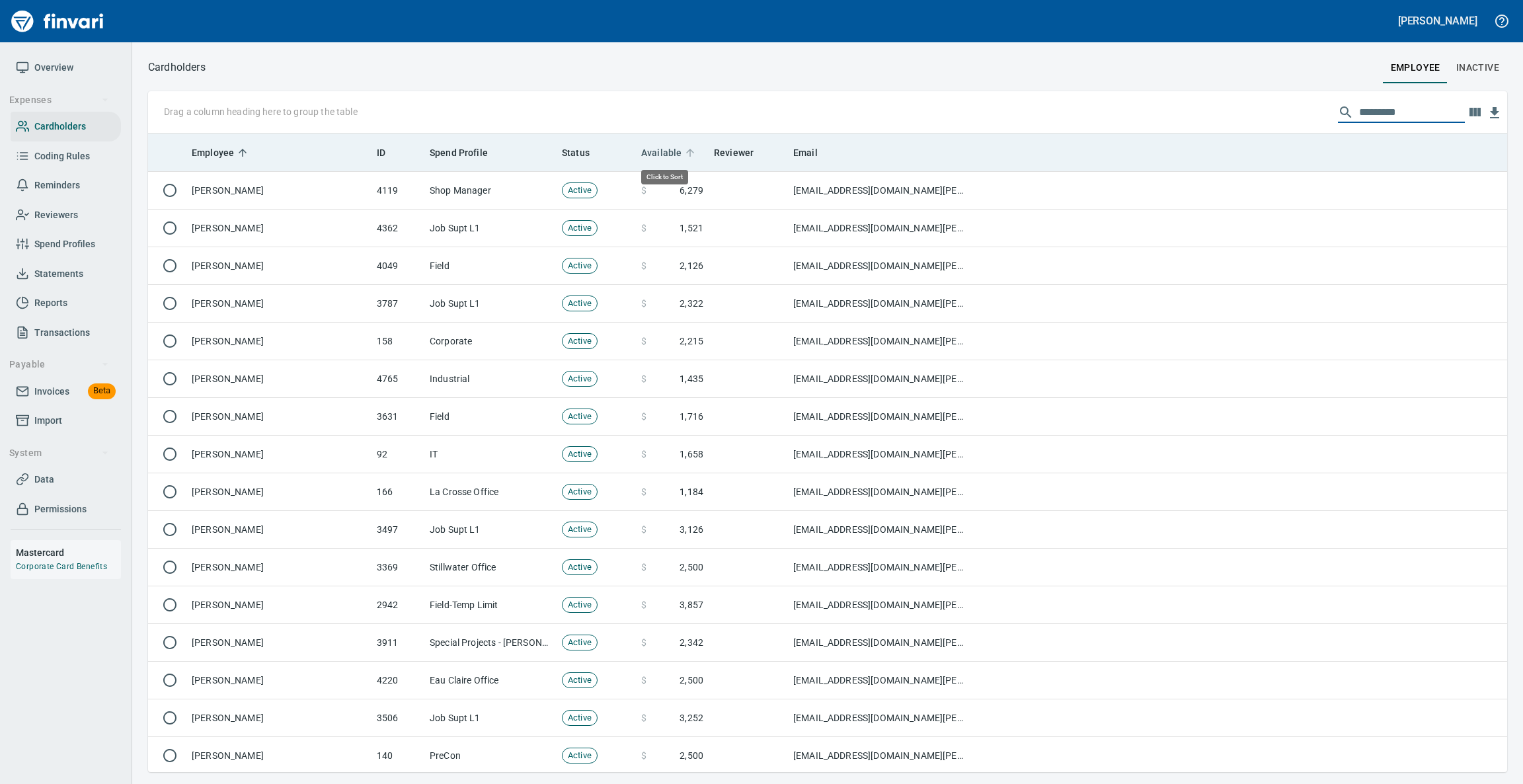
click at [685, 149] on icon at bounding box center [690, 152] width 12 height 12
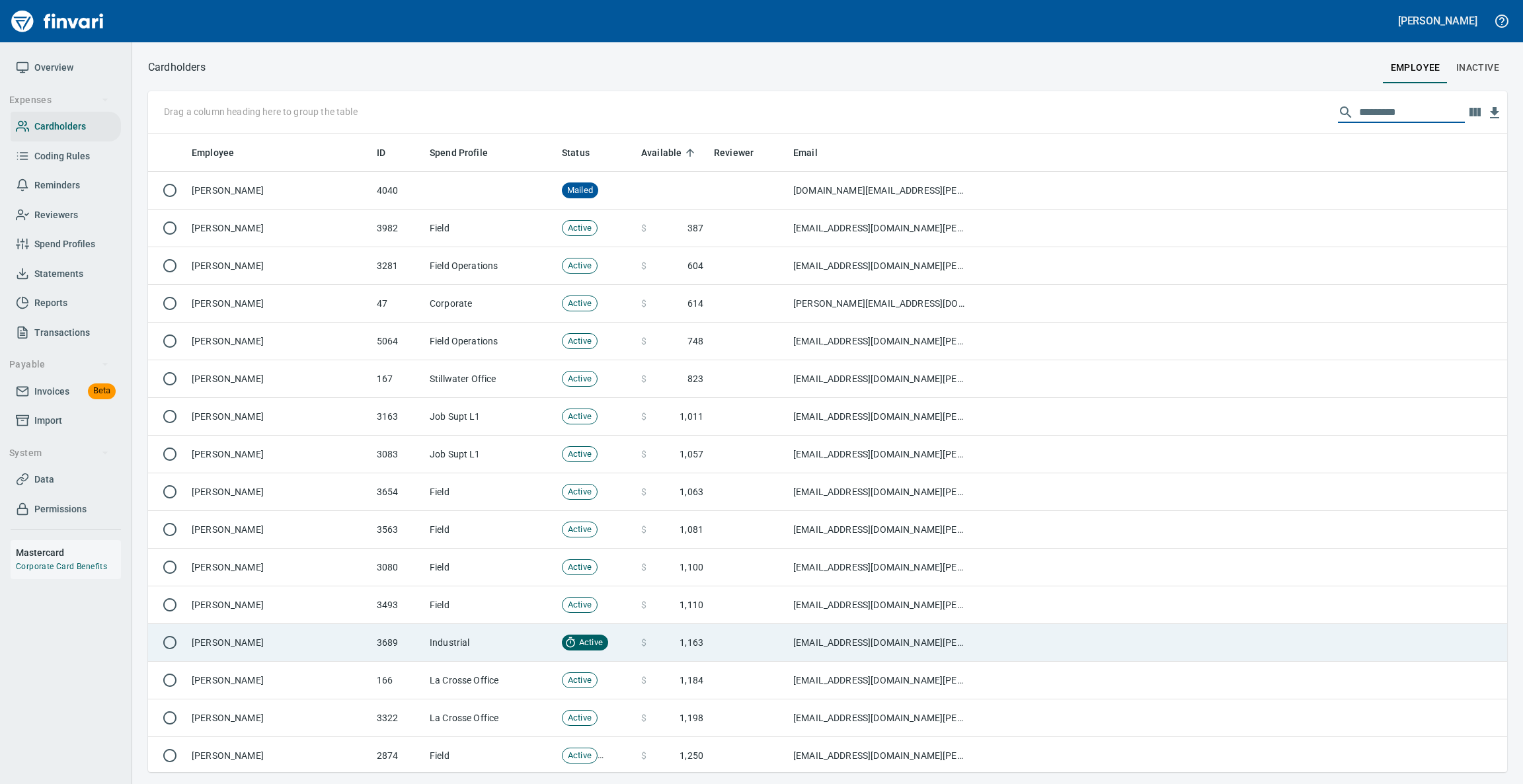
click at [342, 654] on td "[PERSON_NAME]" at bounding box center [279, 642] width 185 height 38
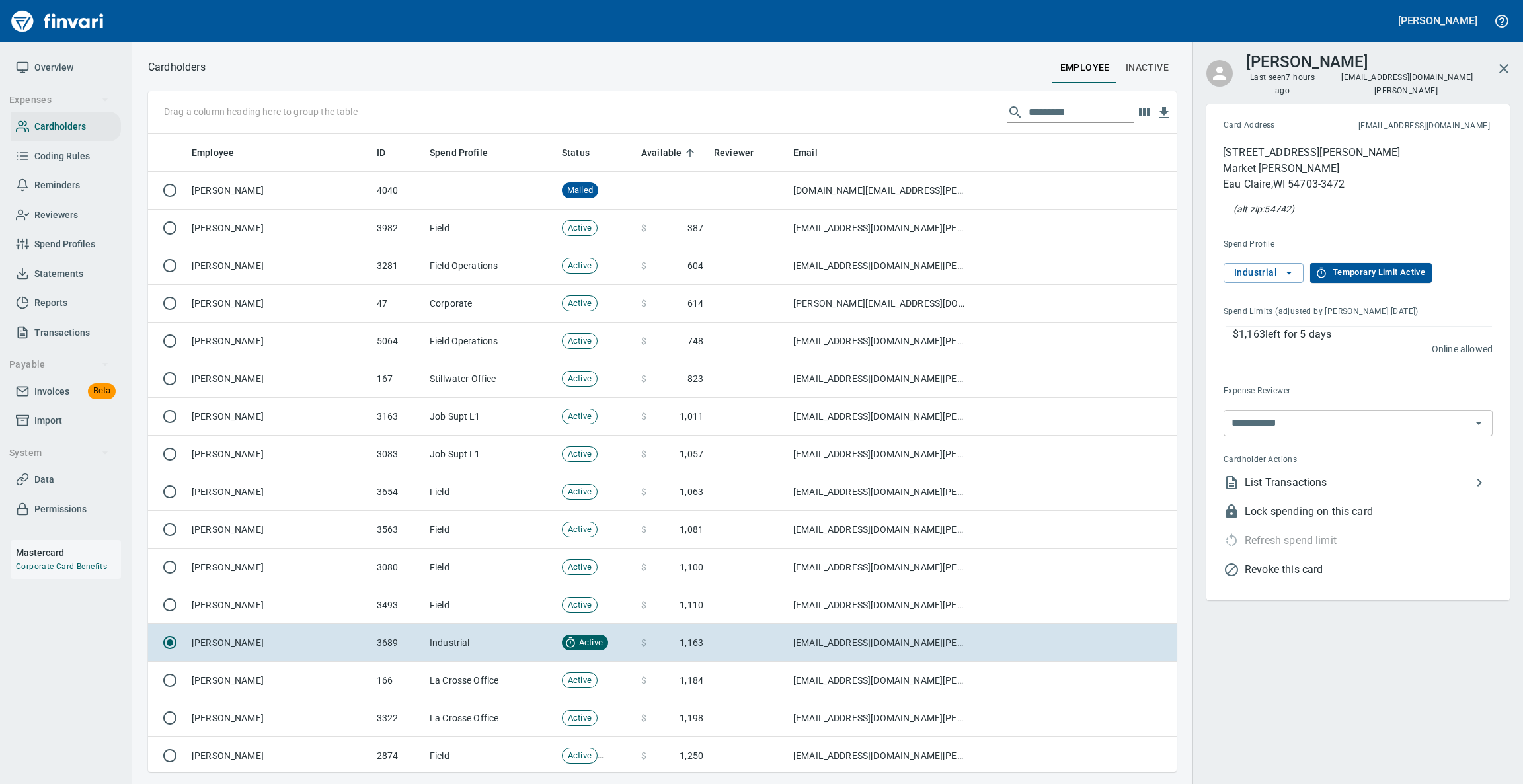
scroll to position [623, 998]
click at [1354, 265] on span "Temporary Limit Active" at bounding box center [1371, 272] width 109 height 16
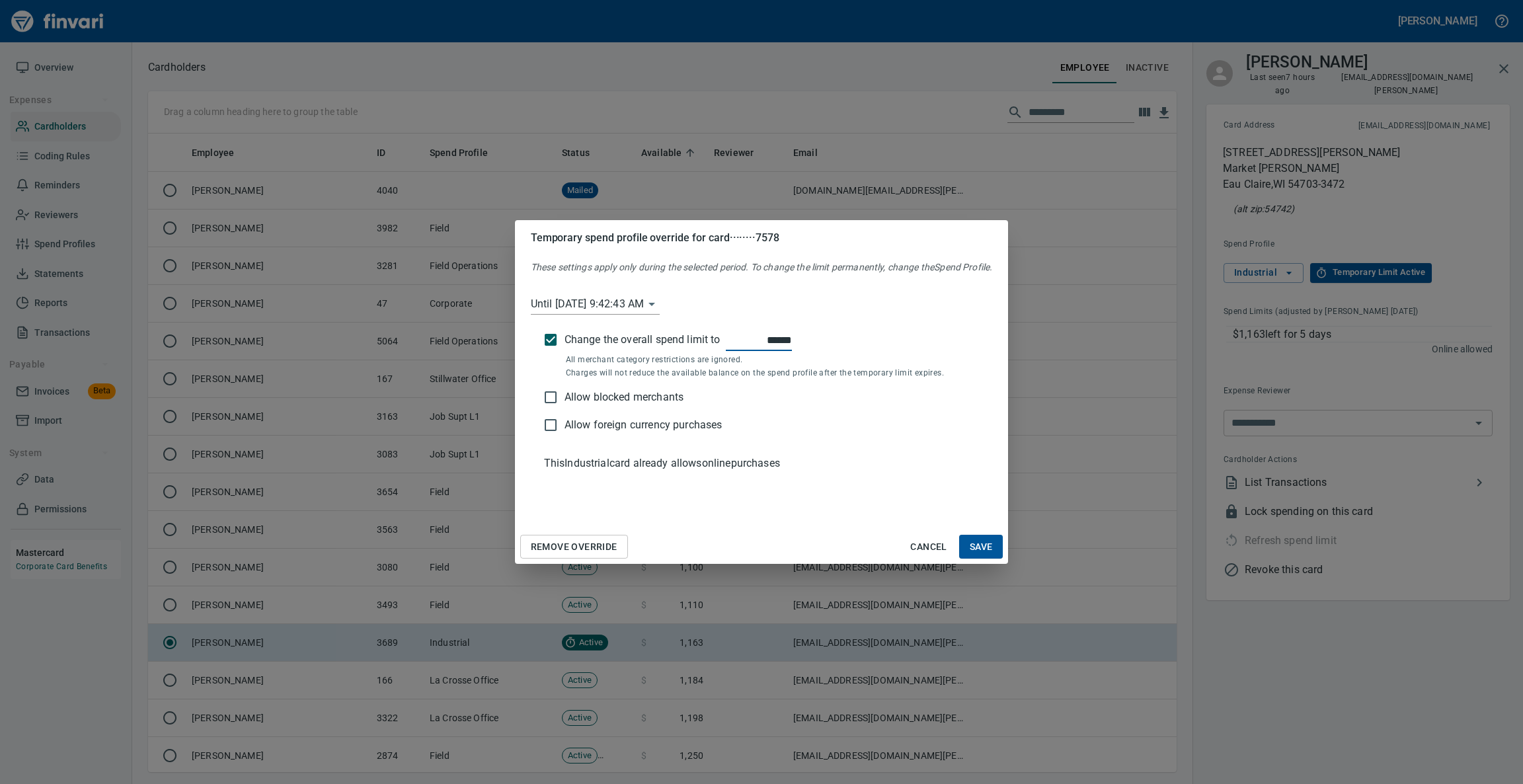
click at [582, 541] on span "Remove Override" at bounding box center [574, 547] width 87 height 16
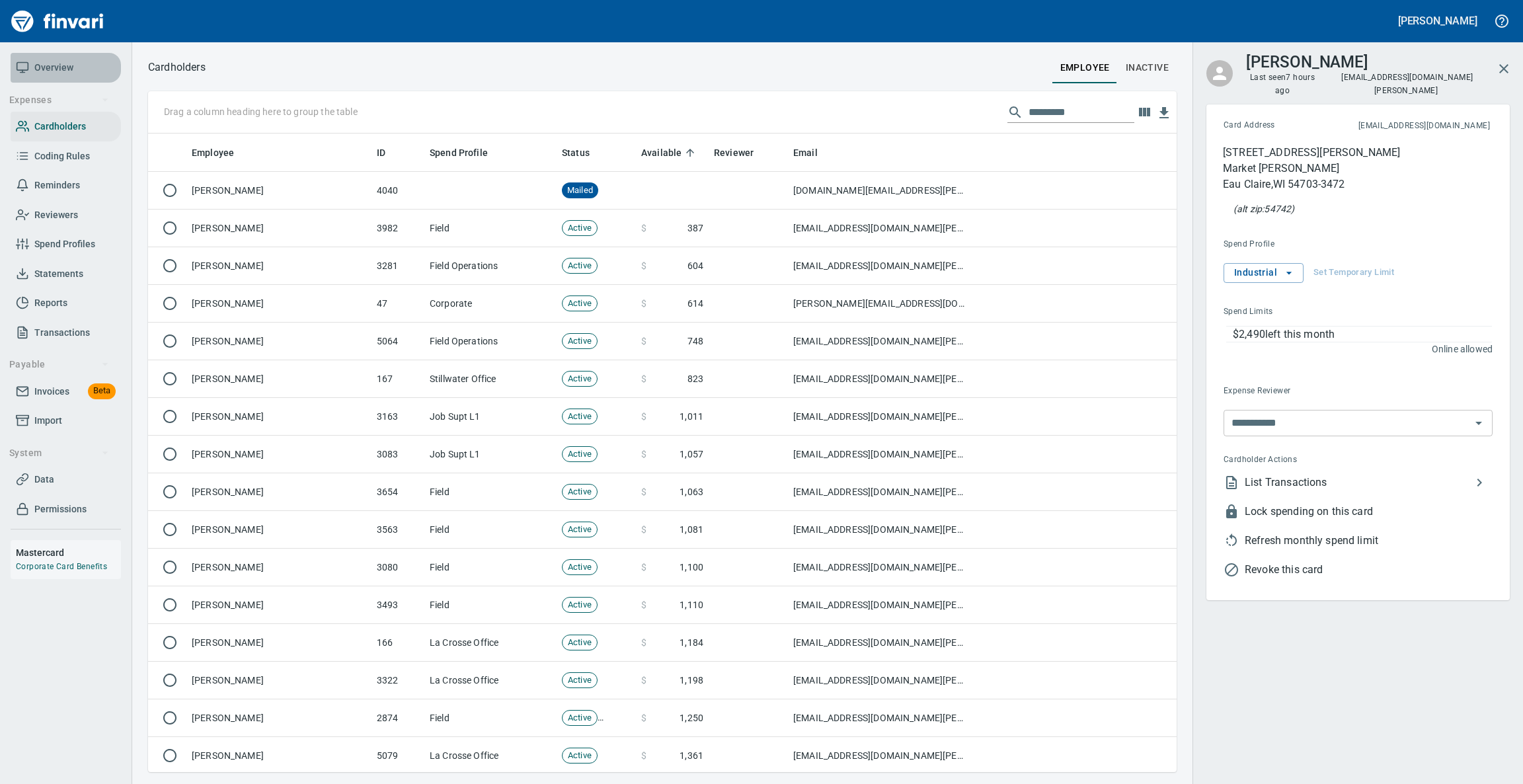
click at [59, 75] on span "Overview" at bounding box center [53, 67] width 39 height 16
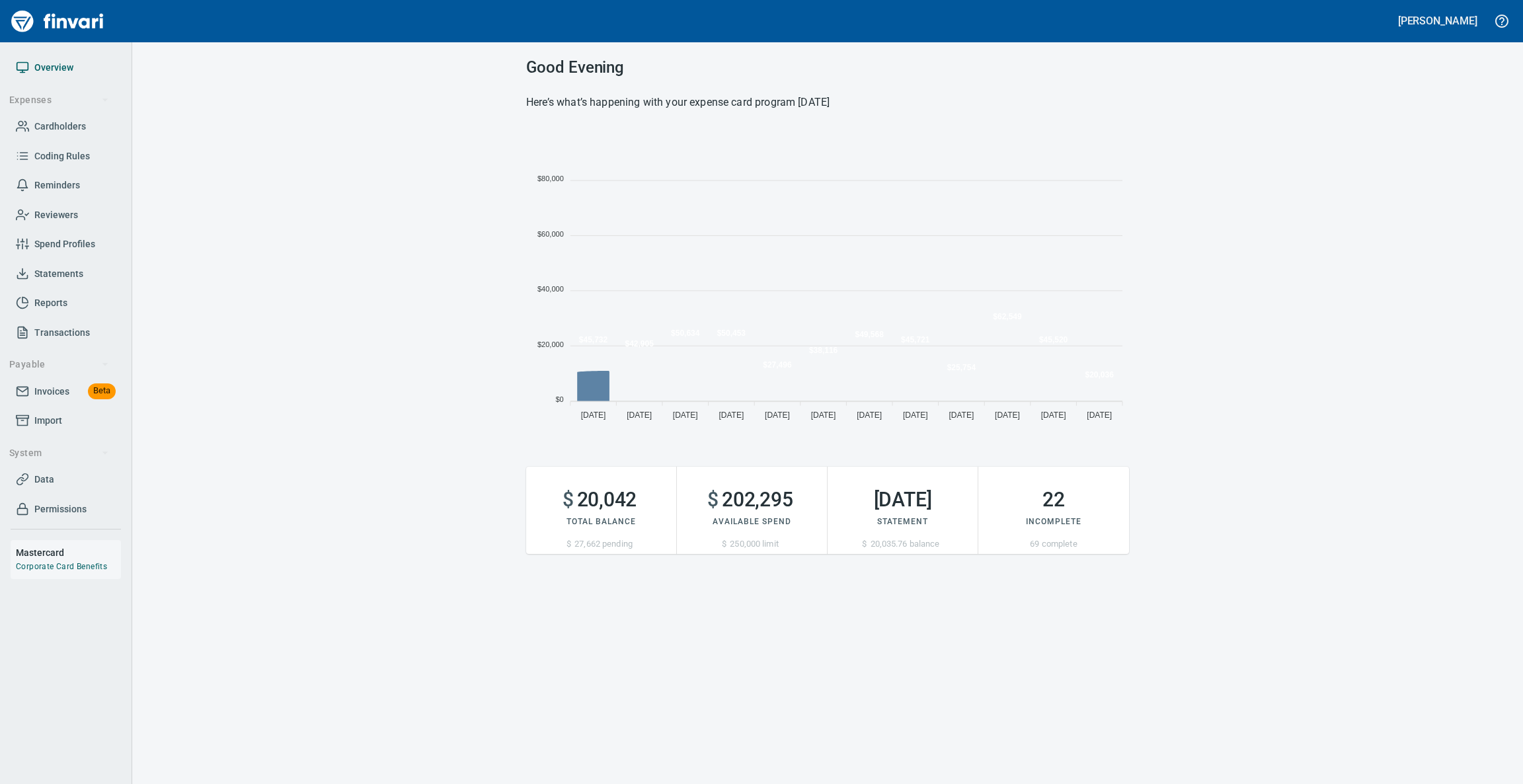
scroll to position [292, 588]
